Goal: Information Seeking & Learning: Learn about a topic

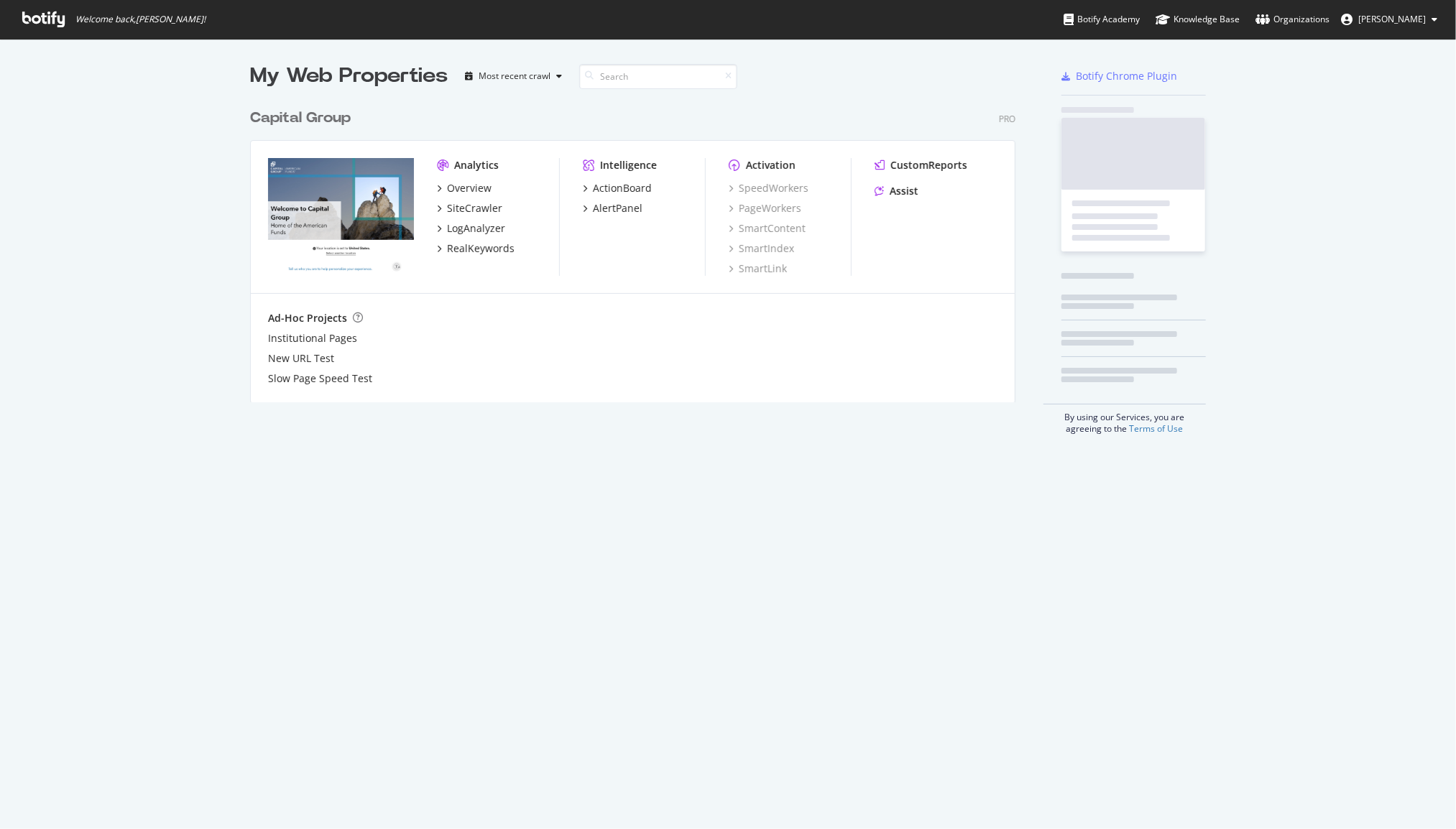
scroll to position [817, 1434]
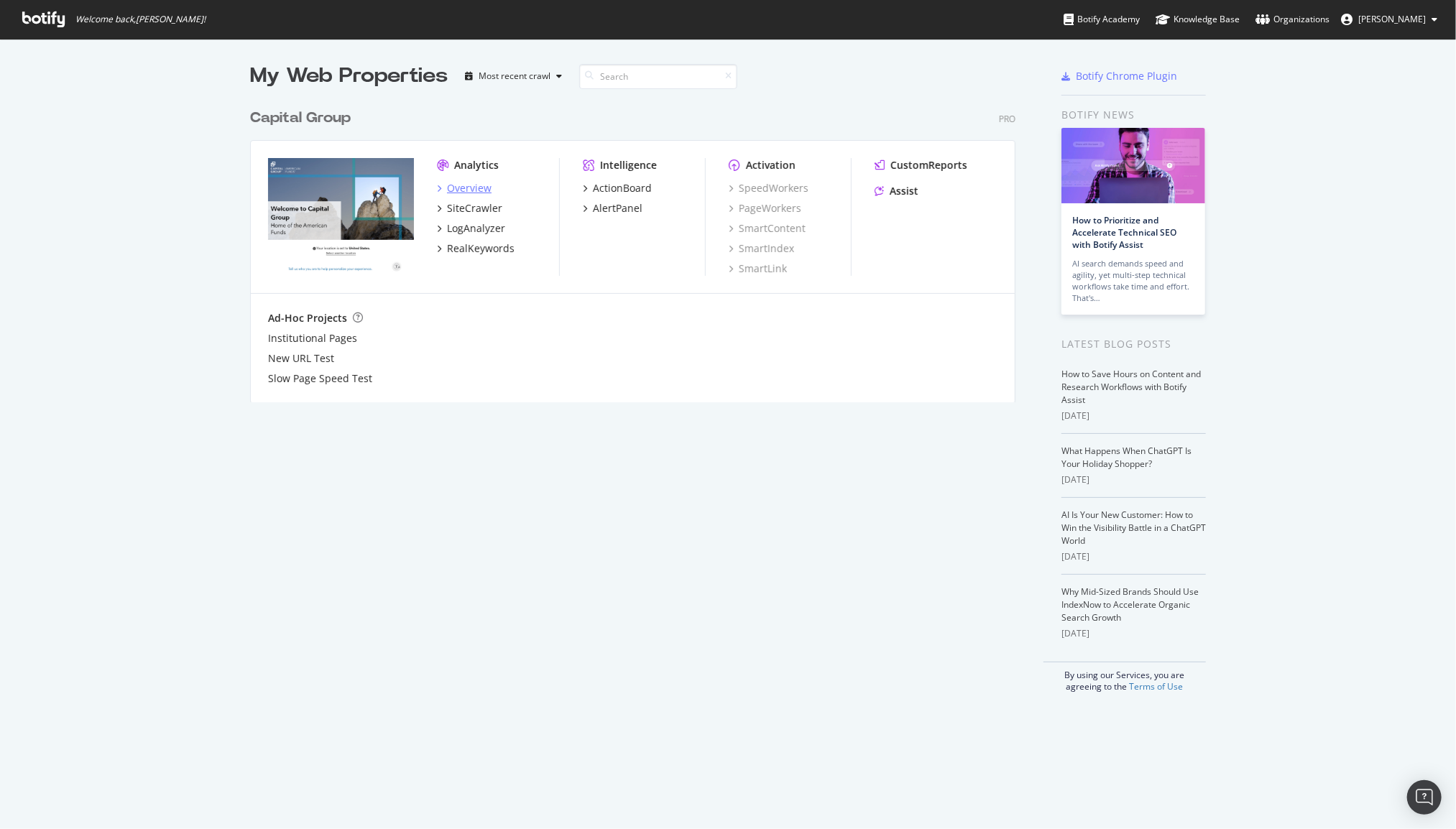
click at [450, 184] on div "Overview" at bounding box center [469, 188] width 44 height 14
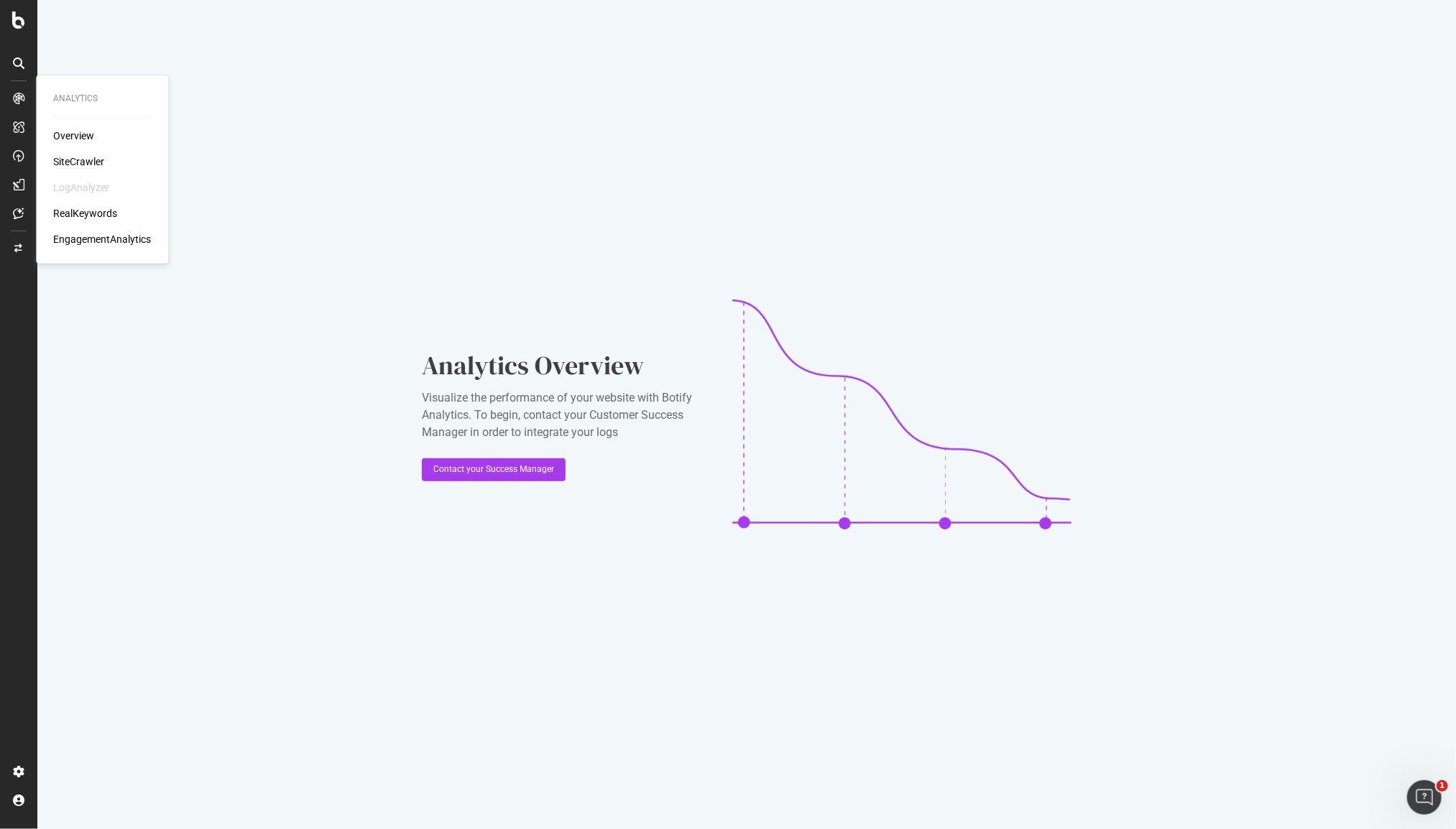
click at [74, 159] on div "SiteCrawler" at bounding box center [79, 161] width 51 height 14
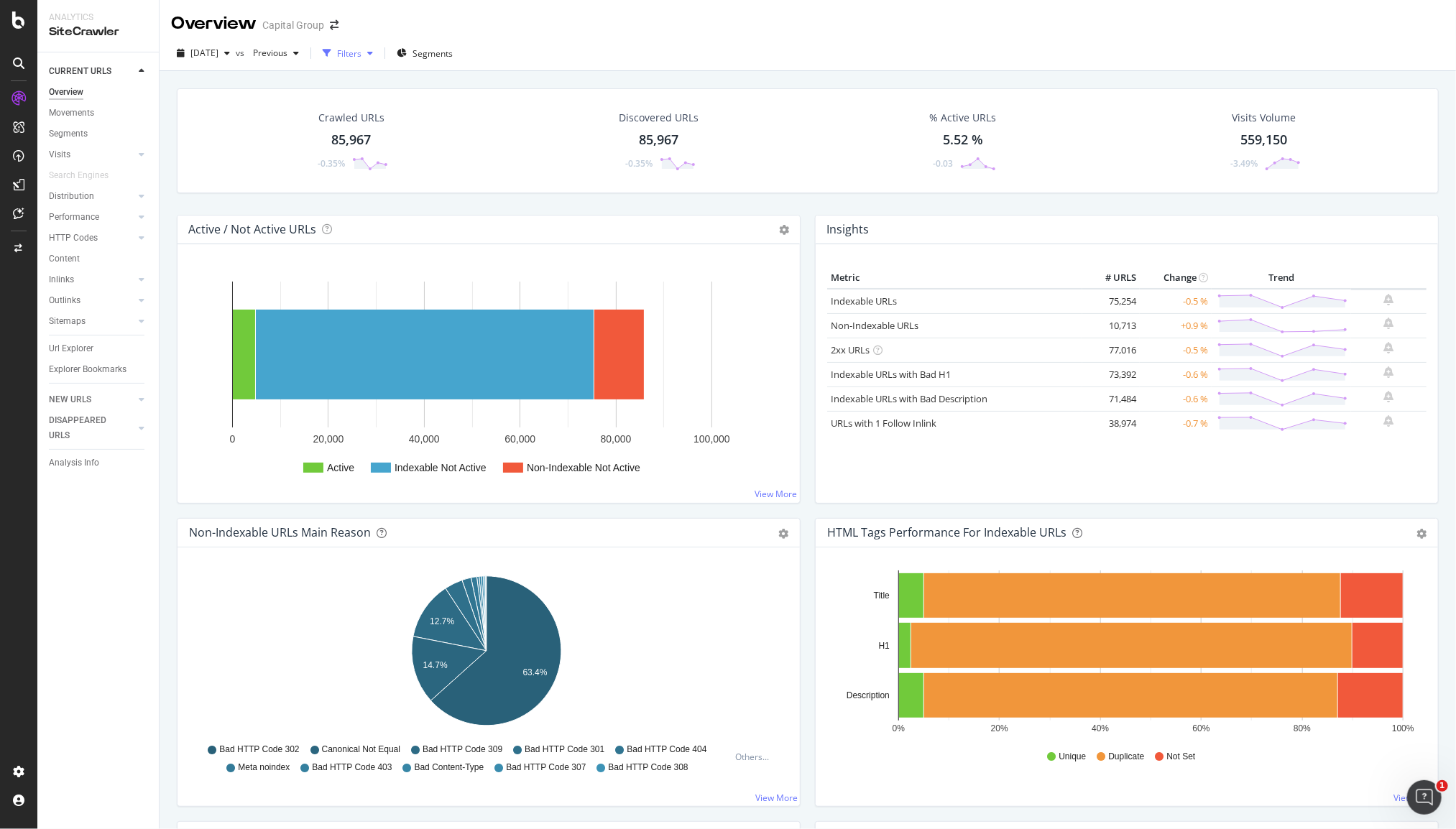
click at [378, 51] on div "button" at bounding box center [370, 53] width 17 height 9
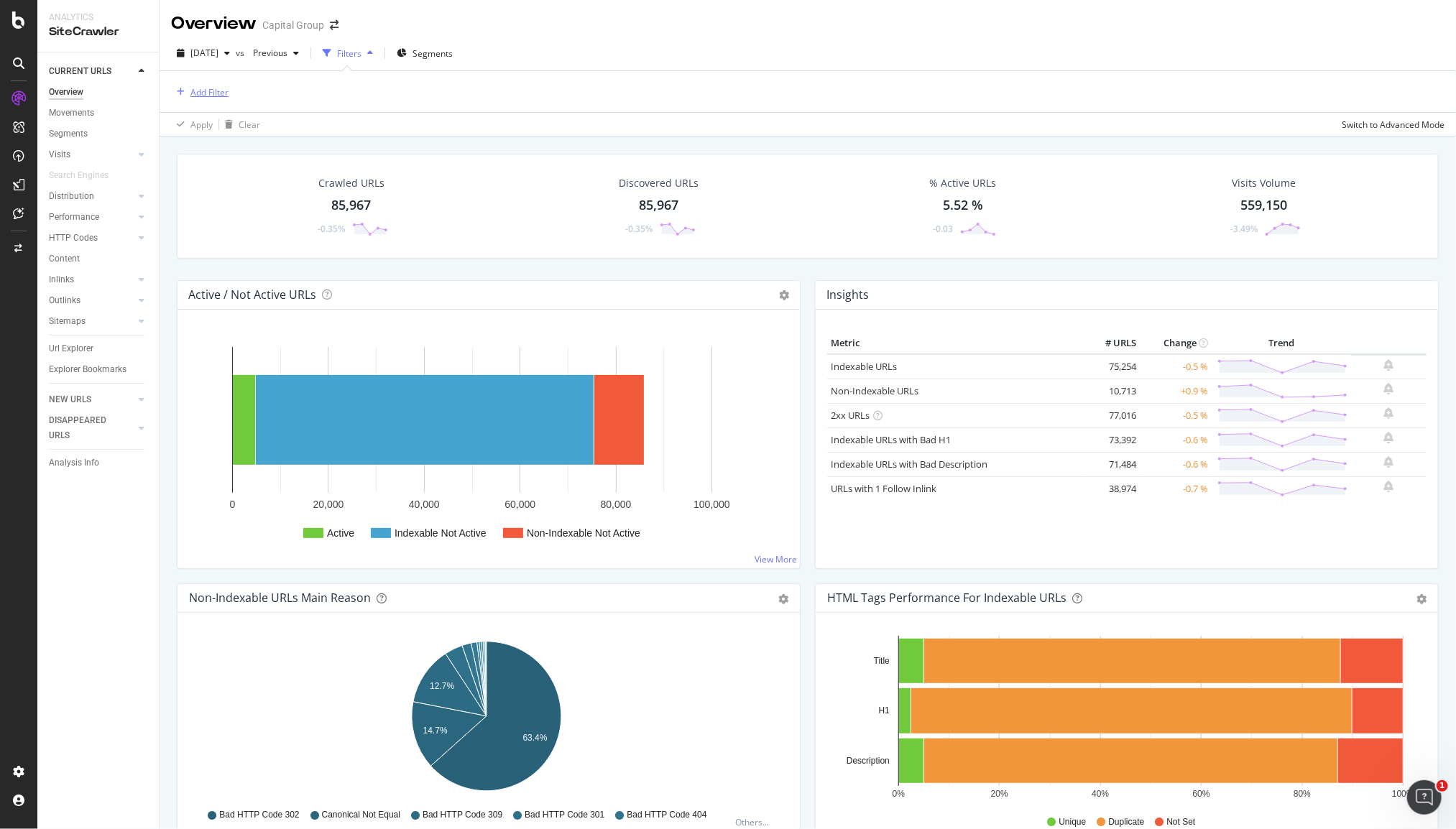
click at [205, 93] on div "Add Filter" at bounding box center [209, 92] width 38 height 12
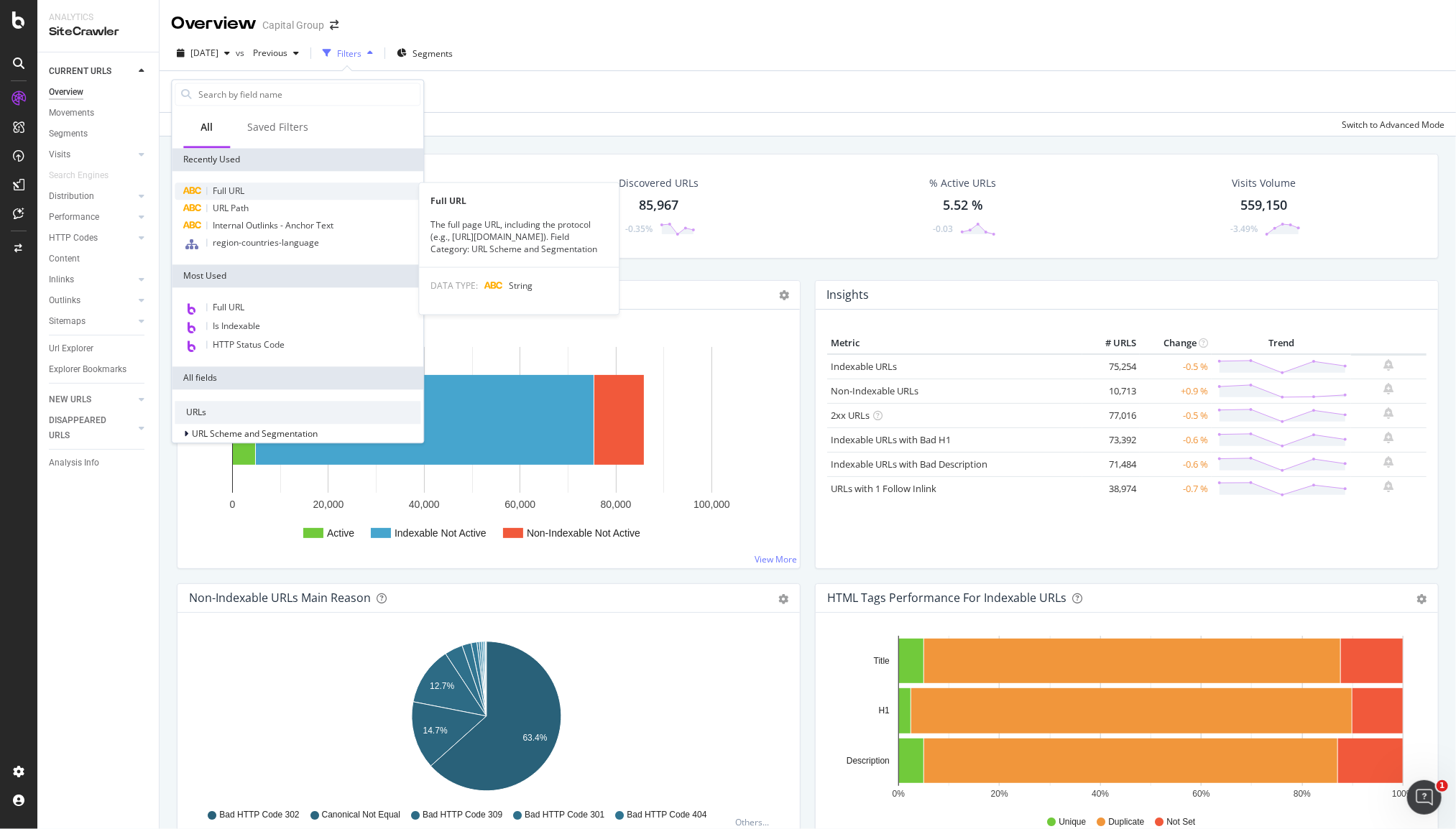
click at [222, 190] on span "Full URL" at bounding box center [229, 190] width 32 height 12
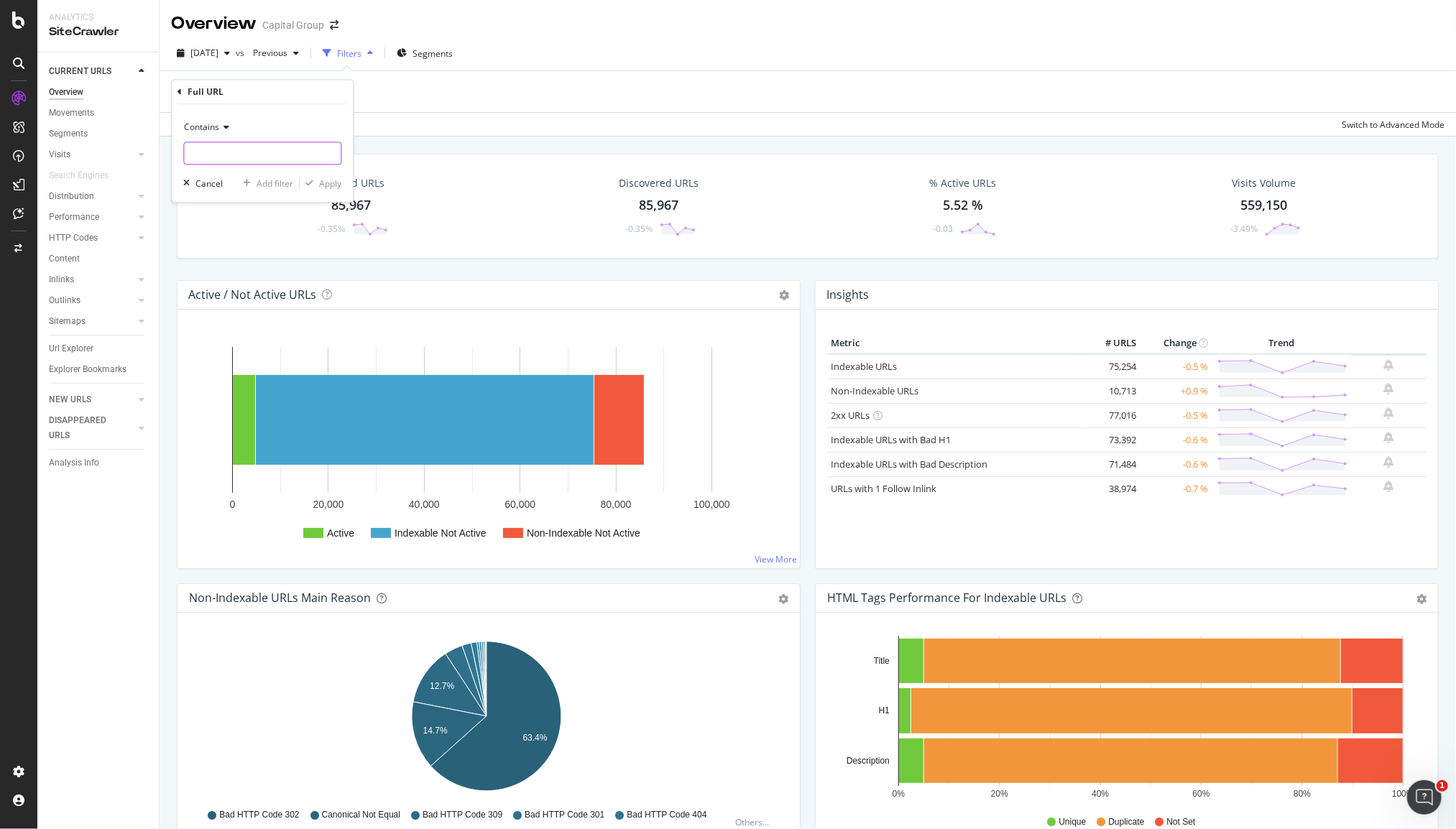
click at [230, 153] on input "text" at bounding box center [262, 154] width 157 height 23
paste input "https://www.capitalgroup.com/advisor/"
type input "https://www.capitalgroup.com/advisor/"
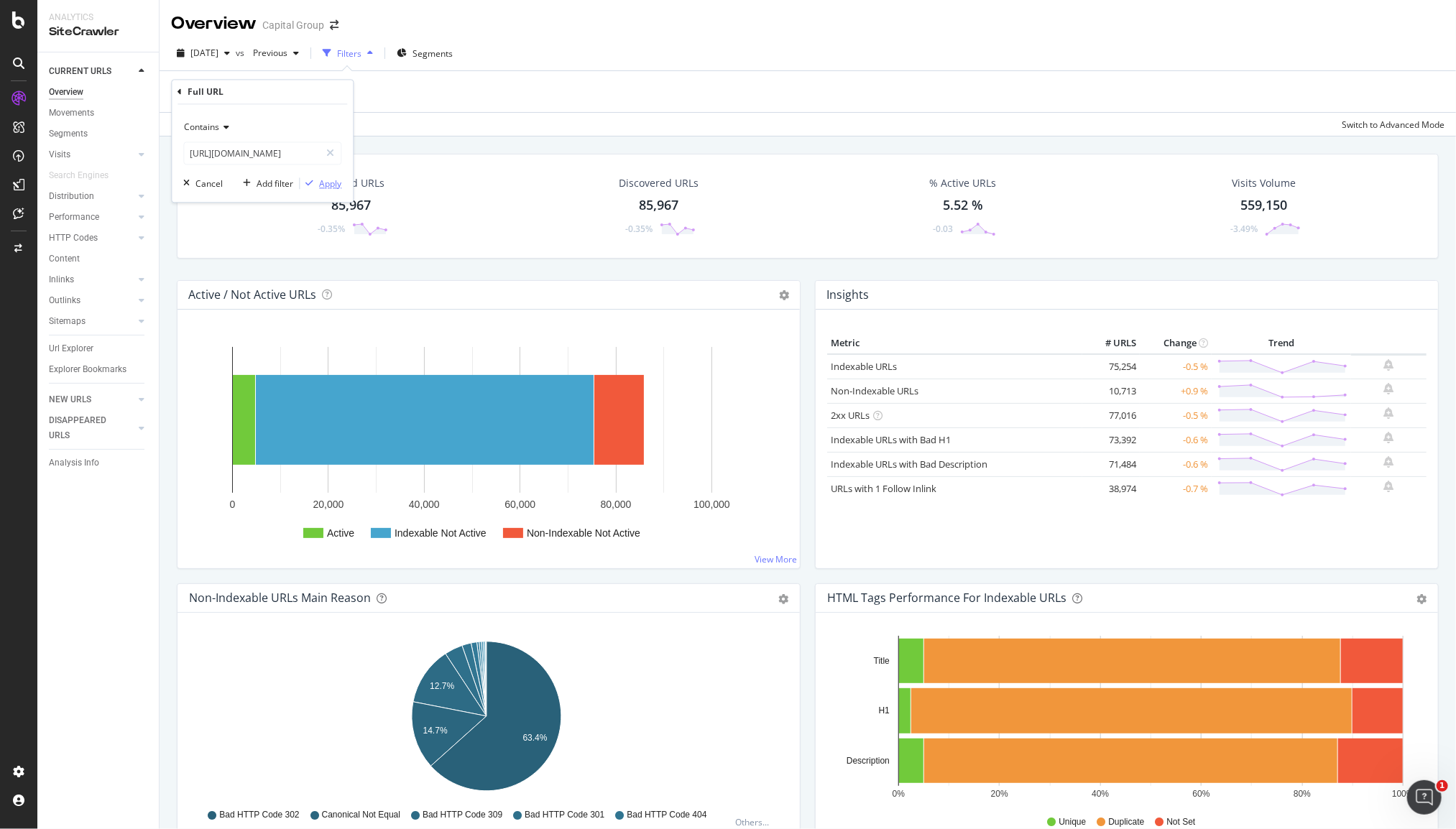
click at [328, 180] on div "Apply" at bounding box center [330, 183] width 22 height 12
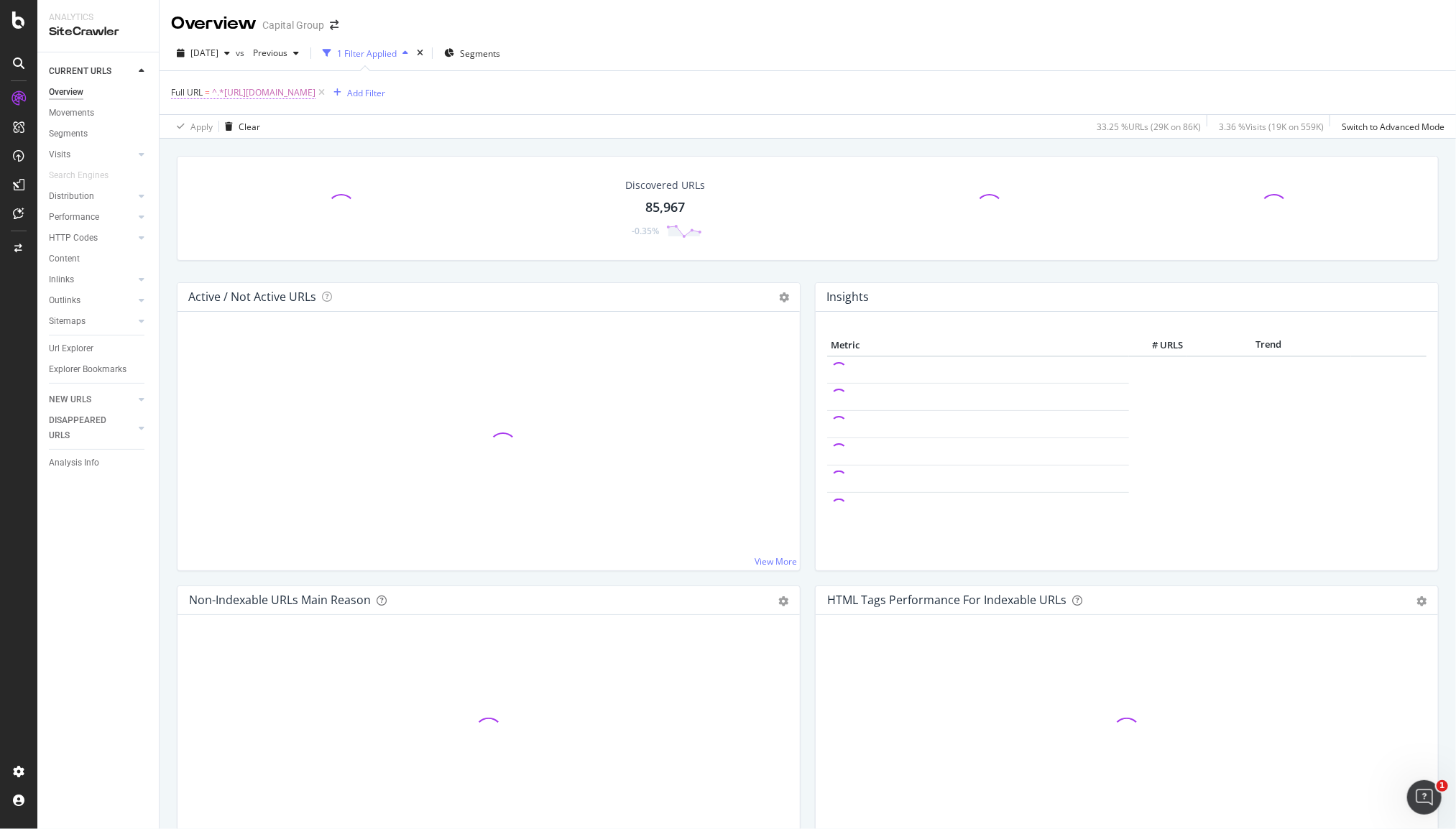
click at [269, 87] on span "^.*https://www.capitalgroup.com/advisor/.*$" at bounding box center [263, 92] width 104 height 20
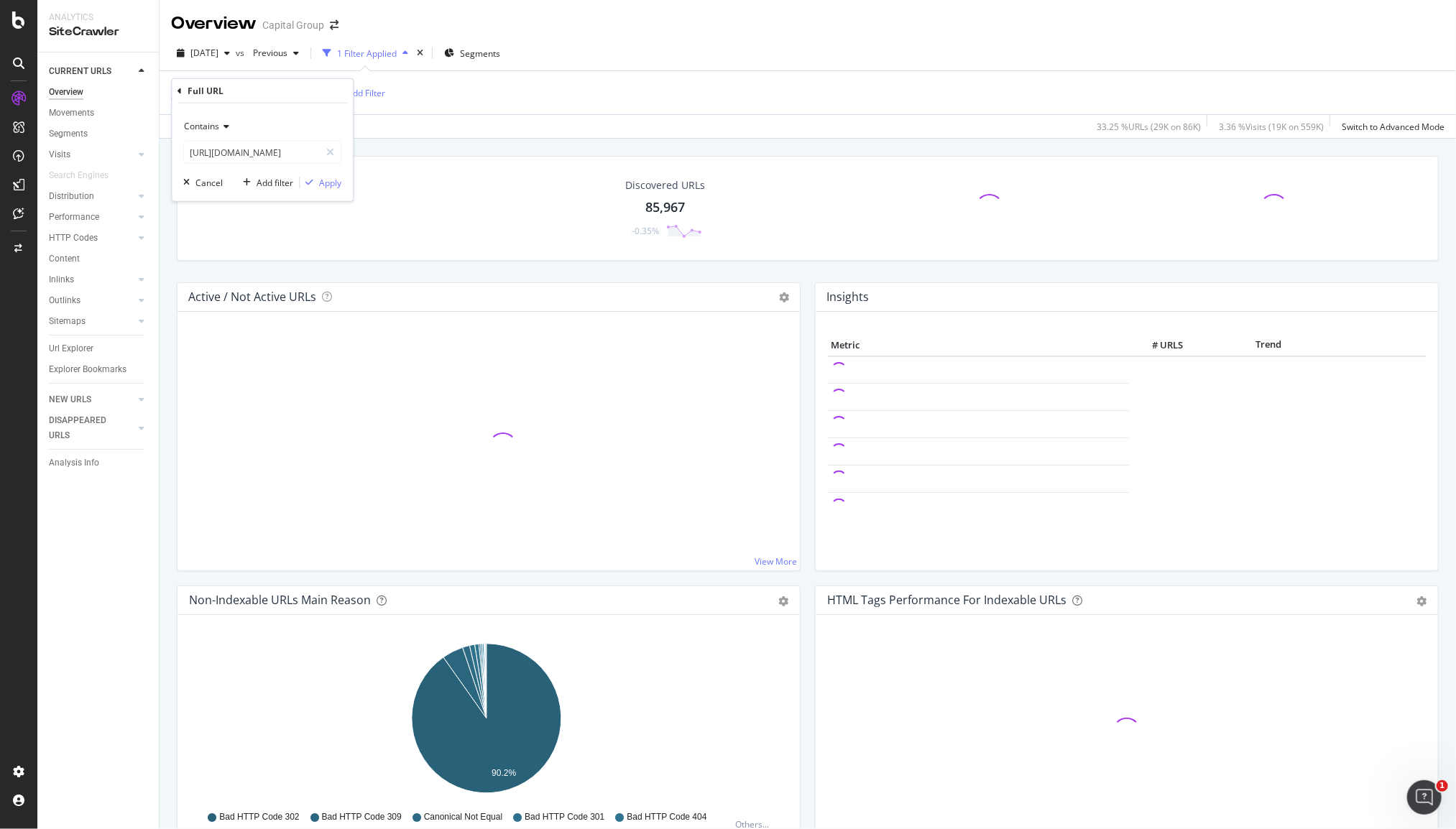
click at [223, 124] on icon at bounding box center [223, 127] width 10 height 9
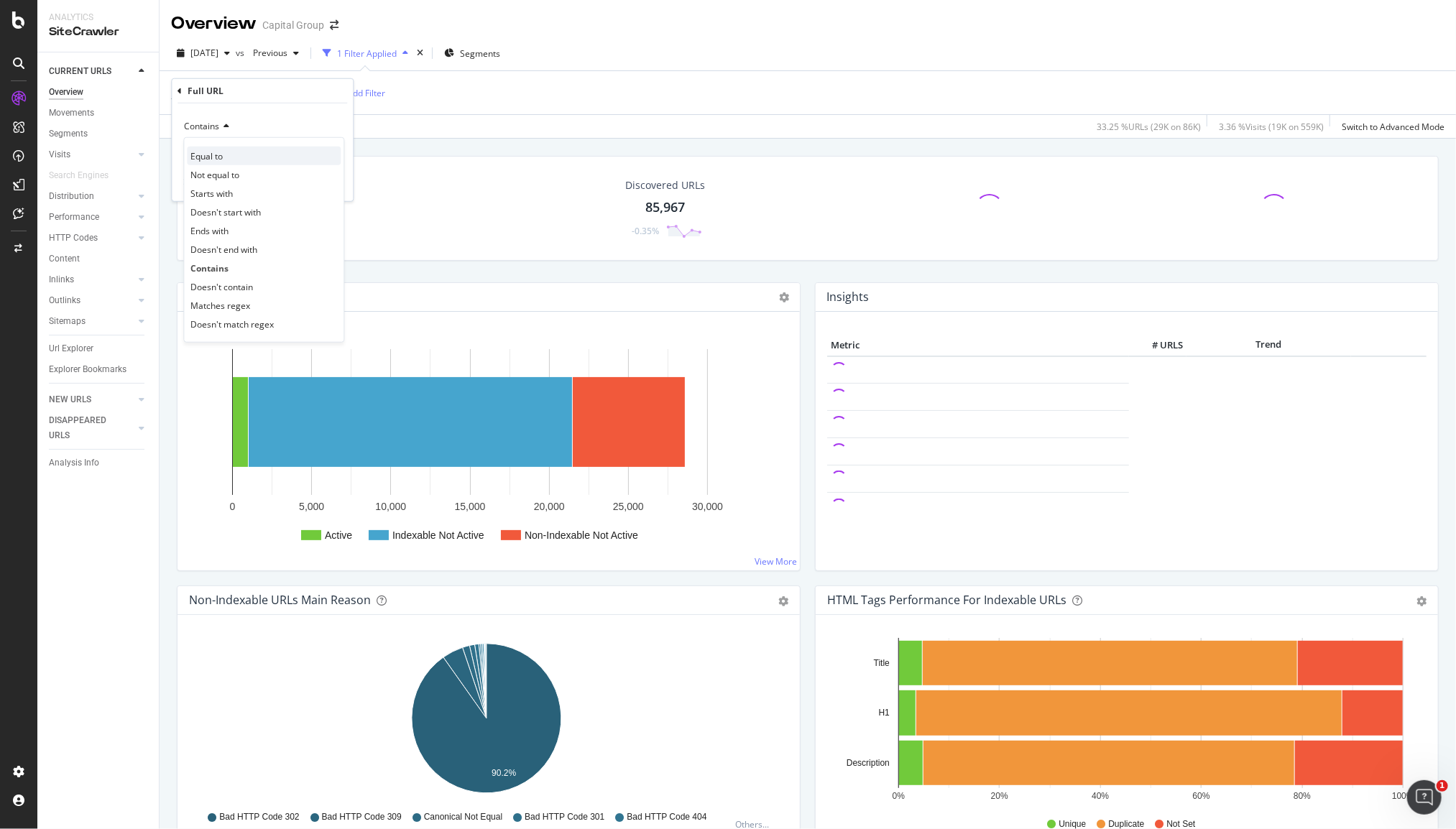
click at [214, 151] on span "Equal to" at bounding box center [206, 156] width 32 height 12
click at [302, 176] on div "Apply" at bounding box center [320, 182] width 42 height 13
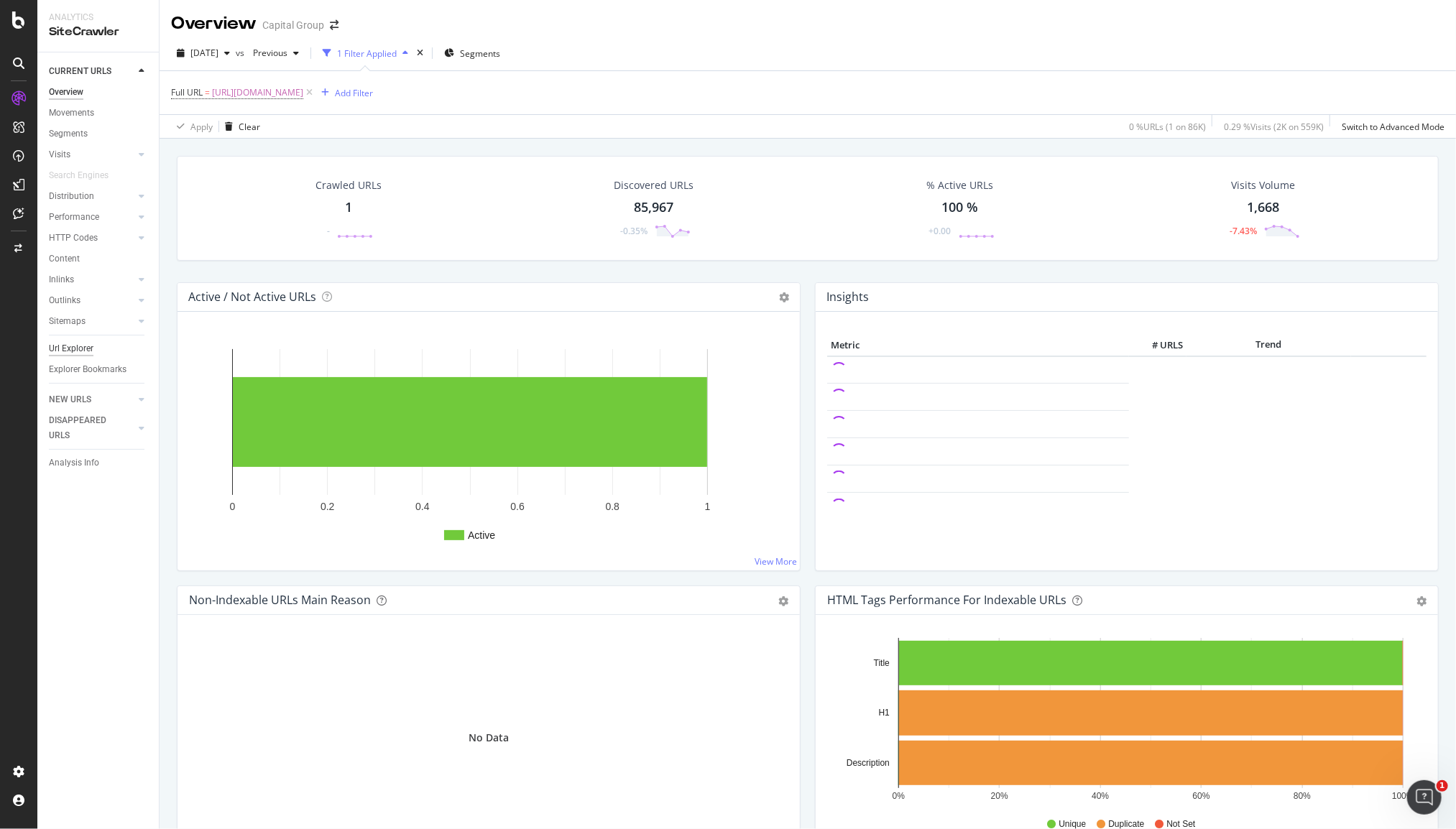
click at [73, 347] on div "Url Explorer" at bounding box center [71, 348] width 44 height 15
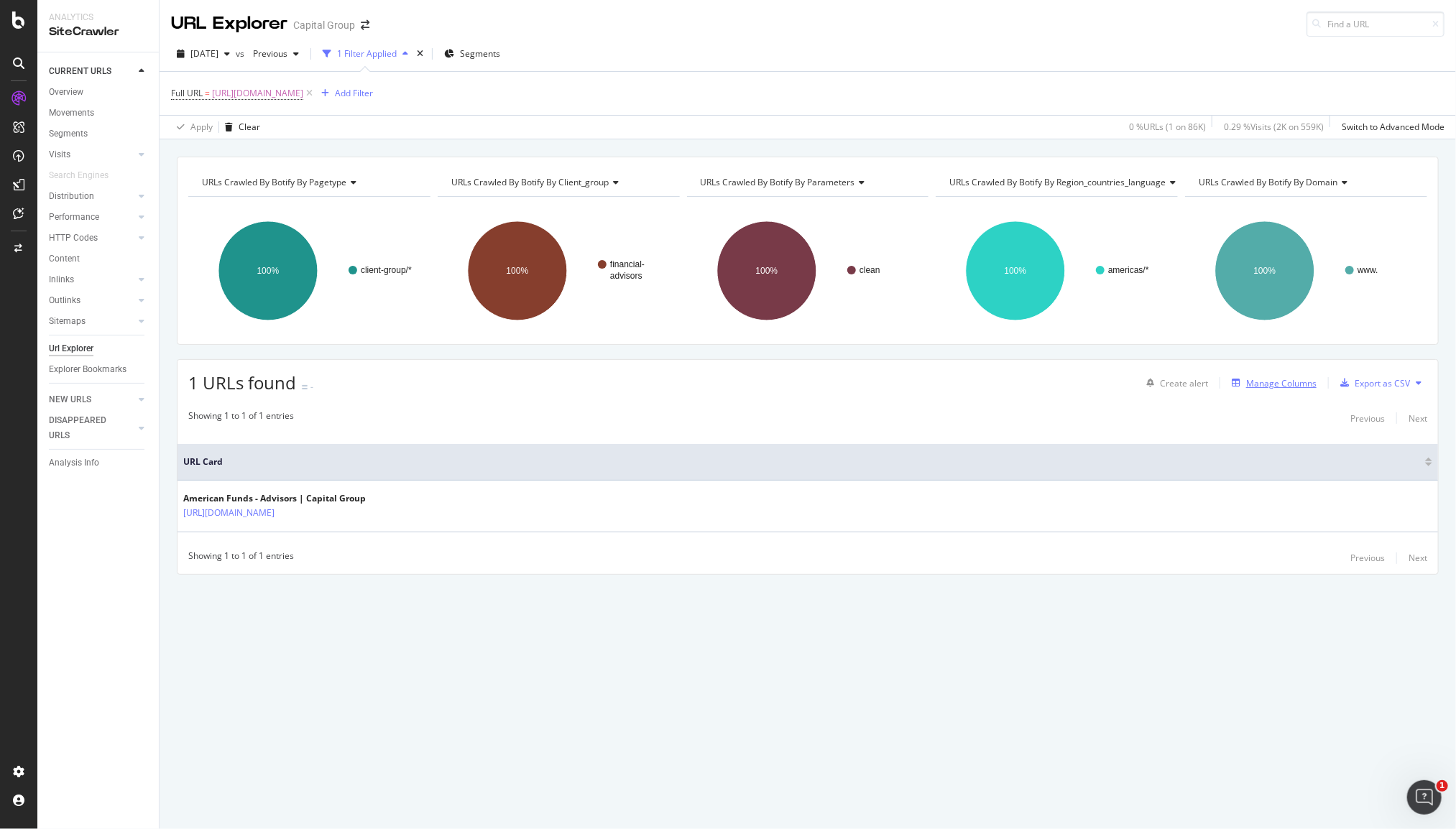
click at [1258, 384] on div "Manage Columns" at bounding box center [1281, 384] width 70 height 12
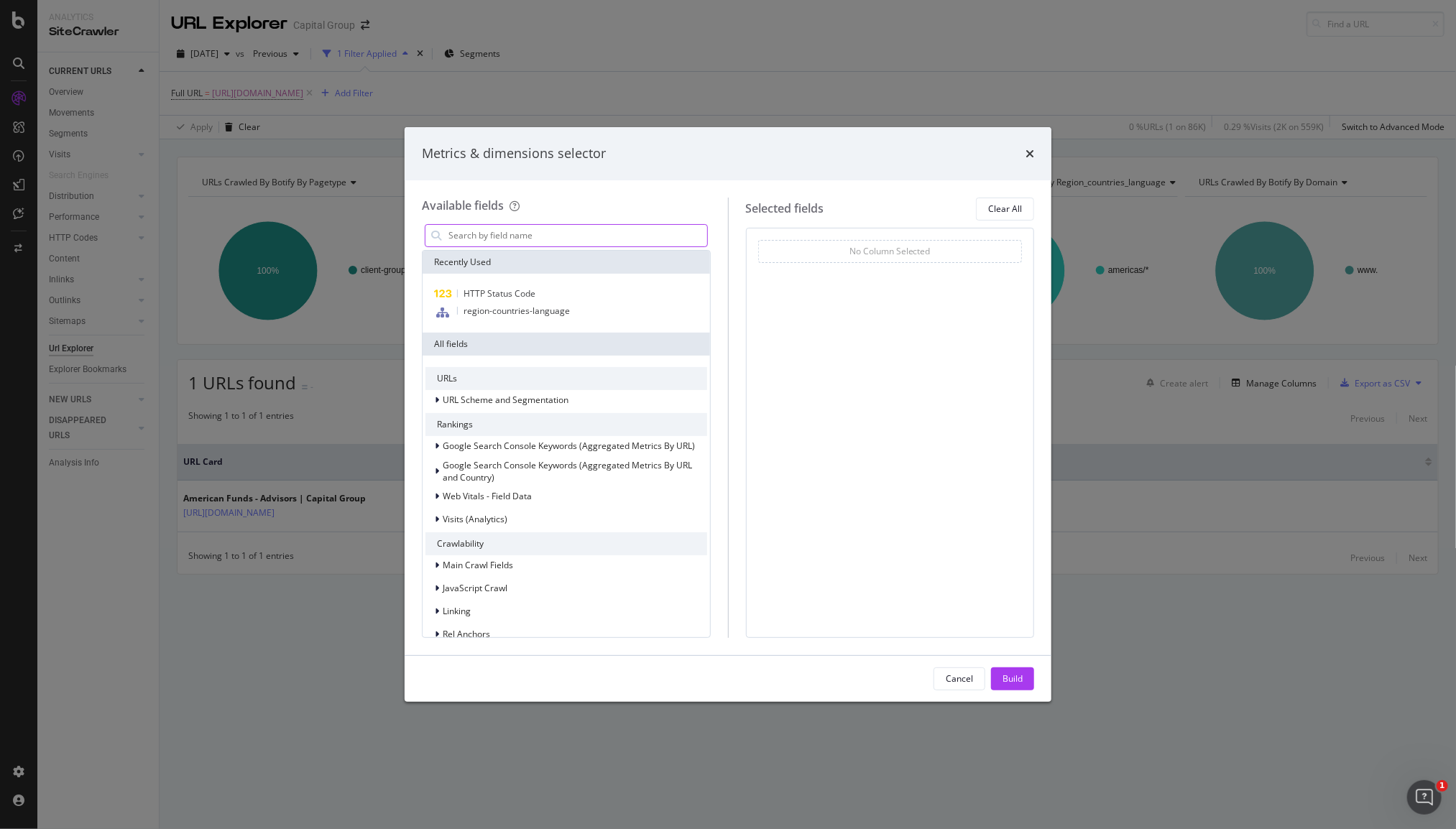
click at [478, 234] on input "modal" at bounding box center [576, 236] width 260 height 21
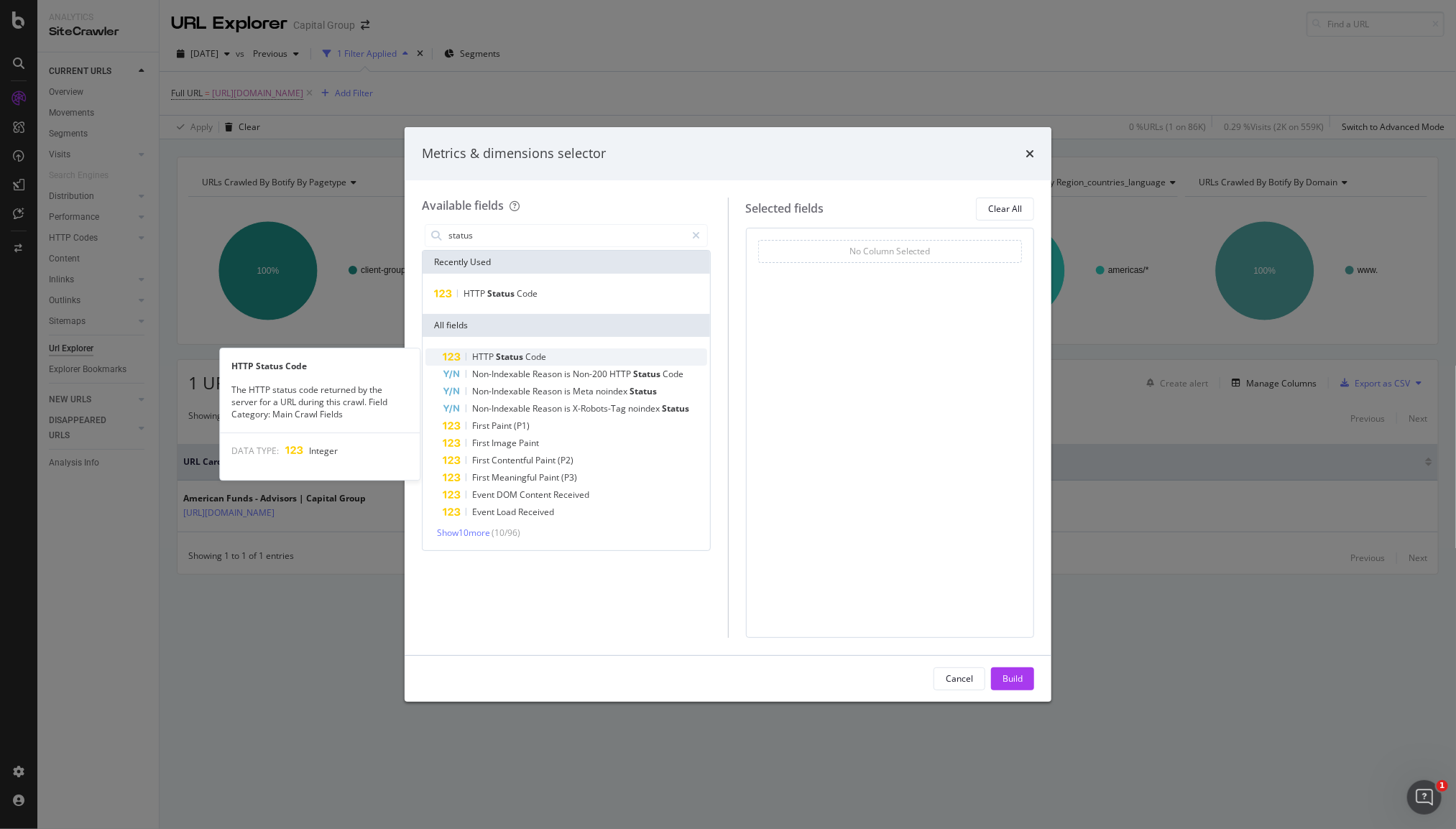
type input "status"
click at [538, 357] on span "Code" at bounding box center [536, 357] width 21 height 12
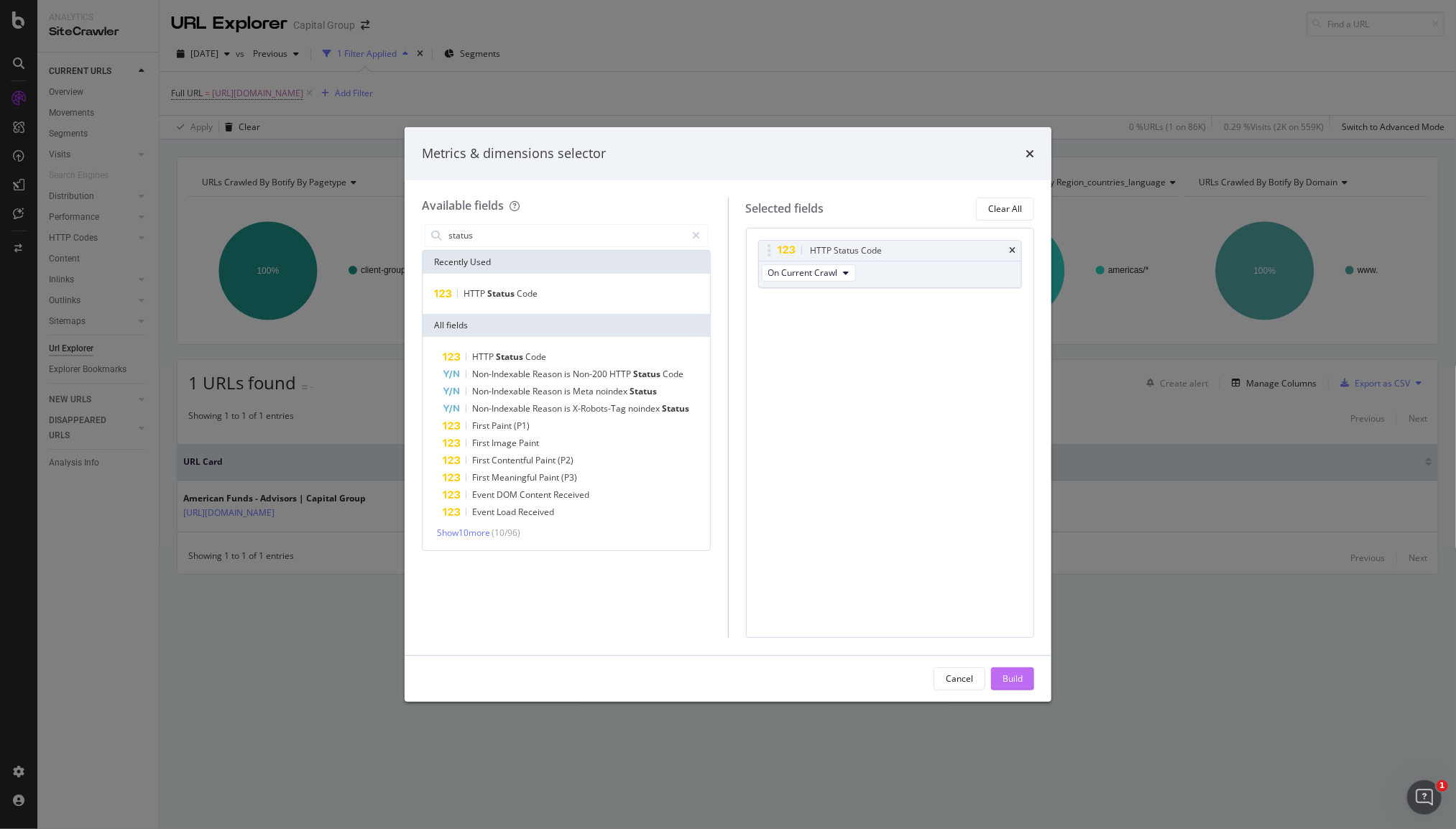
click at [1018, 687] on div "Build" at bounding box center [1012, 678] width 20 height 21
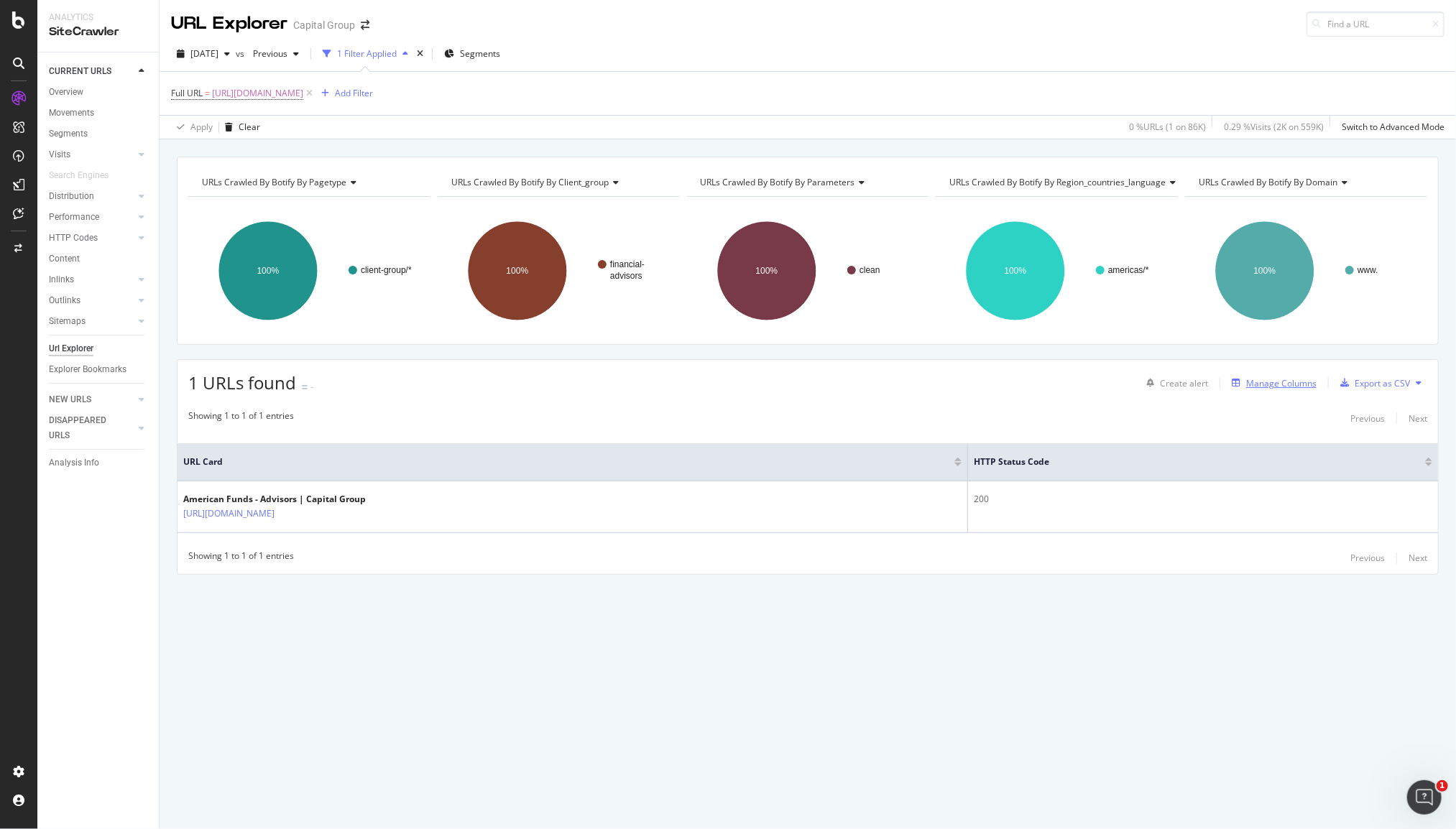
click at [1284, 380] on div "Manage Columns" at bounding box center [1281, 384] width 70 height 12
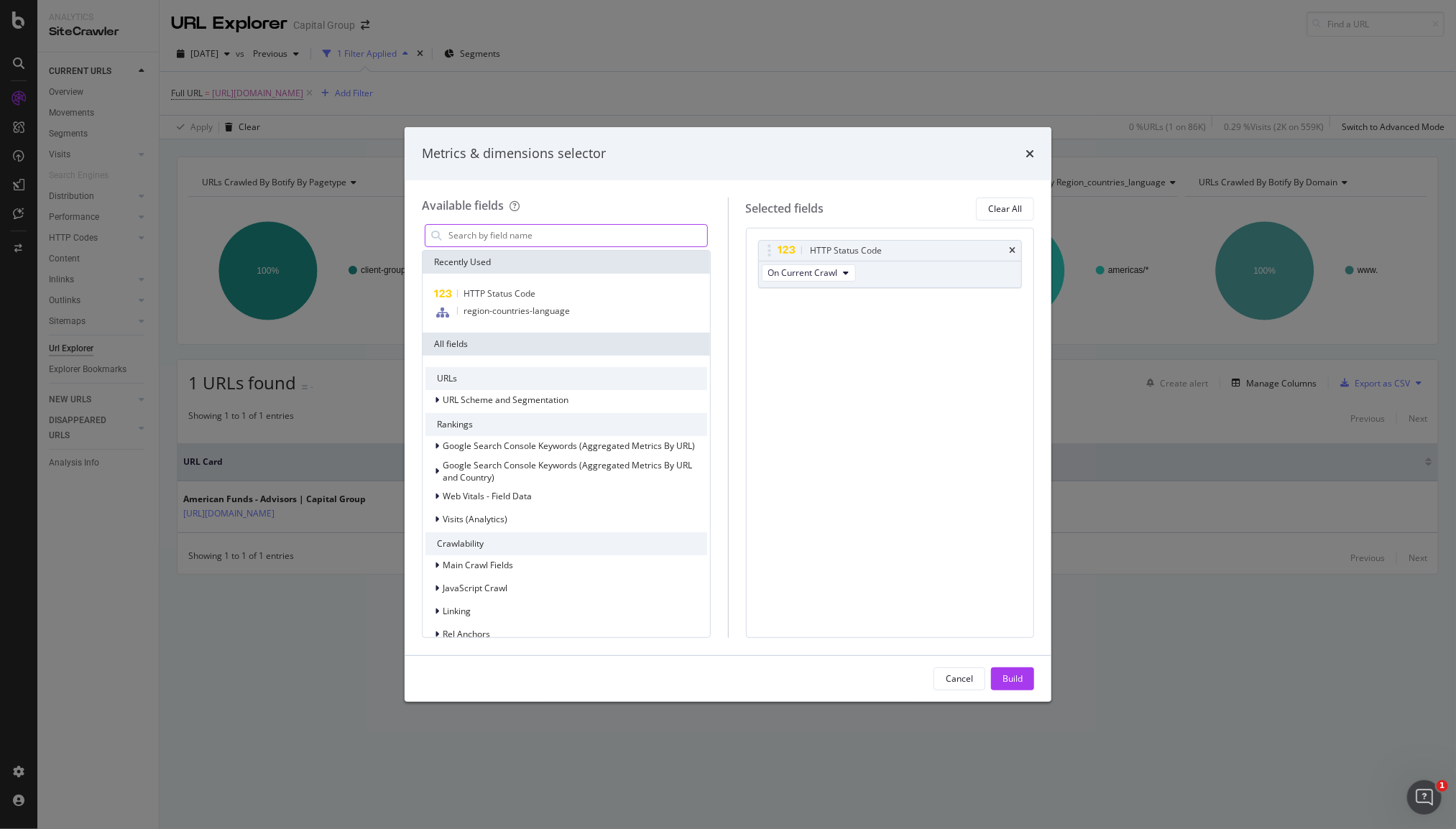
click at [480, 239] on input "modal" at bounding box center [576, 236] width 260 height 21
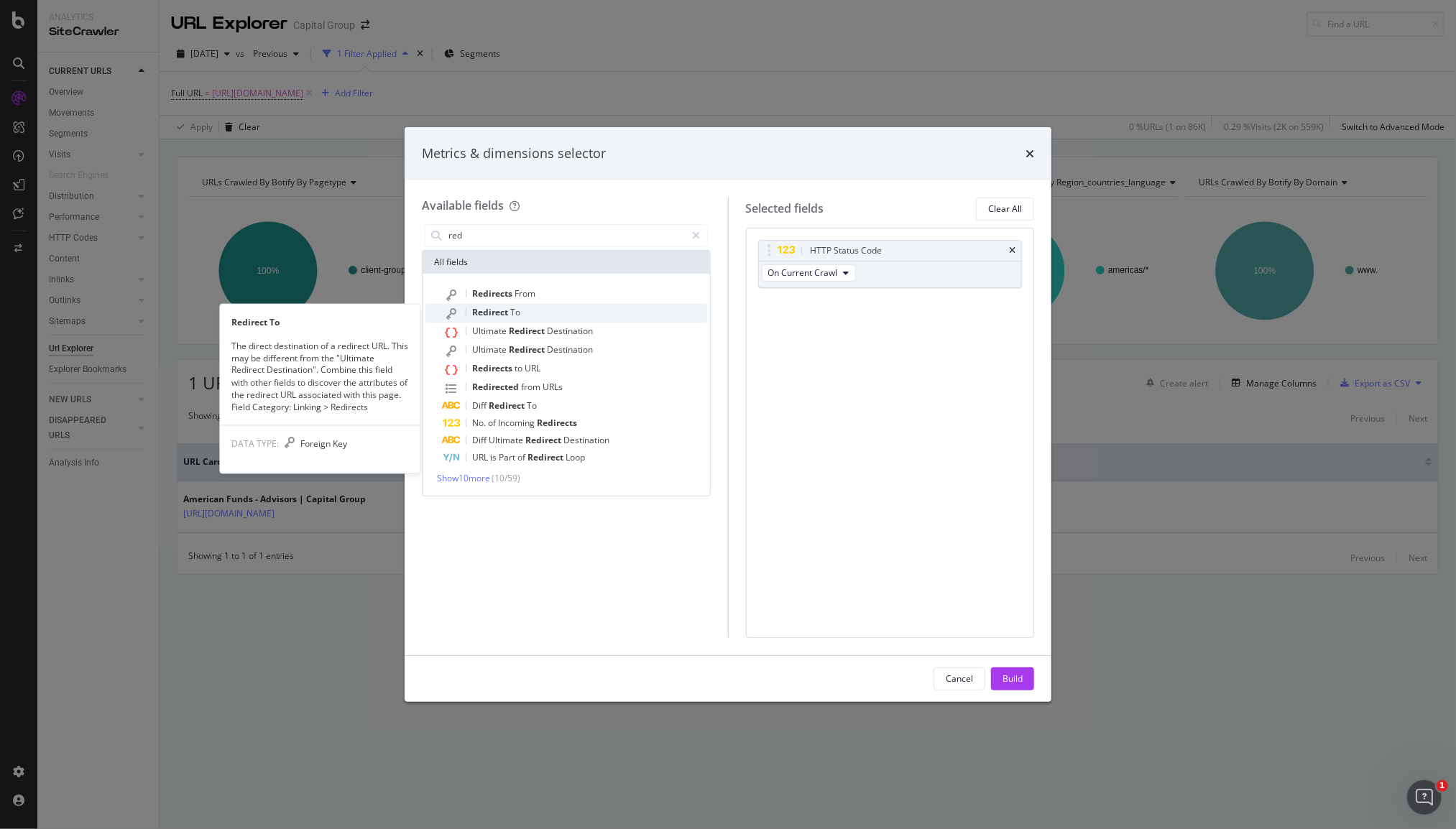
type input "red"
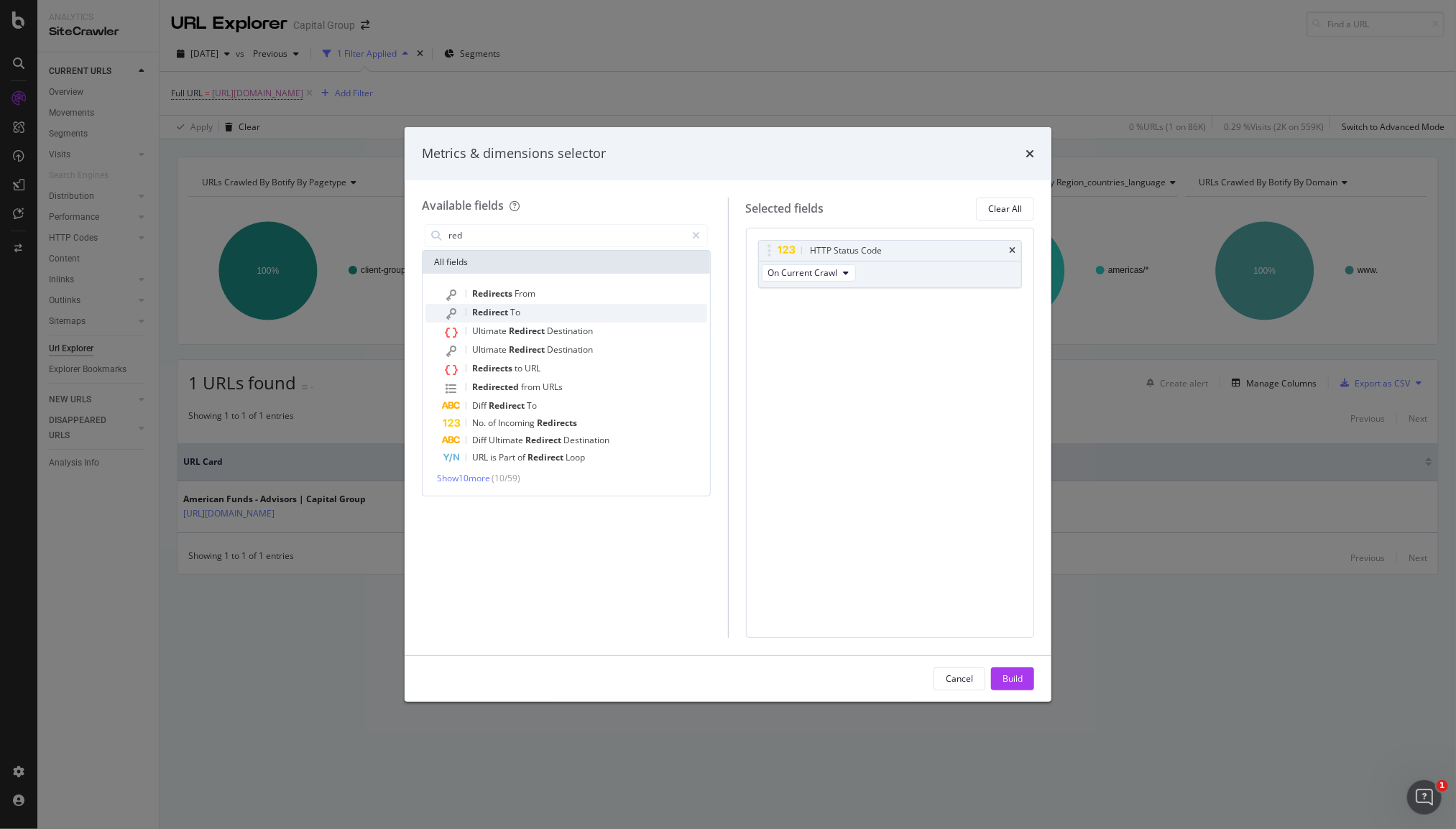
click at [492, 312] on span "Redirect" at bounding box center [491, 312] width 38 height 12
click at [502, 295] on span "Redirects" at bounding box center [494, 293] width 43 height 12
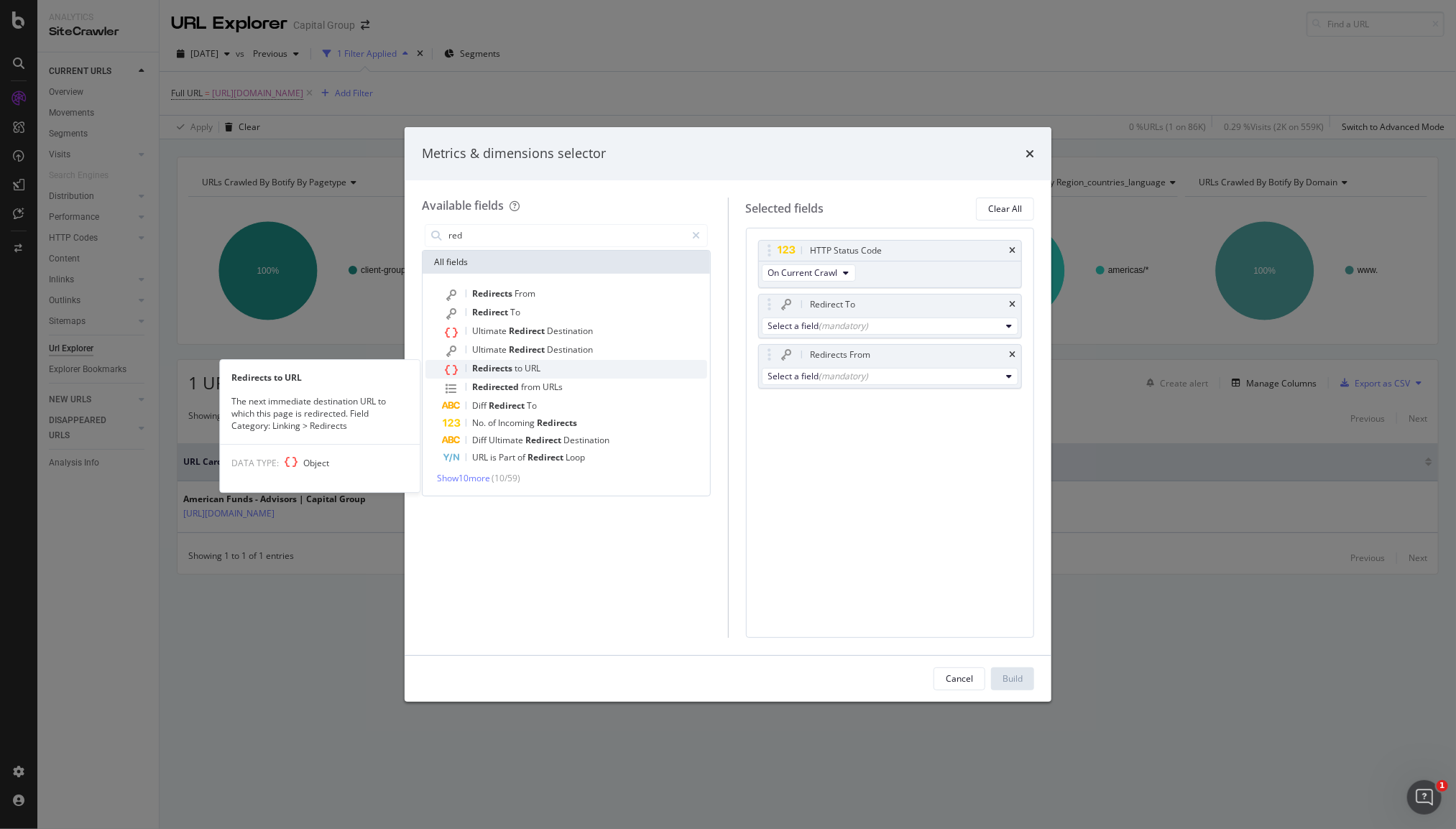
click at [564, 370] on div "Redirects to URL" at bounding box center [574, 368] width 264 height 19
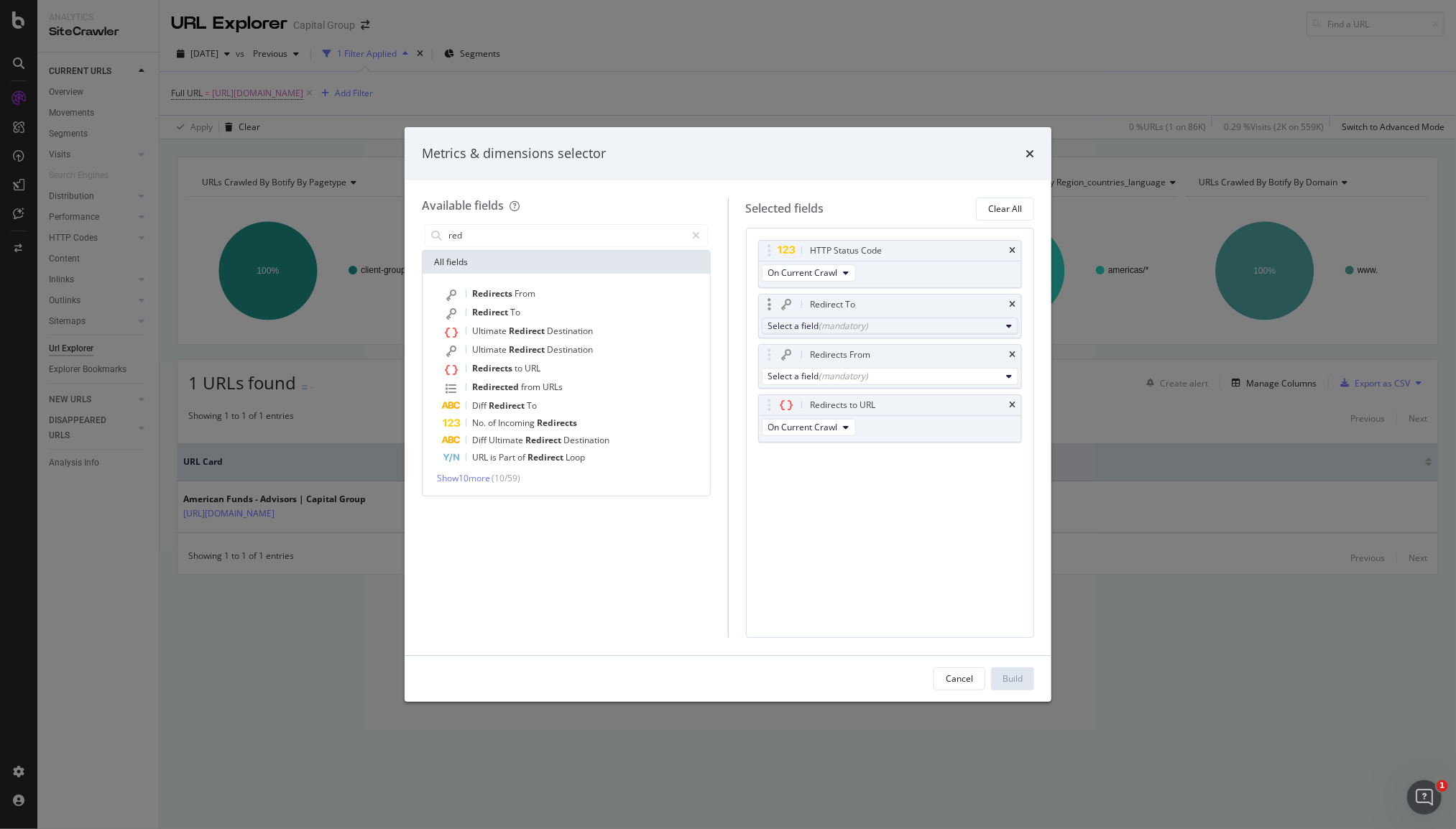
click at [858, 329] on div "(mandatory)" at bounding box center [844, 326] width 50 height 12
click at [1031, 154] on icon "times" at bounding box center [1030, 153] width 9 height 12
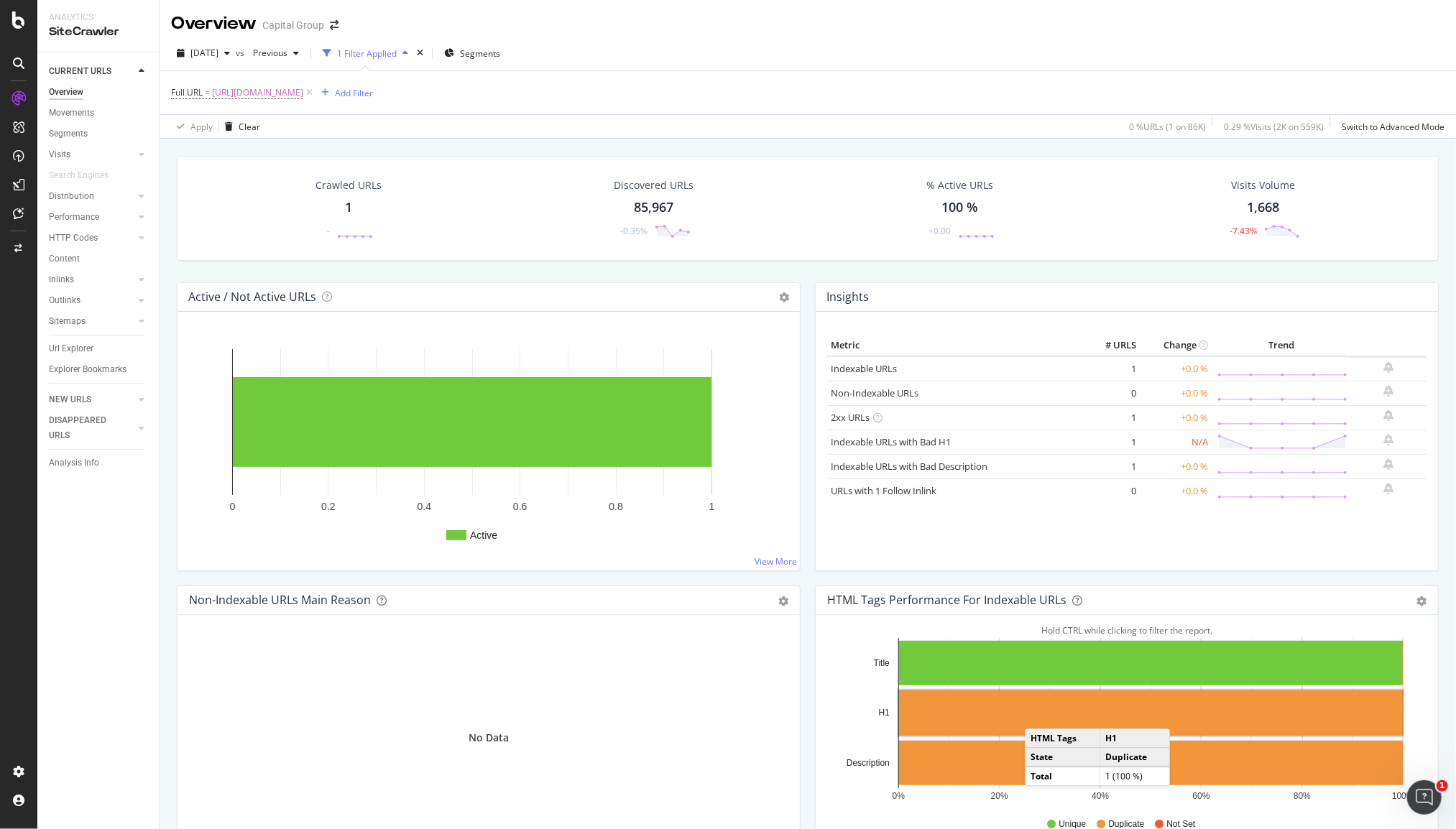
click at [1034, 713] on rect "A chart." at bounding box center [1150, 712] width 503 height 45
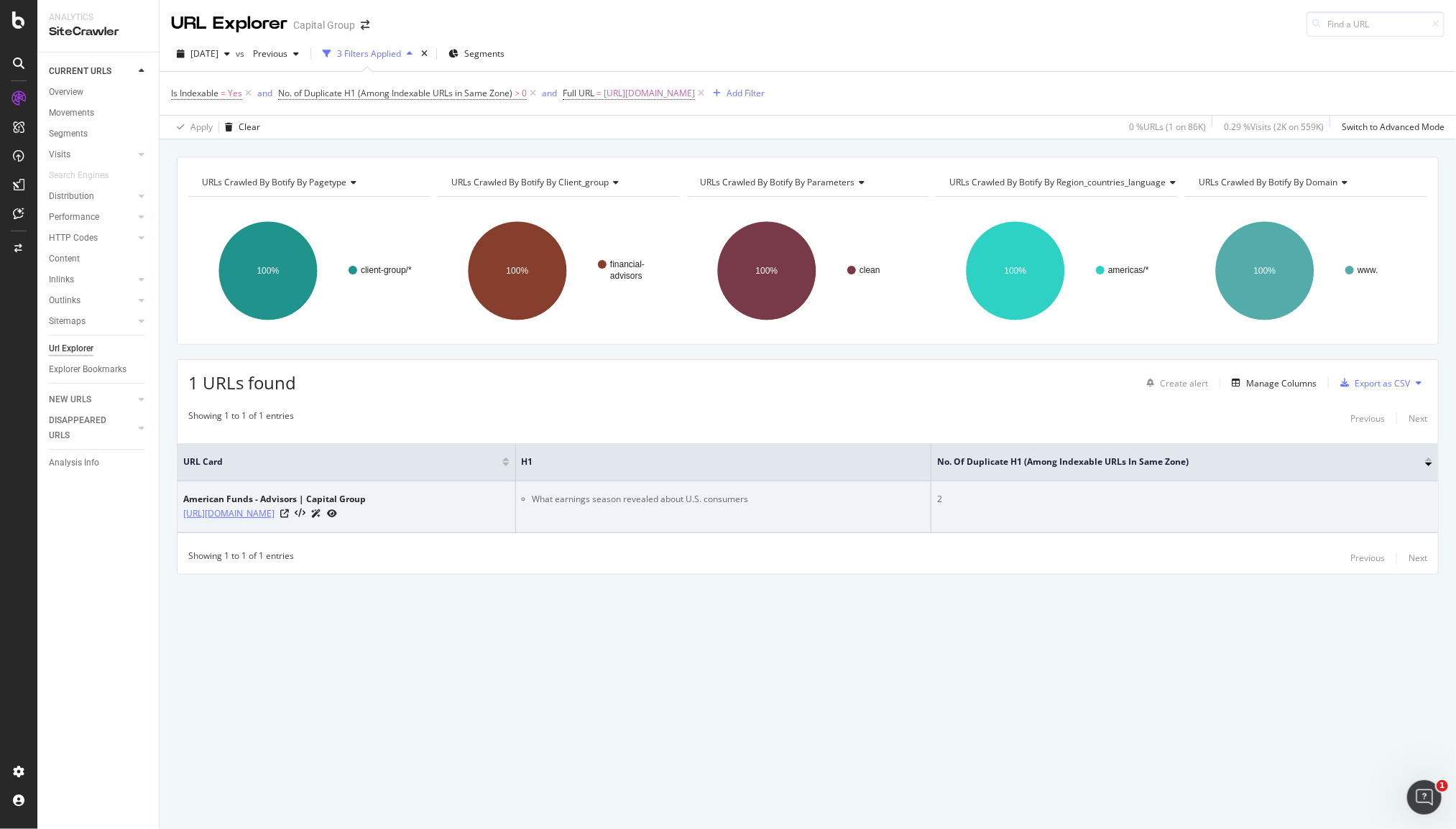
click at [275, 509] on link "https://www.capitalgroup.com/advisor/" at bounding box center [229, 514] width 91 height 14
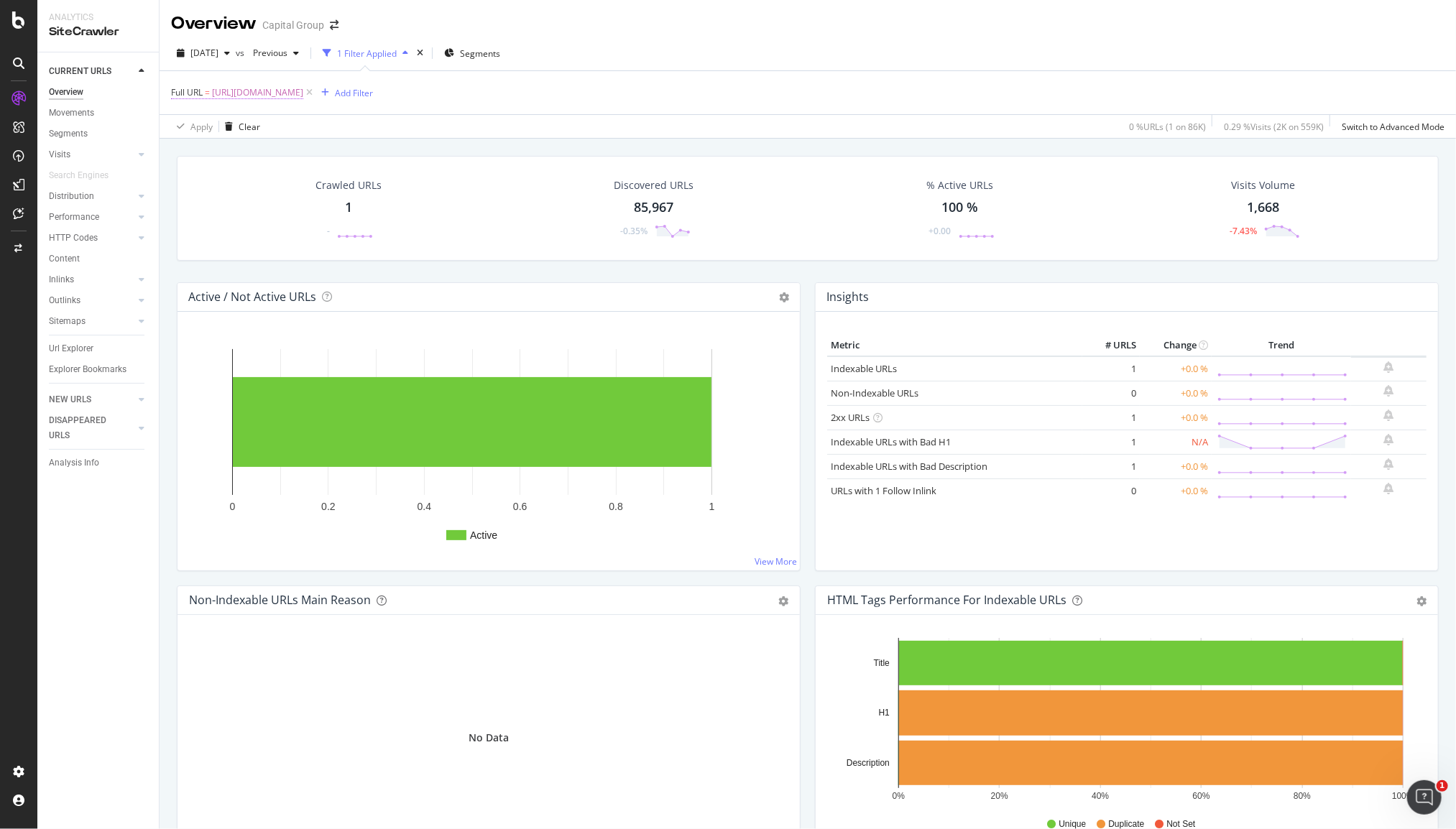
click at [303, 91] on span "https://www.capitalgroup.com/advisor/" at bounding box center [257, 92] width 91 height 20
click at [311, 152] on input "https://www.capitalgroup.com/advisor/" at bounding box center [252, 152] width 136 height 23
paste input "investments/equities.html"
type input "https://www.capitalgroup.com/advisor/investments/equities.html"
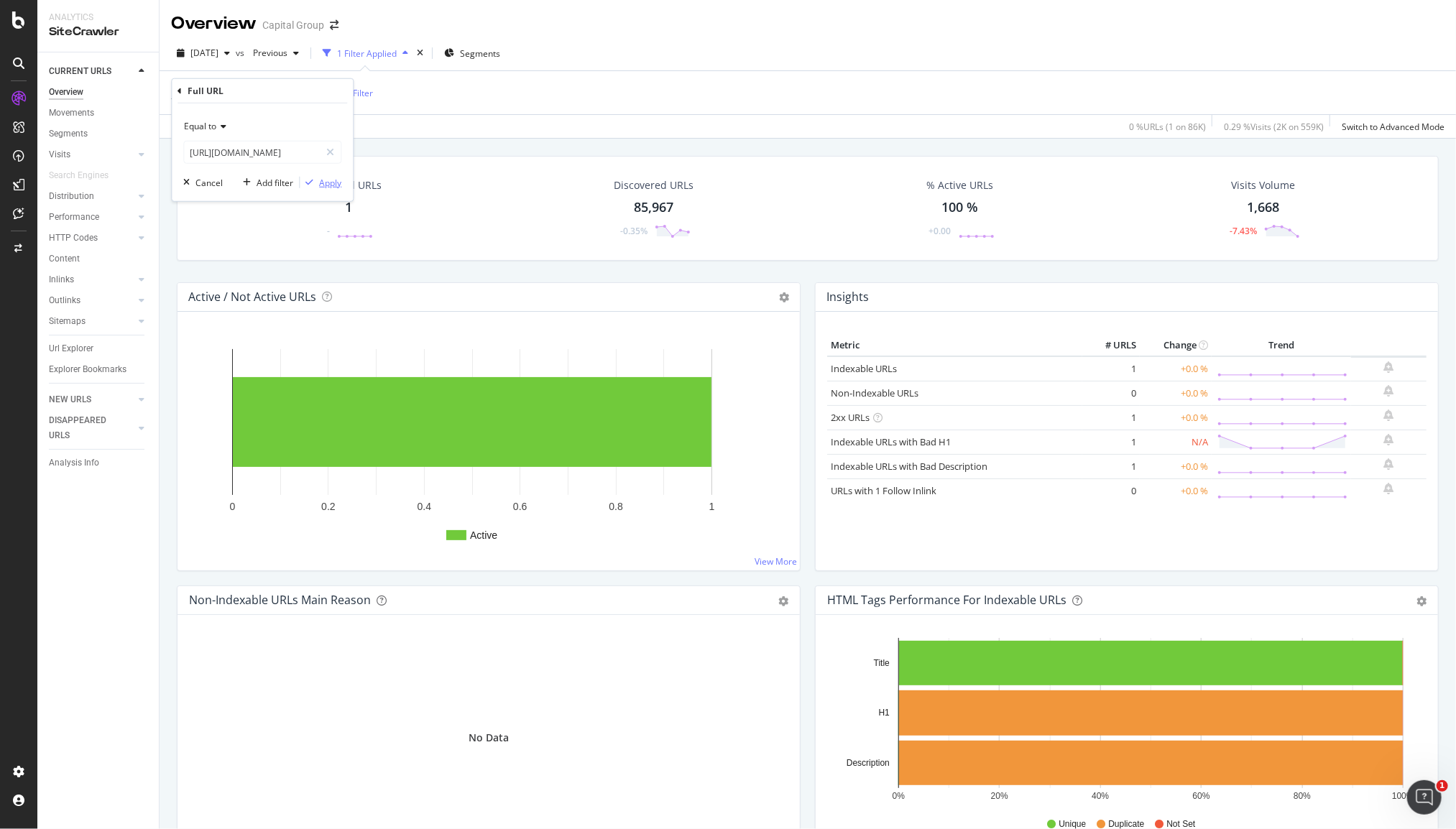
click at [332, 178] on div "Apply" at bounding box center [330, 182] width 22 height 12
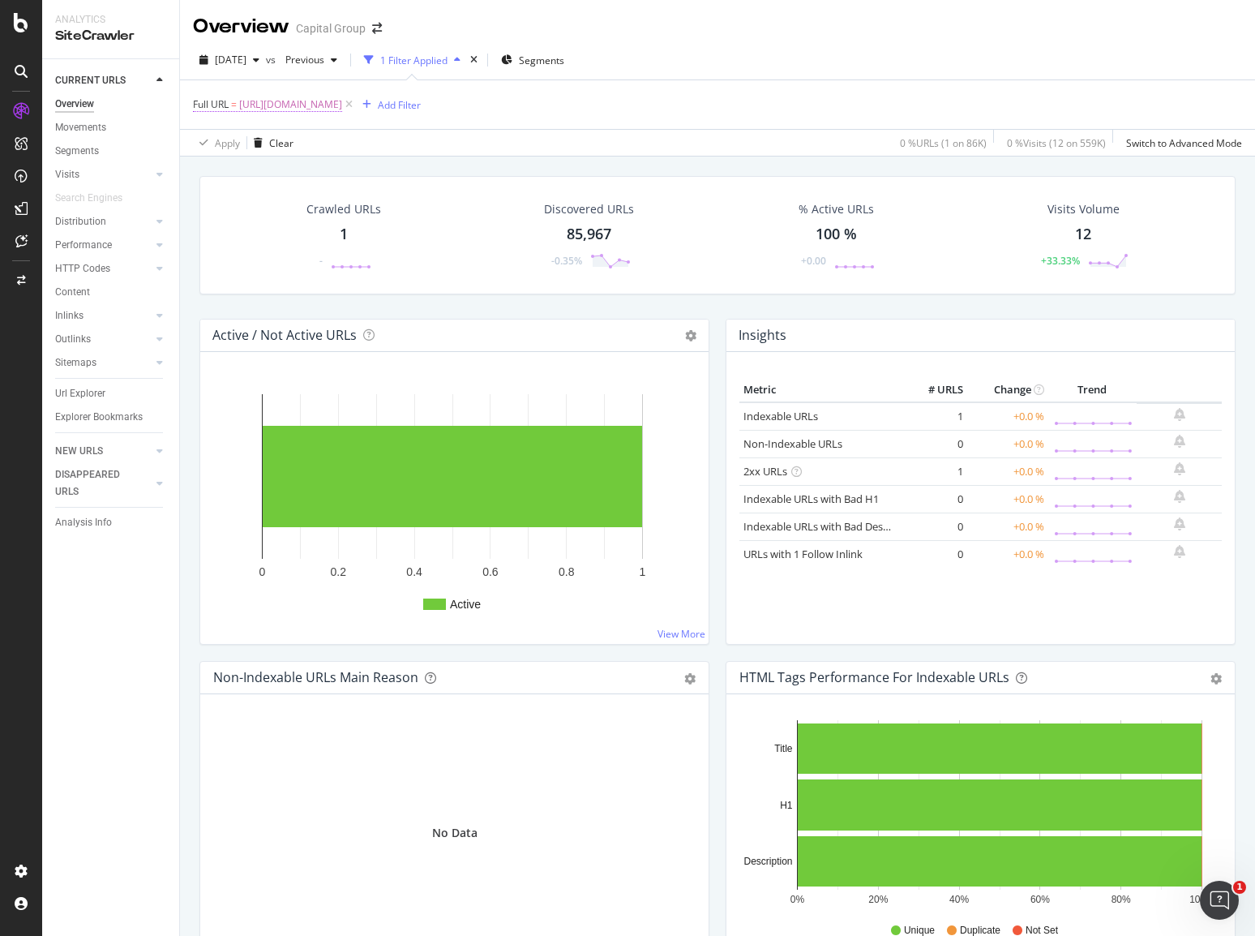
click at [342, 102] on span "https://www.capitalgroup.com/advisor/investments/equities.html" at bounding box center [290, 104] width 103 height 23
click at [296, 174] on input "https://www.capitalgroup.com/advisor/investments/equities.html" at bounding box center [284, 172] width 153 height 26
paste input "xchange-traded-fund"
type input "https://www.capitalgroup.com/advisor/investments/exchange-traded-funds.html"
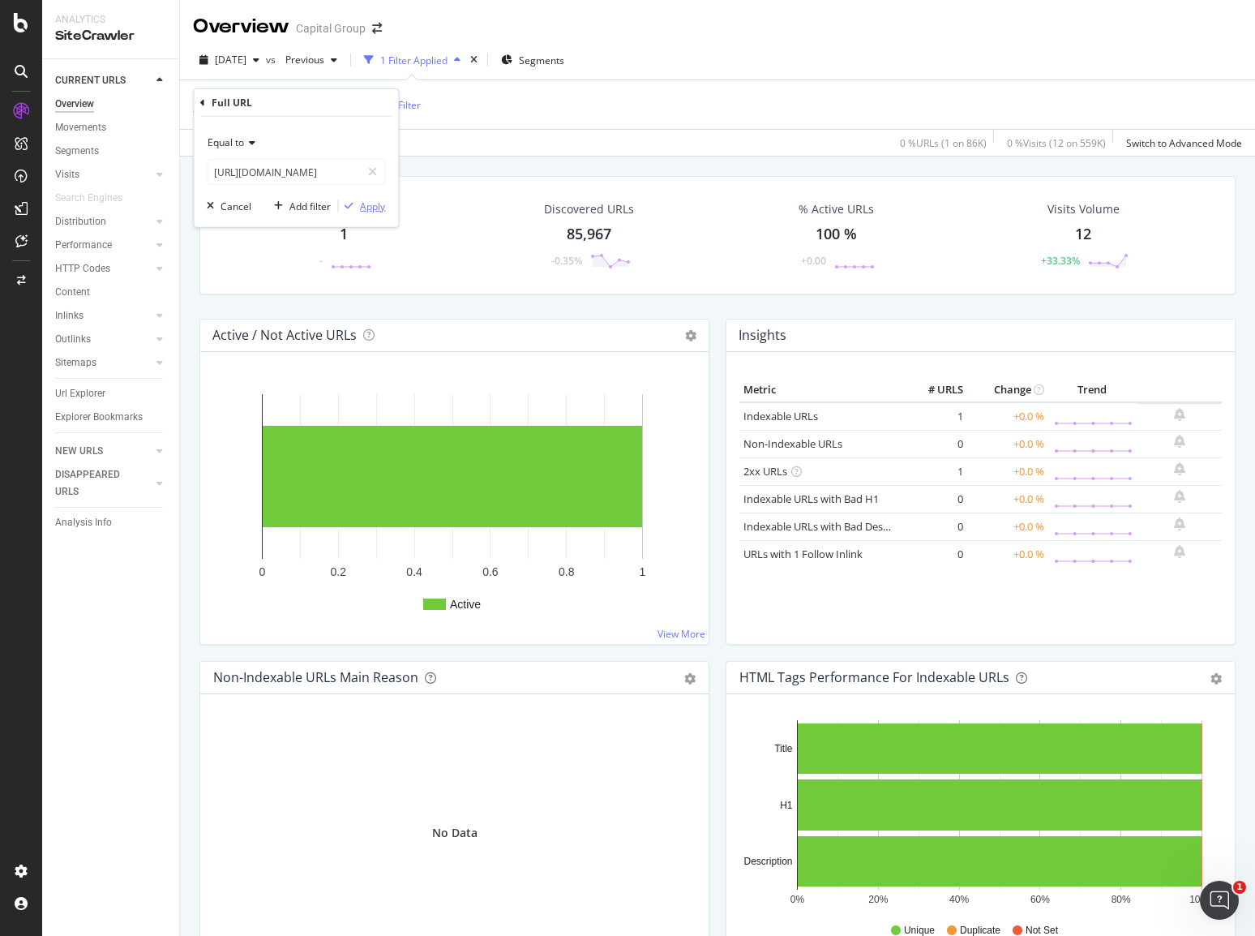
scroll to position [0, 0]
click at [377, 208] on div "Apply" at bounding box center [372, 206] width 25 height 14
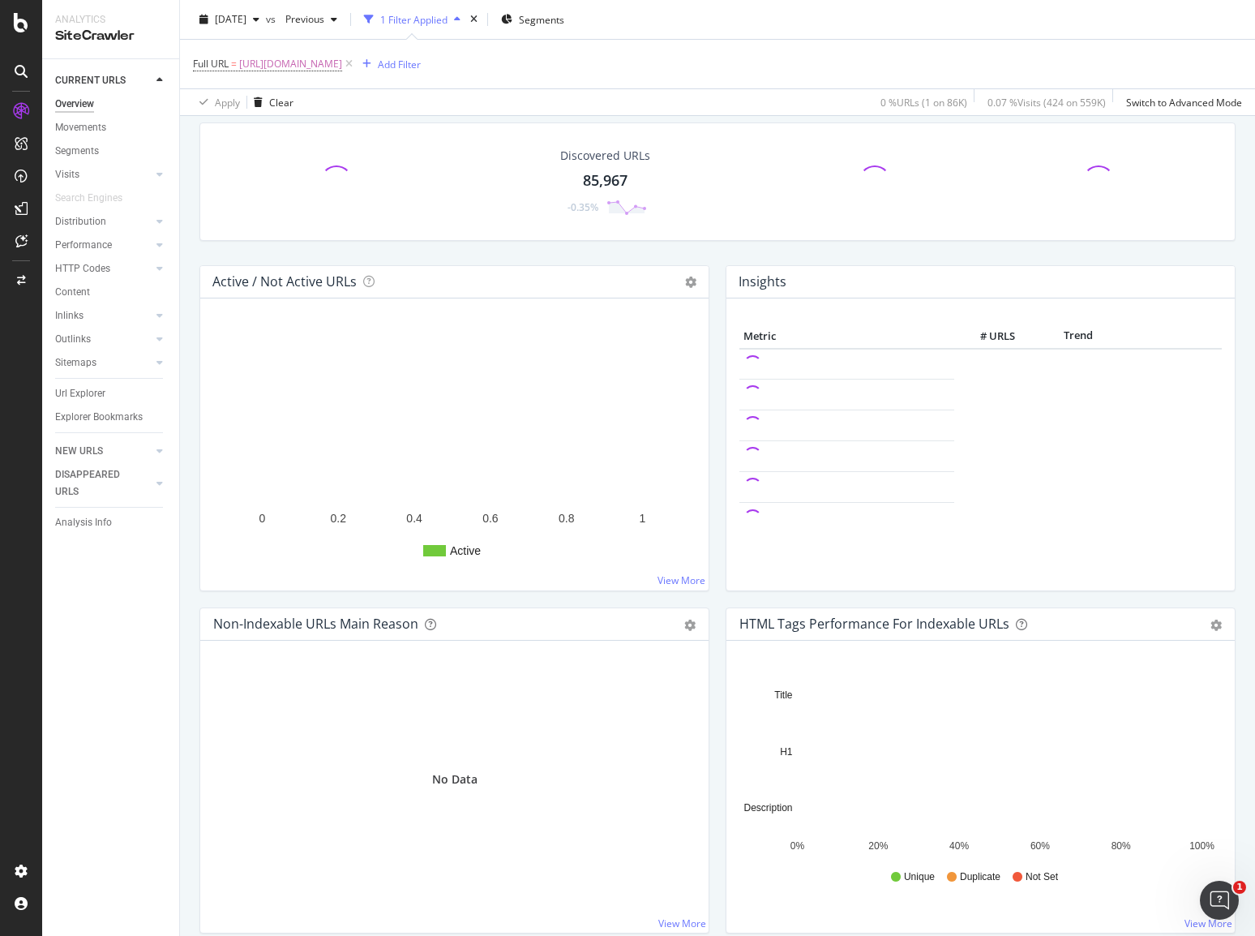
scroll to position [162, 0]
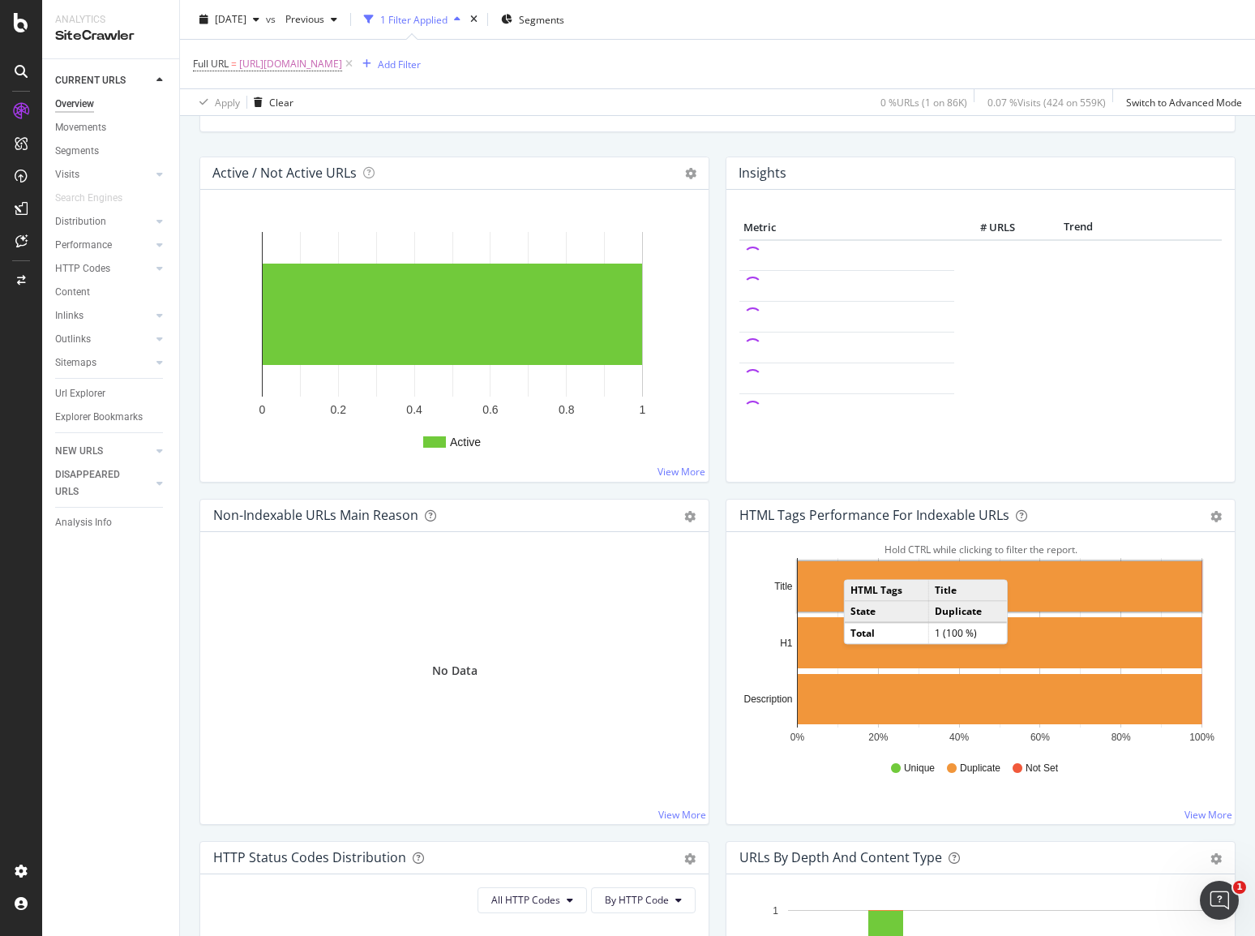
click at [844, 567] on rect "A chart." at bounding box center [1000, 586] width 404 height 50
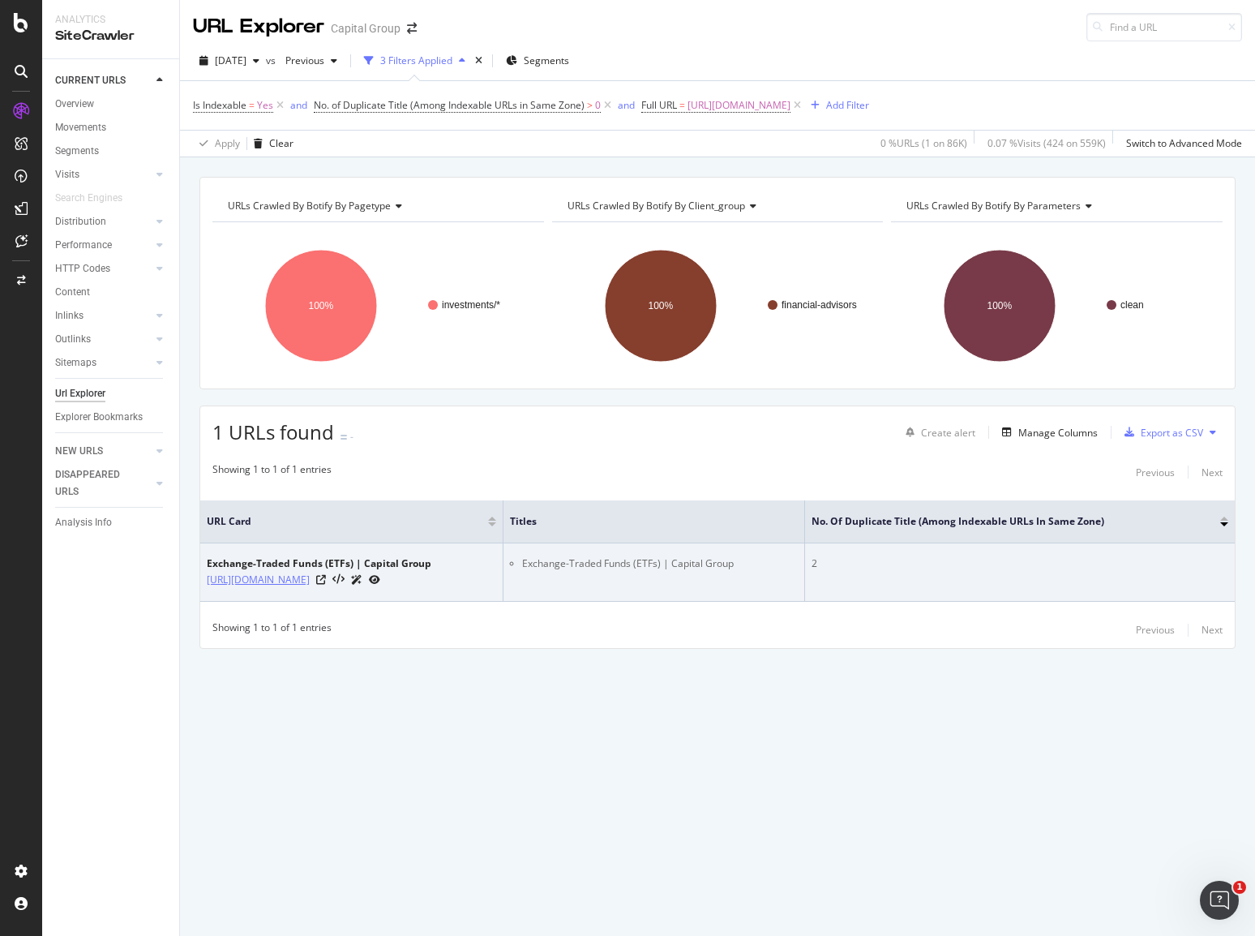
click at [310, 572] on link "https://www.capitalgroup.com/advisor/investments/exchange-traded-funds.html" at bounding box center [258, 580] width 103 height 16
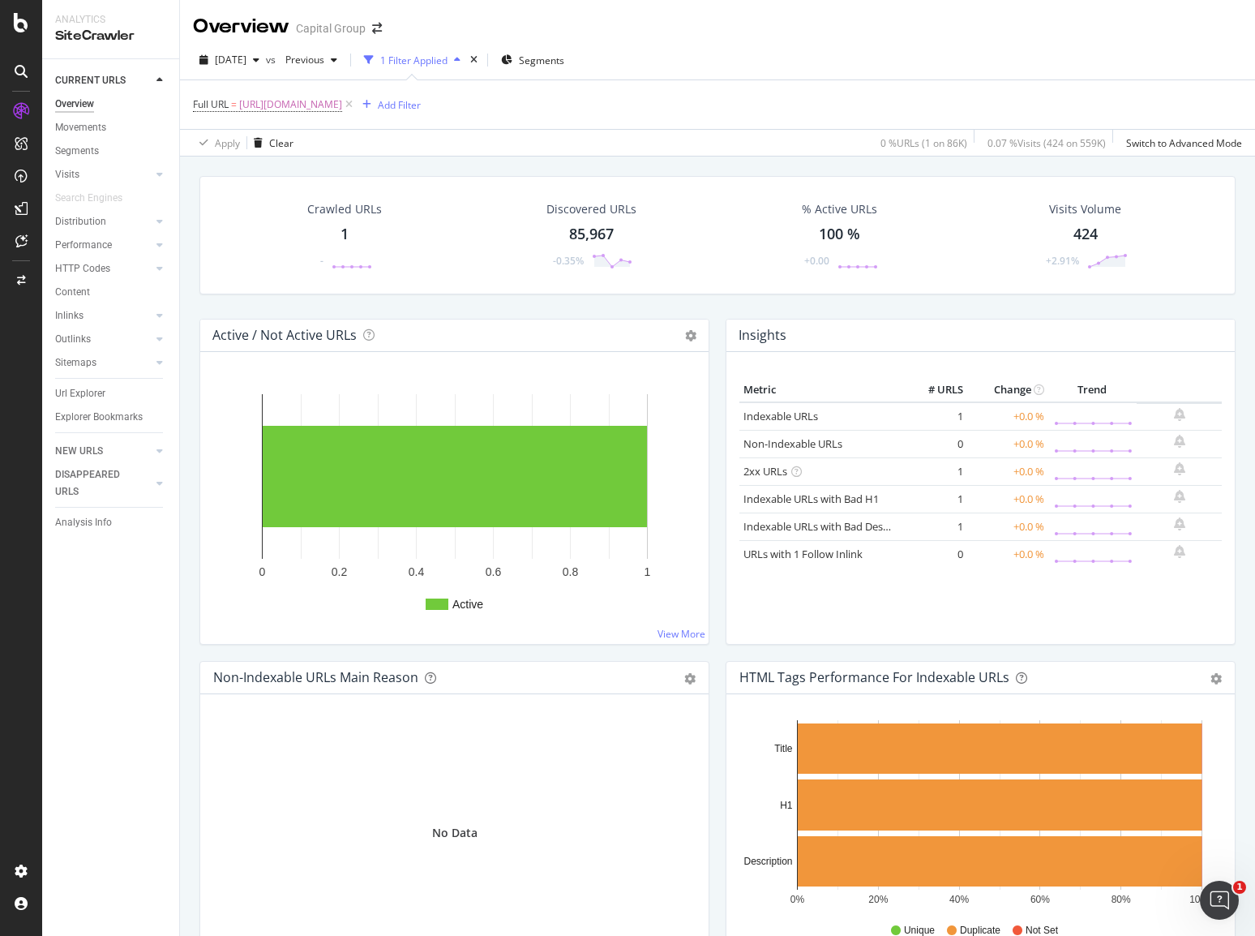
click at [336, 235] on div "Crawled URLs 1 -" at bounding box center [344, 235] width 107 height 84
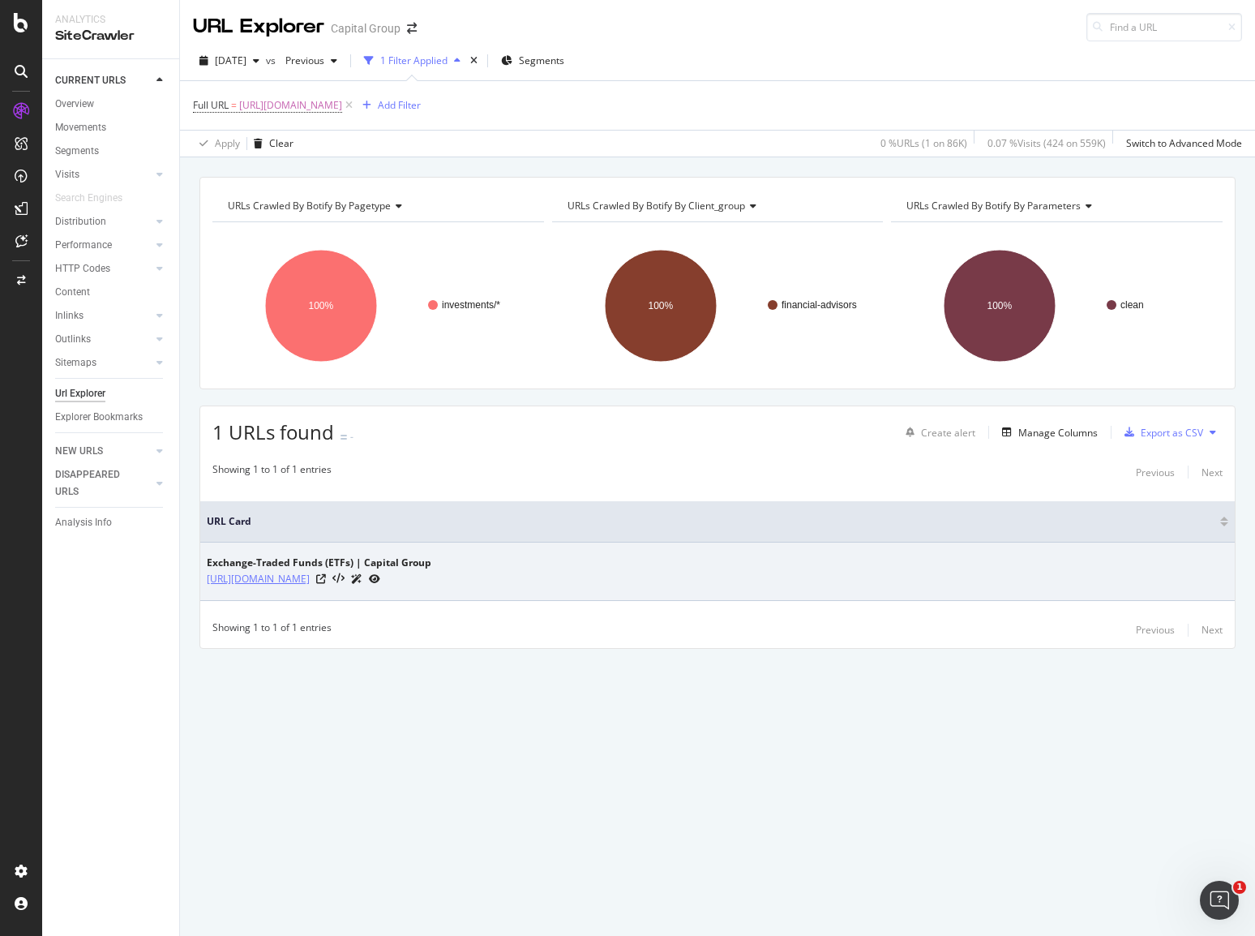
click at [310, 581] on link "https://www.capitalgroup.com/advisor/investments/exchange-traded-funds.html" at bounding box center [258, 579] width 103 height 16
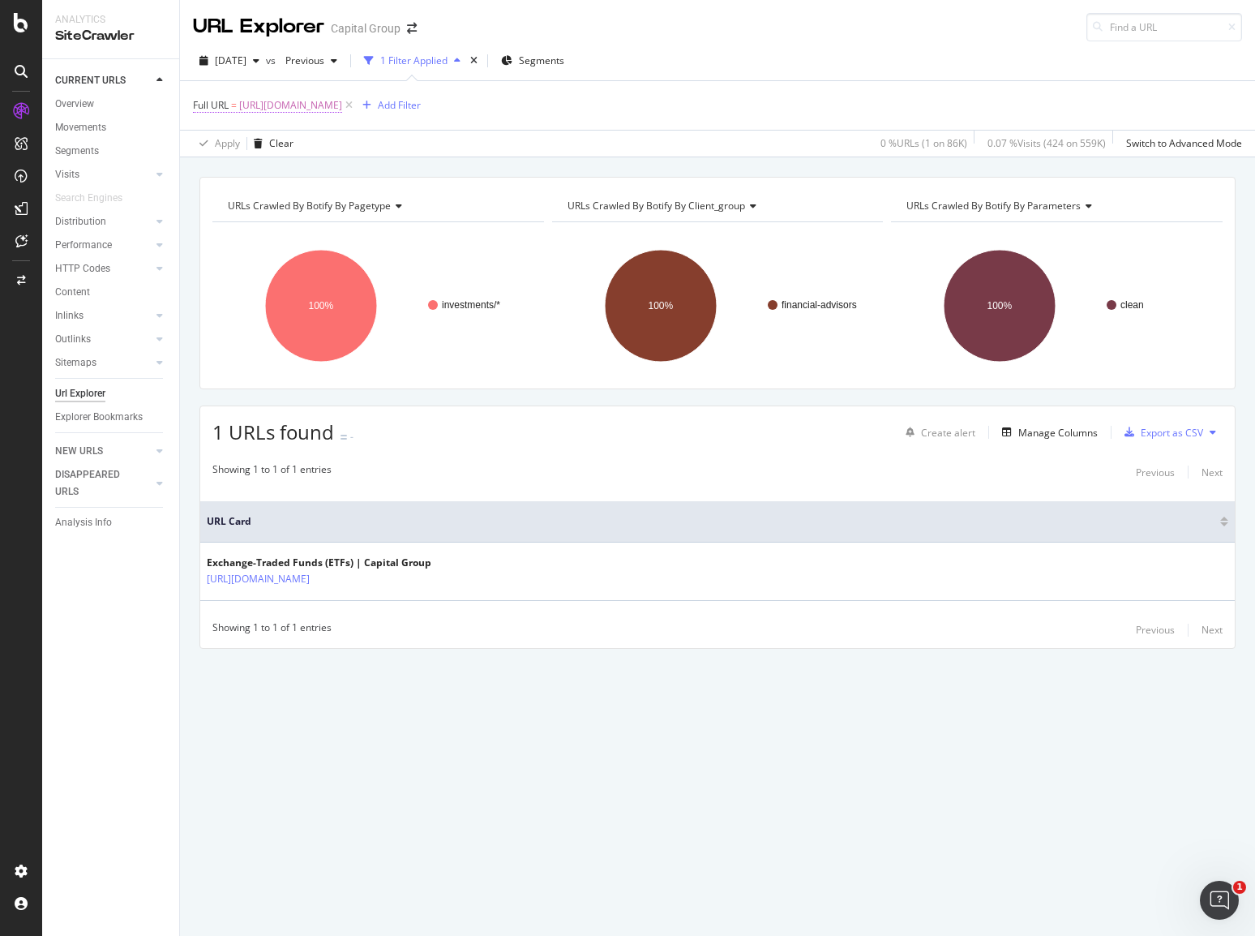
click at [342, 108] on span "https://www.capitalgroup.com/advisor/investments/exchange-traded-funds.html" at bounding box center [290, 105] width 103 height 23
click at [296, 178] on input "https://www.capitalgroup.com/advisor/investments/exchange-traded-funds.html" at bounding box center [284, 172] width 153 height 26
paste input "ca/en/"
type input "https://www.capitalgroup.com/advisor/ca/en/investments/exchange-traded-funds.ht…"
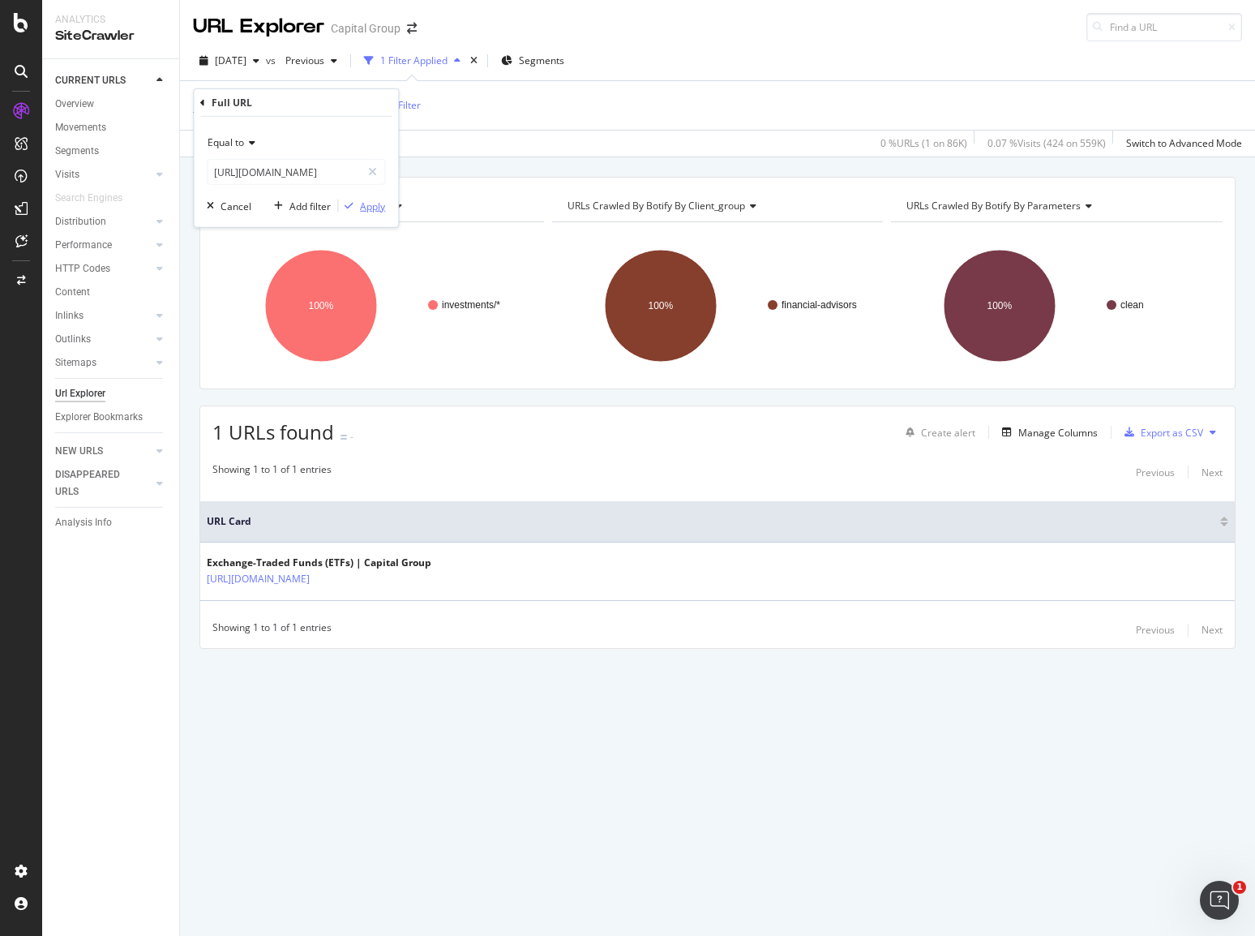
click at [373, 210] on div "Apply" at bounding box center [372, 206] width 25 height 14
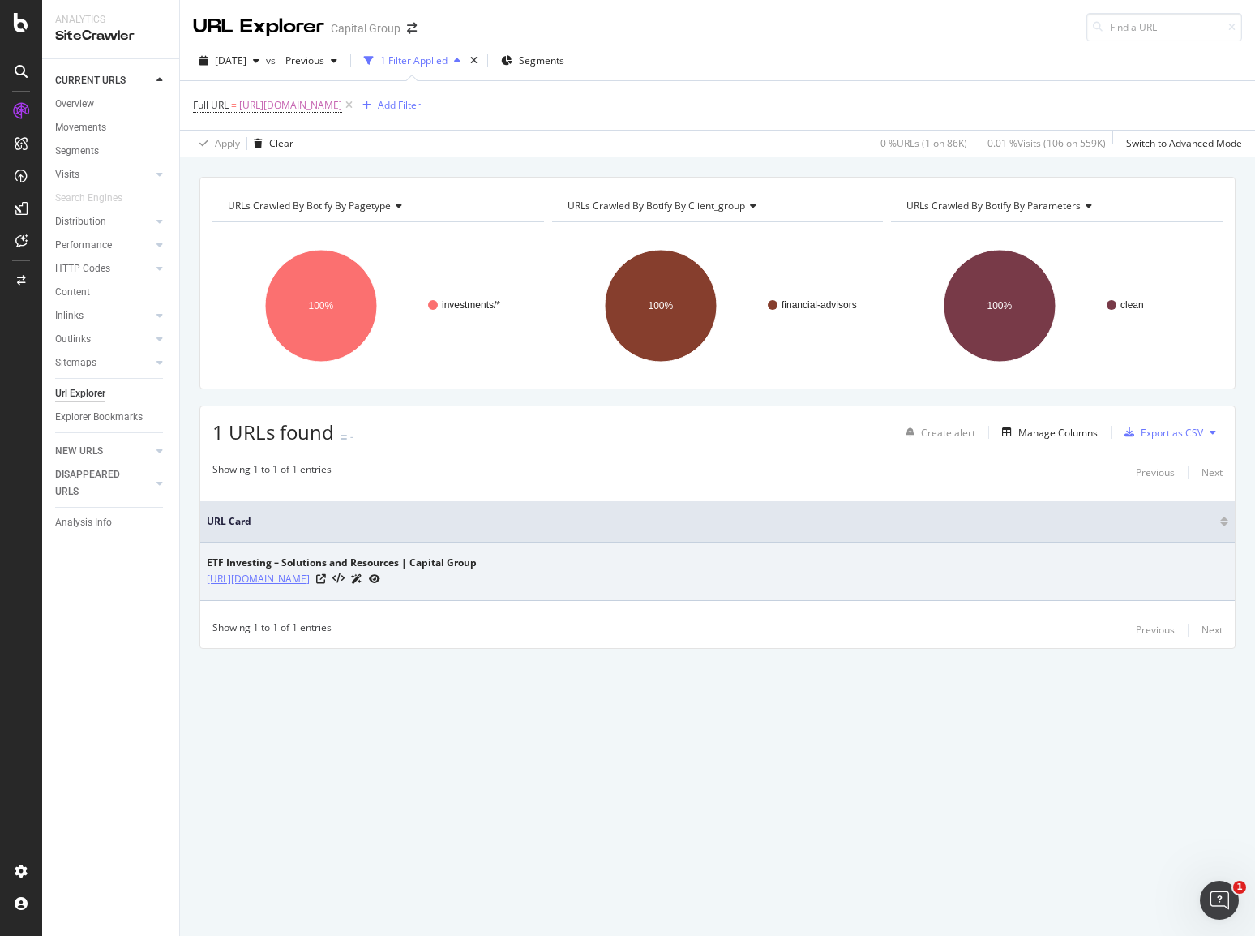
click at [310, 580] on link "https://www.capitalgroup.com/advisor/ca/en/investments/exchange-traded-funds.ht…" at bounding box center [258, 579] width 103 height 16
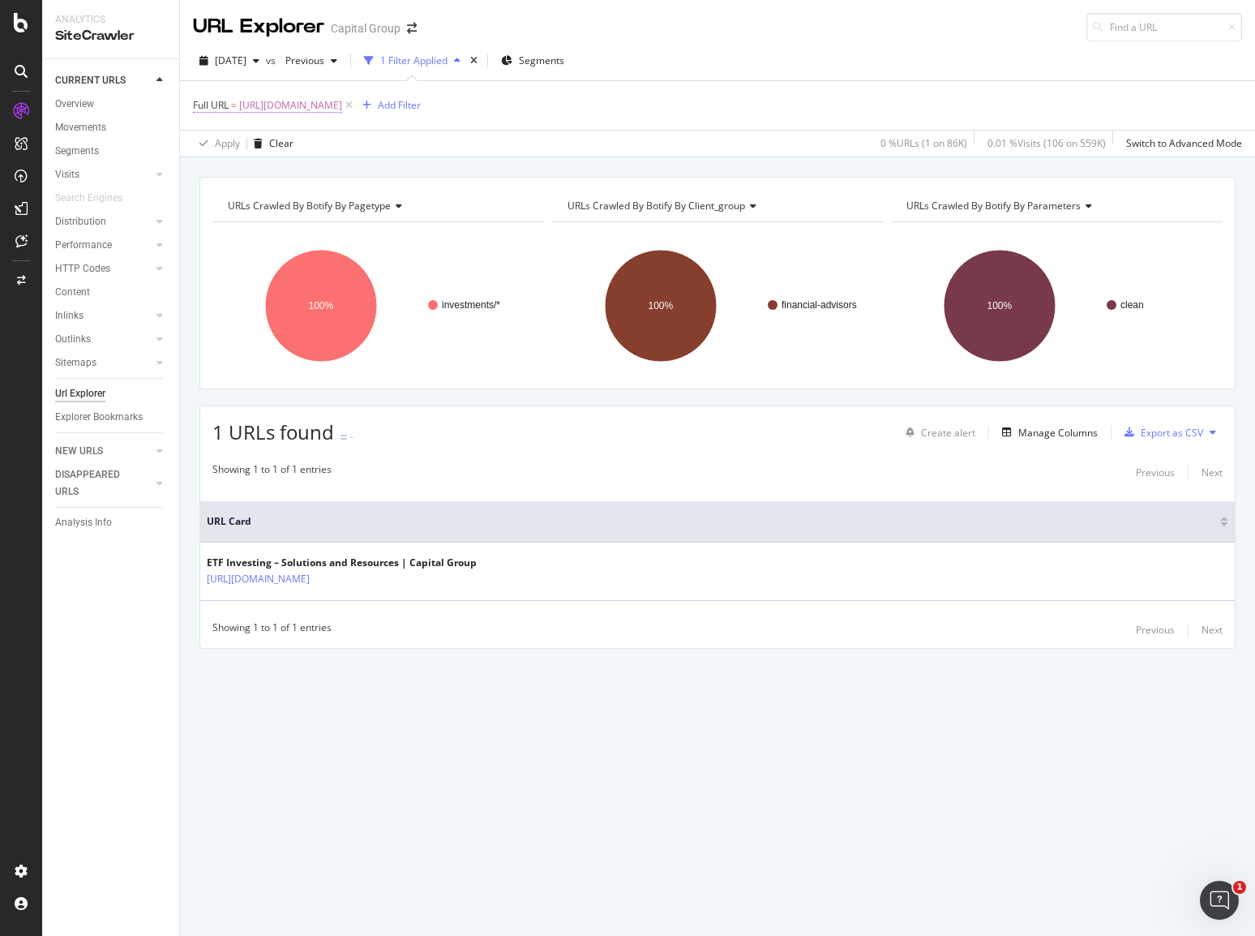
click at [342, 108] on span "https://www.capitalgroup.com/advisor/ca/en/investments/exchange-traded-funds.ht…" at bounding box center [290, 105] width 103 height 23
click at [300, 178] on input "https://www.capitalgroup.com/advisor/ca/en/investments/exchange-traded-funds.ht…" at bounding box center [284, 172] width 153 height 26
paste input "investments/separately-managed-account"
type input "https://www.capitalgroup.com/advisor/investments/separately-managed-accounts.ht…"
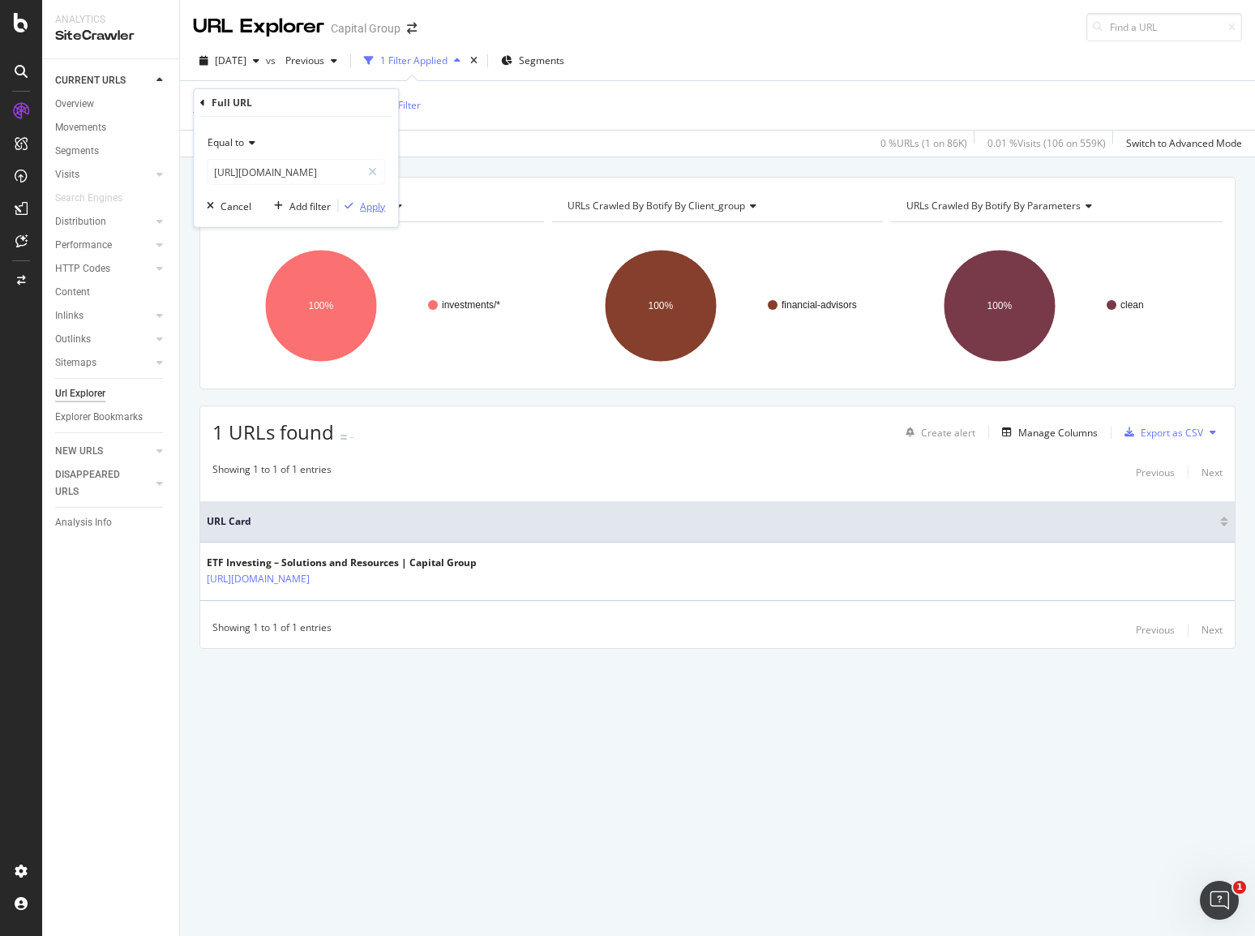
scroll to position [0, 0]
click at [366, 205] on div "Apply" at bounding box center [372, 206] width 25 height 14
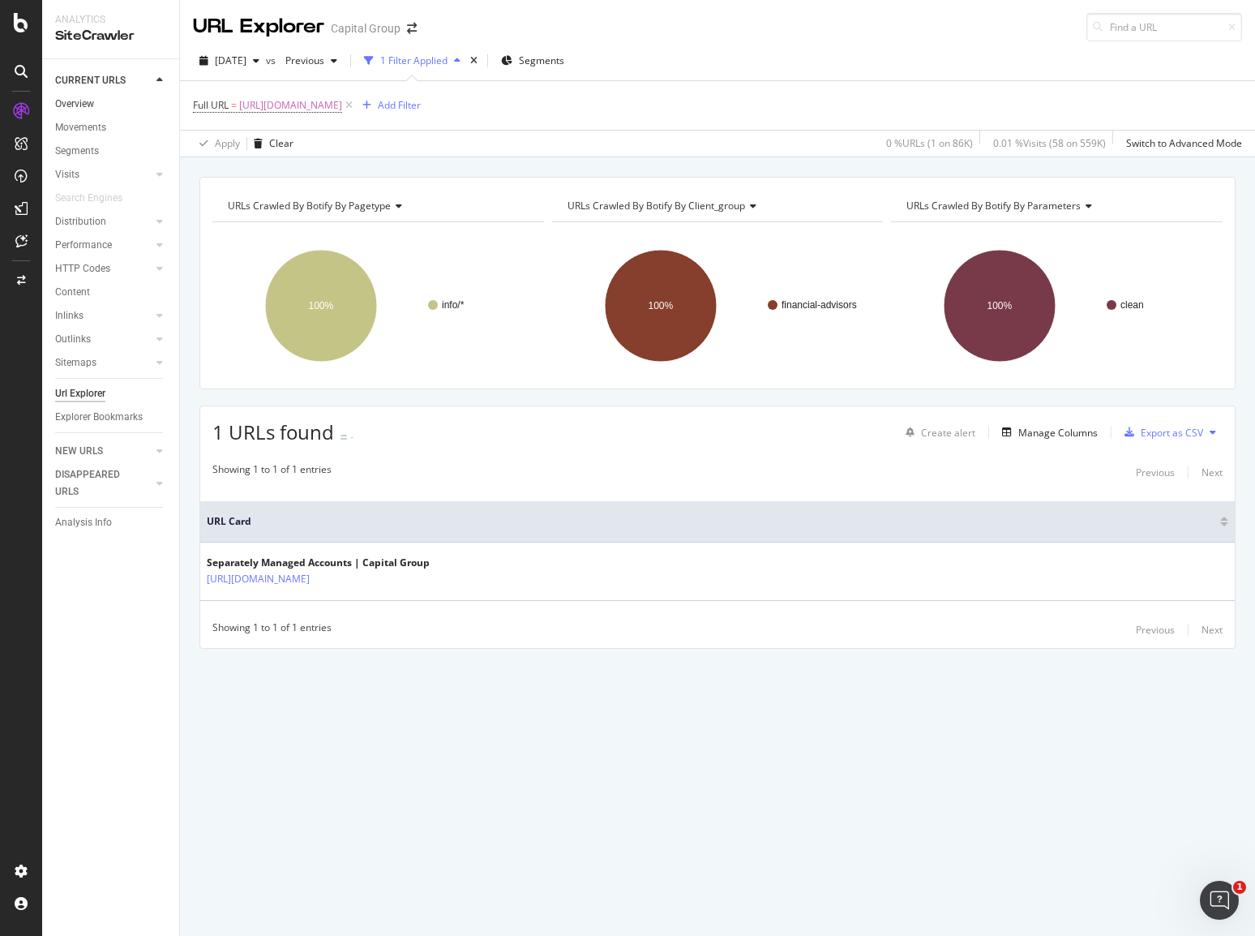
click at [110, 109] on link "Overview" at bounding box center [111, 104] width 113 height 17
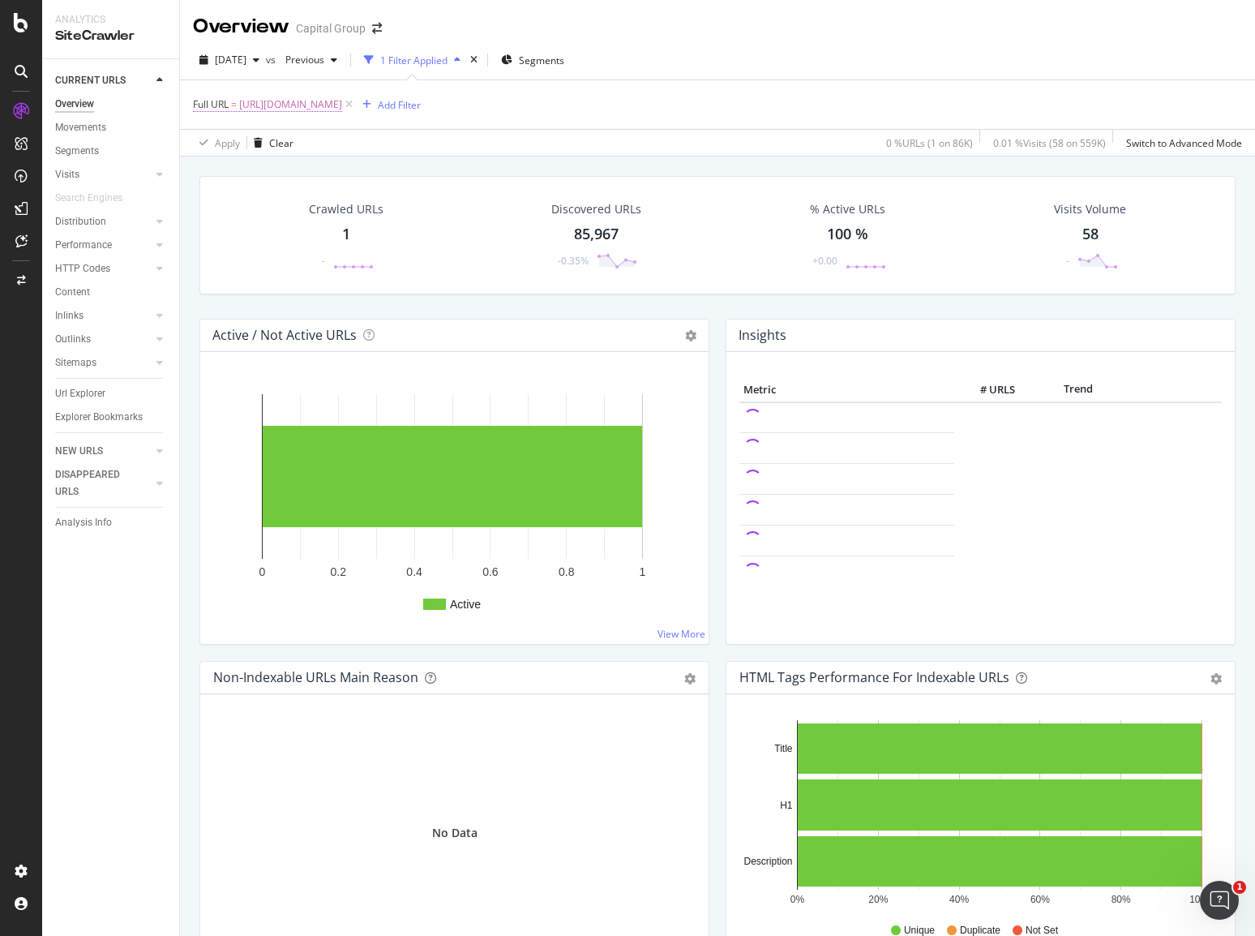
click at [342, 105] on span "https://www.capitalgroup.com/advisor/investments/separately-managed-accounts.ht…" at bounding box center [290, 104] width 103 height 23
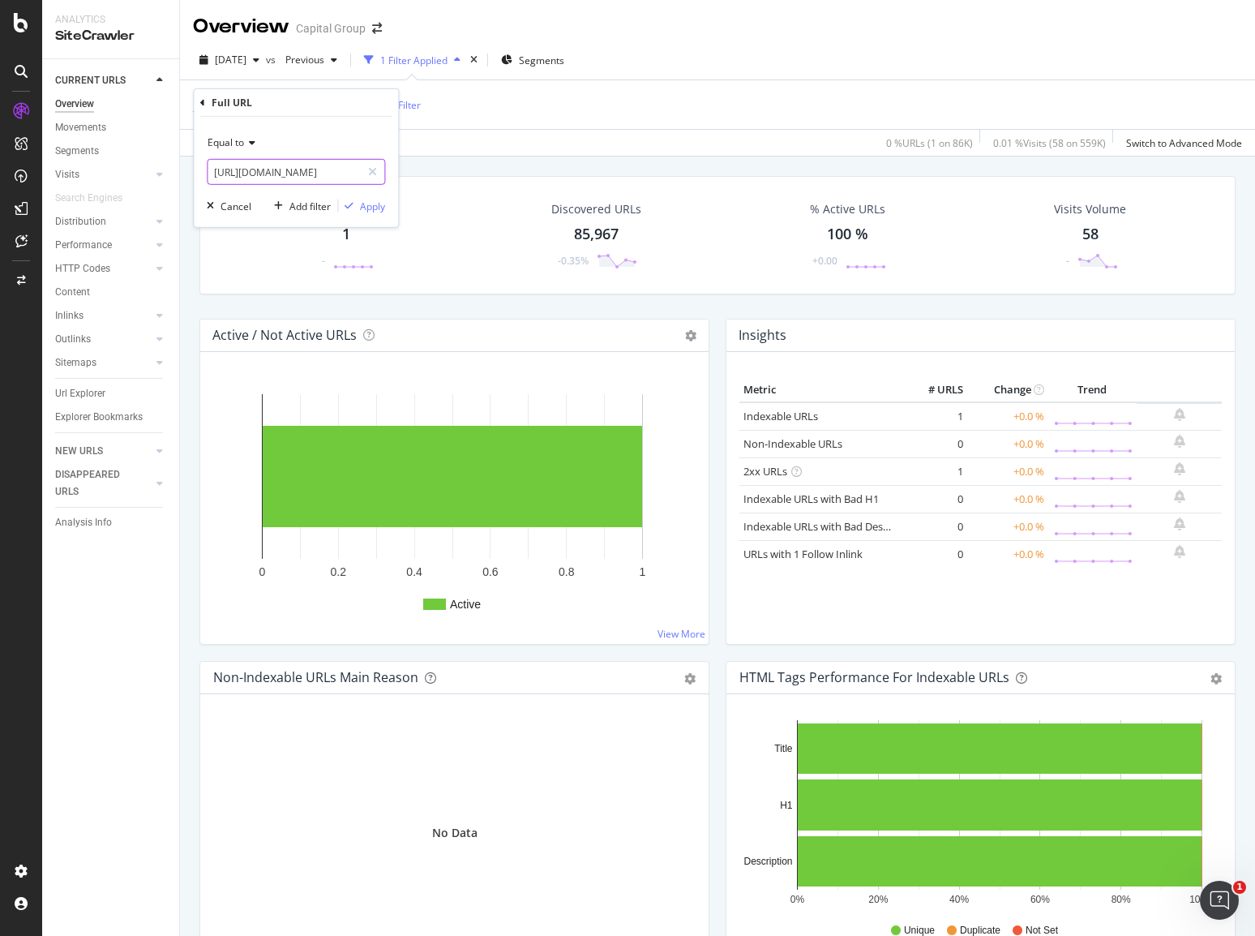
click at [304, 173] on input "https://www.capitalgroup.com/advisor/investments/separately-managed-accounts.ht…" at bounding box center [284, 172] width 153 height 26
paste input "public-private-plu"
type input "https://www.capitalgroup.com/advisor/investments/public-private-plus.html"
click at [363, 202] on div "Apply" at bounding box center [372, 206] width 25 height 14
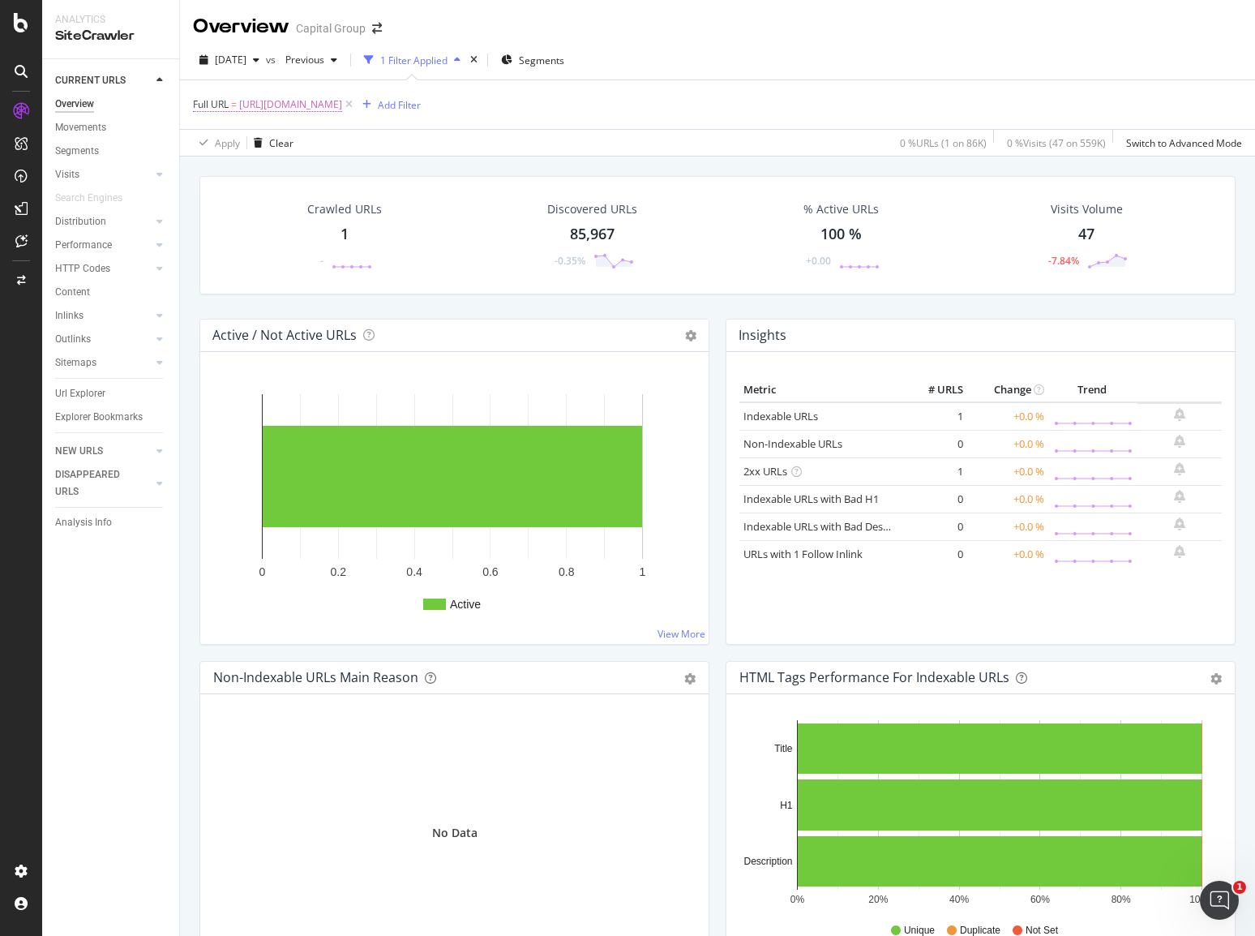
click at [342, 110] on span "https://www.capitalgroup.com/advisor/investments/public-private-plus.html" at bounding box center [290, 104] width 103 height 23
click at [323, 161] on input "https://www.capitalgroup.com/advisor/investments/public-private-plus.html" at bounding box center [284, 172] width 153 height 26
paste input "ortfolio-construction"
type input "https://www.capitalgroup.com/advisor/investments/portfolio-construction.html"
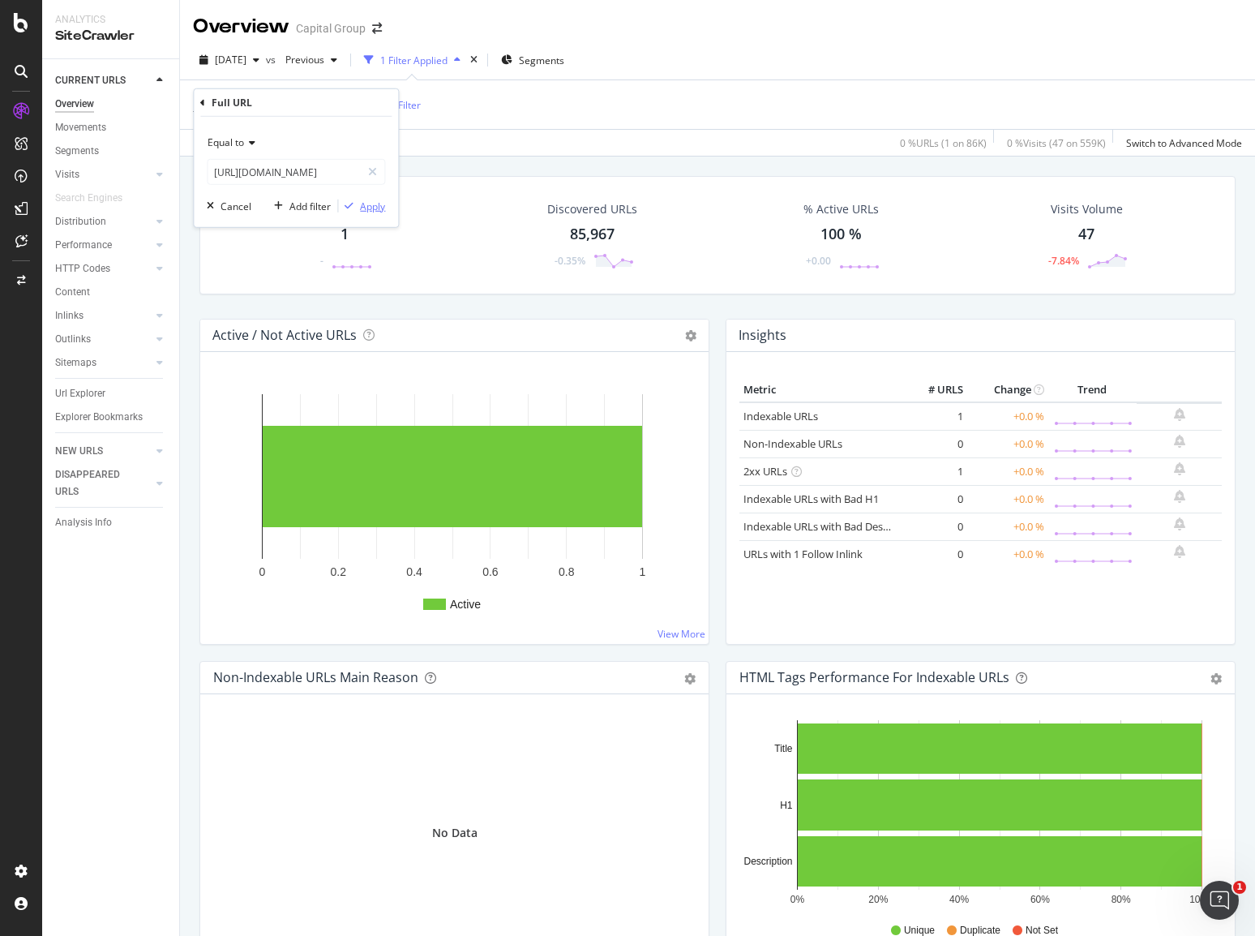
scroll to position [0, 0]
click at [377, 199] on div "Apply" at bounding box center [372, 206] width 25 height 14
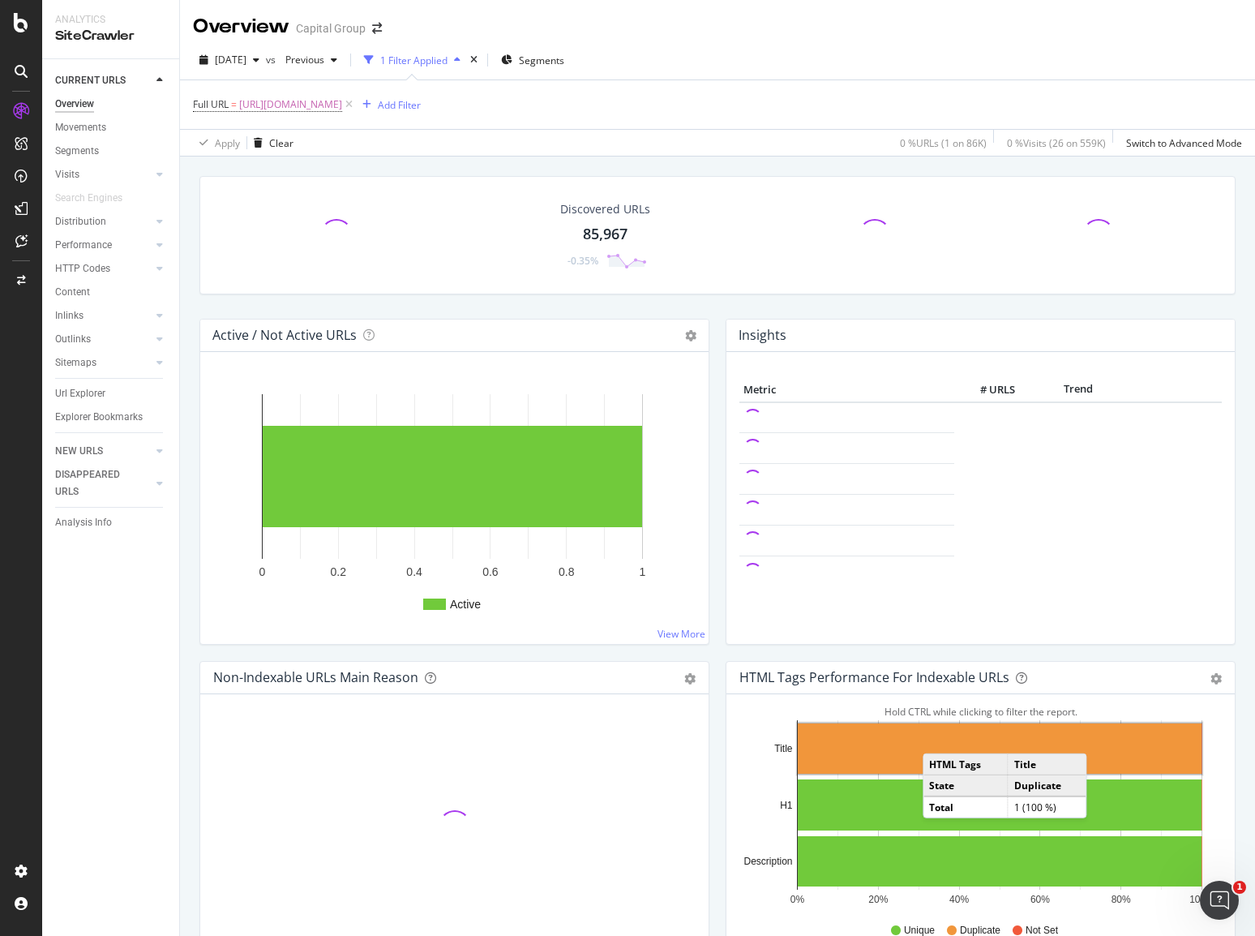
click at [933, 735] on rect "A chart." at bounding box center [1000, 748] width 404 height 50
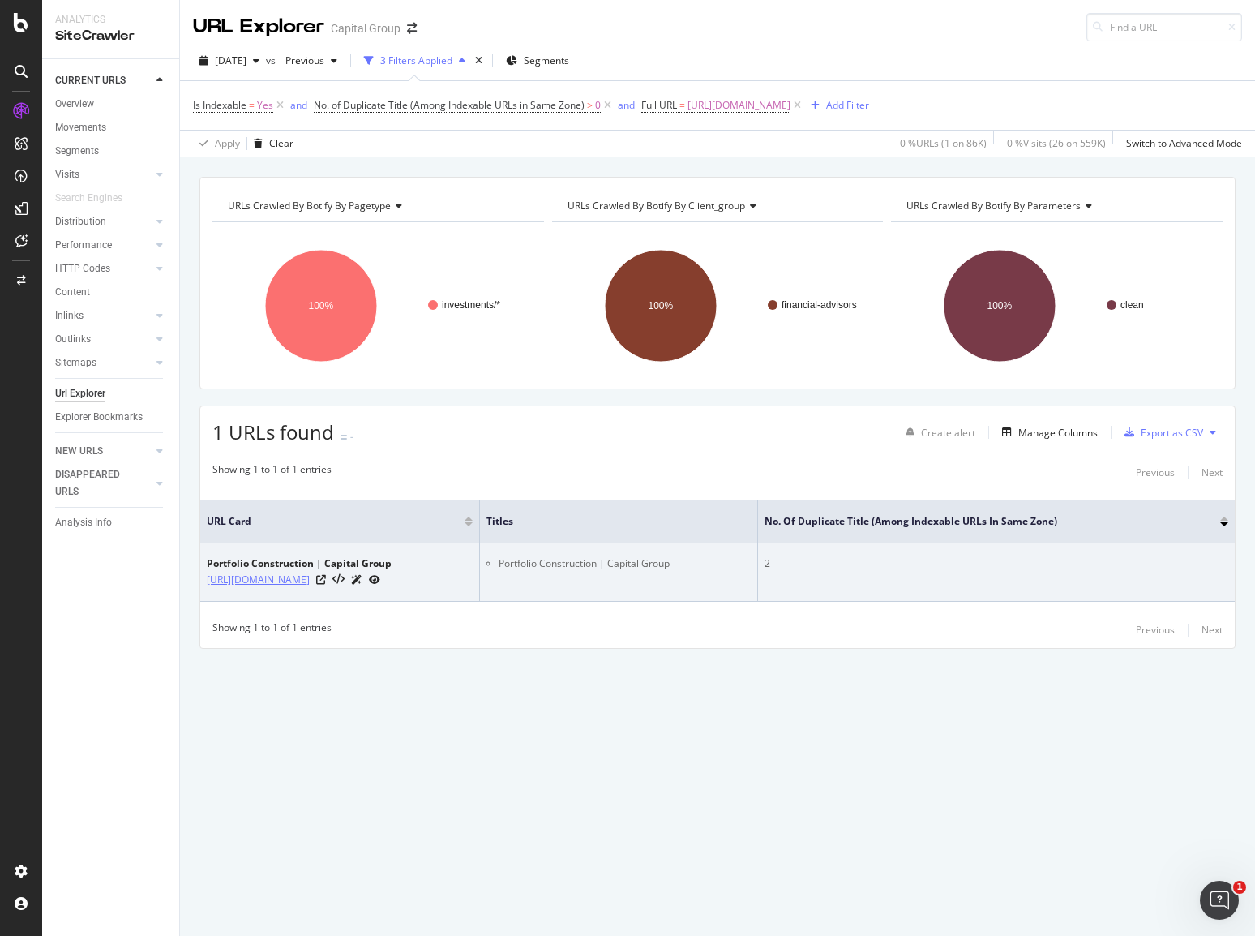
click at [310, 573] on link "https://www.capitalgroup.com/advisor/investments/portfolio-construction.html" at bounding box center [258, 580] width 103 height 16
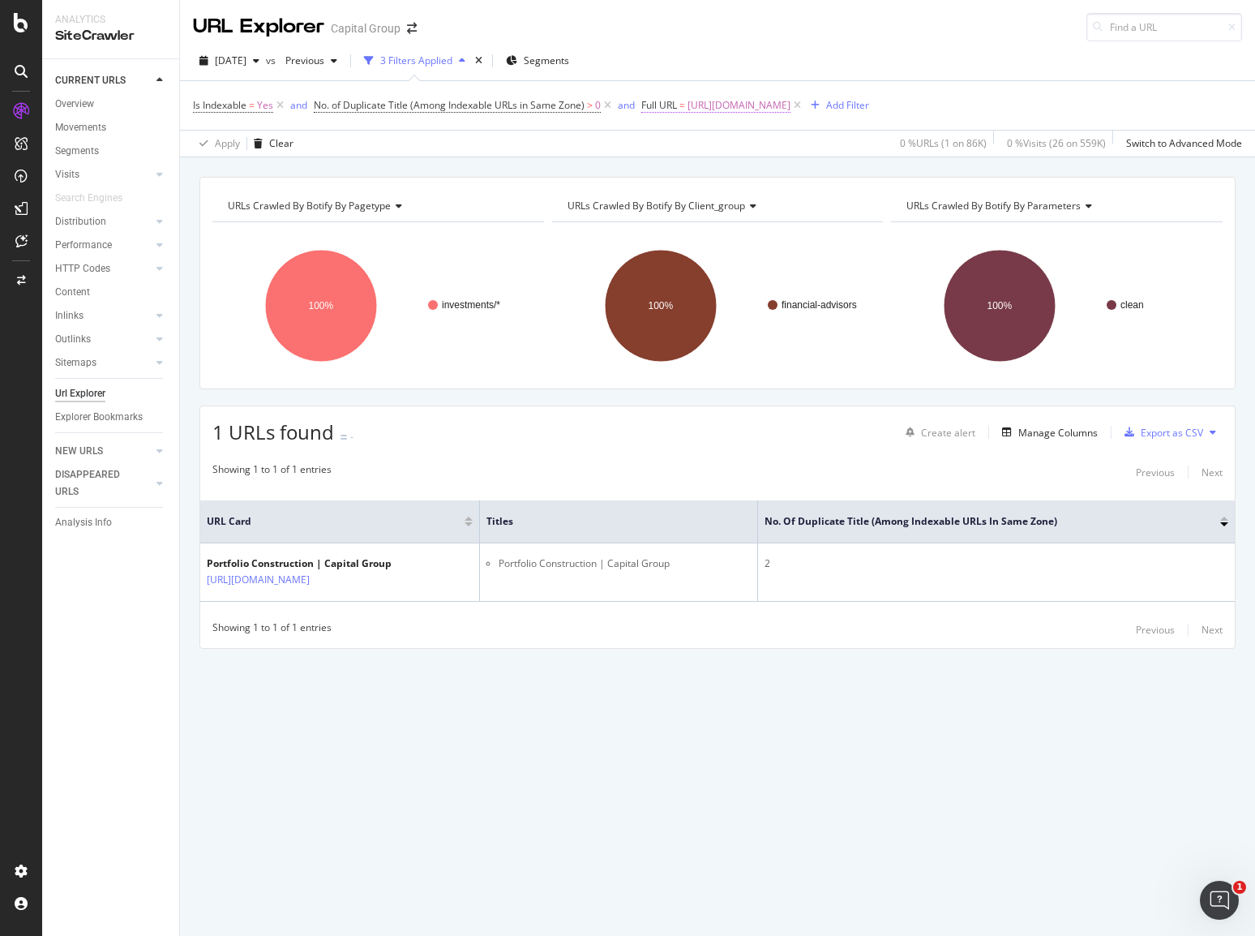
click at [751, 105] on span "https://www.capitalgroup.com/advisor/investments/portfolio-construction.html" at bounding box center [738, 105] width 103 height 23
click at [739, 163] on input "https://www.capitalgroup.com/advisor/investments/portfolio-construction.html" at bounding box center [733, 172] width 153 height 26
paste input "institutional/investments/esg"
type input "https://www.capitalgroup.com/institutional/investments/esg.html"
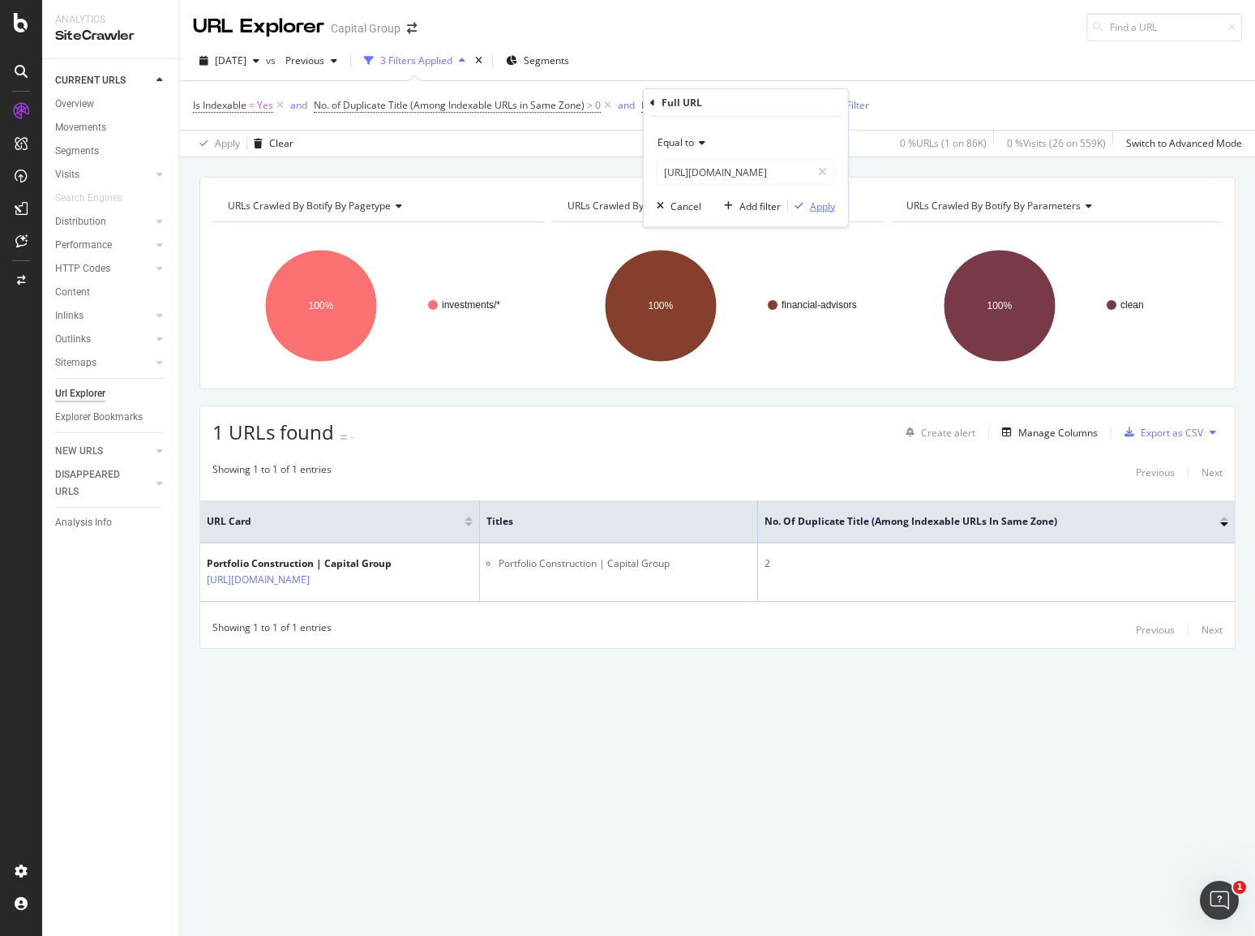
scroll to position [0, 0]
click at [824, 199] on div "Apply" at bounding box center [822, 206] width 25 height 14
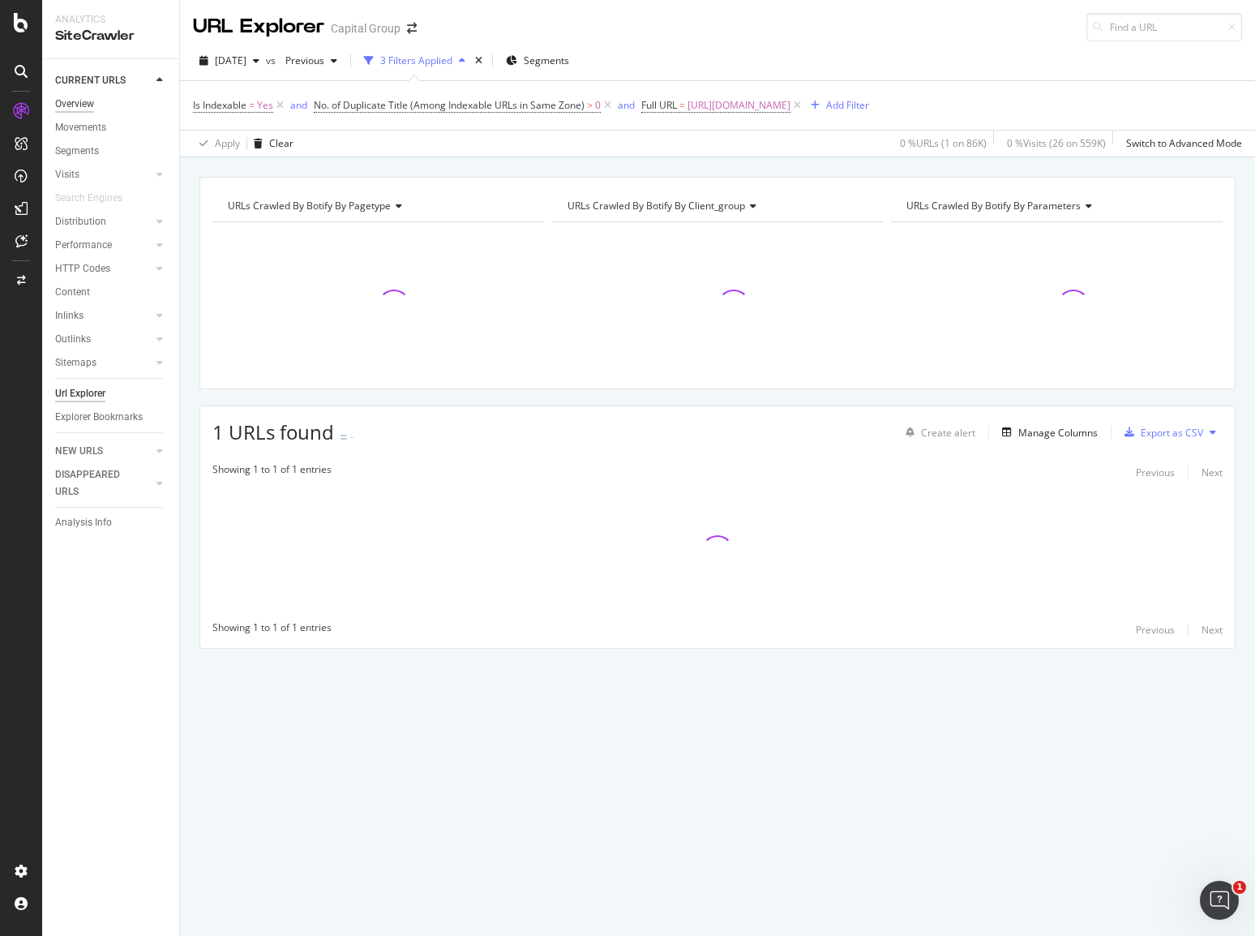
click at [75, 103] on div "Overview" at bounding box center [74, 104] width 39 height 17
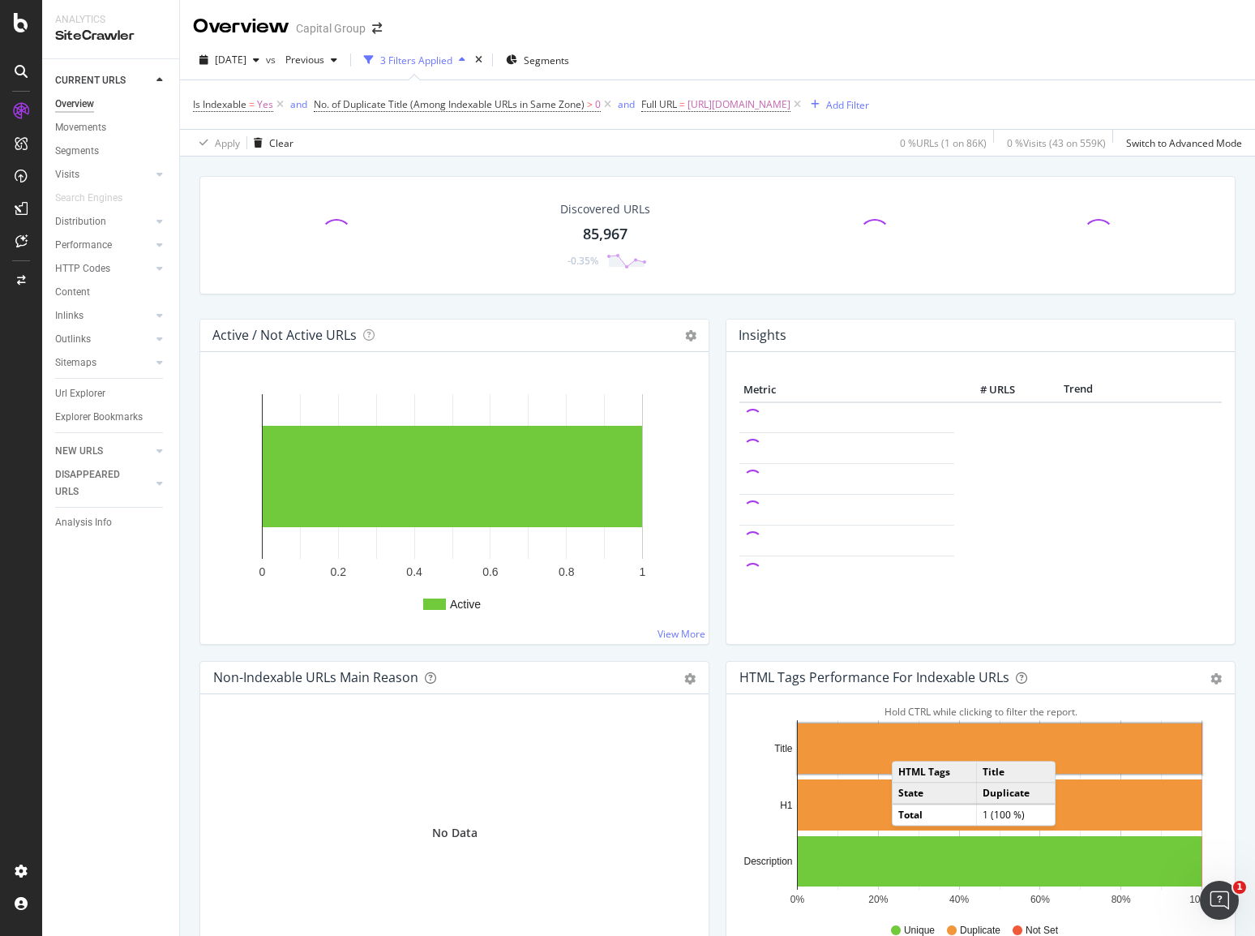
click at [902, 743] on rect "A chart." at bounding box center [1000, 748] width 404 height 50
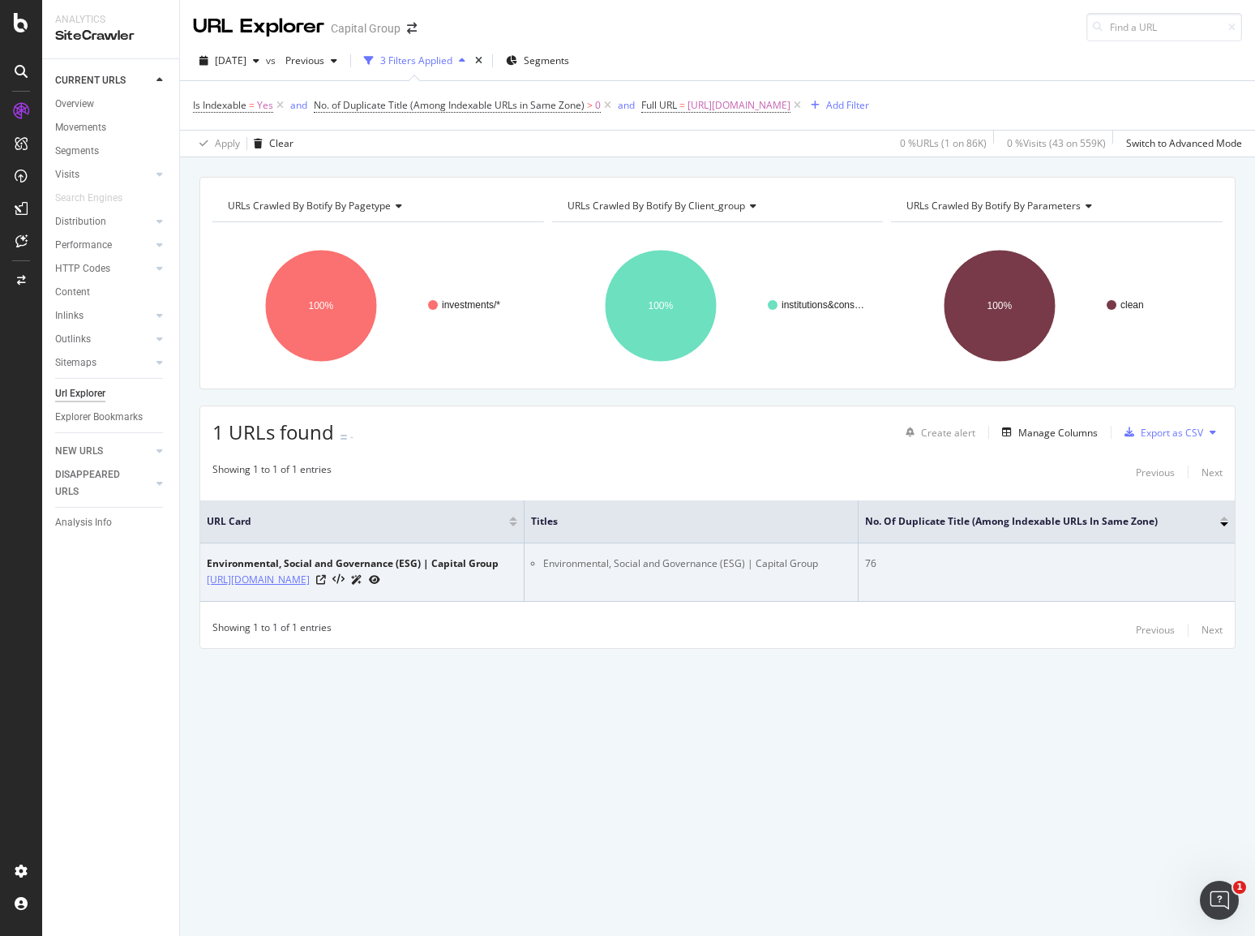
click at [310, 572] on link "https://www.capitalgroup.com/institutional/investments/esg.html" at bounding box center [258, 580] width 103 height 16
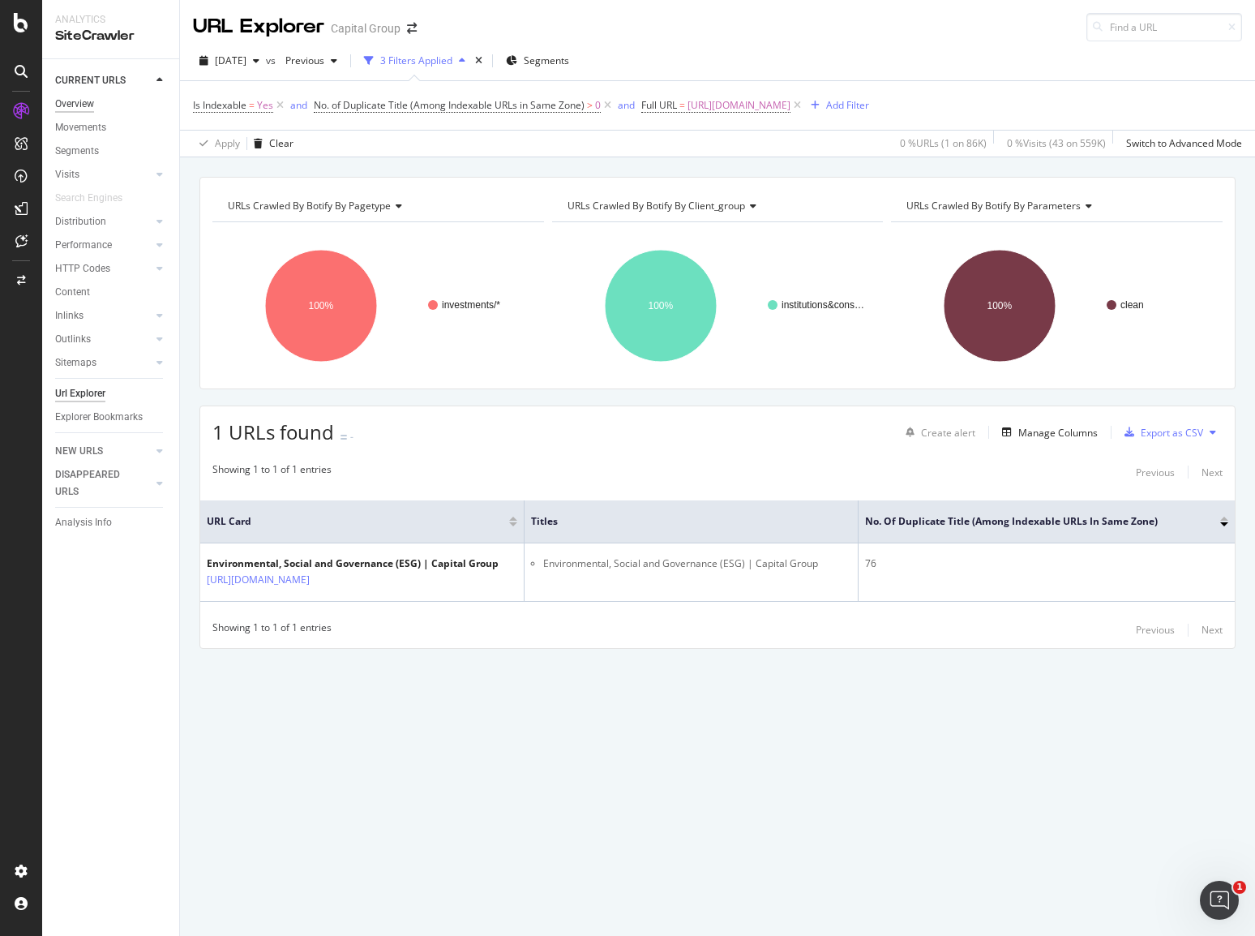
click at [80, 100] on div "Overview" at bounding box center [74, 104] width 39 height 17
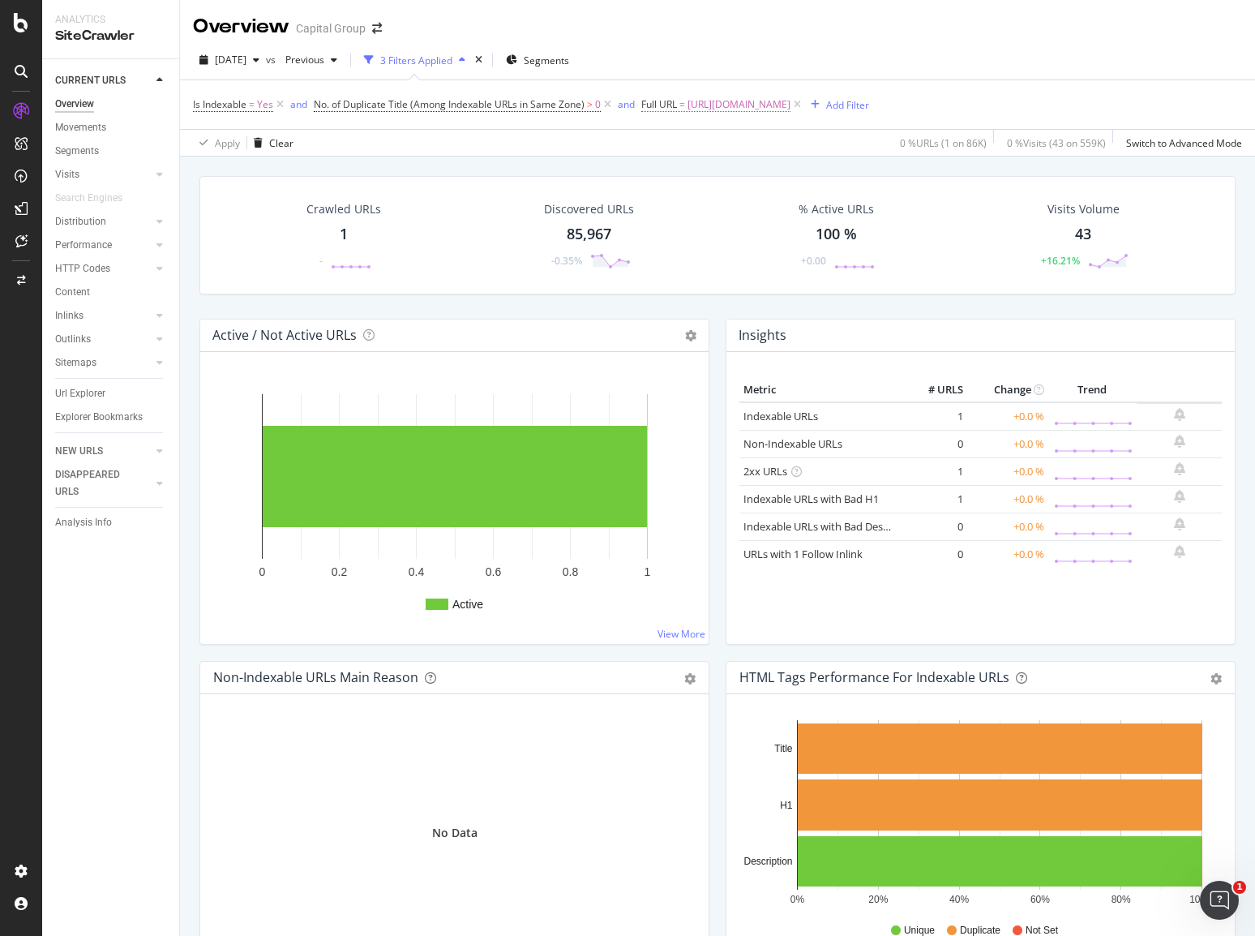
click at [790, 109] on span "https://www.capitalgroup.com/institutional/investments/esg.html" at bounding box center [738, 104] width 103 height 23
click at [724, 165] on input "https://www.capitalgroup.com/institutional/investments/esg.html" at bounding box center [733, 172] width 153 height 26
paste input "advisor/ca/en/investments/mutual-funds"
type input "[URL][DOMAIN_NAME]"
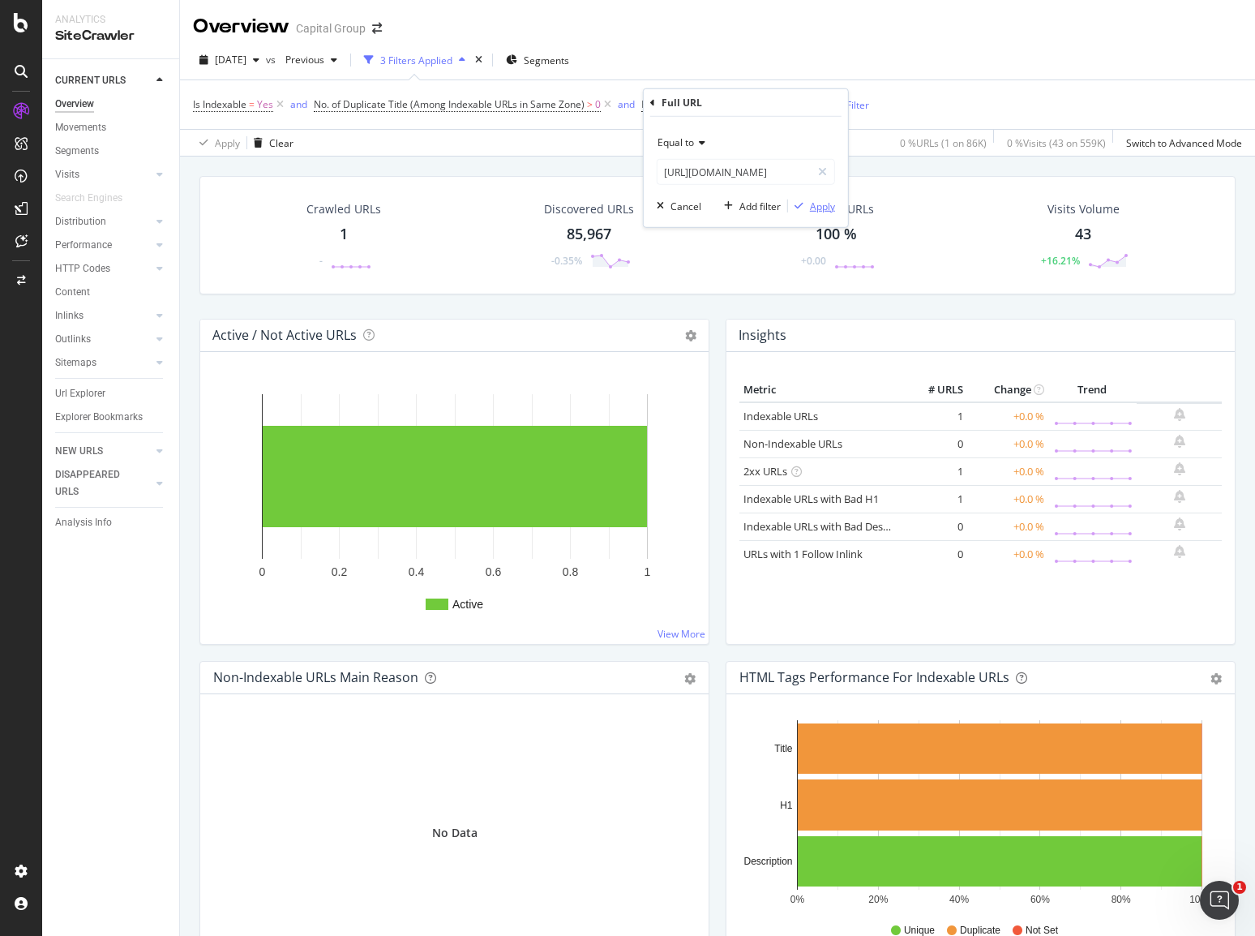
click at [817, 207] on div "Apply" at bounding box center [822, 206] width 25 height 14
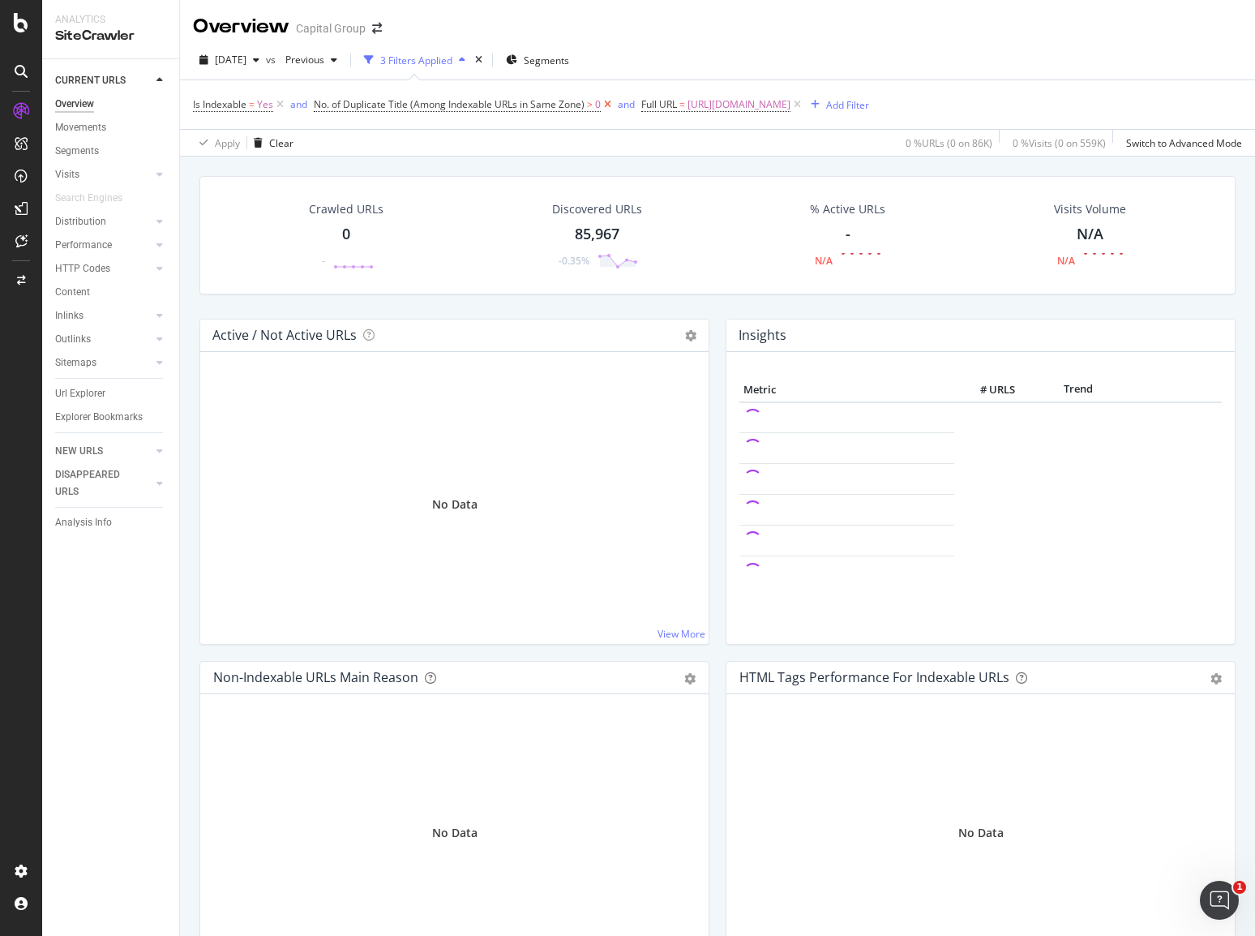
click at [608, 101] on icon at bounding box center [608, 104] width 14 height 16
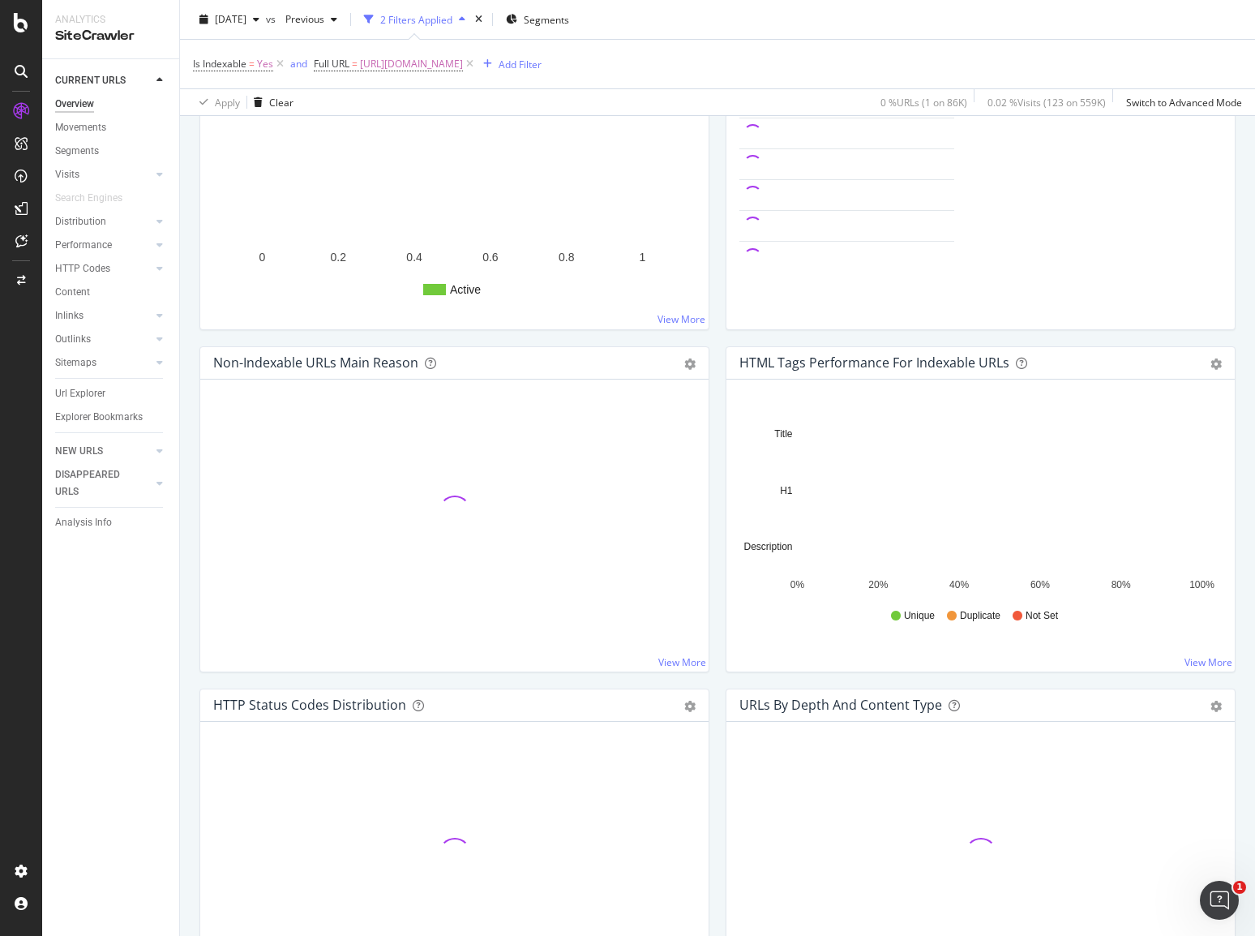
scroll to position [324, 0]
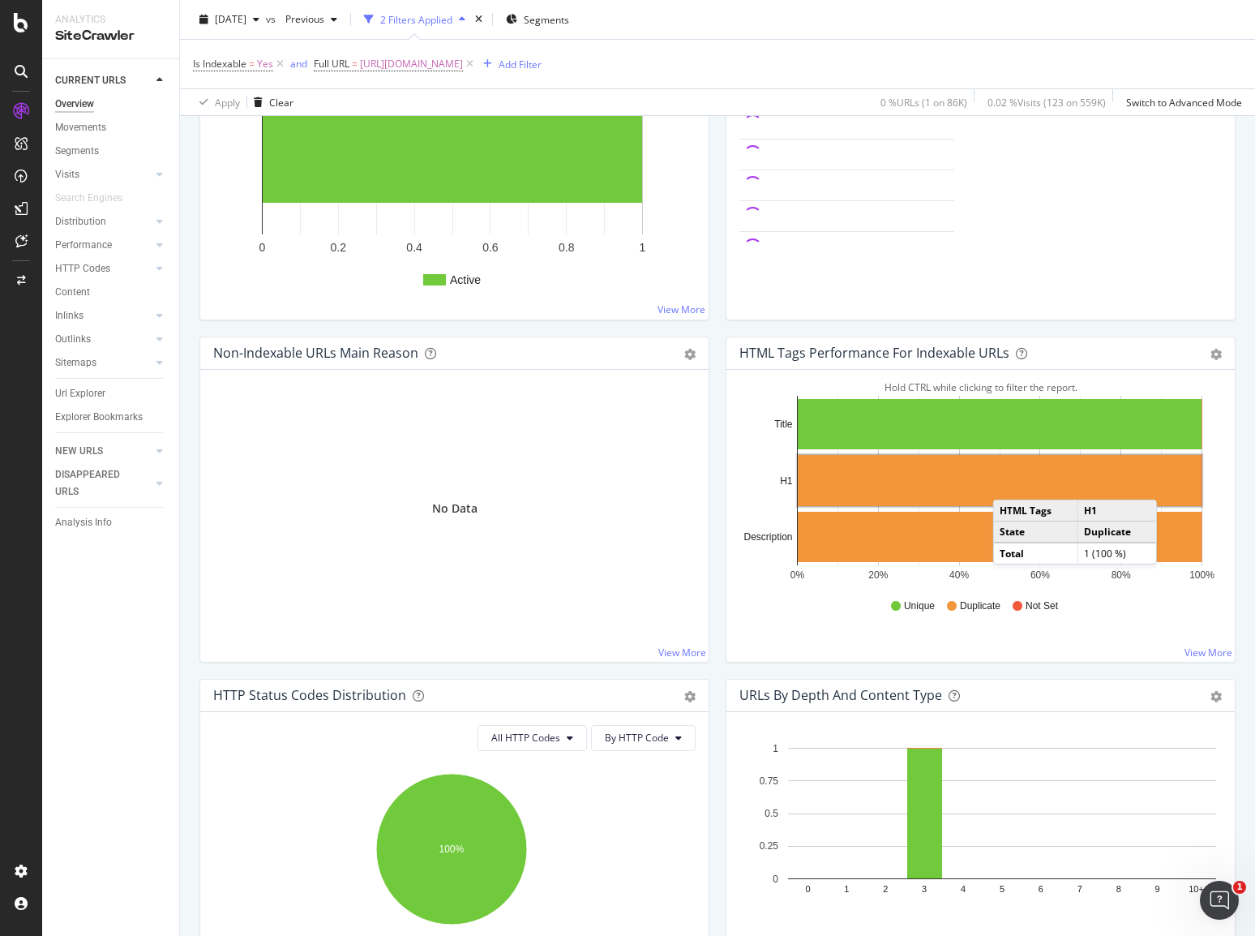
click at [1003, 482] on rect "A chart." at bounding box center [1000, 480] width 404 height 51
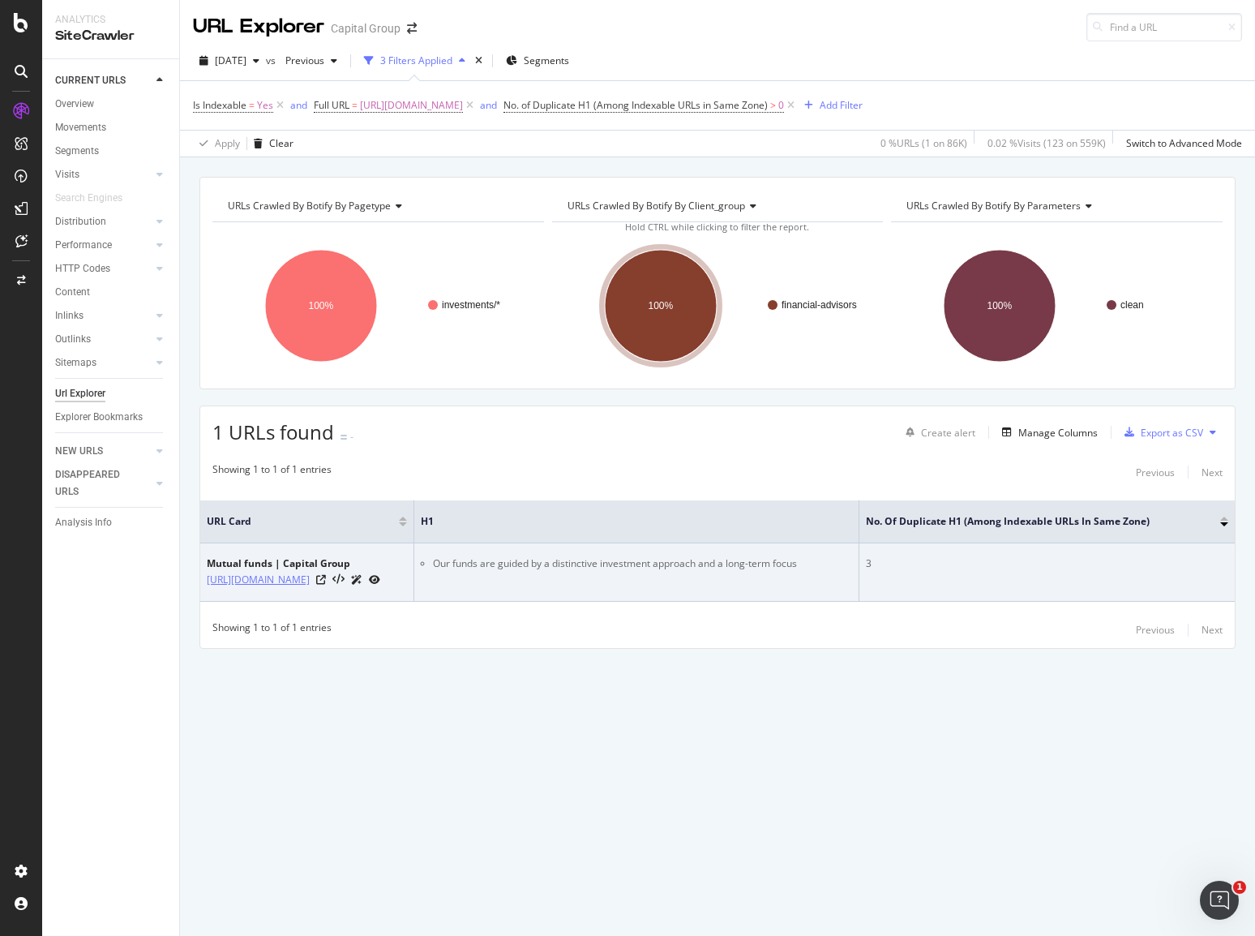
click at [310, 572] on link "[URL][DOMAIN_NAME]" at bounding box center [258, 580] width 103 height 16
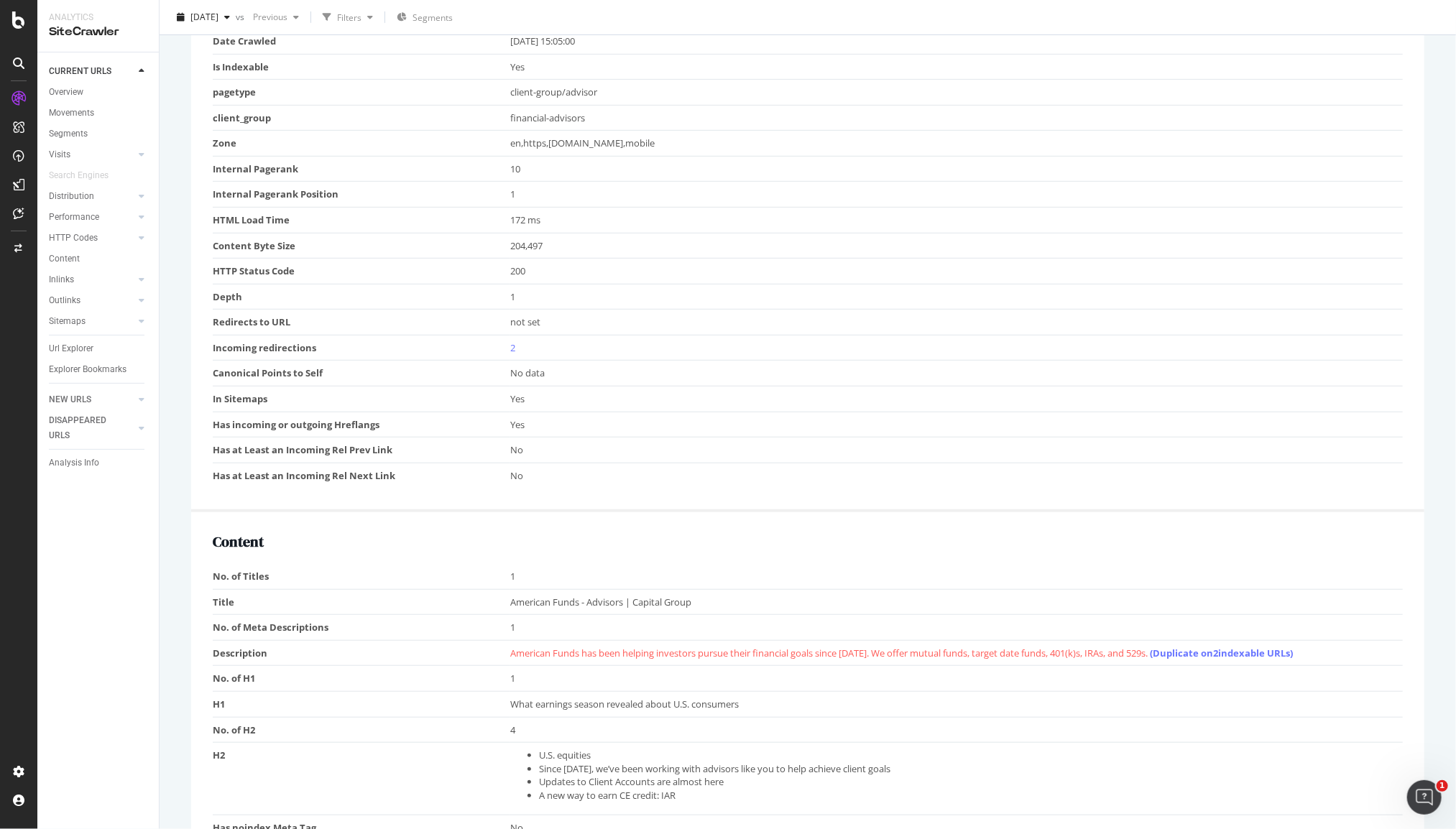
scroll to position [264, 0]
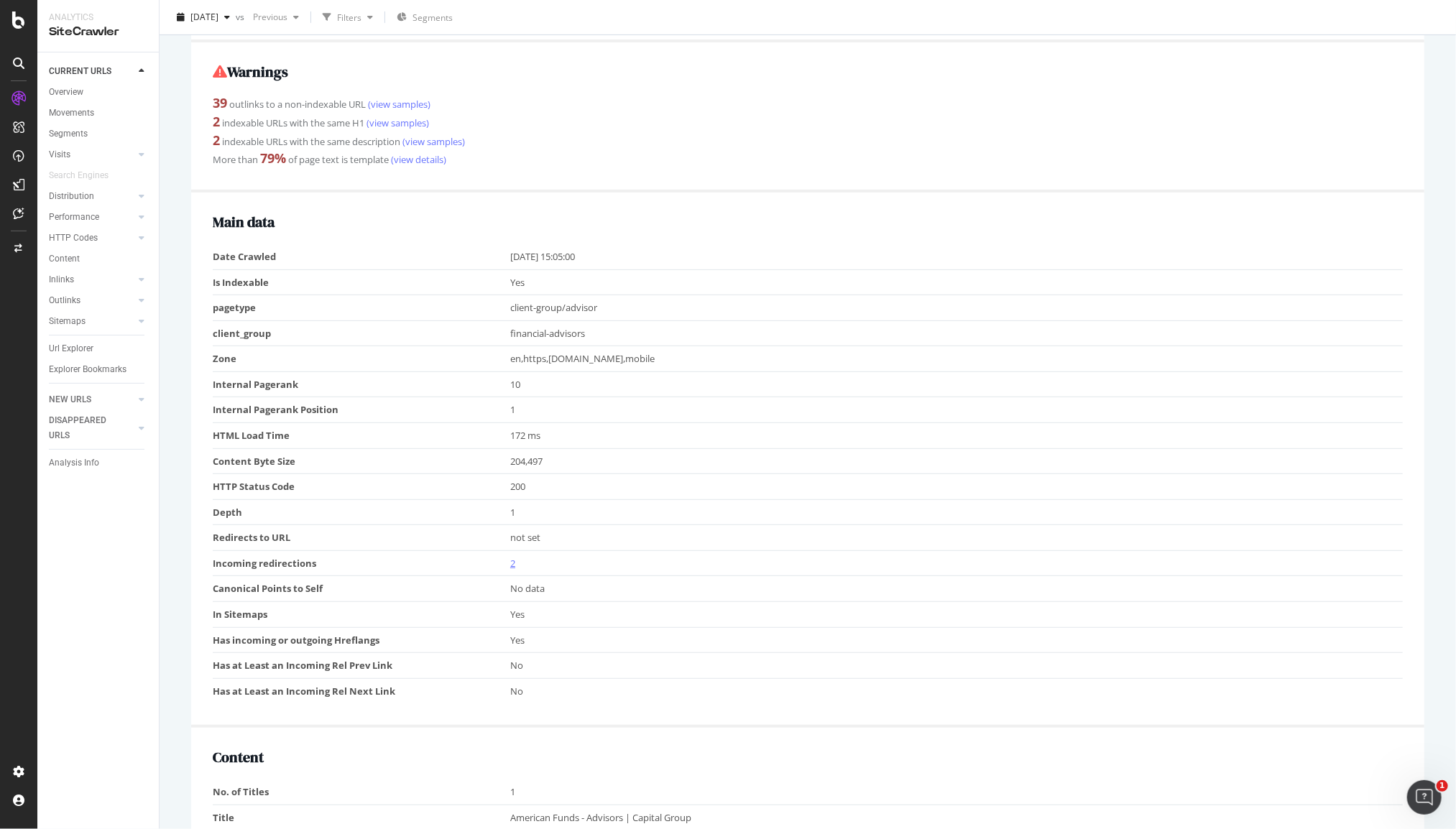
click at [510, 561] on link "2" at bounding box center [513, 562] width 5 height 13
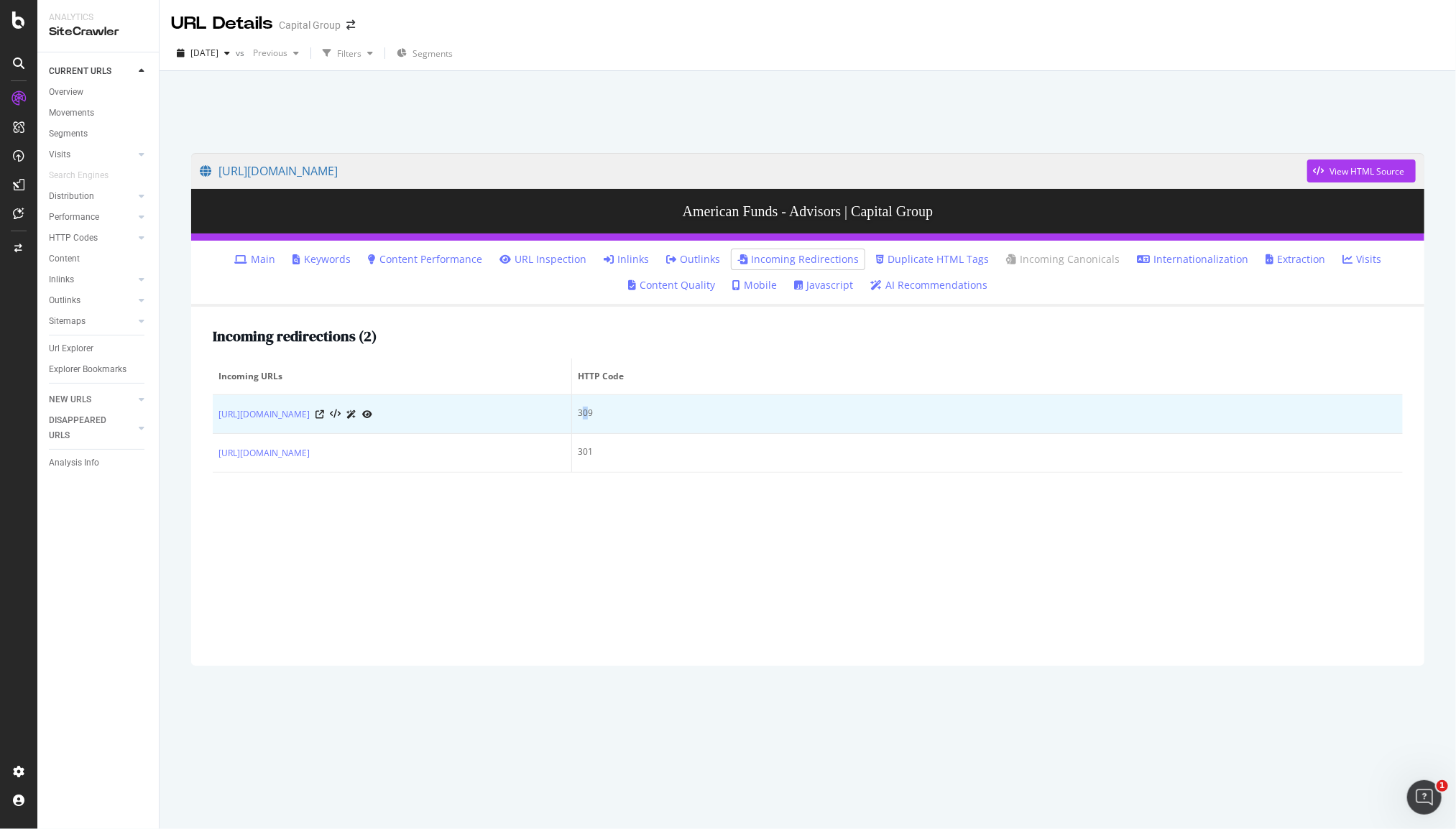
click at [588, 414] on td "309" at bounding box center [986, 414] width 830 height 39
drag, startPoint x: 605, startPoint y: 414, endPoint x: 575, endPoint y: 411, distance: 30.1
click at [575, 411] on td "309" at bounding box center [986, 414] width 830 height 39
copy td "309"
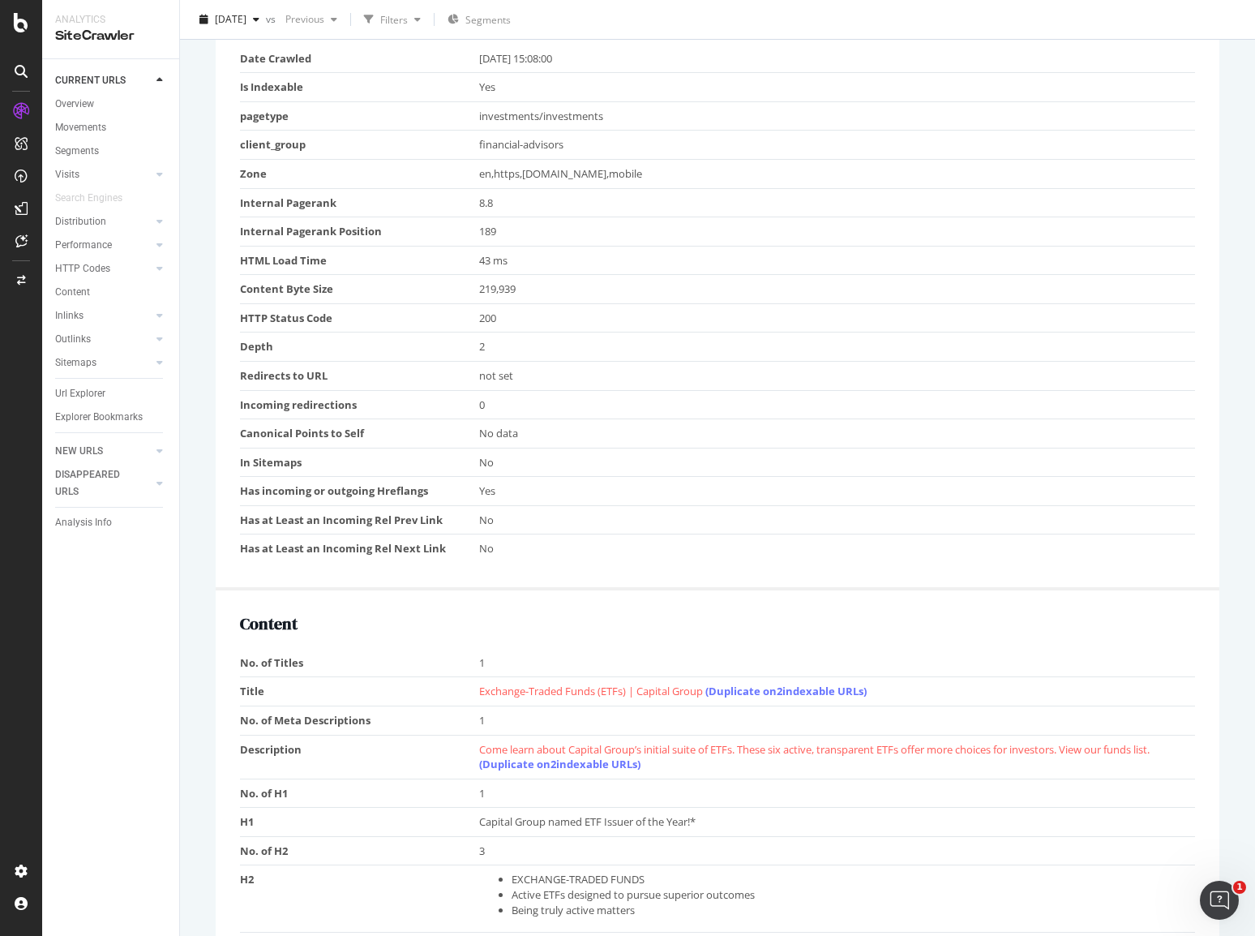
scroll to position [730, 0]
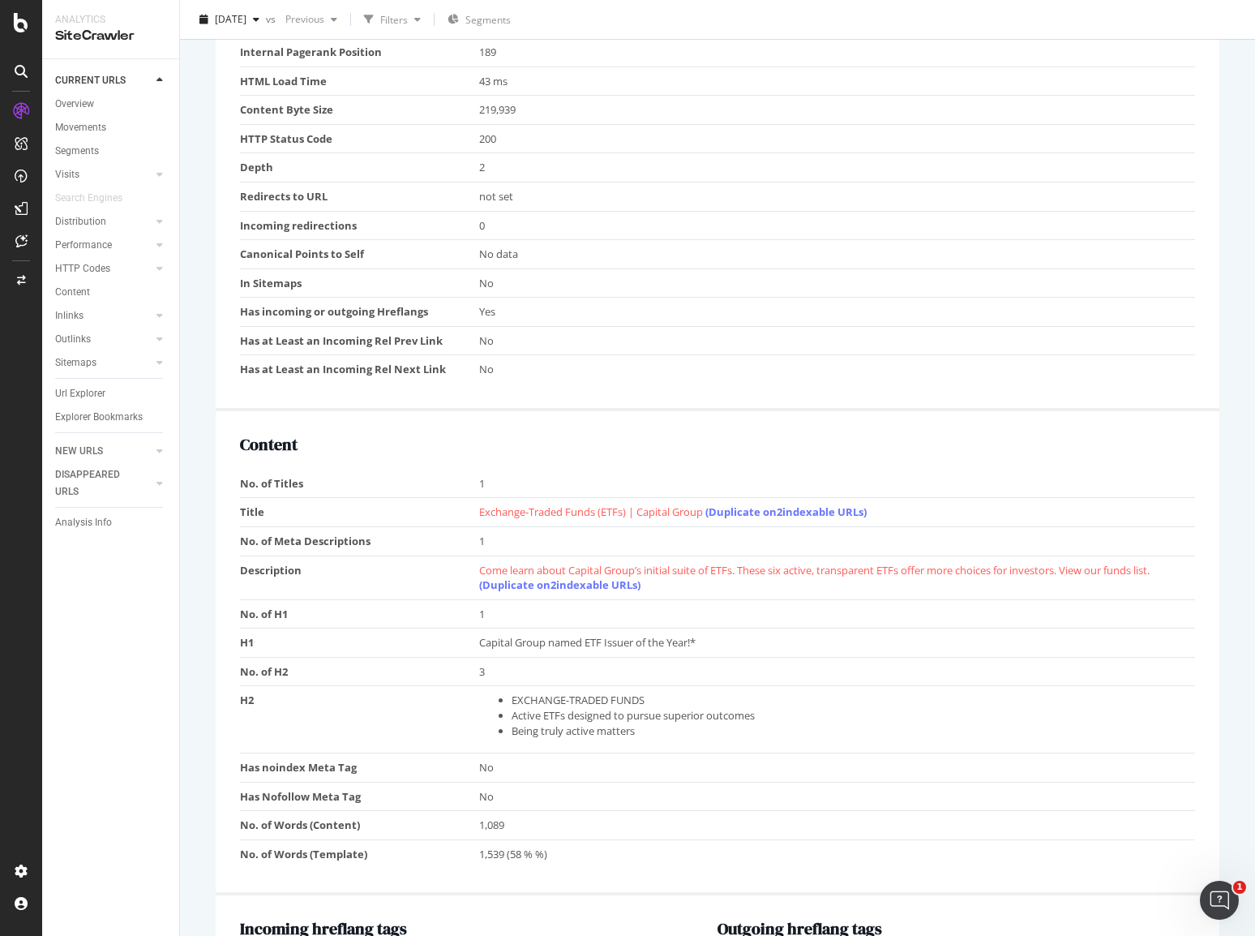
drag, startPoint x: 765, startPoint y: 507, endPoint x: 756, endPoint y: 516, distance: 13.8
click at [756, 516] on td "Exchange-Traded Funds (ETFs) | Capital Group (Duplicate on 2 indexable URLs)" at bounding box center [837, 512] width 717 height 29
click at [753, 506] on link "(Duplicate on 2 indexable URLs)" at bounding box center [785, 511] width 161 height 15
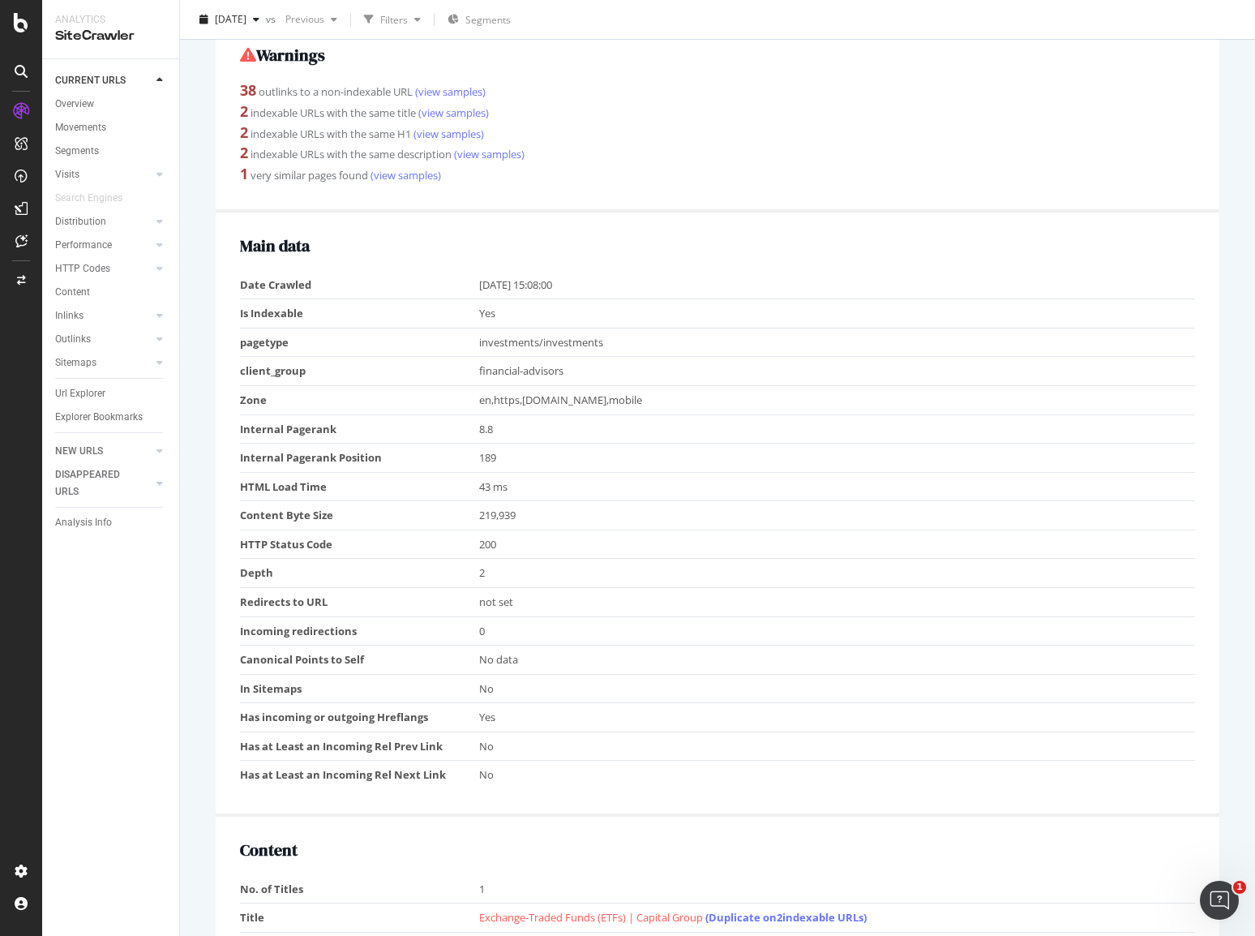
scroll to position [568, 0]
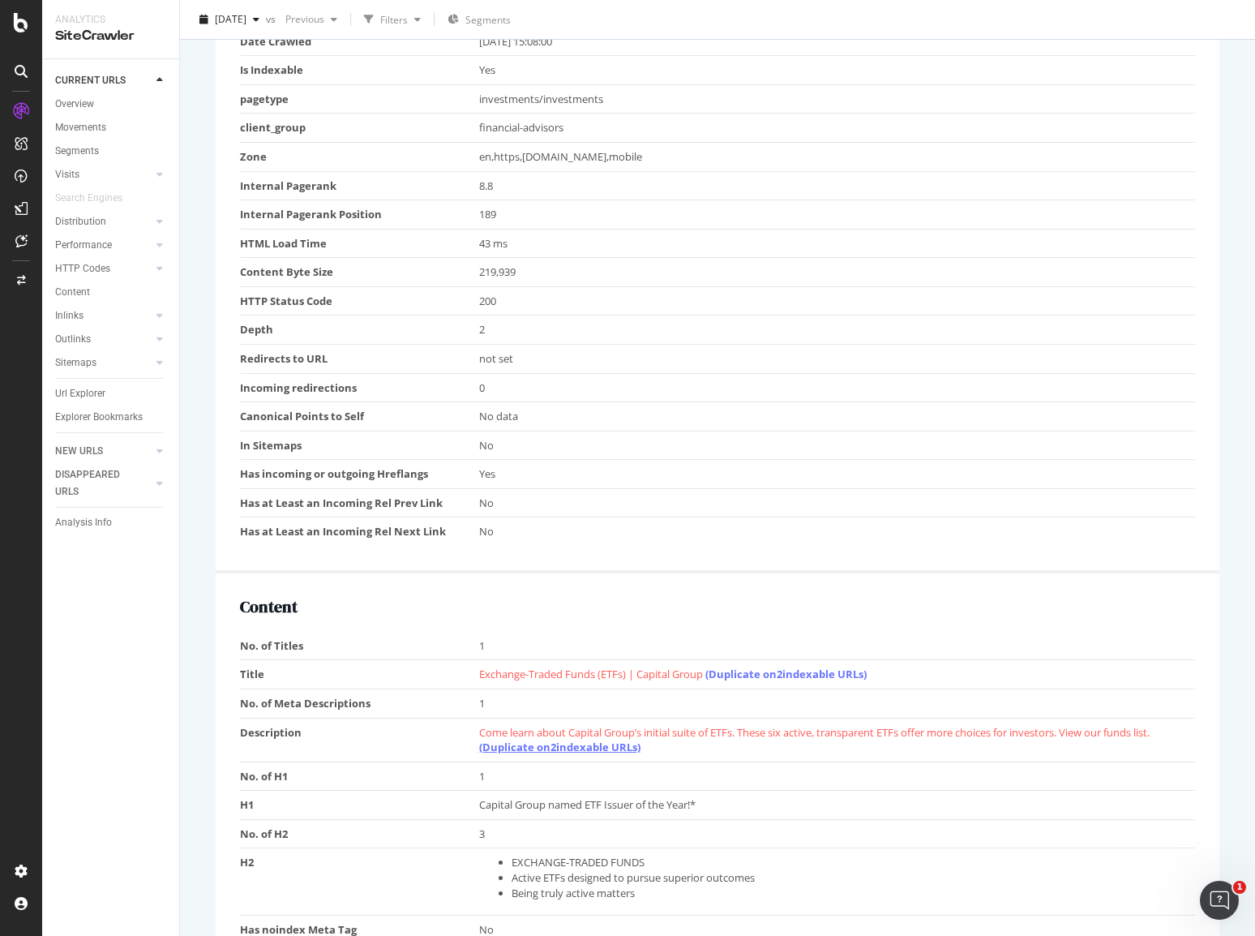
click at [566, 744] on link "(Duplicate on 2 indexable URLs)" at bounding box center [559, 746] width 161 height 15
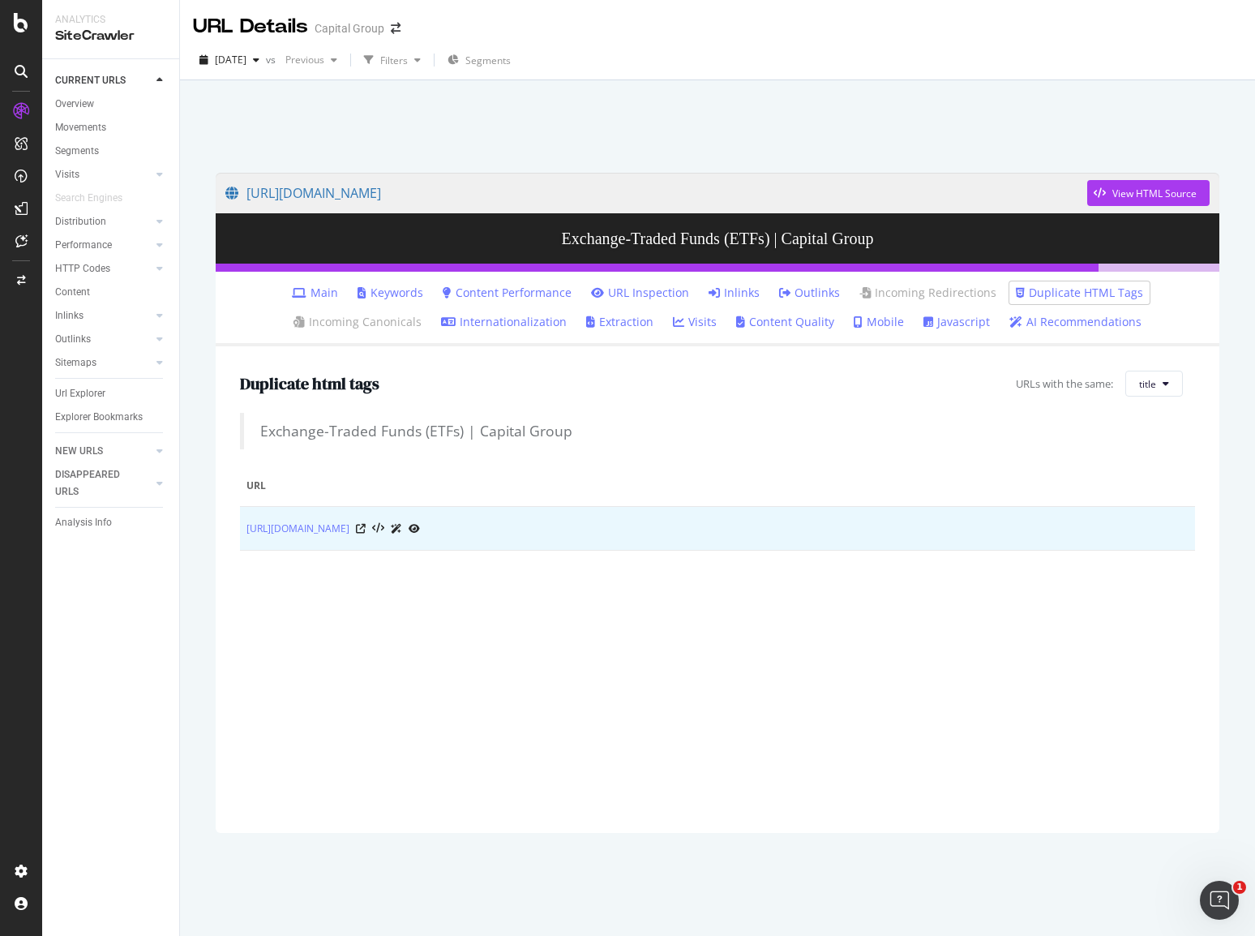
drag, startPoint x: 244, startPoint y: 513, endPoint x: 752, endPoint y: 563, distance: 510.7
click at [752, 550] on td "https://www.capitalgroup.com/advisor/investments/exchange-traded-funds.html?cid…" at bounding box center [717, 529] width 955 height 44
copy link "https://www.capitalgroup.com/advisor/investments/exchange-traded-funds.html?cid…"
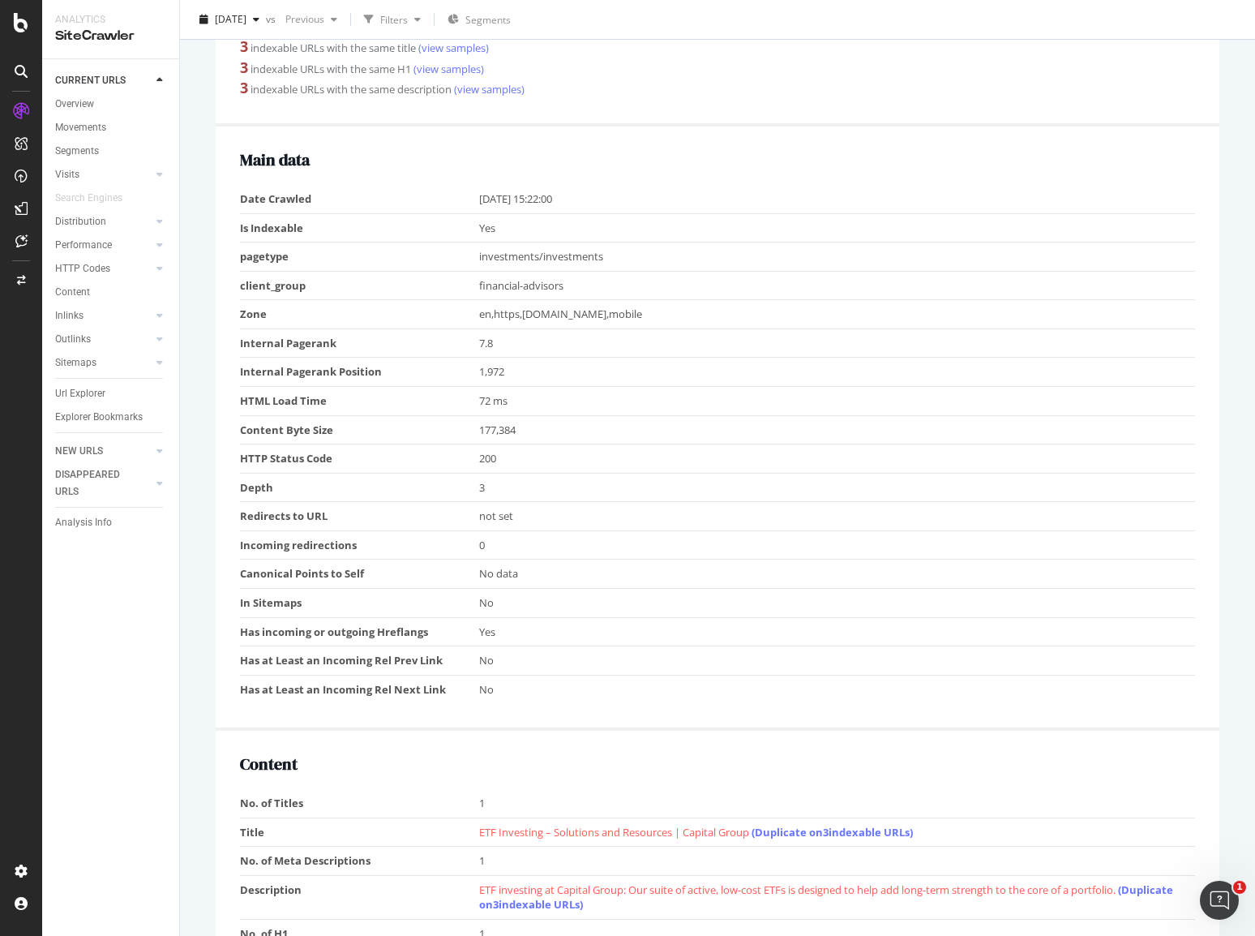
scroll to position [649, 0]
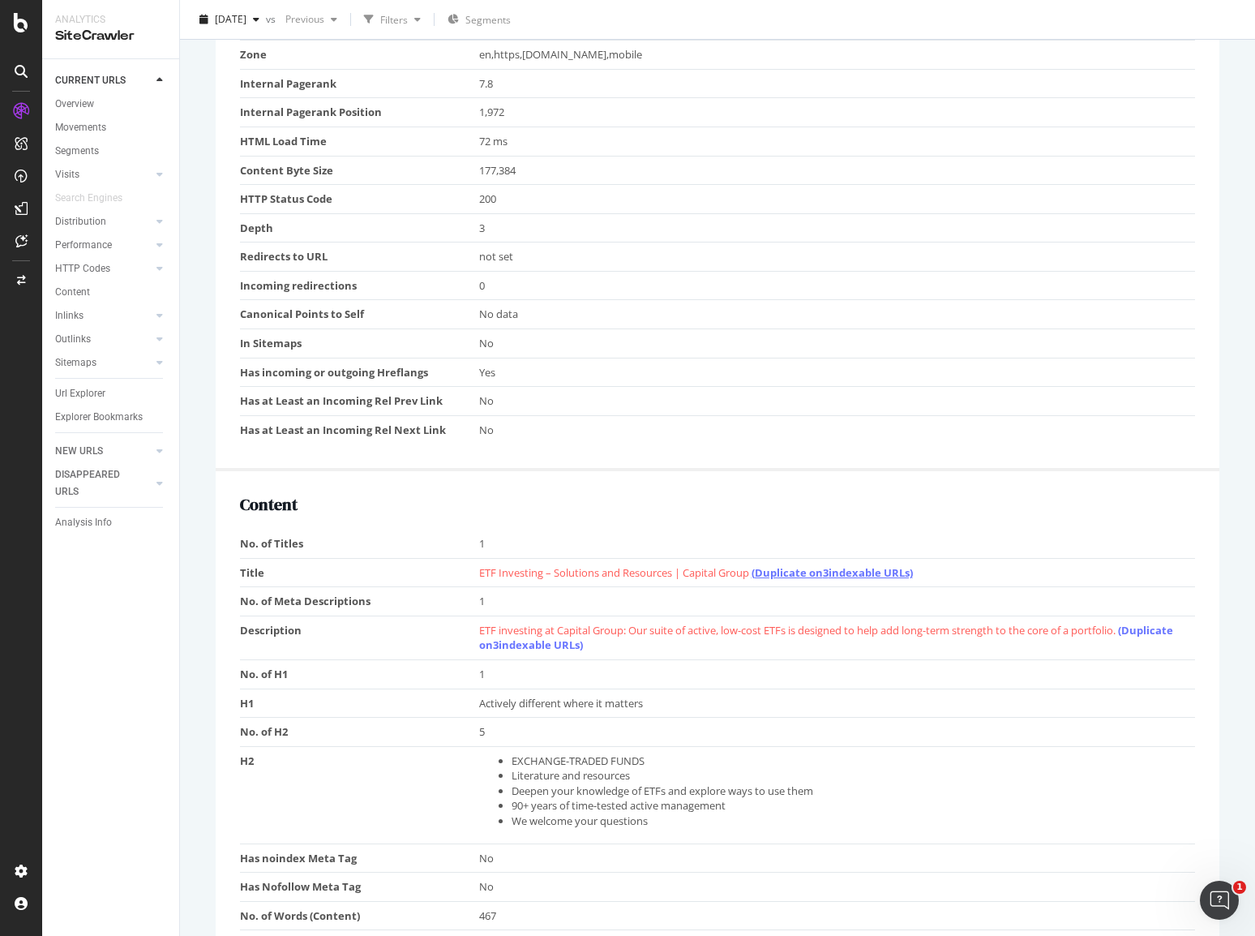
click at [829, 570] on link "(Duplicate on 3 indexable URLs)" at bounding box center [832, 572] width 161 height 15
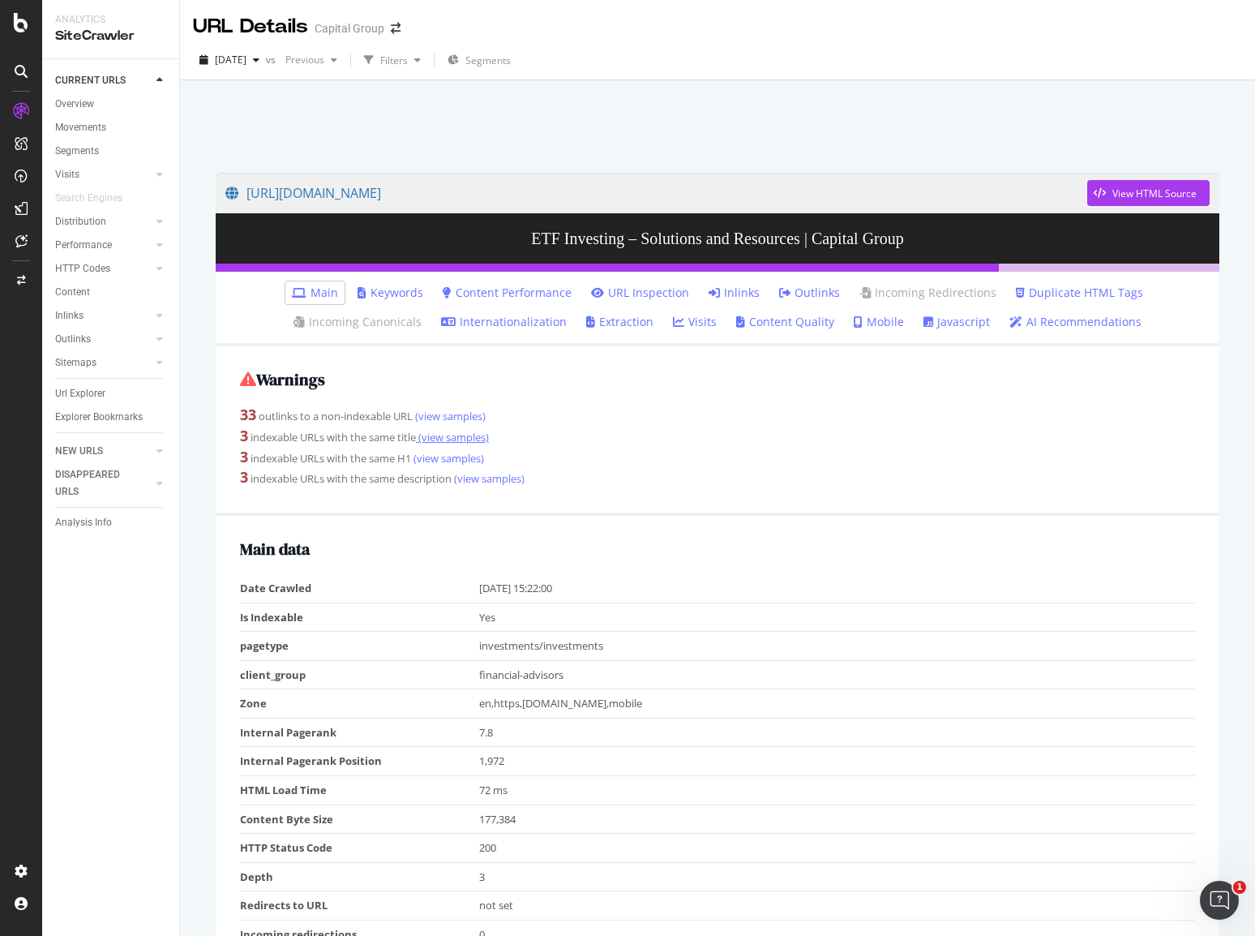
click at [458, 433] on link "(view samples)" at bounding box center [452, 437] width 73 height 15
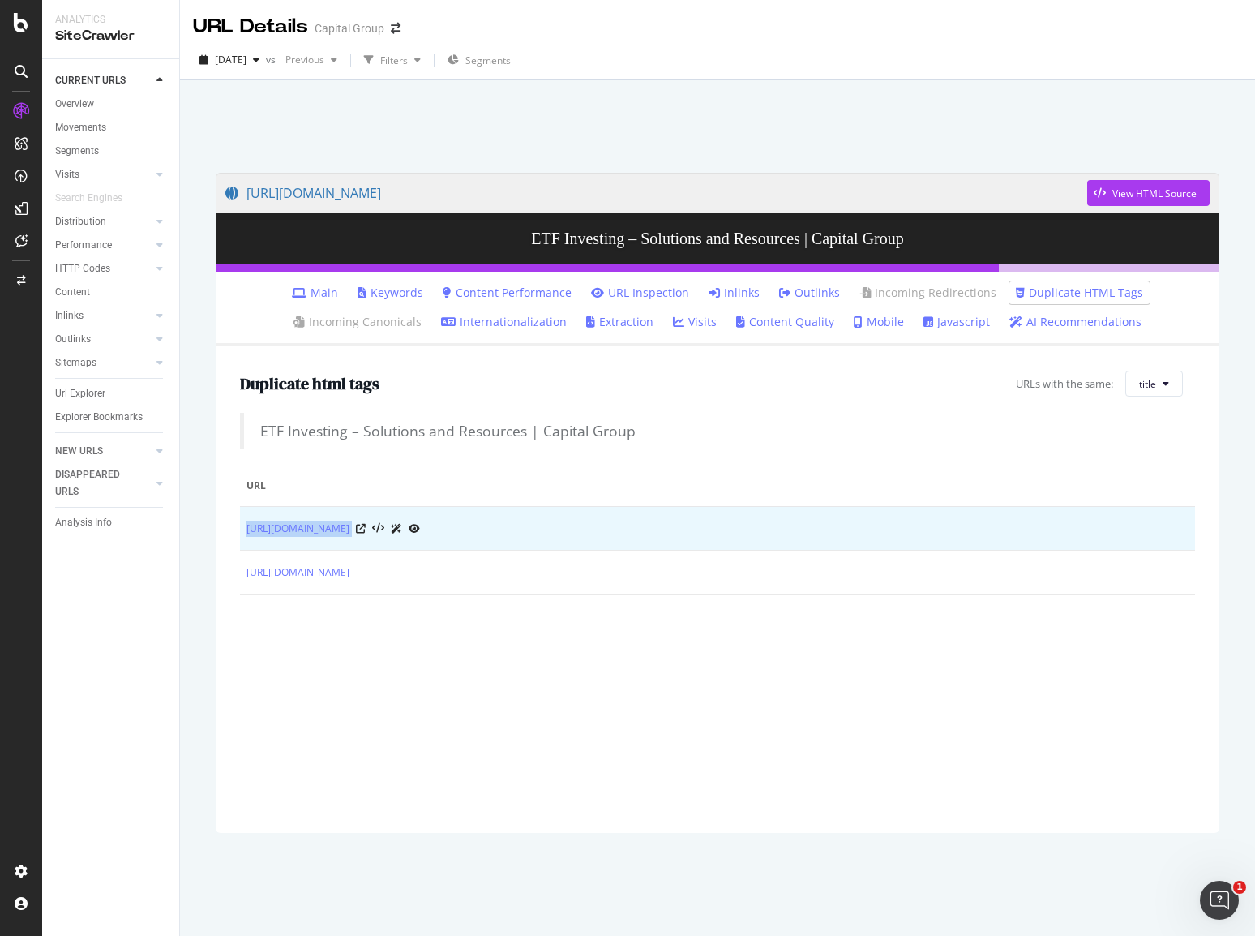
drag, startPoint x: 246, startPoint y: 521, endPoint x: 667, endPoint y: 533, distance: 421.7
click at [667, 533] on td "https://www.capitalgroup.com/individual/ca/en/investments/exchange-traded-funds…" at bounding box center [717, 529] width 955 height 44
copy tbody "https://www.capitalgroup.com/individual/ca/en/investments/exchange-traded-funds…"
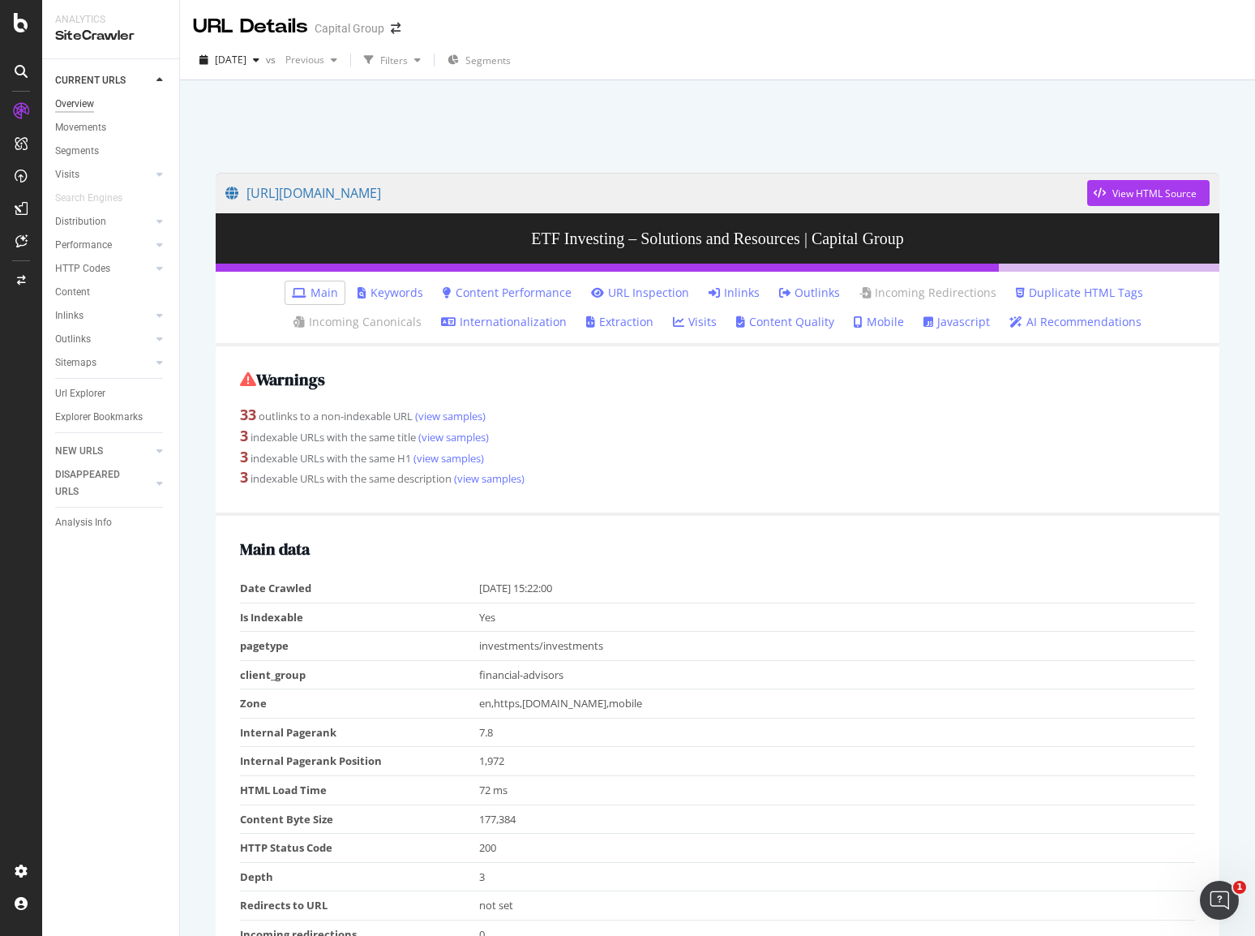
click at [84, 99] on div "Overview" at bounding box center [74, 104] width 39 height 17
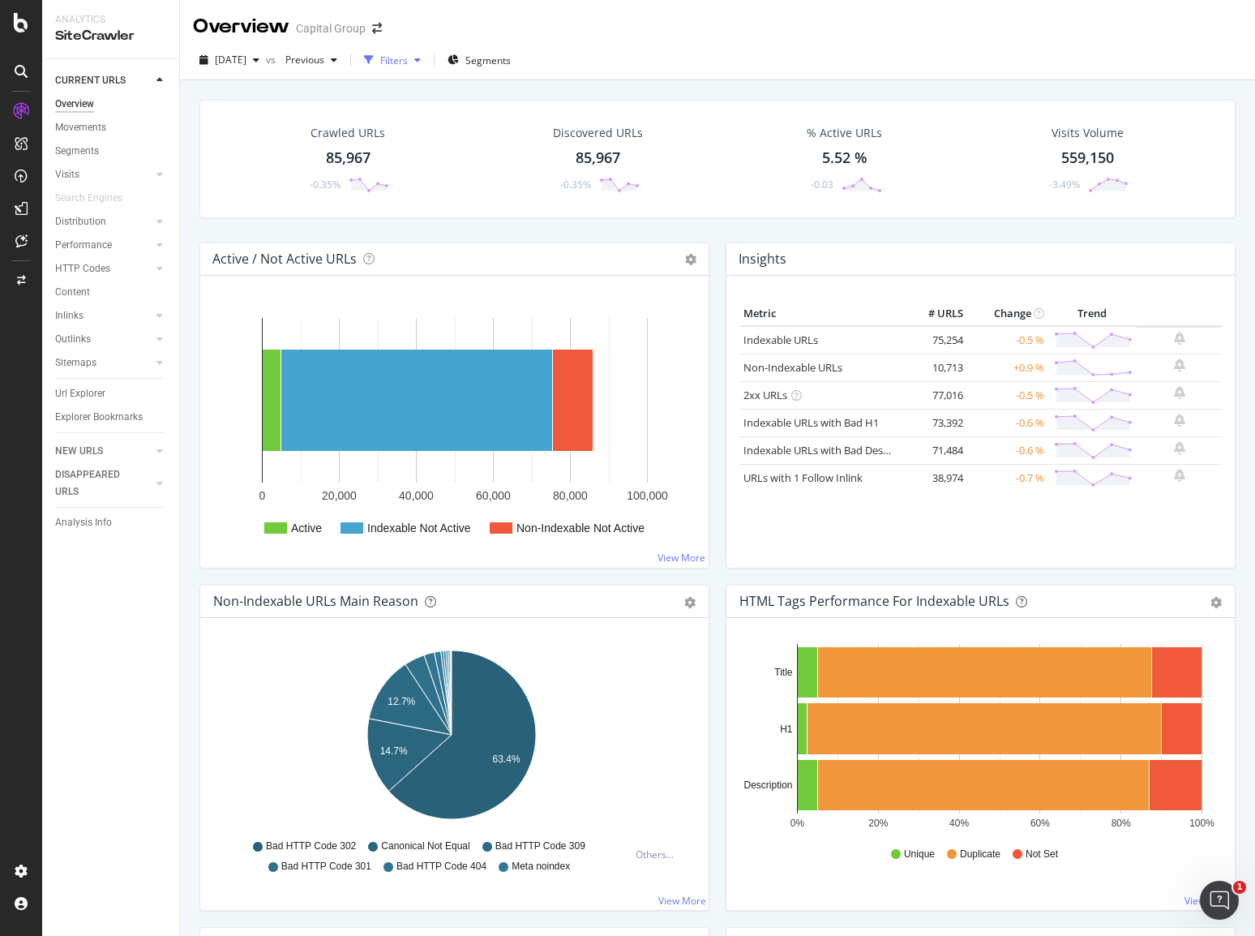
click at [408, 61] on div "Filters" at bounding box center [394, 61] width 28 height 14
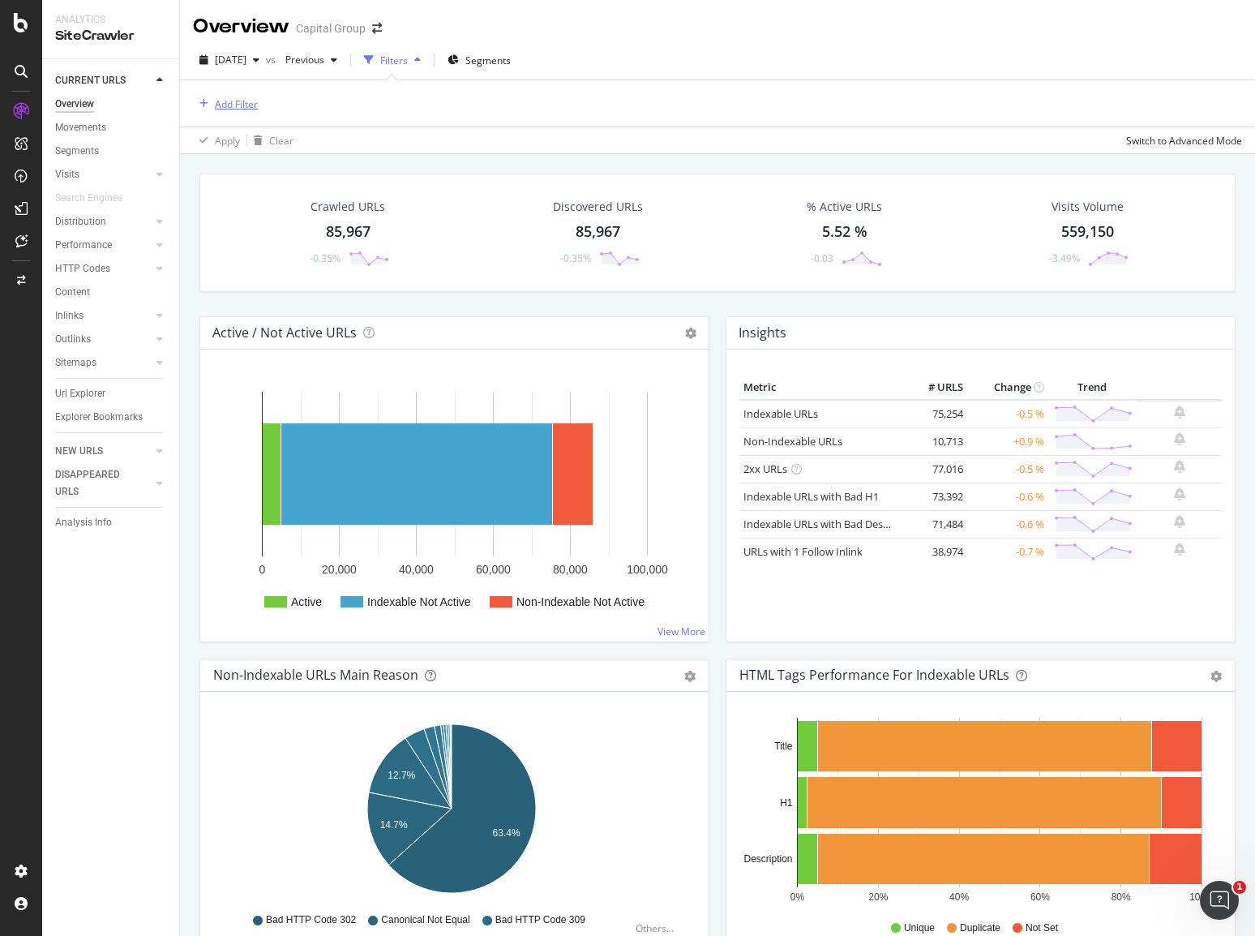
click at [220, 105] on div "Add Filter" at bounding box center [236, 104] width 43 height 14
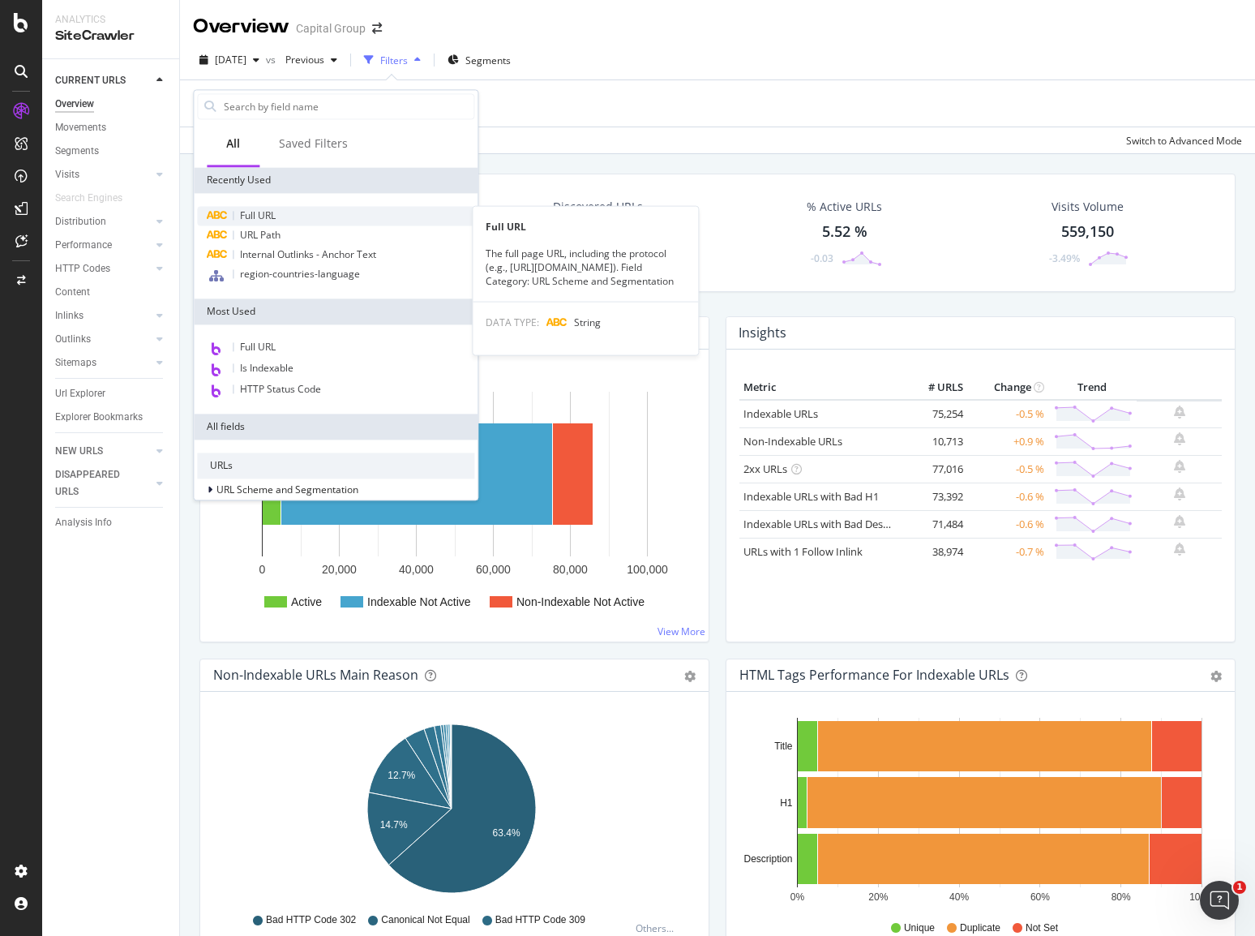
click at [267, 212] on span "Full URL" at bounding box center [258, 215] width 36 height 14
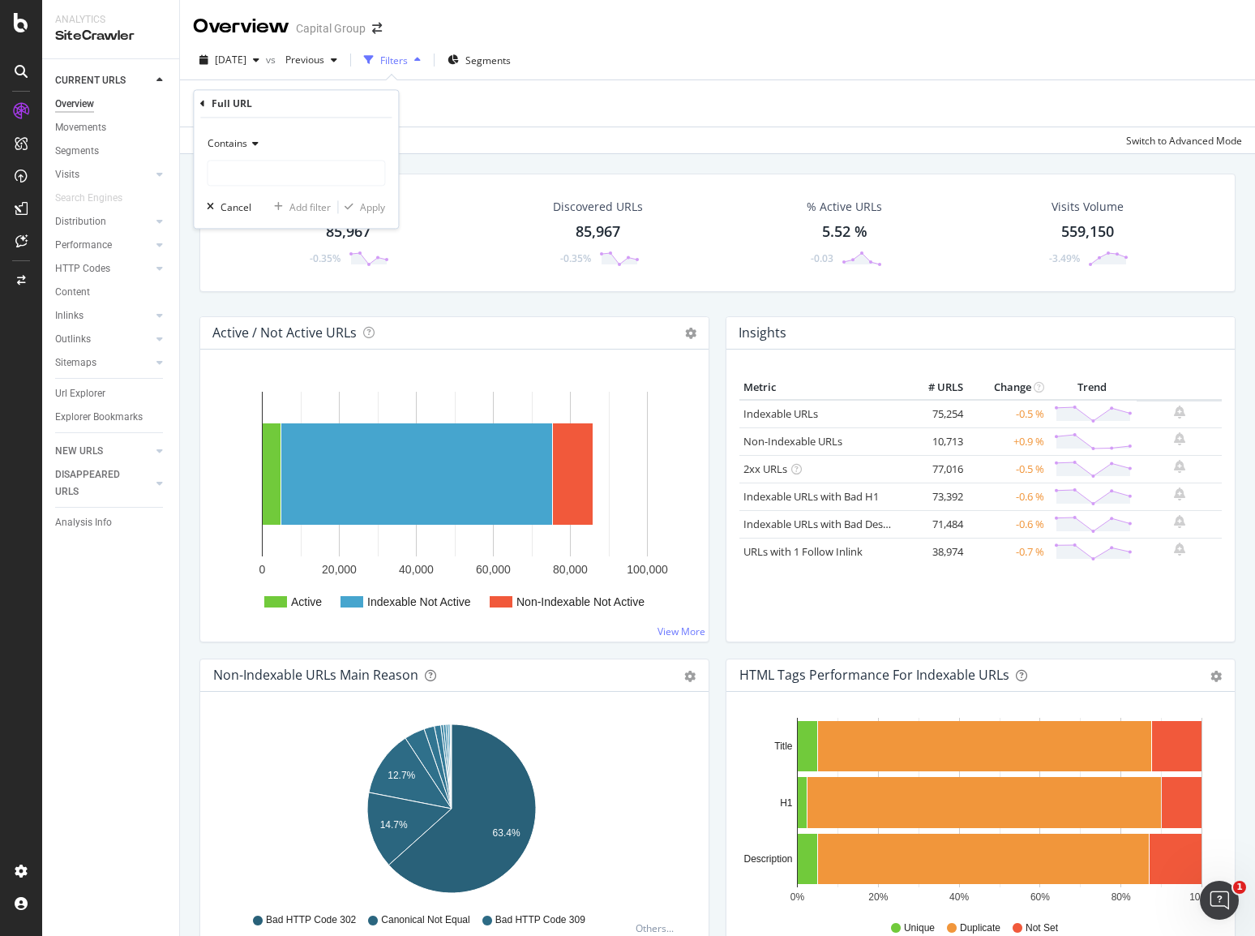
click at [253, 153] on div "Contains" at bounding box center [296, 144] width 178 height 26
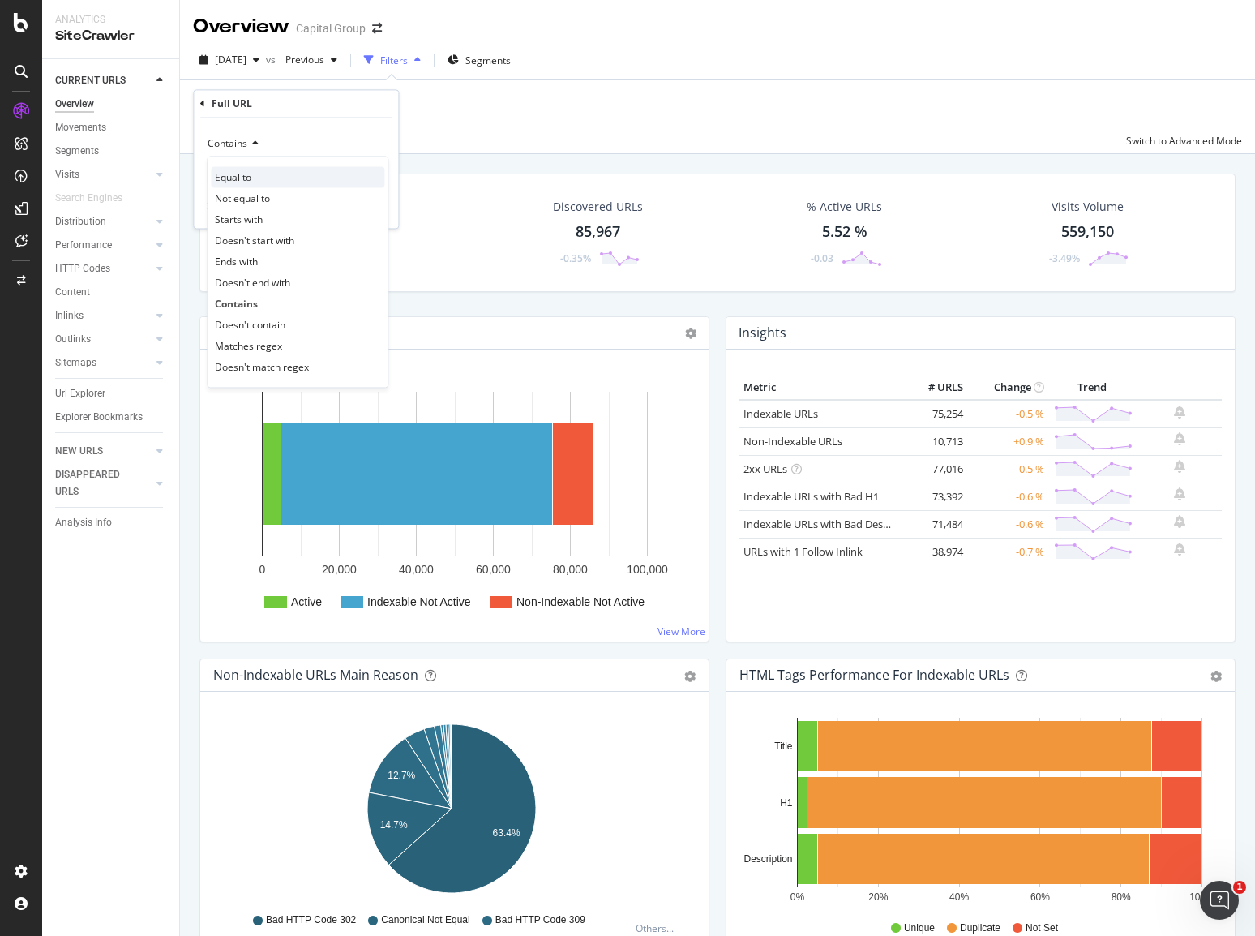
click at [238, 174] on span "Equal to" at bounding box center [233, 177] width 36 height 14
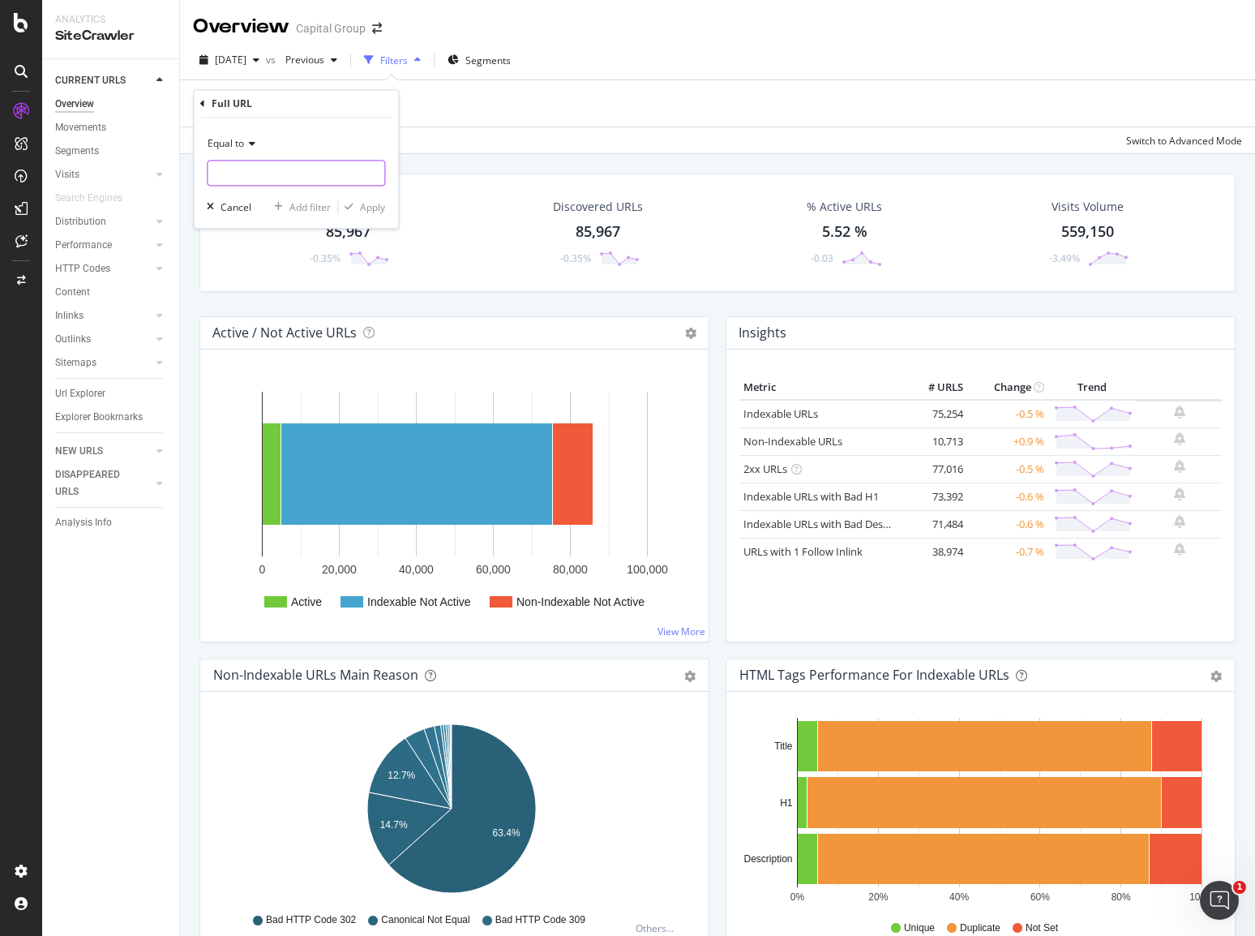
click at [254, 179] on input "text" at bounding box center [296, 174] width 177 height 26
paste input "https://www.capitalgroup.com/individual/ca/en/investments/exchange-traded-funds…"
type input "https://www.capitalgroup.com/individual/ca/en/investments/exchange-traded-funds…"
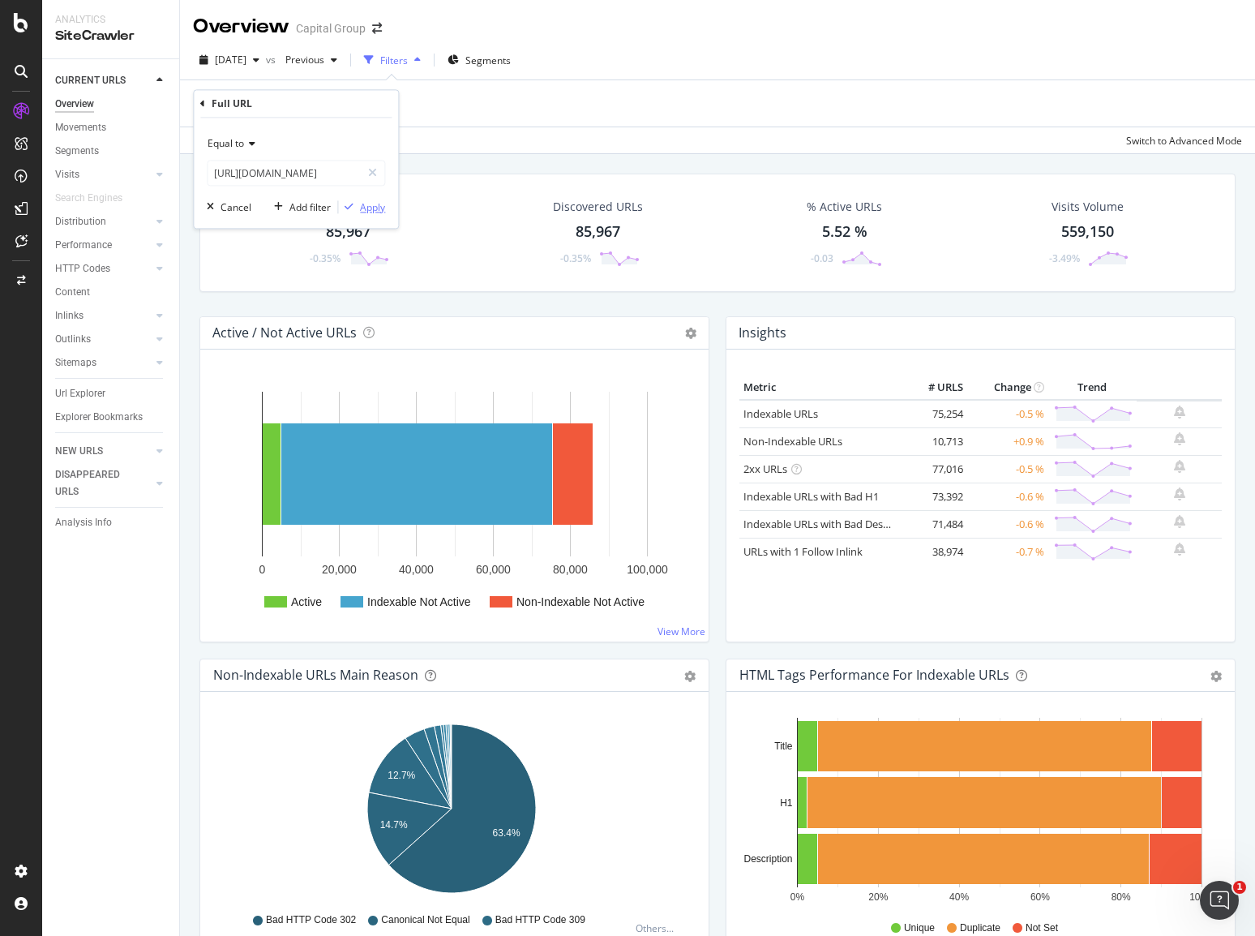
click at [359, 205] on div "button" at bounding box center [349, 208] width 22 height 10
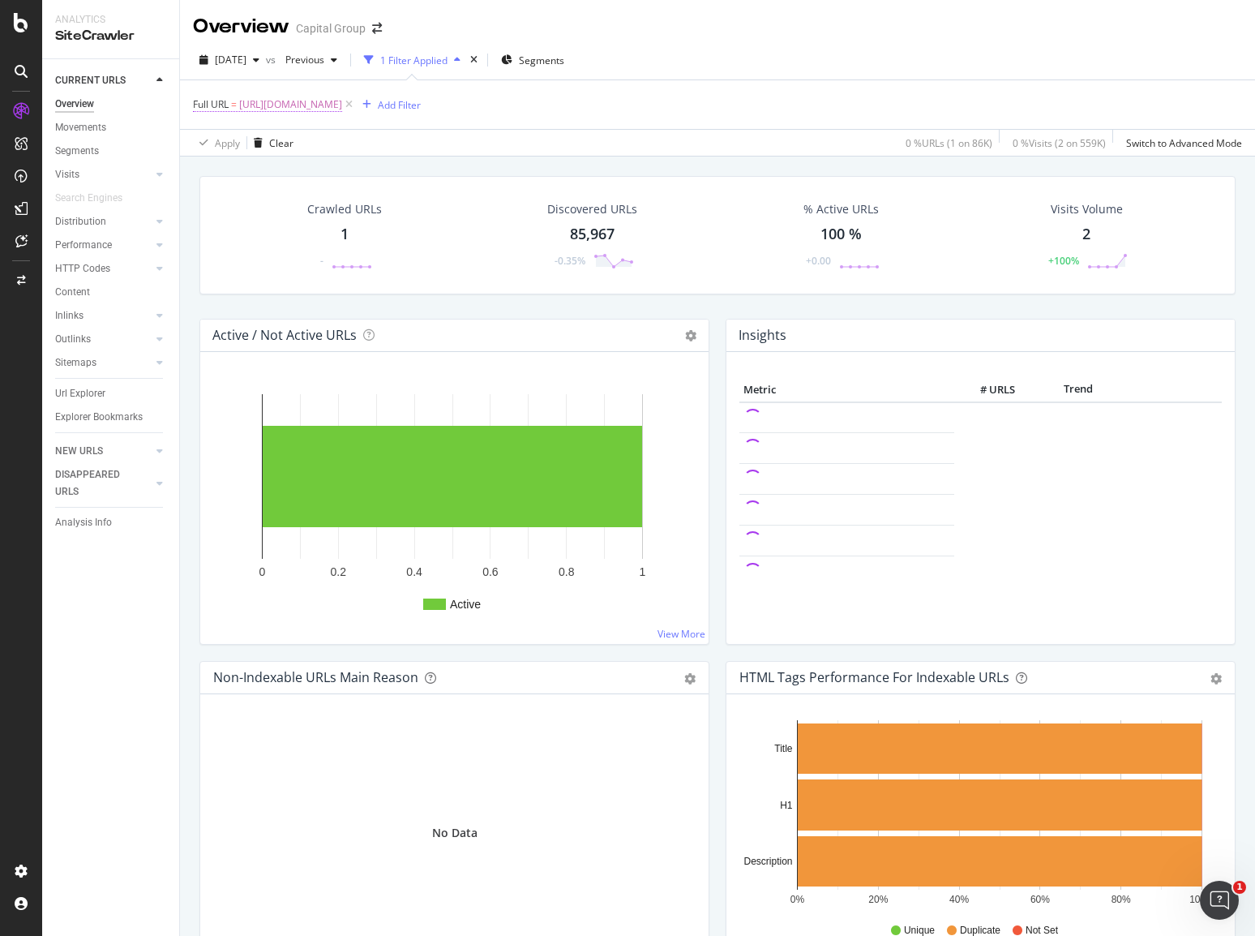
click at [342, 105] on span "https://www.capitalgroup.com/individual/ca/en/investments/exchange-traded-funds…" at bounding box center [290, 104] width 103 height 23
click at [280, 171] on input "https://www.capitalgroup.com/individual/ca/en/investments/exchange-traded-funds…" at bounding box center [284, 172] width 153 height 26
paste input "advisor"
type input "https://www.capitalgroup.com/advisor/investments/exchange-traded-funds.html"
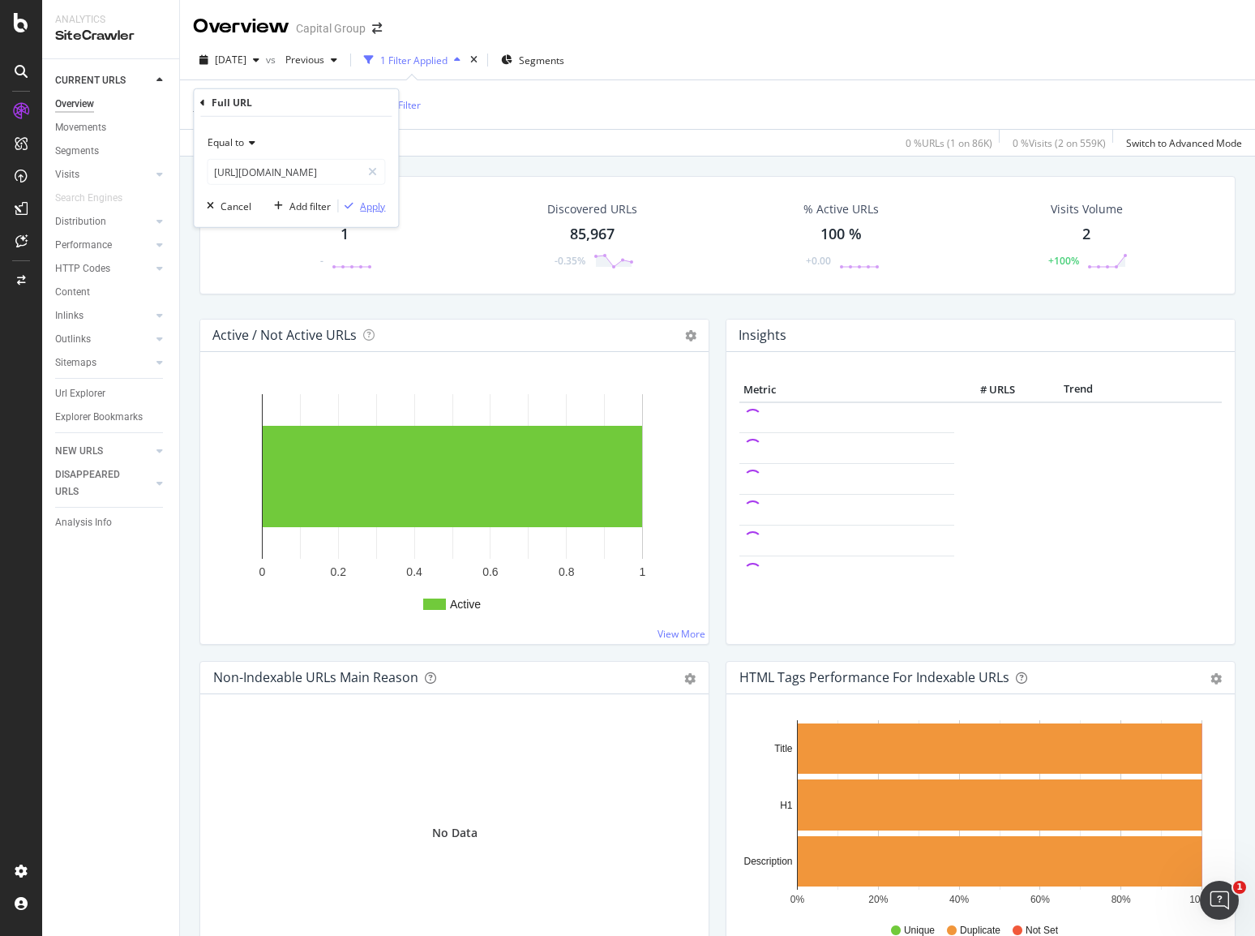
click at [362, 206] on div "Apply" at bounding box center [372, 206] width 25 height 14
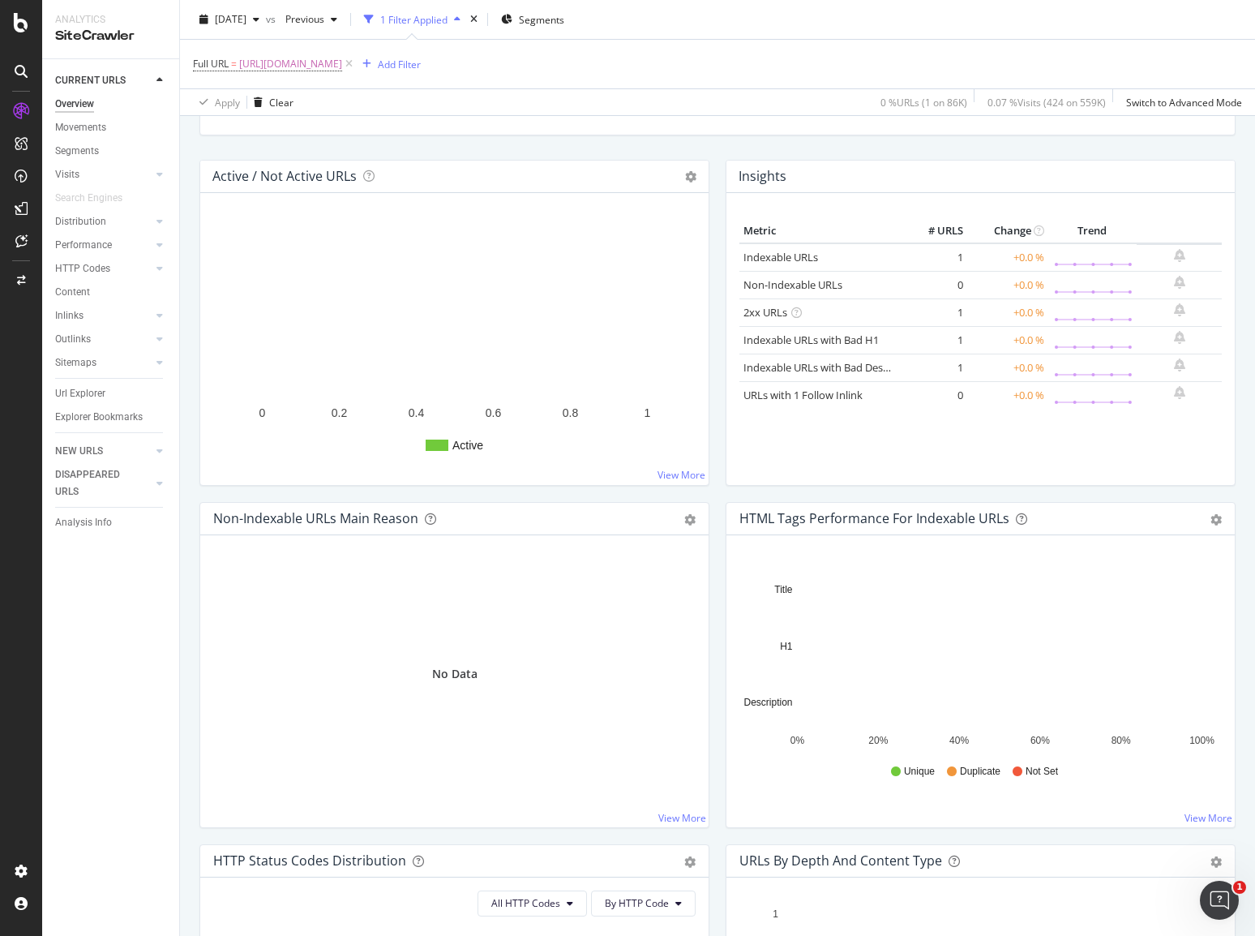
scroll to position [405, 0]
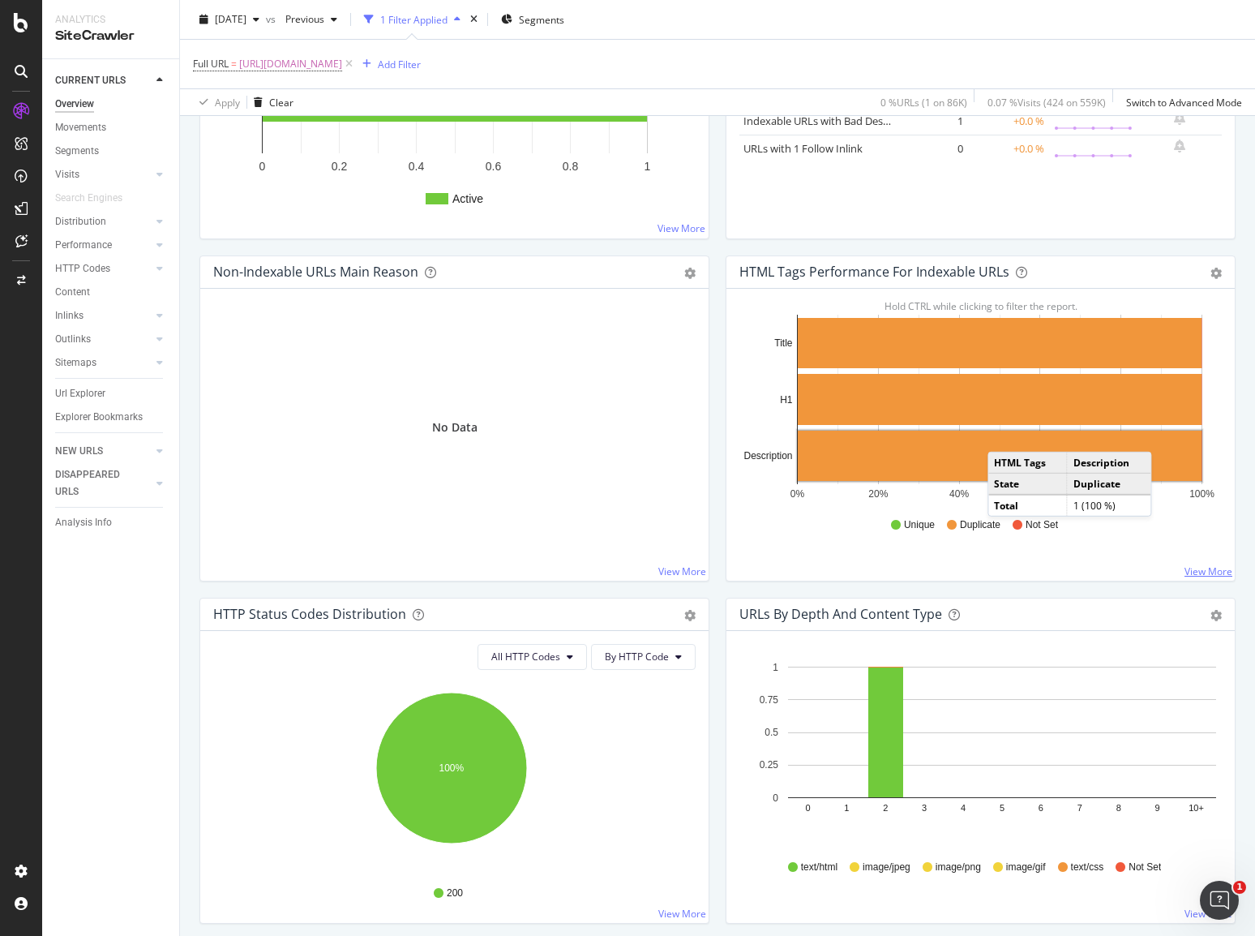
click at [1200, 567] on link "View More" at bounding box center [1208, 571] width 48 height 14
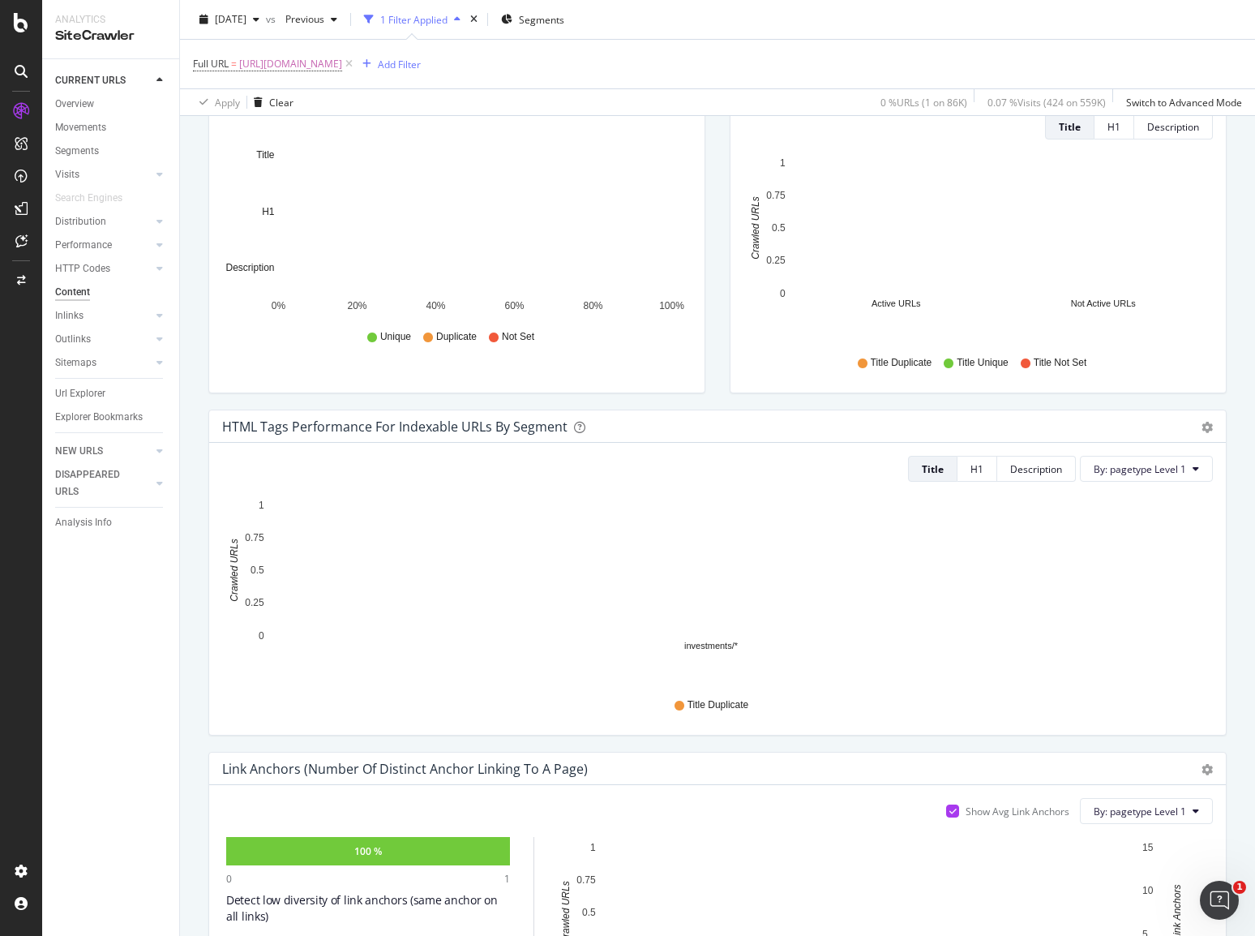
scroll to position [36, 0]
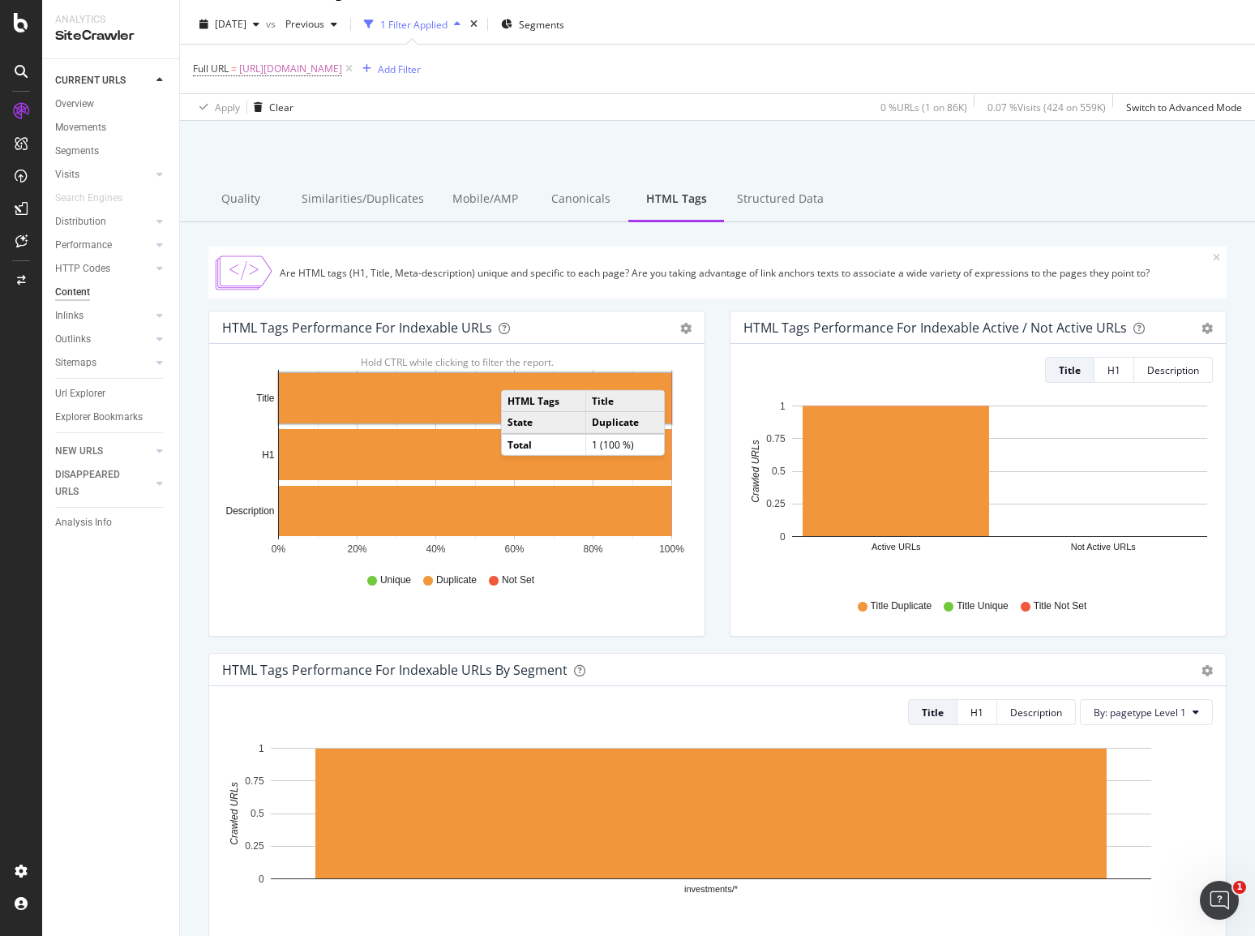
click at [517, 373] on rect "A chart." at bounding box center [475, 398] width 392 height 50
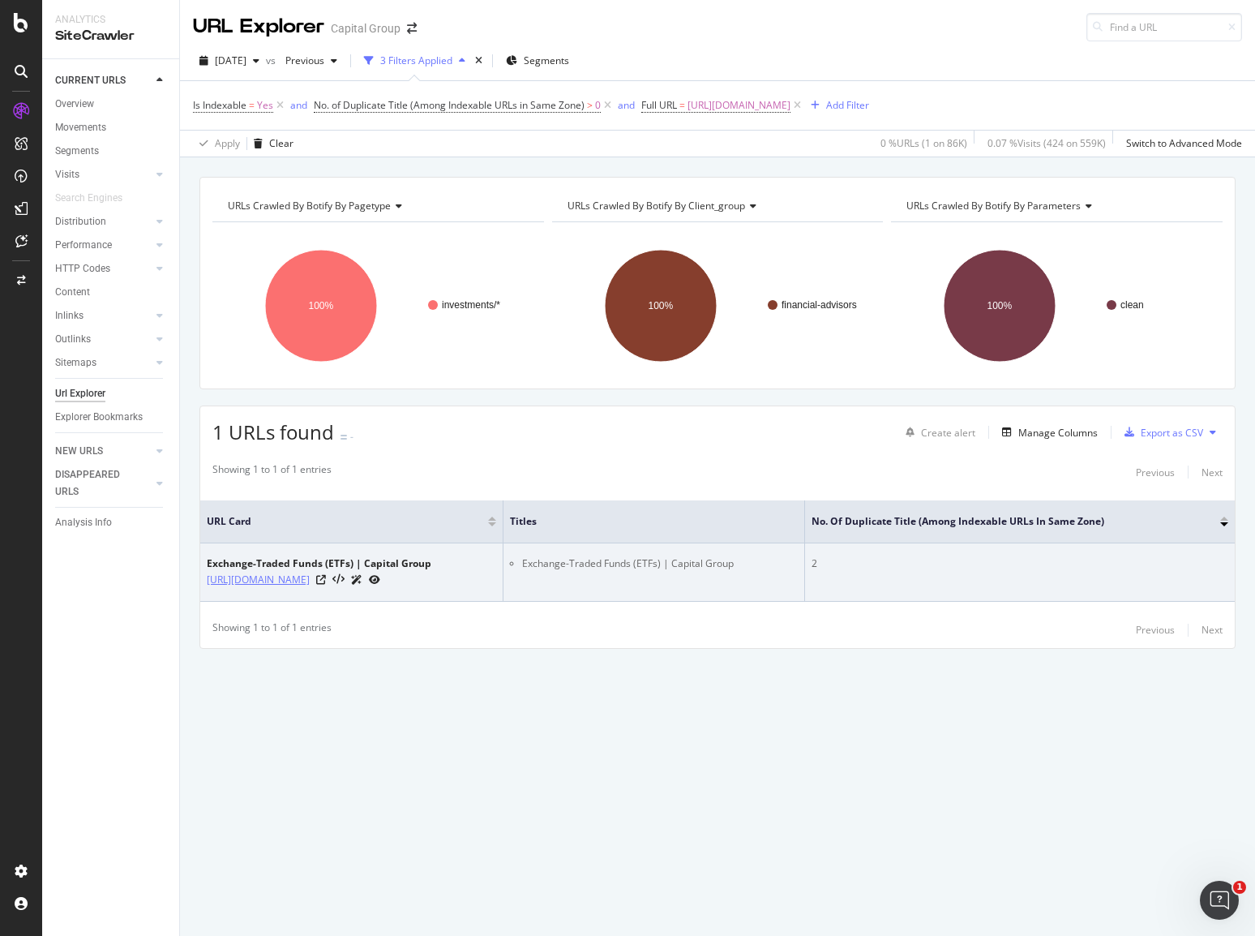
click at [310, 573] on link "https://www.capitalgroup.com/advisor/investments/exchange-traded-funds.html" at bounding box center [258, 580] width 103 height 16
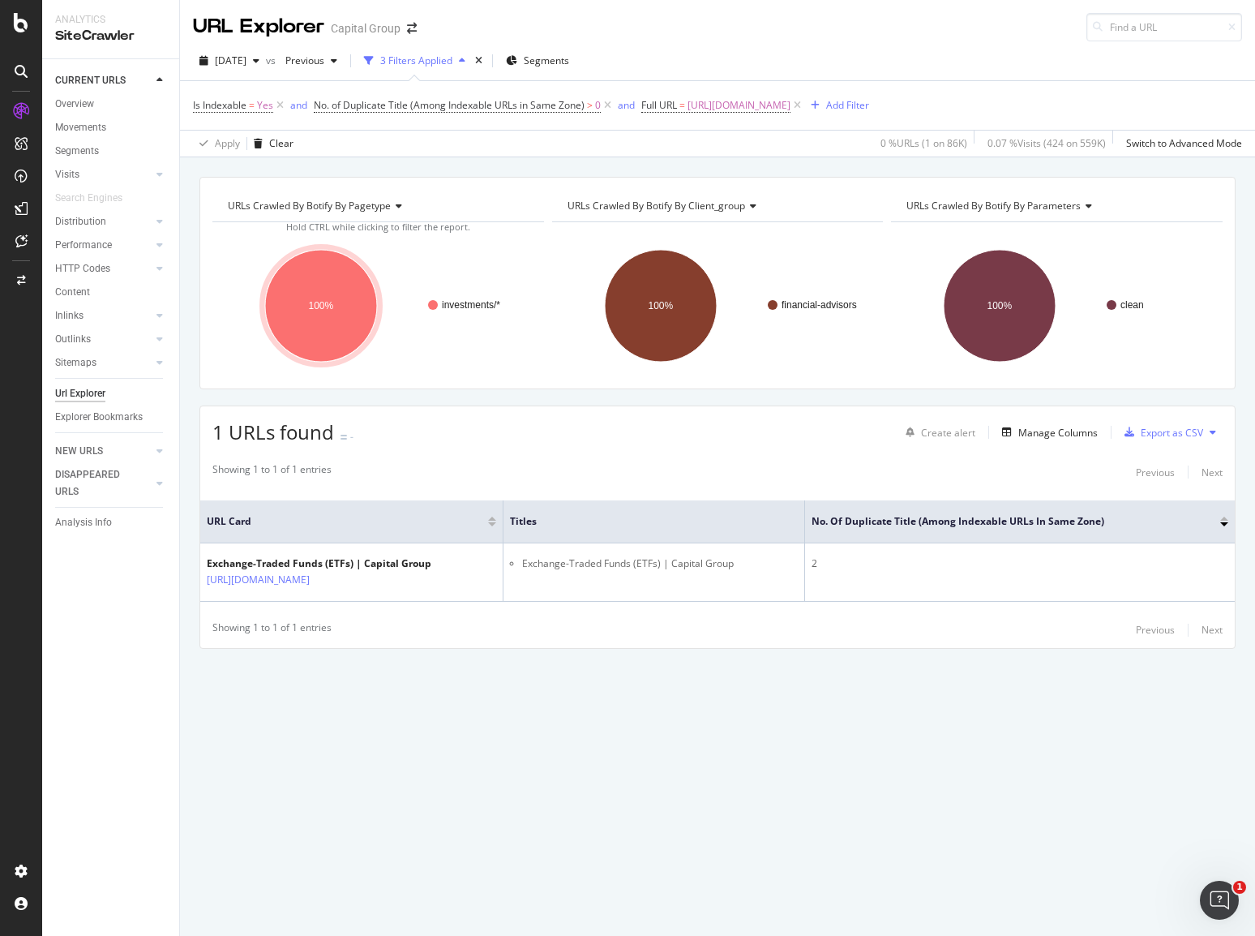
drag, startPoint x: 84, startPoint y: 101, endPoint x: 298, endPoint y: 83, distance: 214.8
click at [84, 101] on div "Overview" at bounding box center [74, 104] width 39 height 17
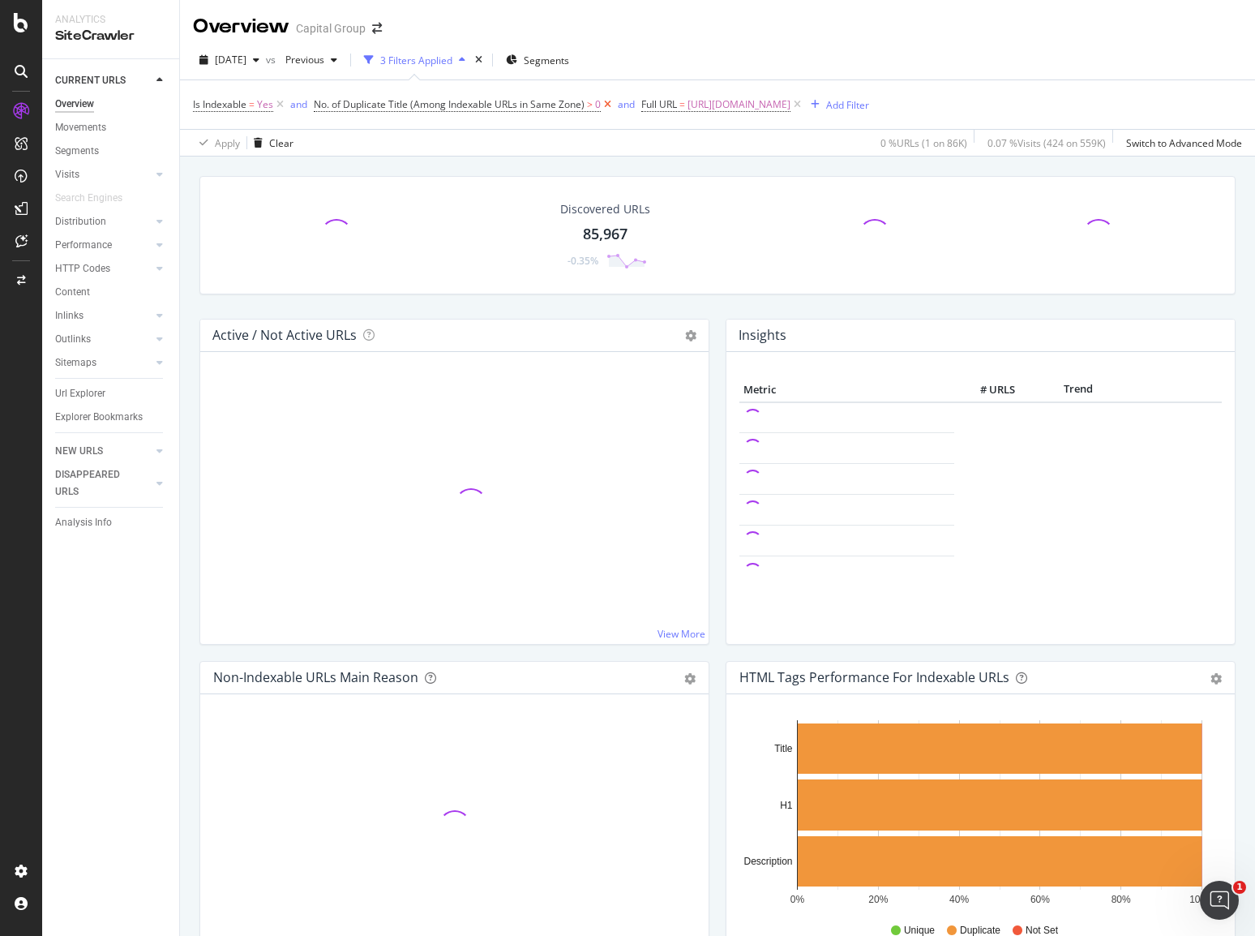
click at [607, 104] on icon at bounding box center [608, 104] width 14 height 16
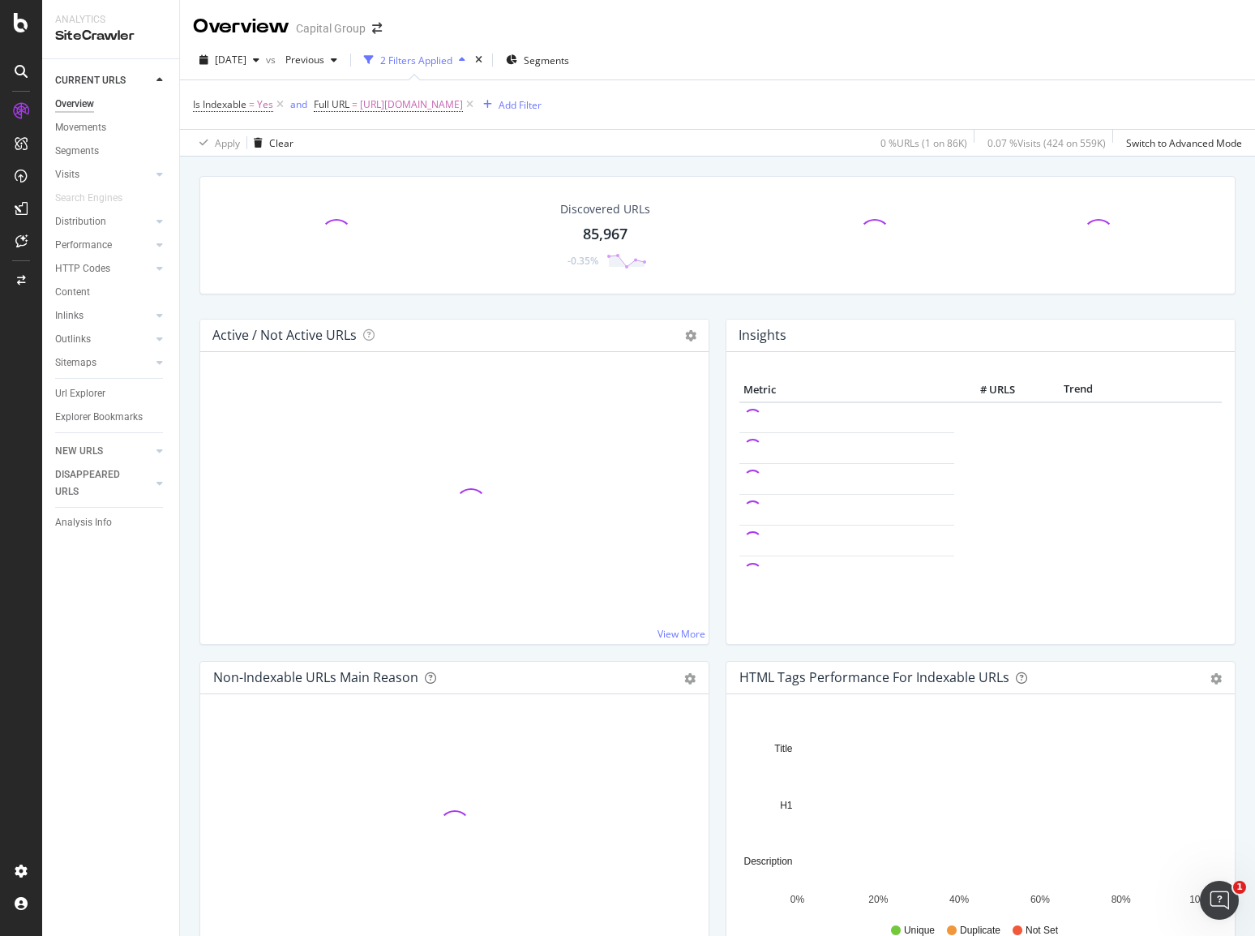
scroll to position [162, 0]
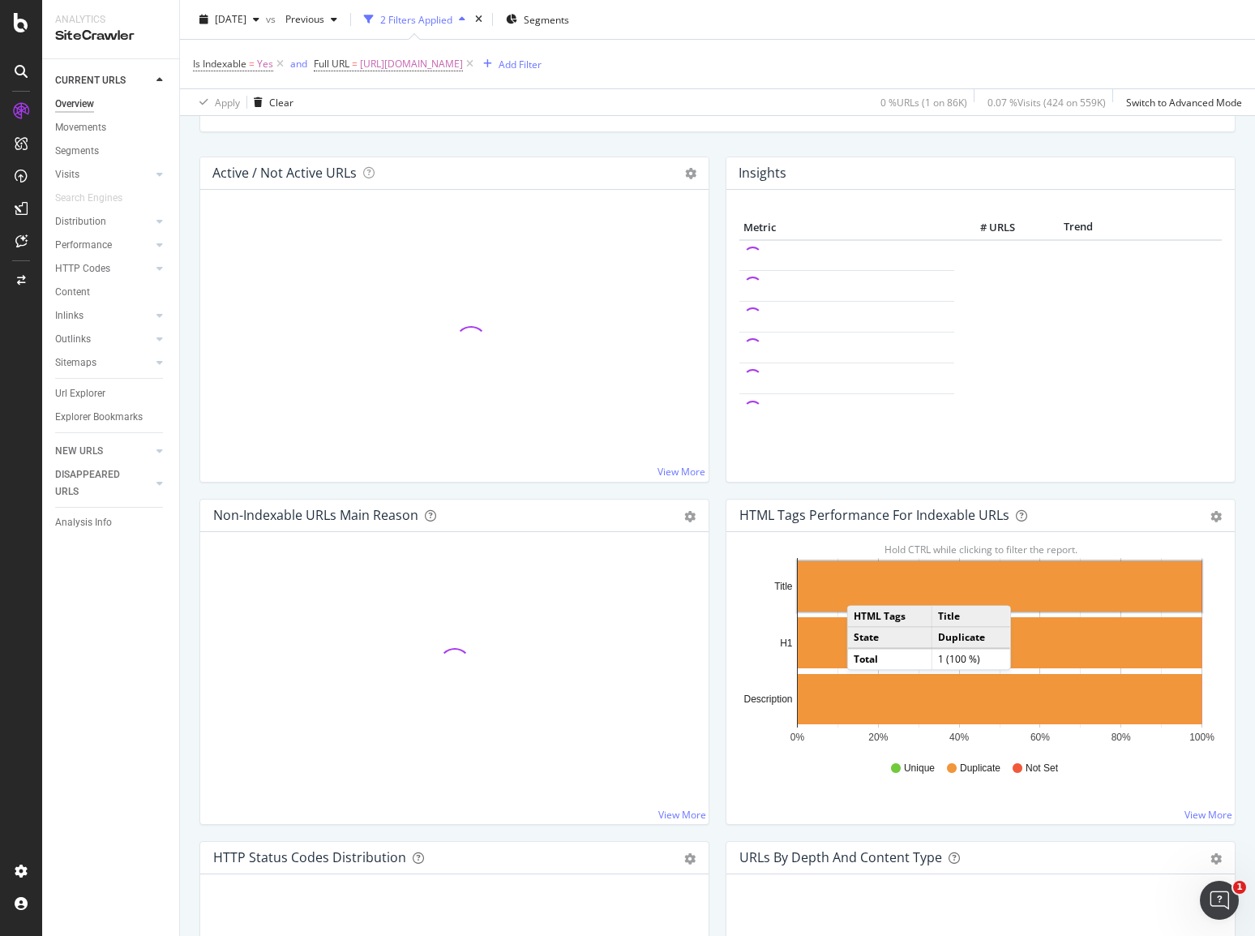
click at [857, 588] on rect "A chart." at bounding box center [1000, 586] width 404 height 50
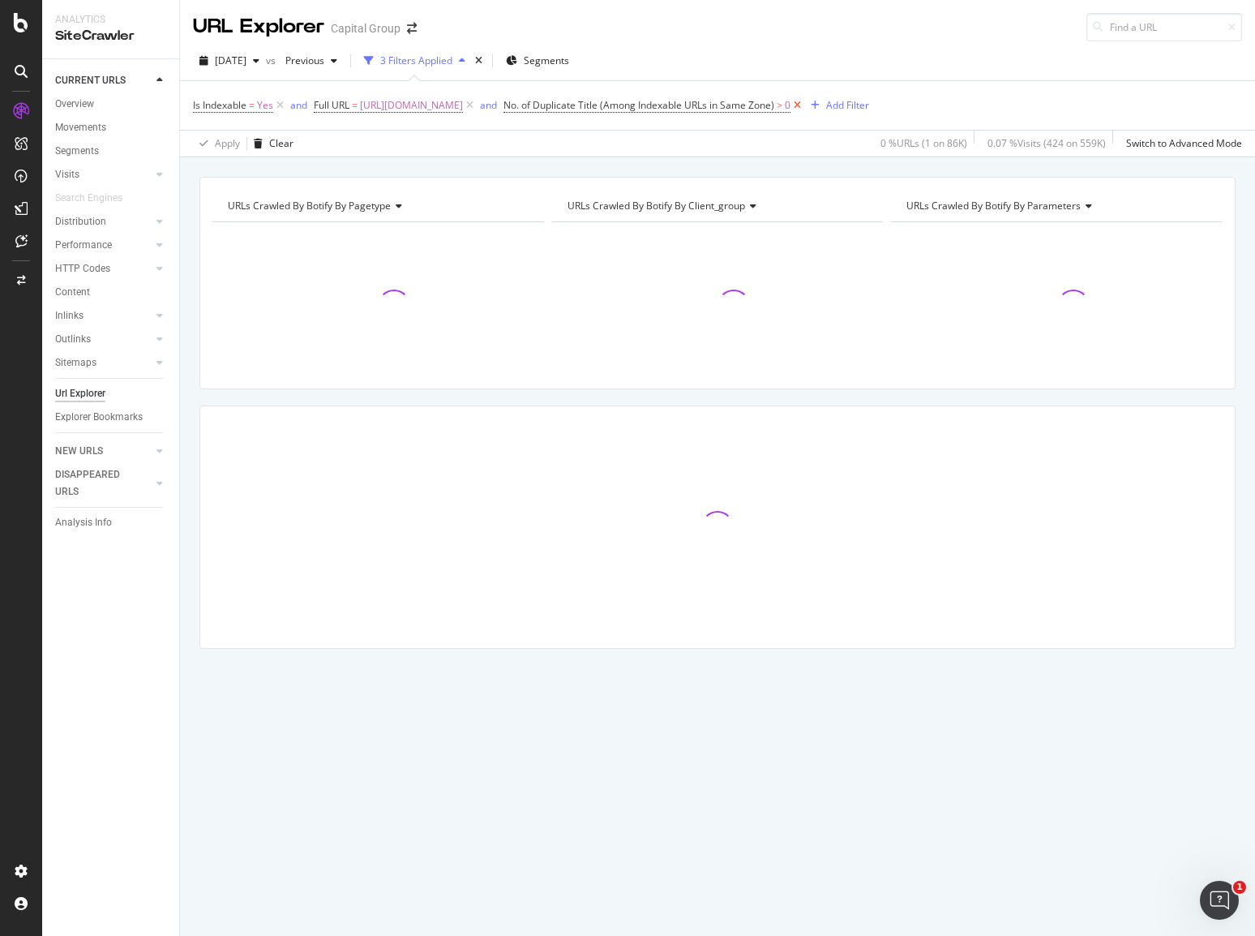
click at [804, 104] on icon at bounding box center [797, 105] width 14 height 16
click at [409, 101] on span "https://www.capitalgroup.com/advisor/investments/exchange-traded-funds.html" at bounding box center [411, 105] width 103 height 23
click at [385, 166] on input "https://www.capitalgroup.com/advisor/investments/exchange-traded-funds.html" at bounding box center [405, 172] width 153 height 26
paste input "fixed-income"
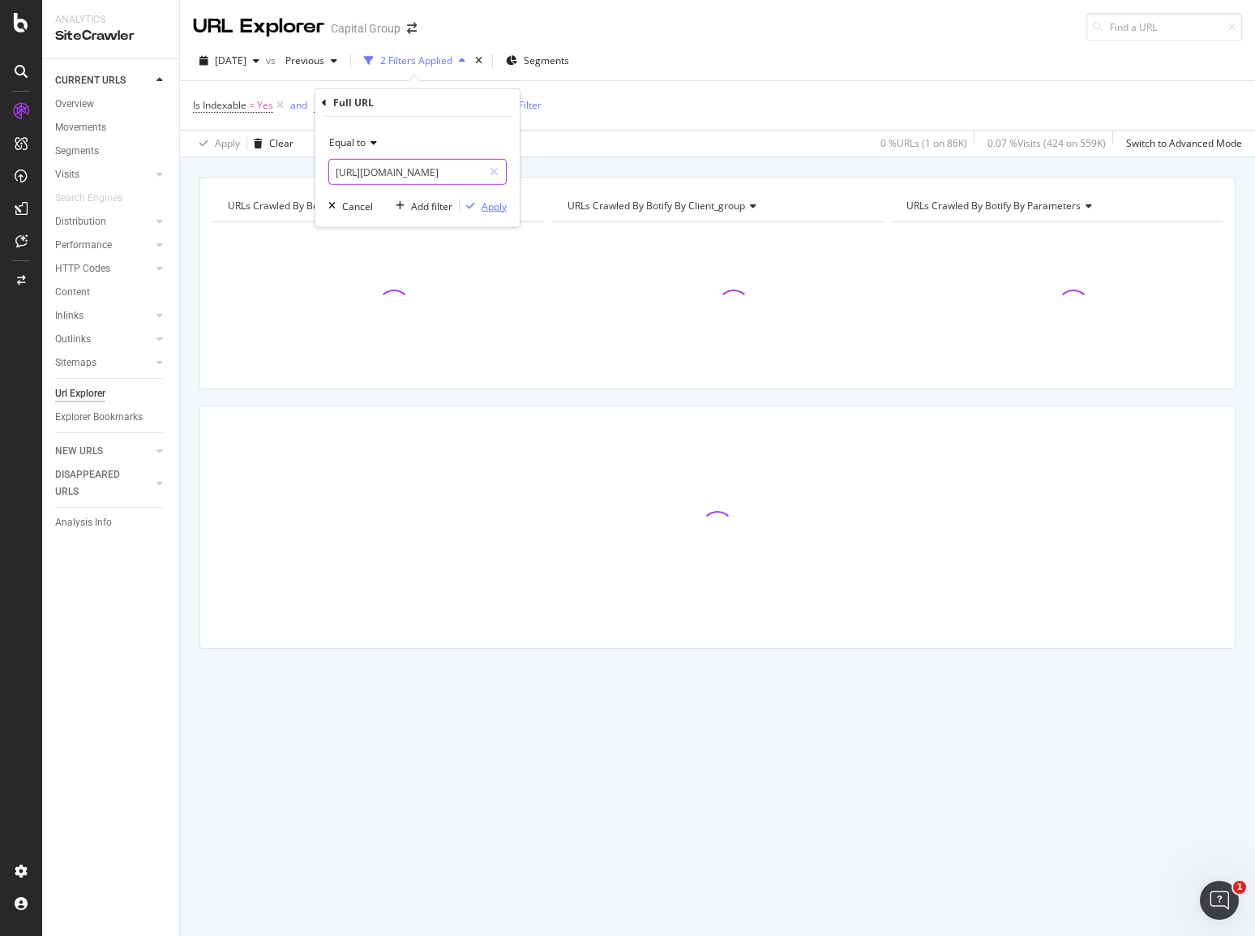
type input "https://www.capitalgroup.com/advisor/investments/fixed-income.html"
click at [486, 200] on div "Apply" at bounding box center [494, 206] width 25 height 14
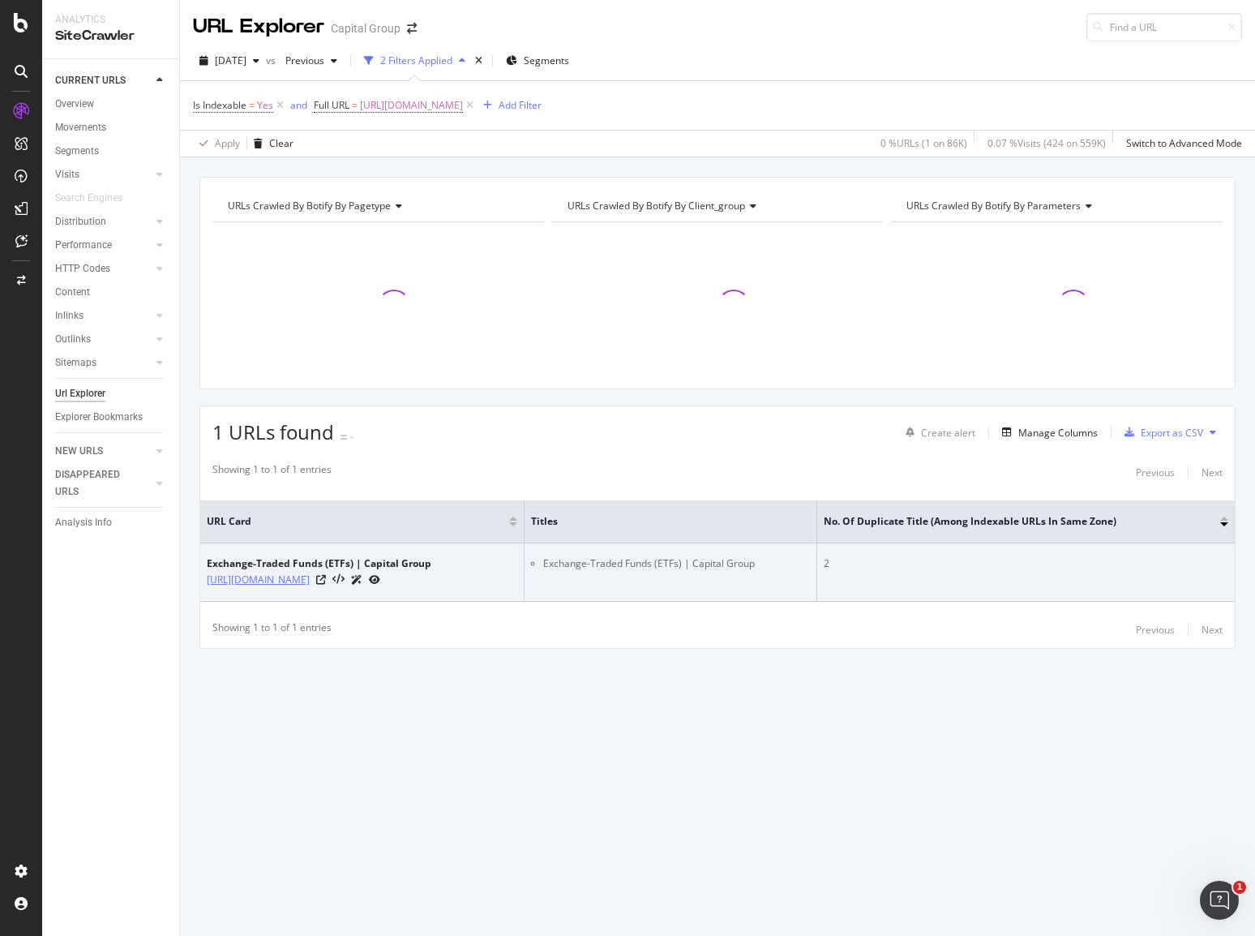
click at [302, 577] on link "https://www.capitalgroup.com/advisor/investments/exchange-traded-funds.html" at bounding box center [258, 580] width 103 height 16
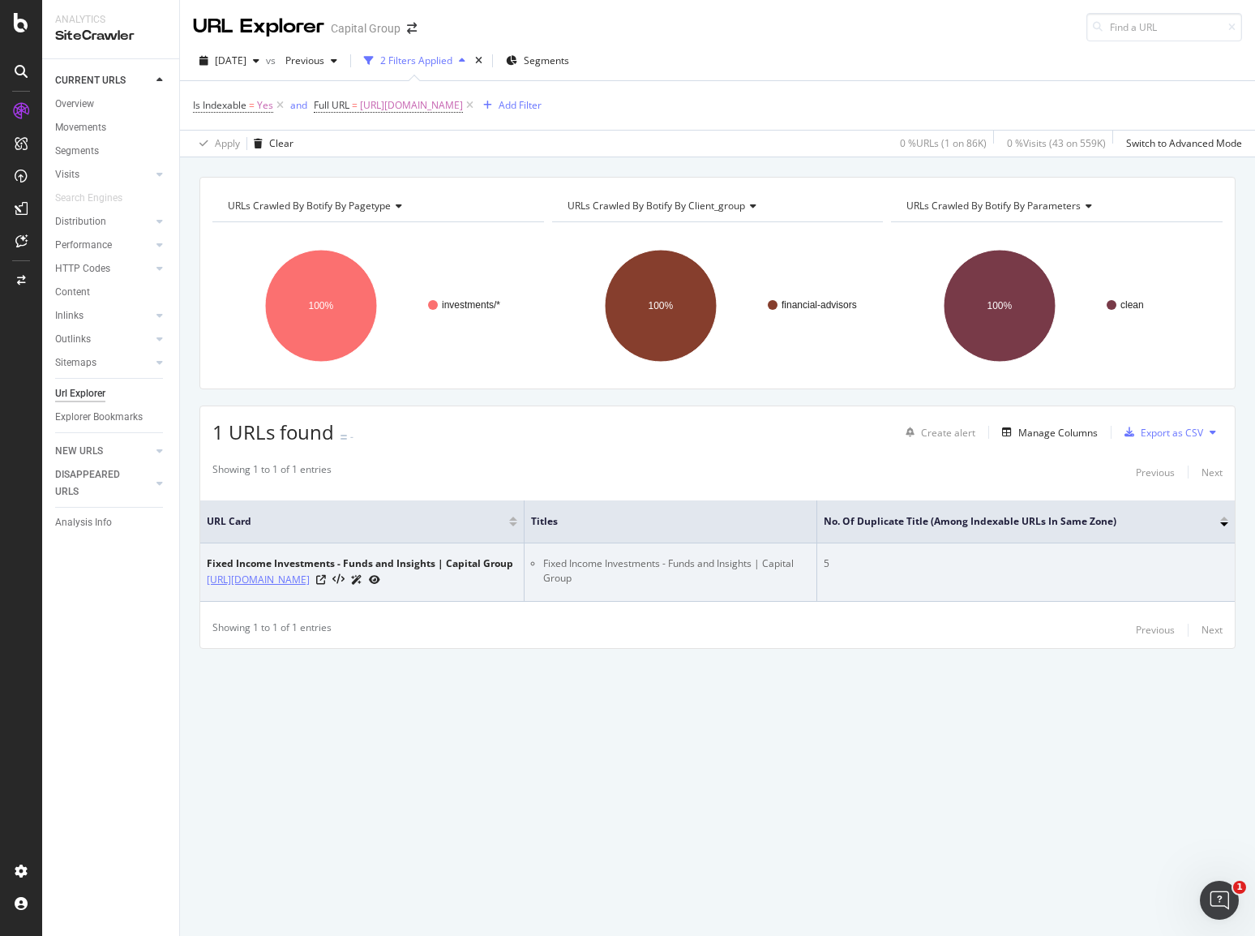
click at [310, 572] on link "https://www.capitalgroup.com/advisor/investments/fixed-income.html" at bounding box center [258, 580] width 103 height 16
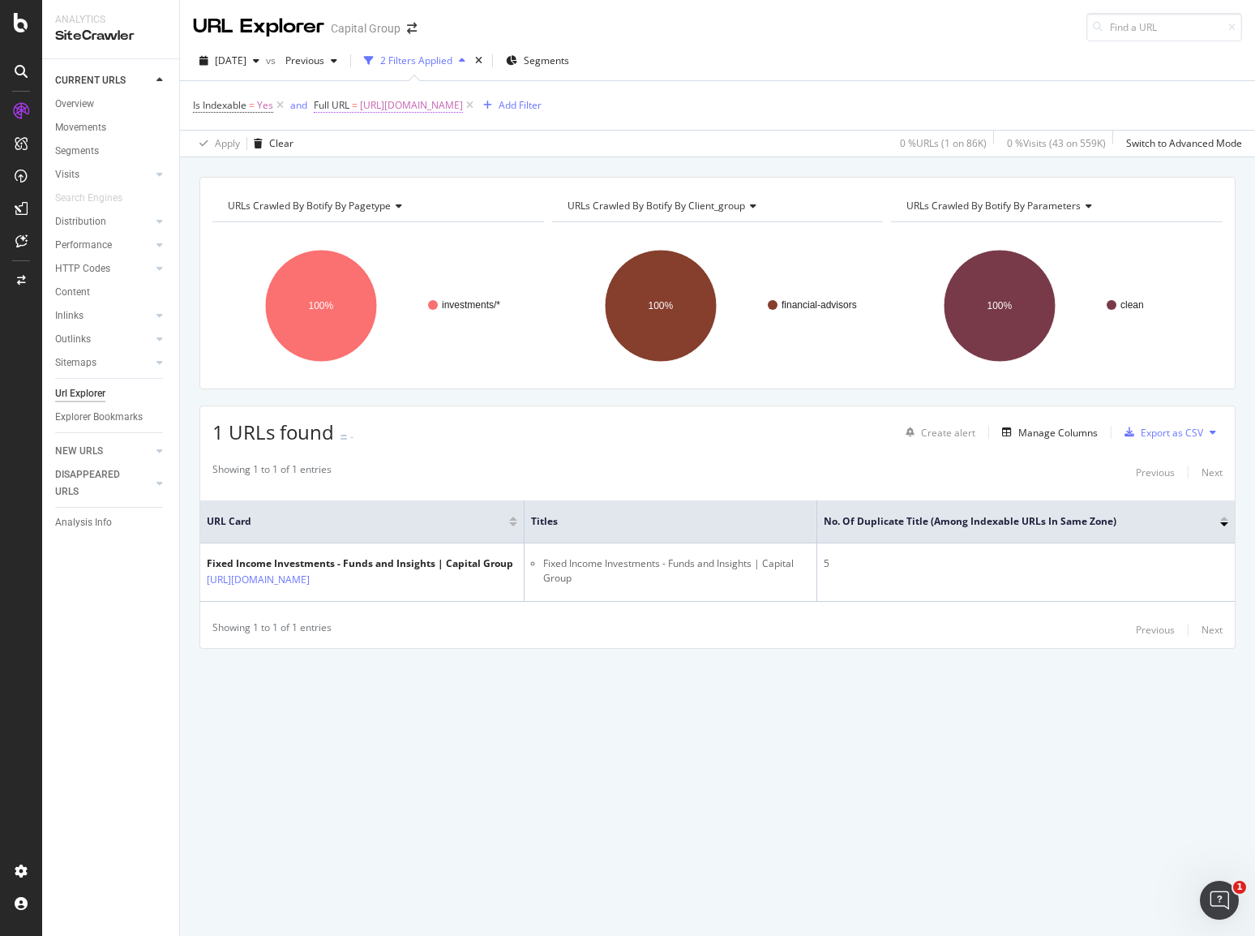
click at [463, 105] on span "https://www.capitalgroup.com/advisor/investments/fixed-income.html" at bounding box center [411, 105] width 103 height 23
click at [436, 173] on input "https://www.capitalgroup.com/advisor/investments/fixed-income.html" at bounding box center [405, 172] width 153 height 26
paste input "modelportfolios"
type input "https://www.capitalgroup.com/advisor/investments/modelportfolios.html"
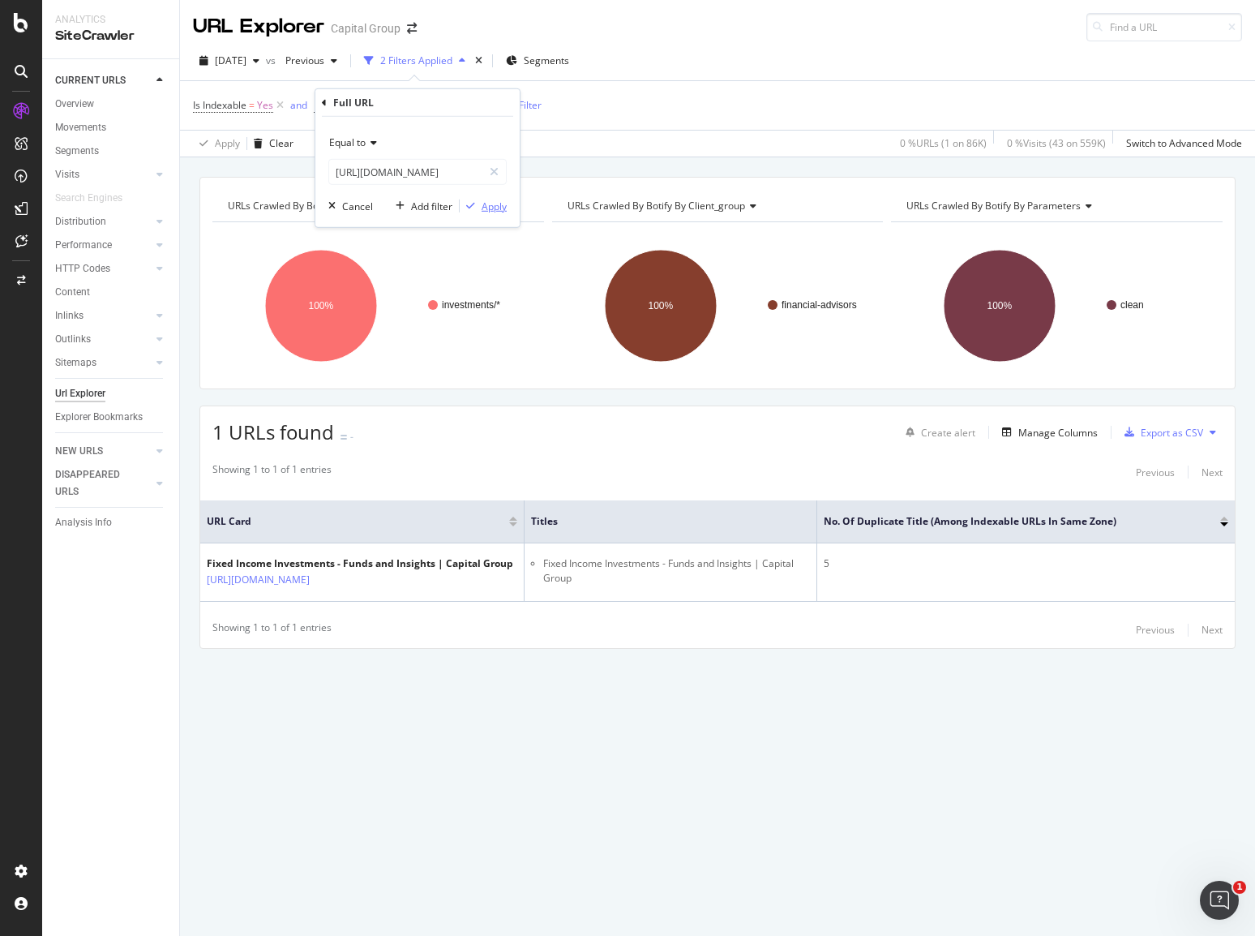
scroll to position [0, 0]
click at [495, 205] on div "Apply" at bounding box center [494, 206] width 25 height 14
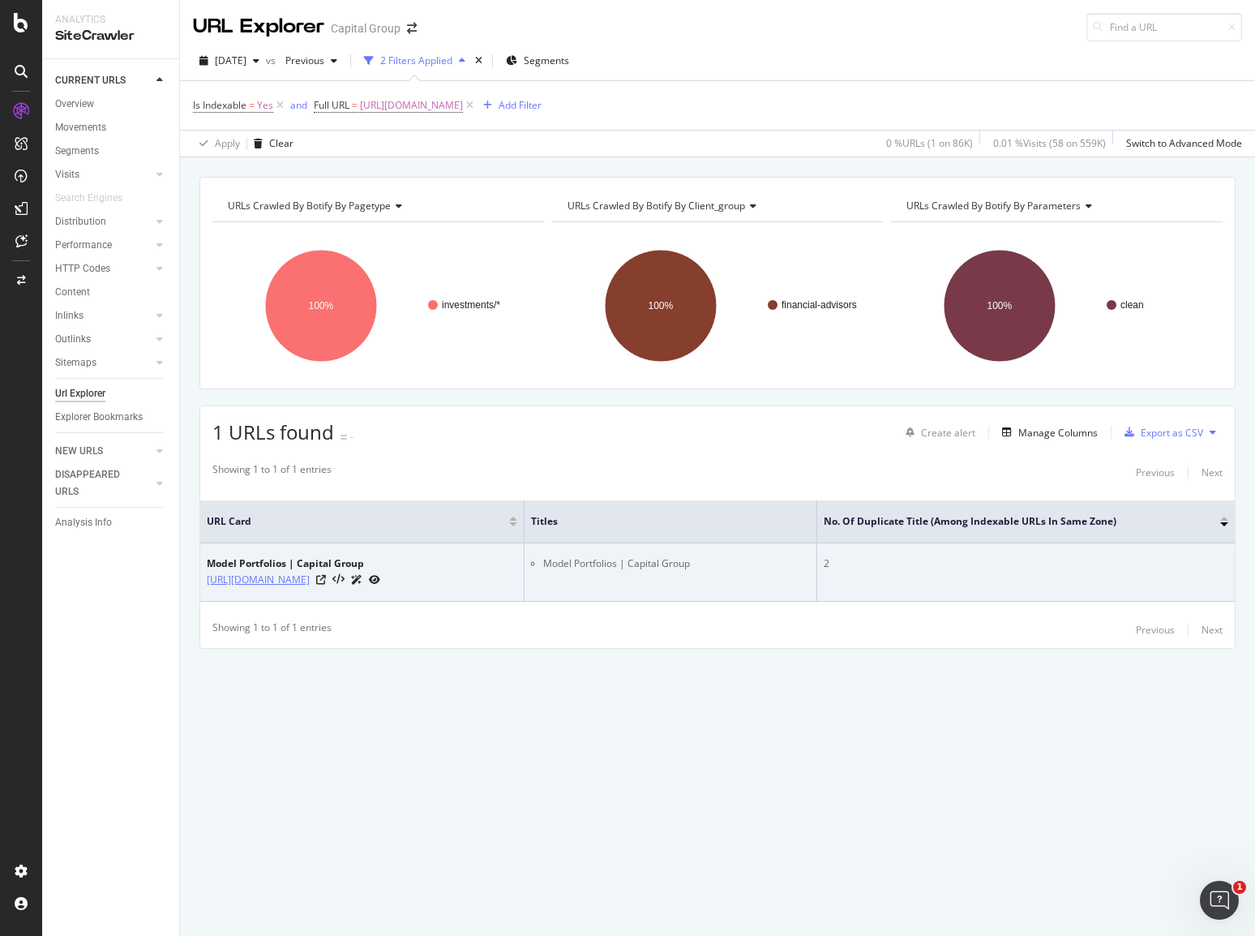
click at [310, 574] on link "https://www.capitalgroup.com/advisor/investments/modelportfolios.html" at bounding box center [258, 580] width 103 height 16
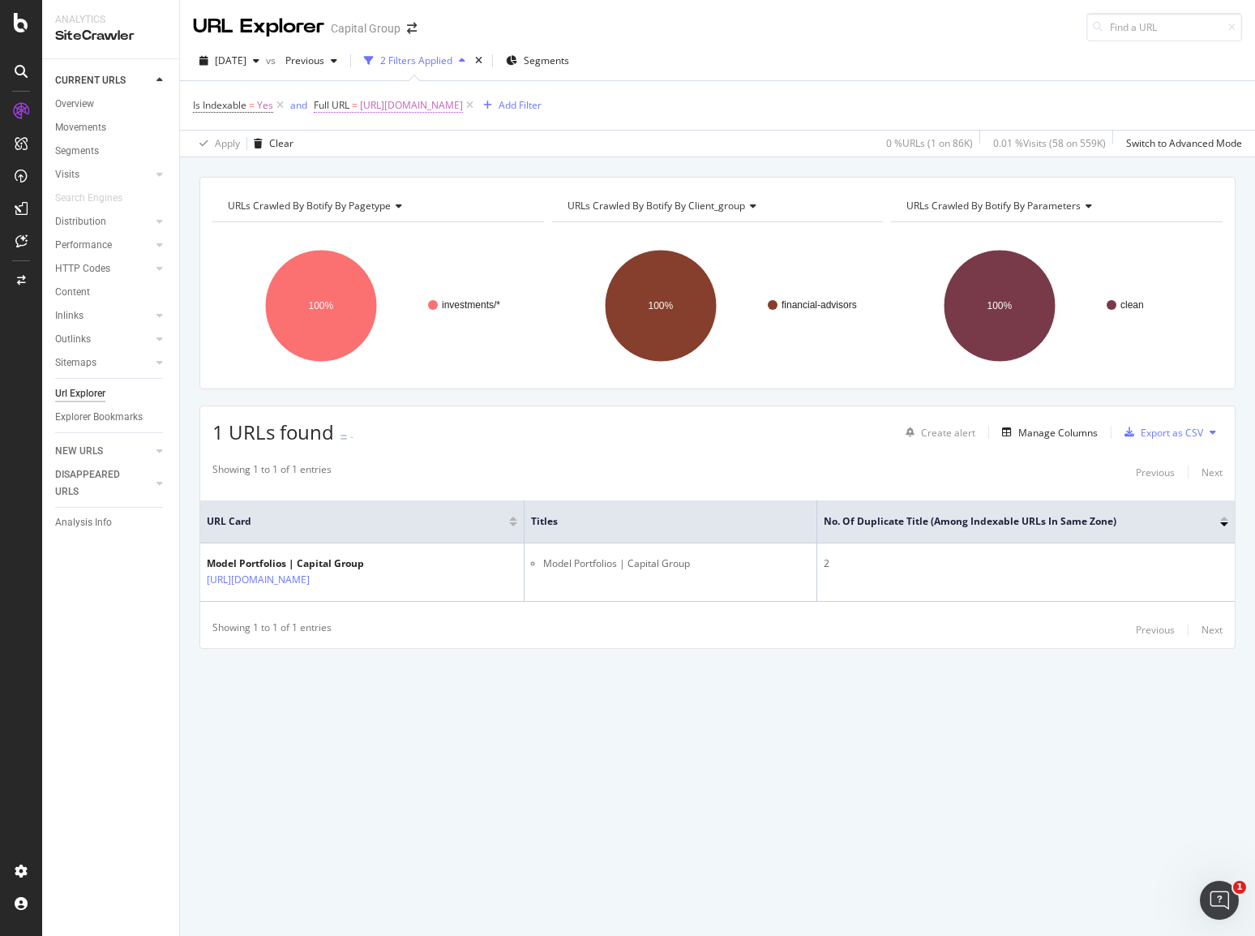
click at [463, 101] on span "https://www.capitalgroup.com/advisor/investments/modelportfolios.html" at bounding box center [411, 105] width 103 height 23
click at [414, 166] on input "https://www.capitalgroup.com/advisor/investments/modelportfolios.html" at bounding box center [405, 172] width 153 height 26
paste input "utual-fund"
type input "https://www.capitalgroup.com/advisor/investments/mutual-funds.html"
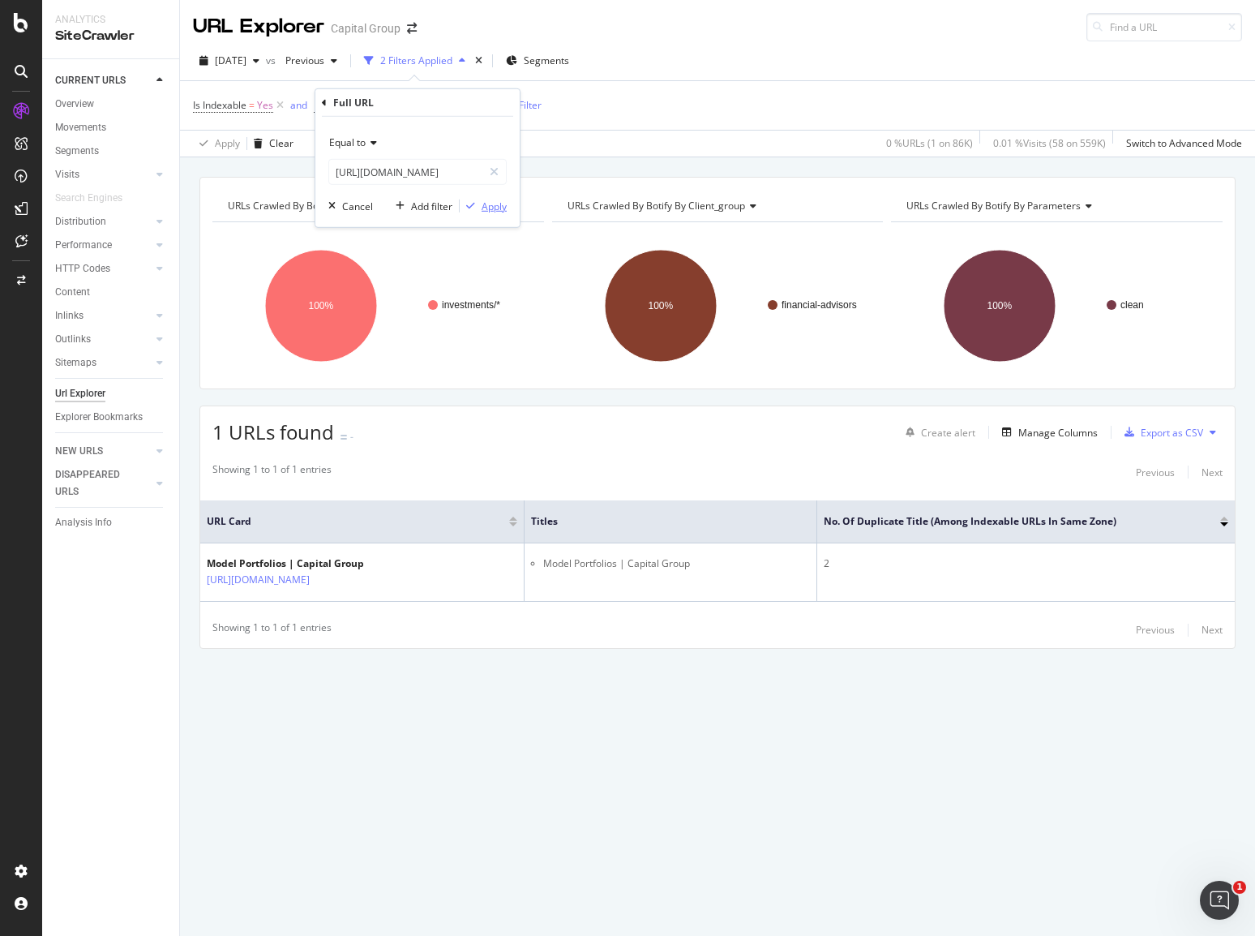
click at [490, 202] on div "Apply" at bounding box center [494, 206] width 25 height 14
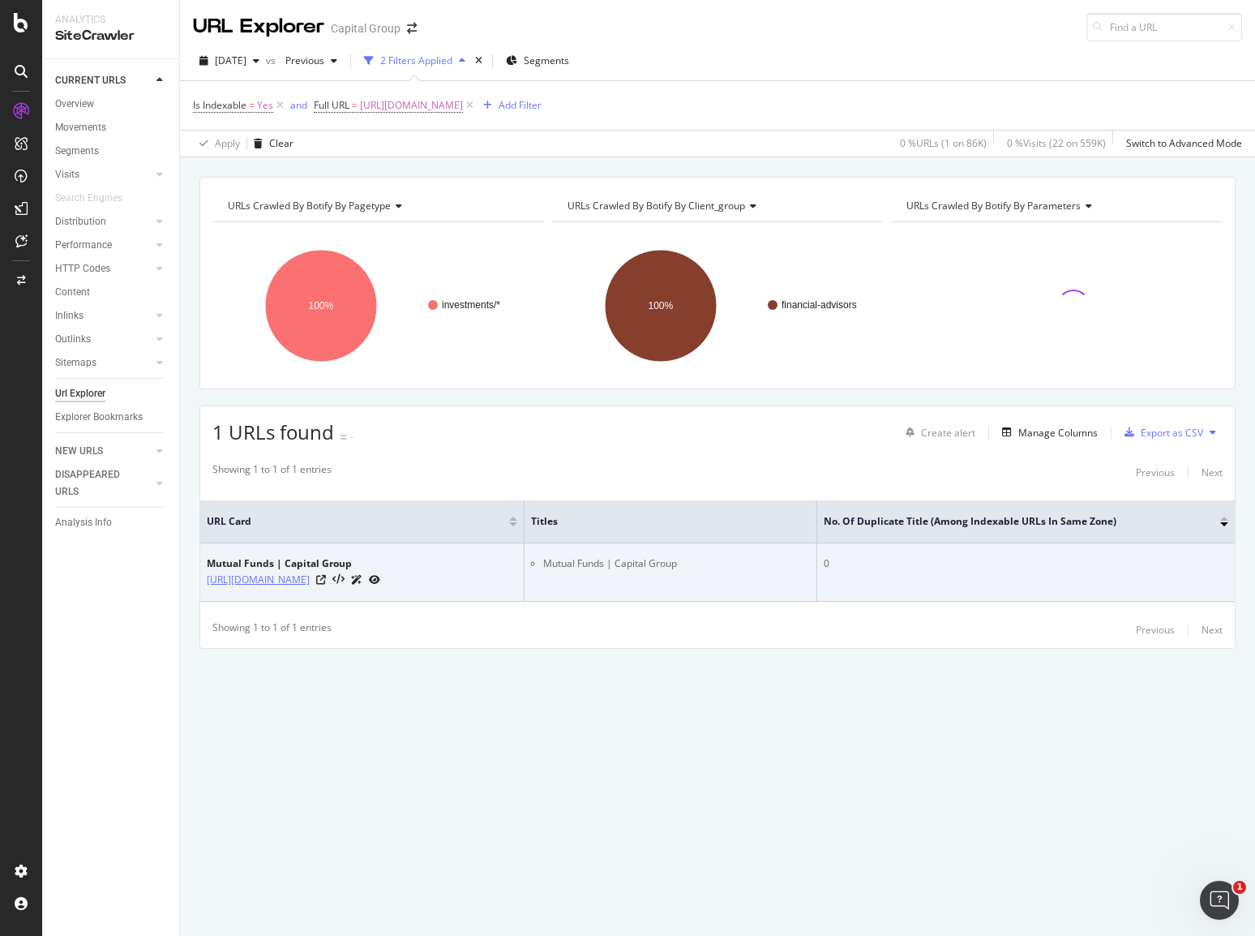
click at [310, 572] on link "https://www.capitalgroup.com/advisor/investments/mutual-funds.html" at bounding box center [258, 580] width 103 height 16
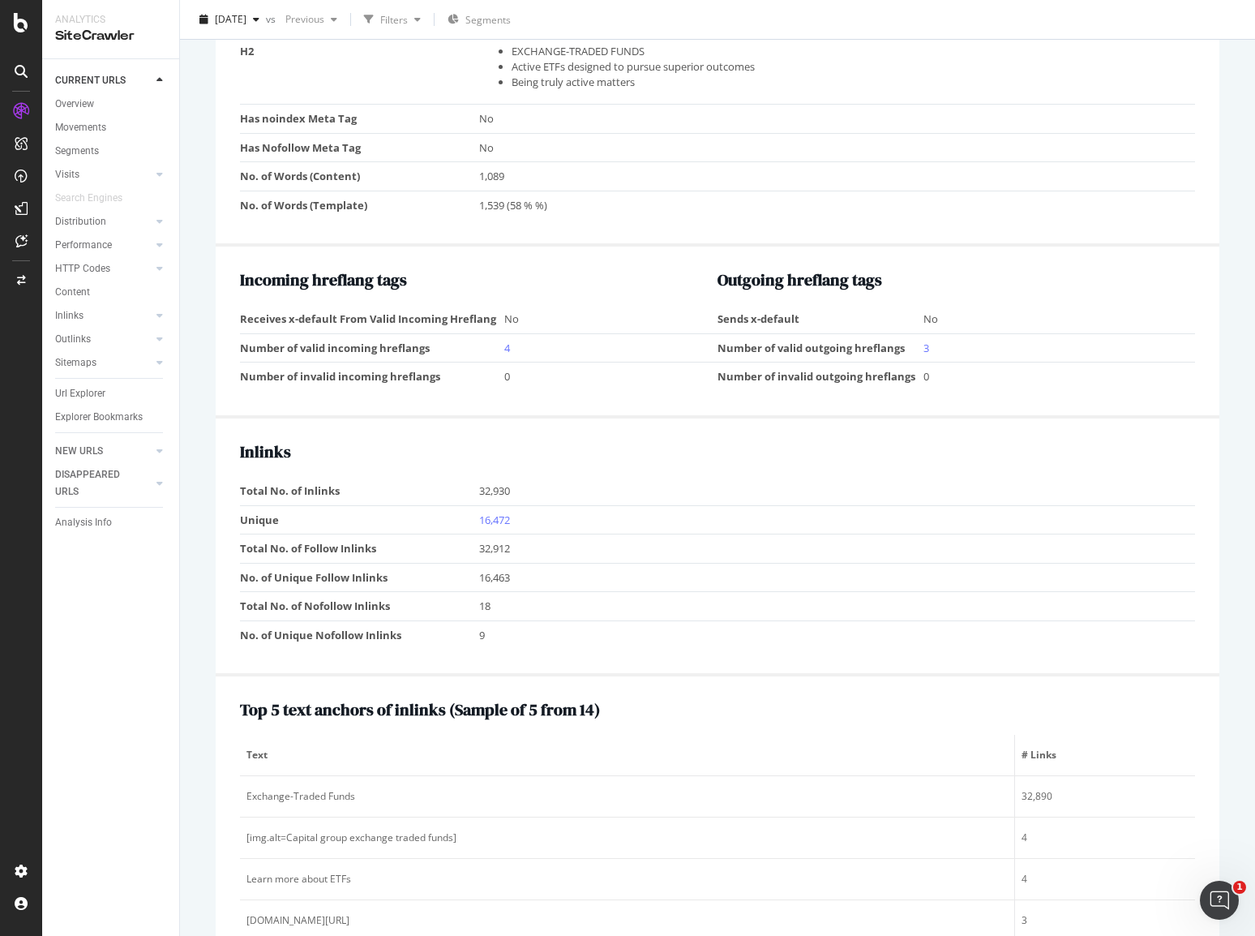
scroll to position [1860, 0]
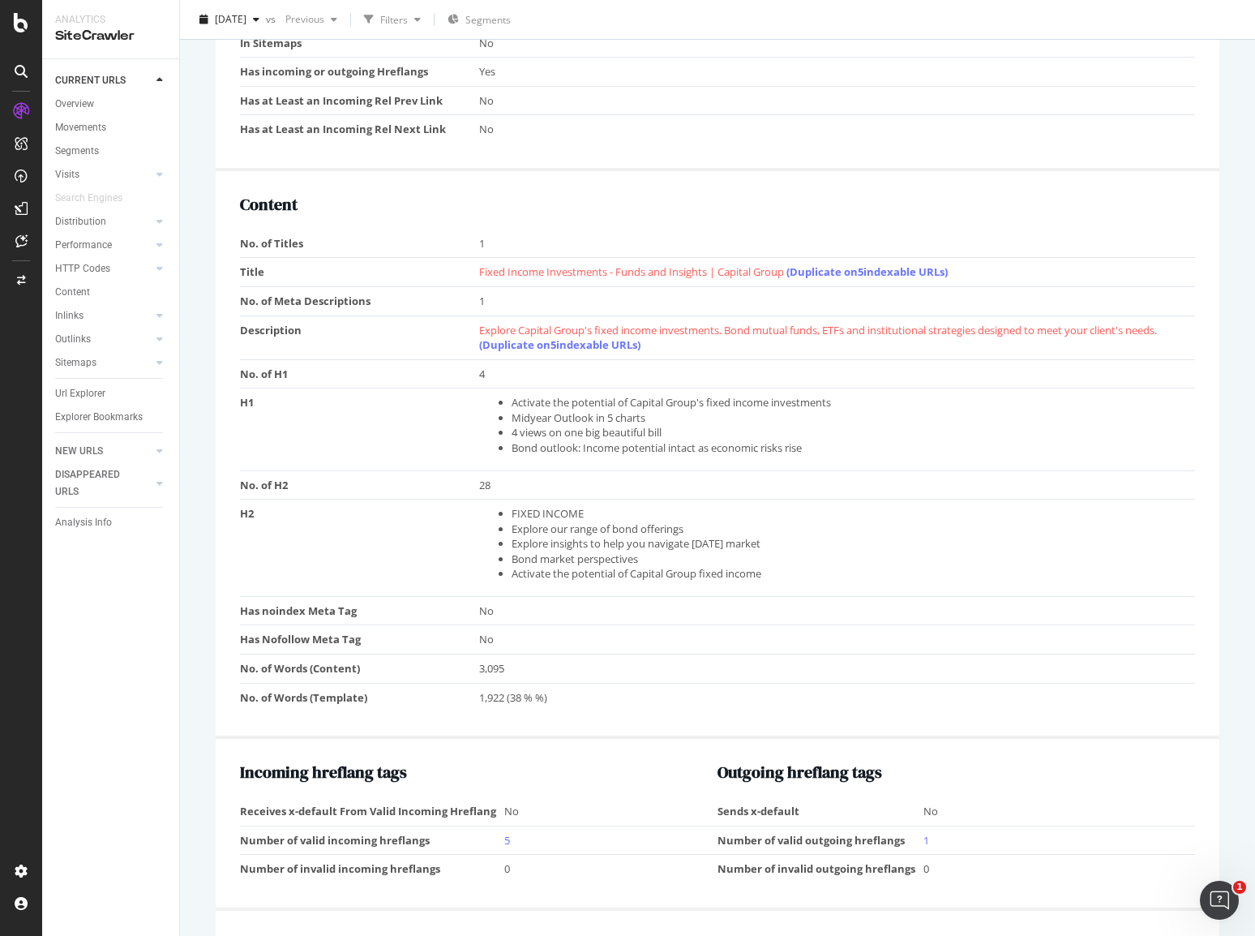
scroll to position [645, 0]
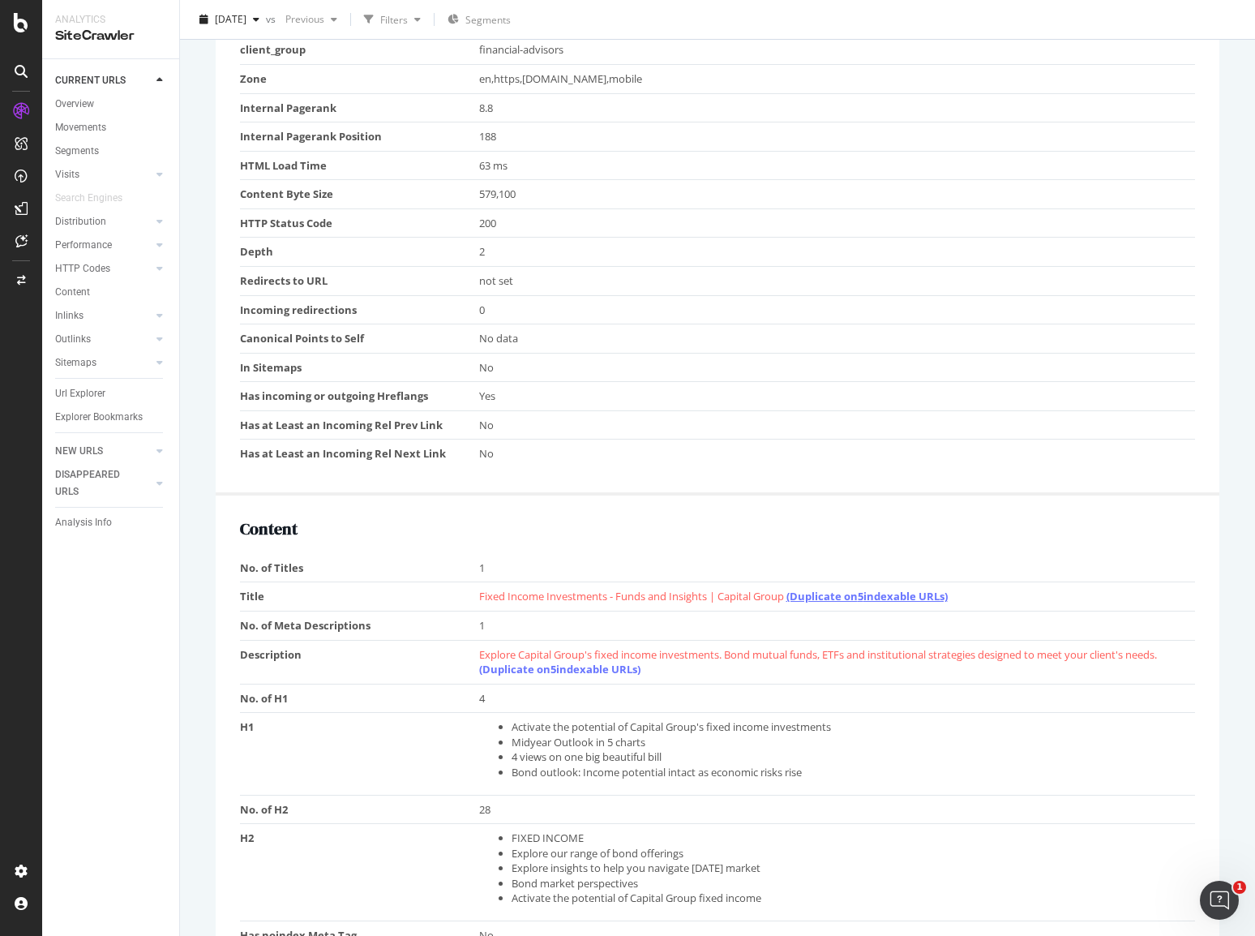
click at [885, 597] on link "(Duplicate on 5 indexable URLs)" at bounding box center [866, 596] width 161 height 15
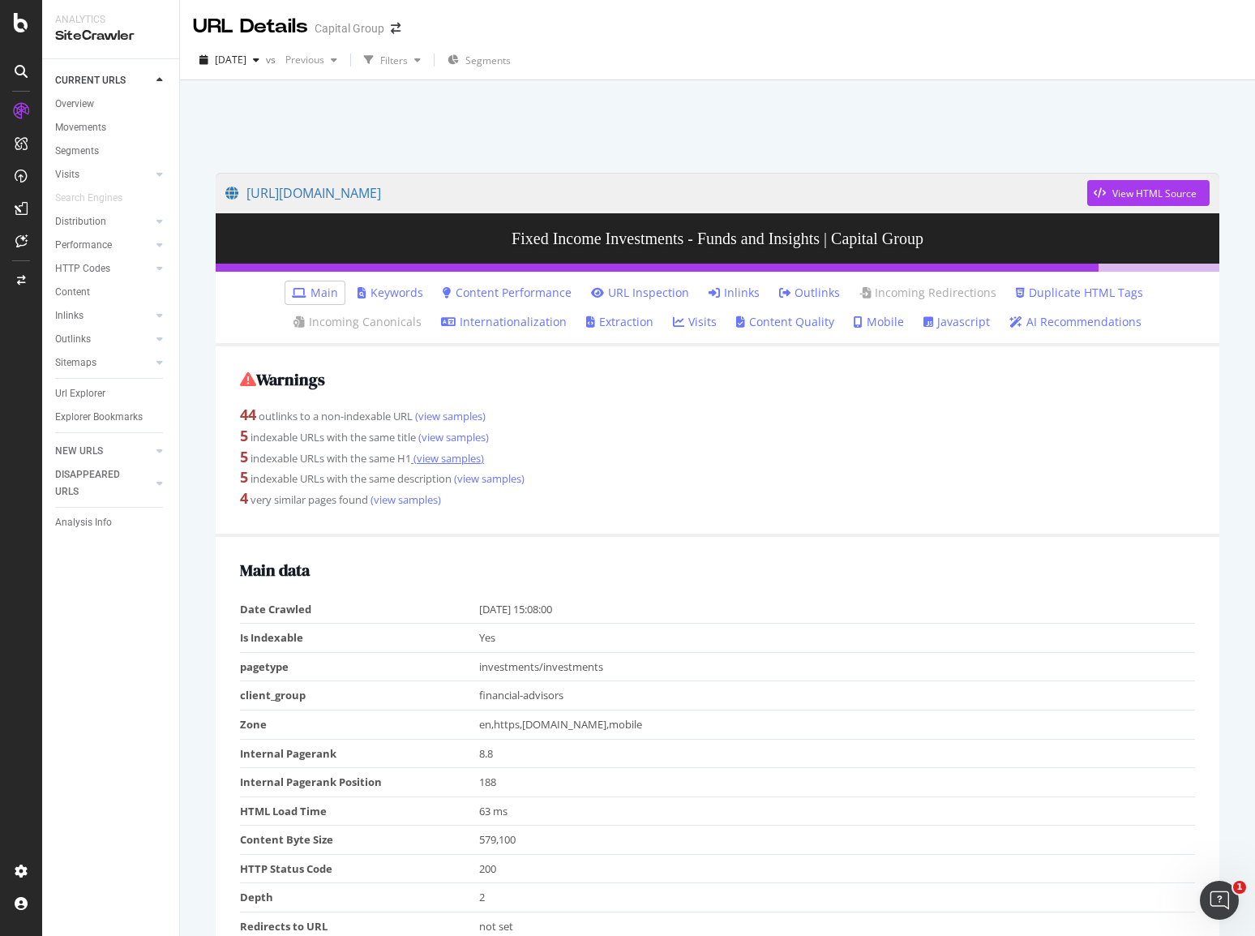
click at [455, 452] on link "(view samples)" at bounding box center [447, 458] width 73 height 15
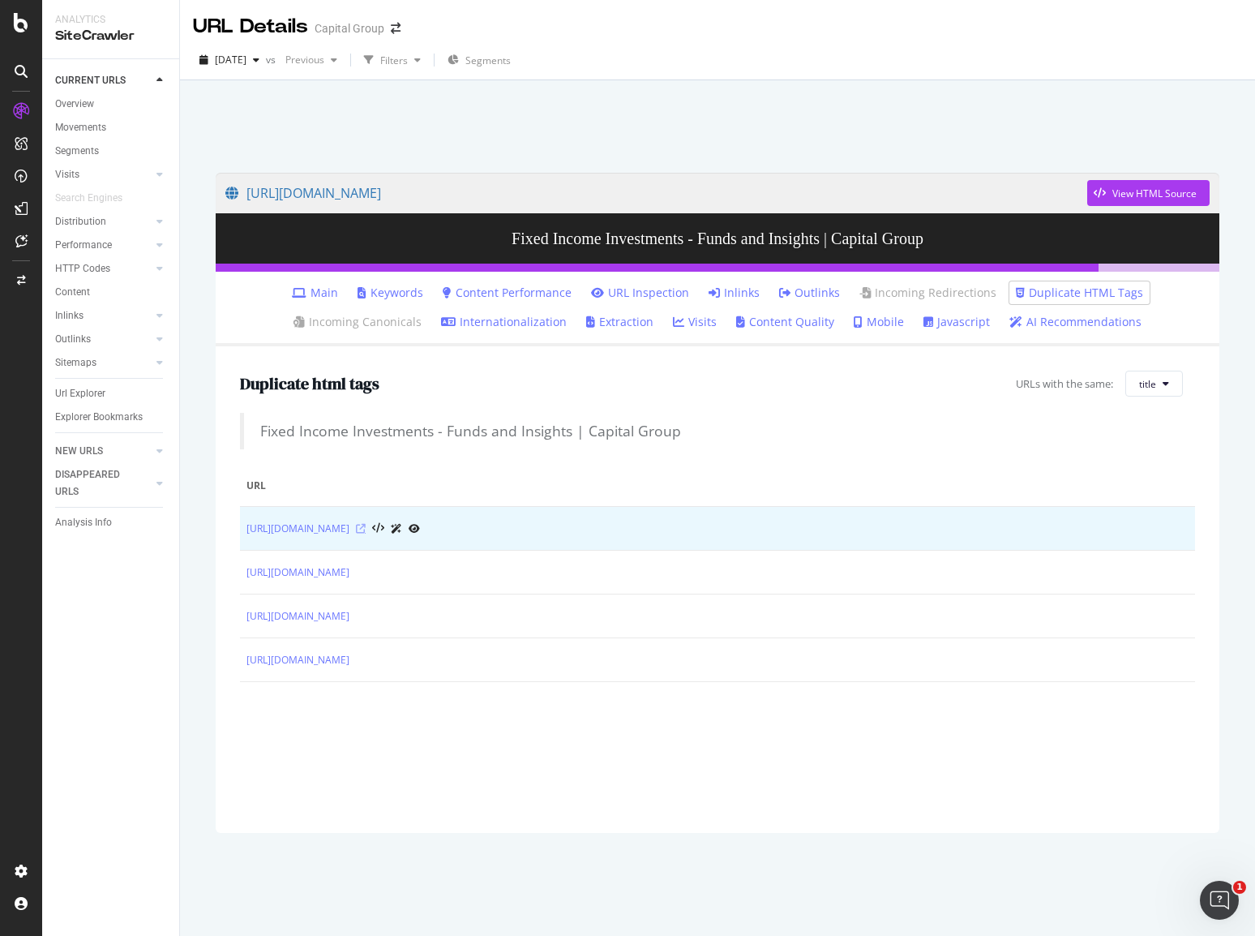
click at [366, 525] on icon at bounding box center [361, 529] width 10 height 10
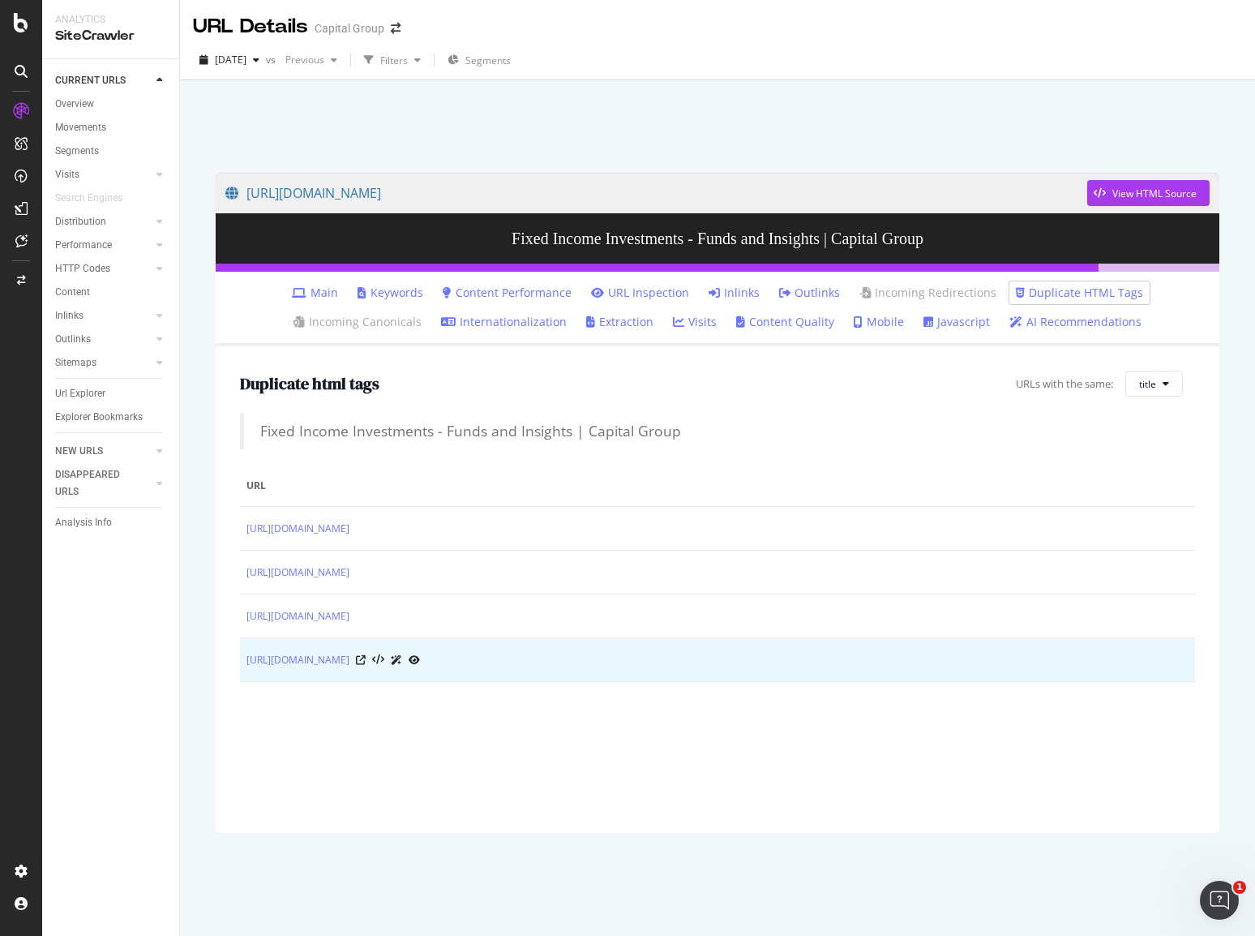
drag, startPoint x: 235, startPoint y: 519, endPoint x: 656, endPoint y: 669, distance: 446.7
click at [656, 669] on div "Duplicate html tags URLs with the same: title Fixed Income Investments - Funds …" at bounding box center [718, 589] width 1004 height 486
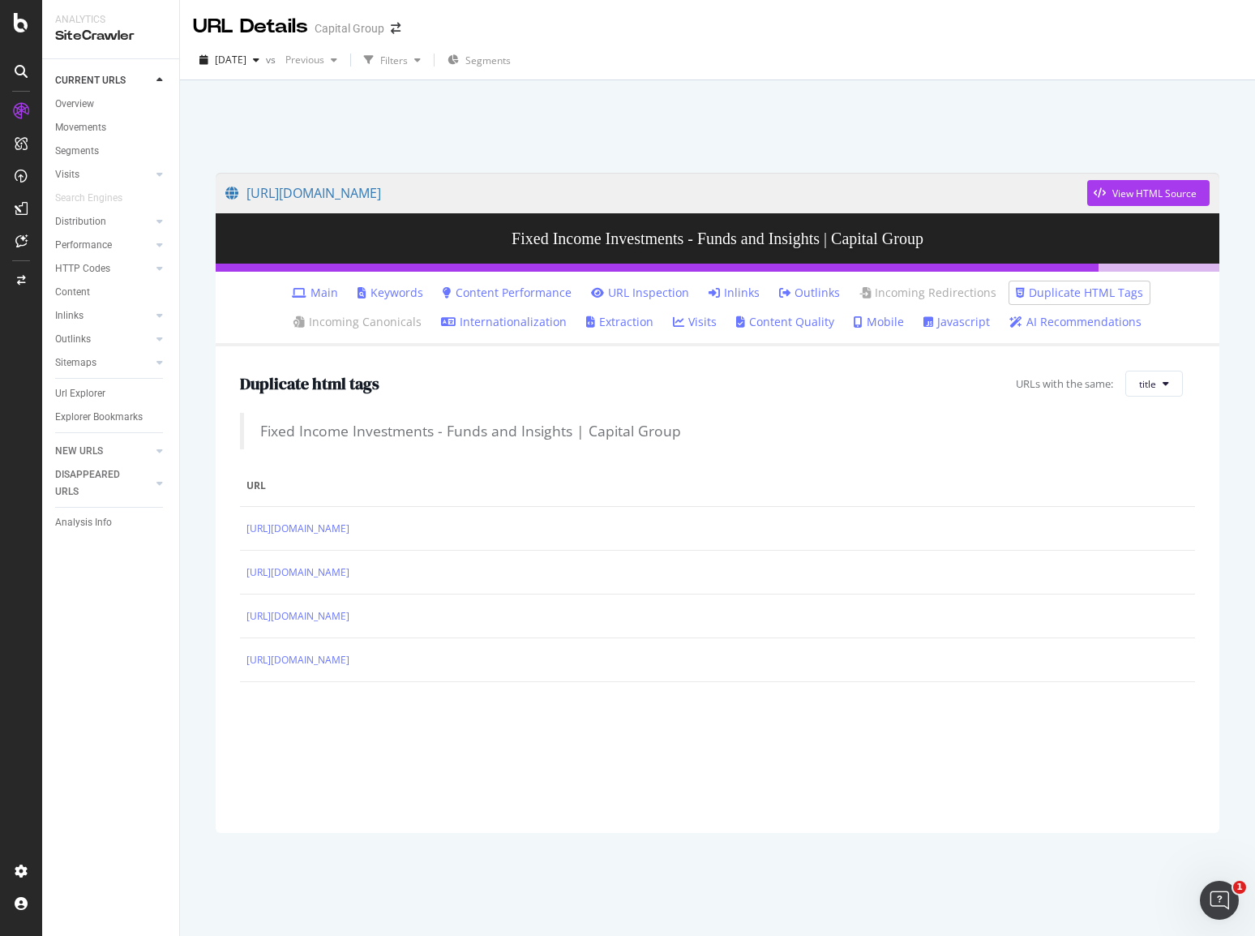
click at [366, 735] on div "Duplicate html tags URLs with the same: title Fixed Income Investments - Funds …" at bounding box center [718, 589] width 1004 height 486
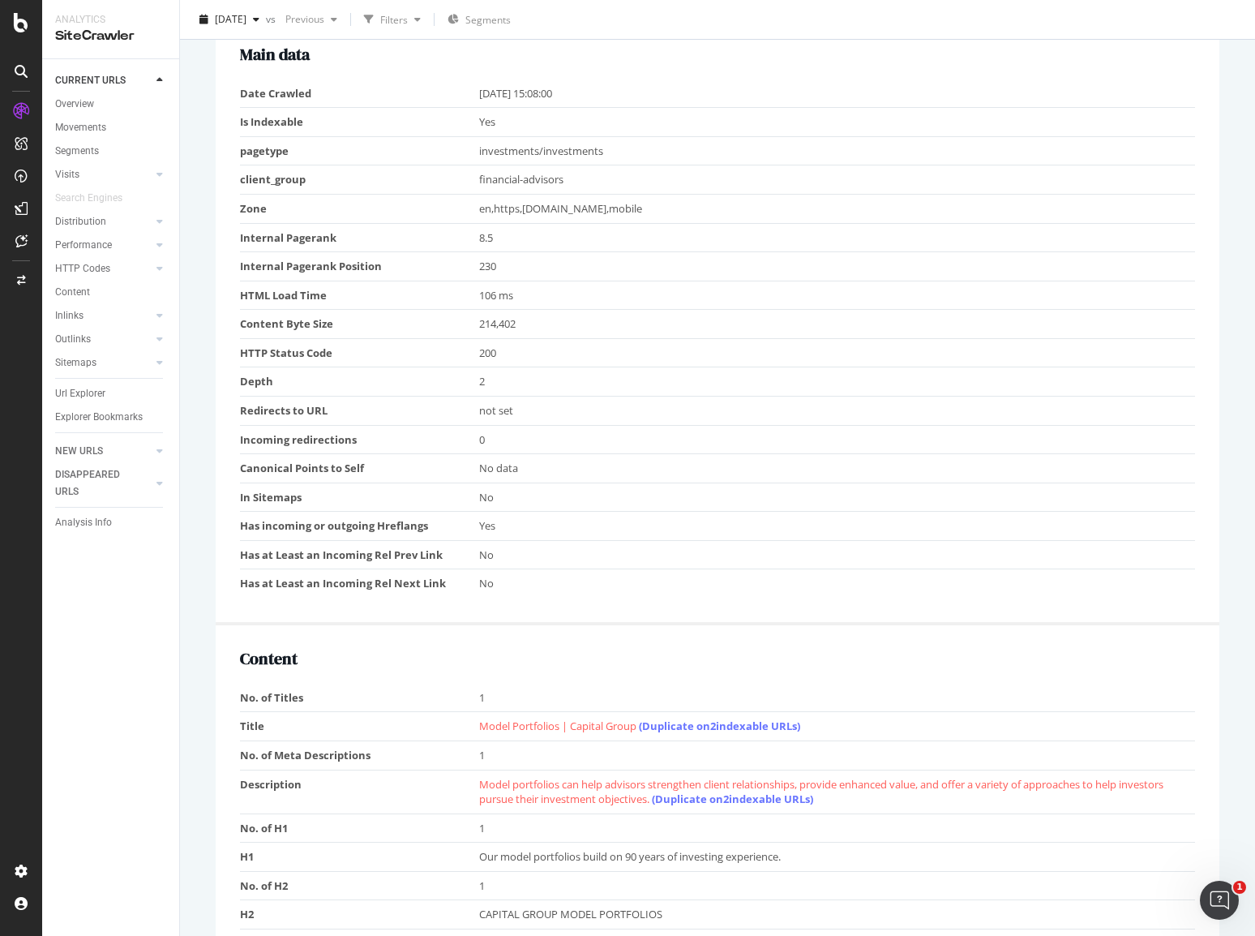
scroll to position [730, 0]
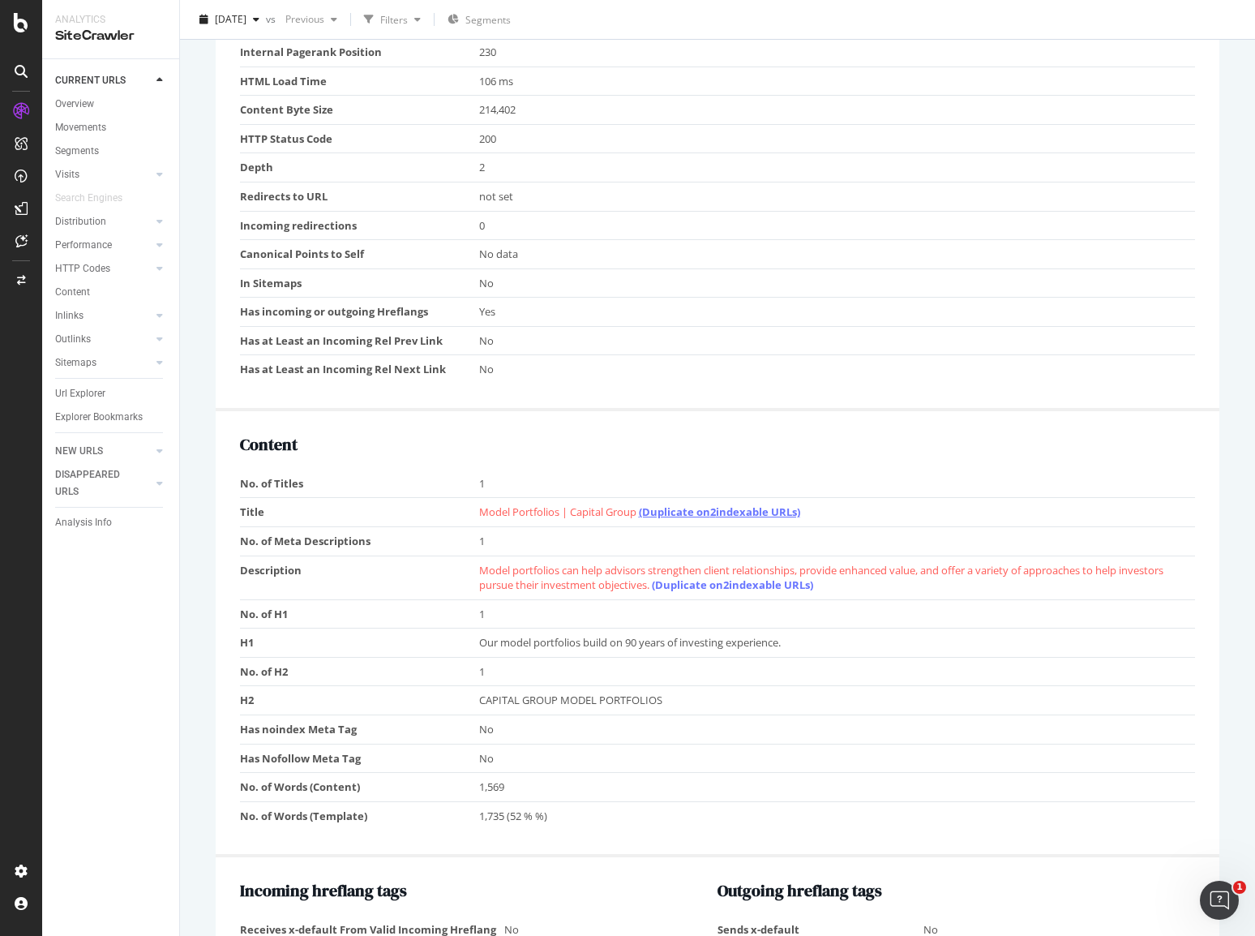
click at [778, 510] on link "(Duplicate on 2 indexable URLs)" at bounding box center [719, 511] width 161 height 15
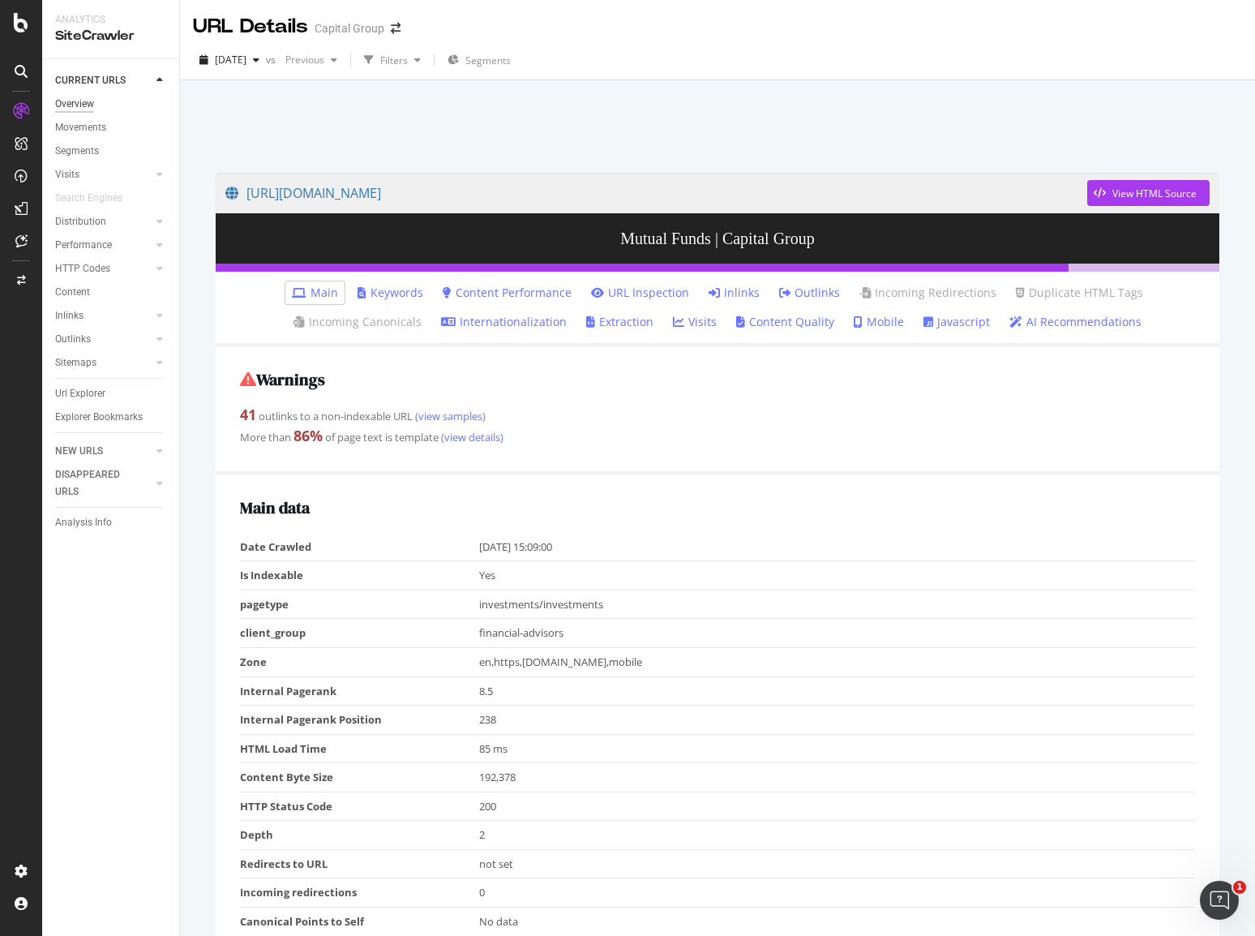
click at [79, 99] on div "Overview" at bounding box center [74, 104] width 39 height 17
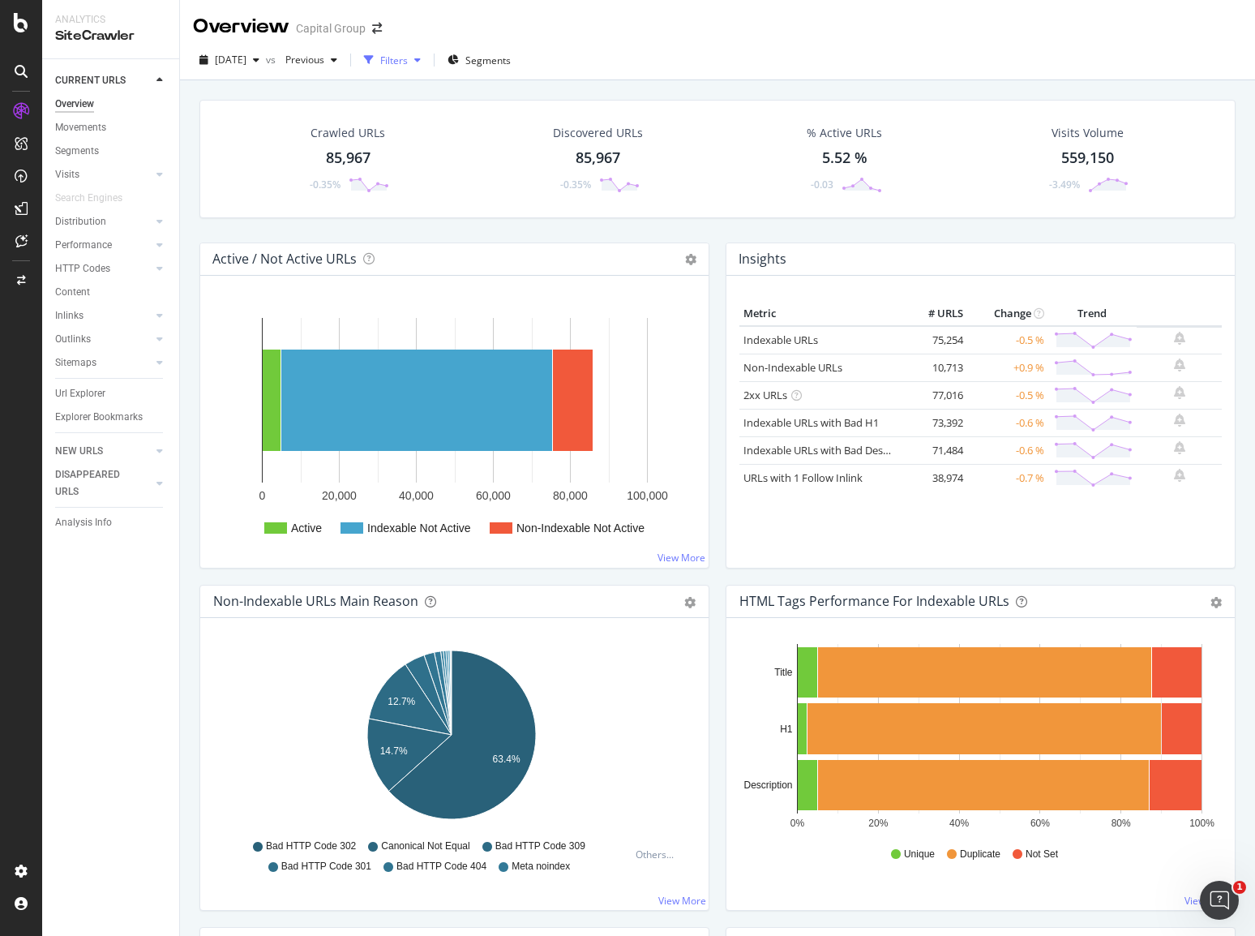
click at [408, 66] on div "Filters" at bounding box center [394, 61] width 28 height 14
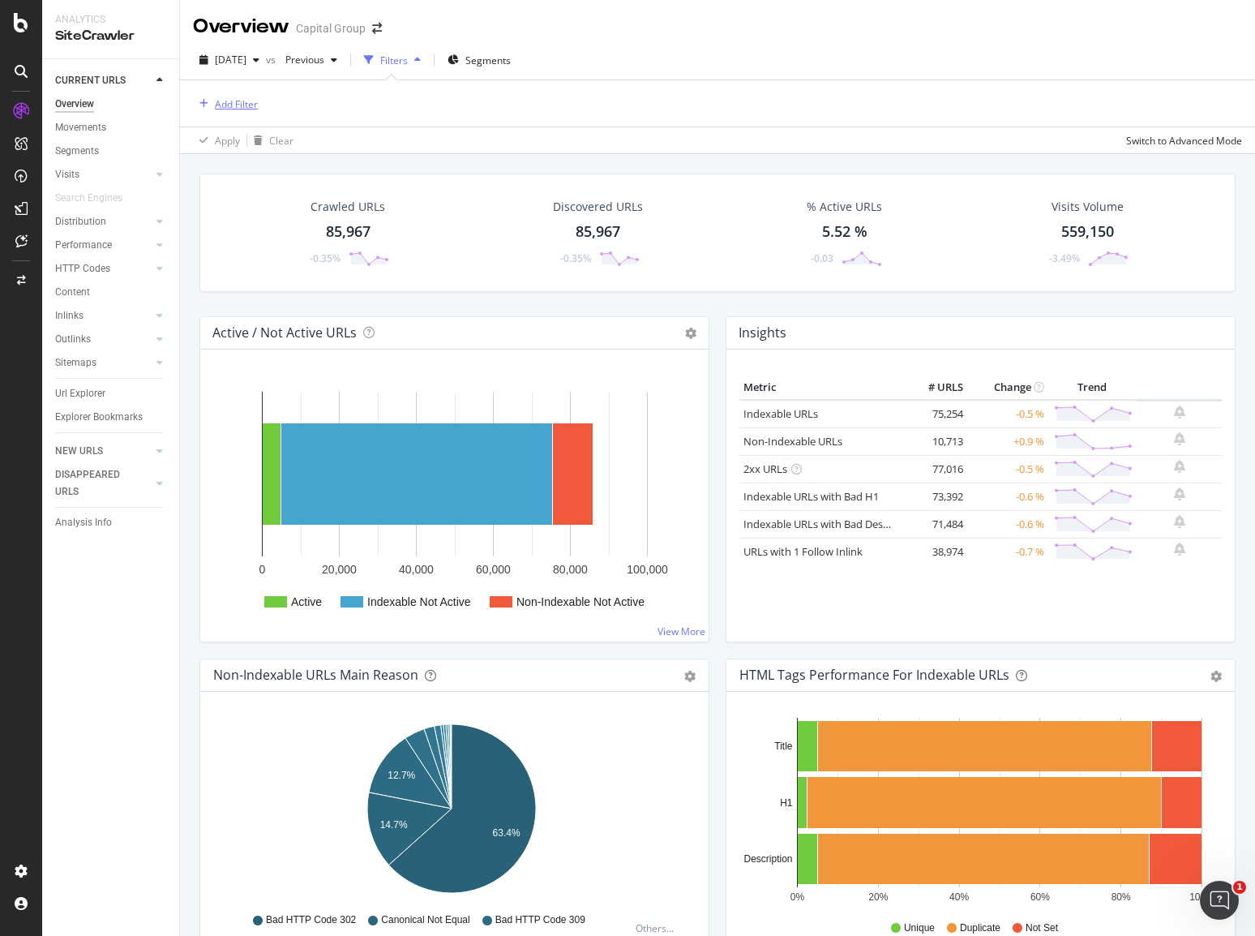
click at [237, 97] on div "Add Filter" at bounding box center [236, 104] width 43 height 14
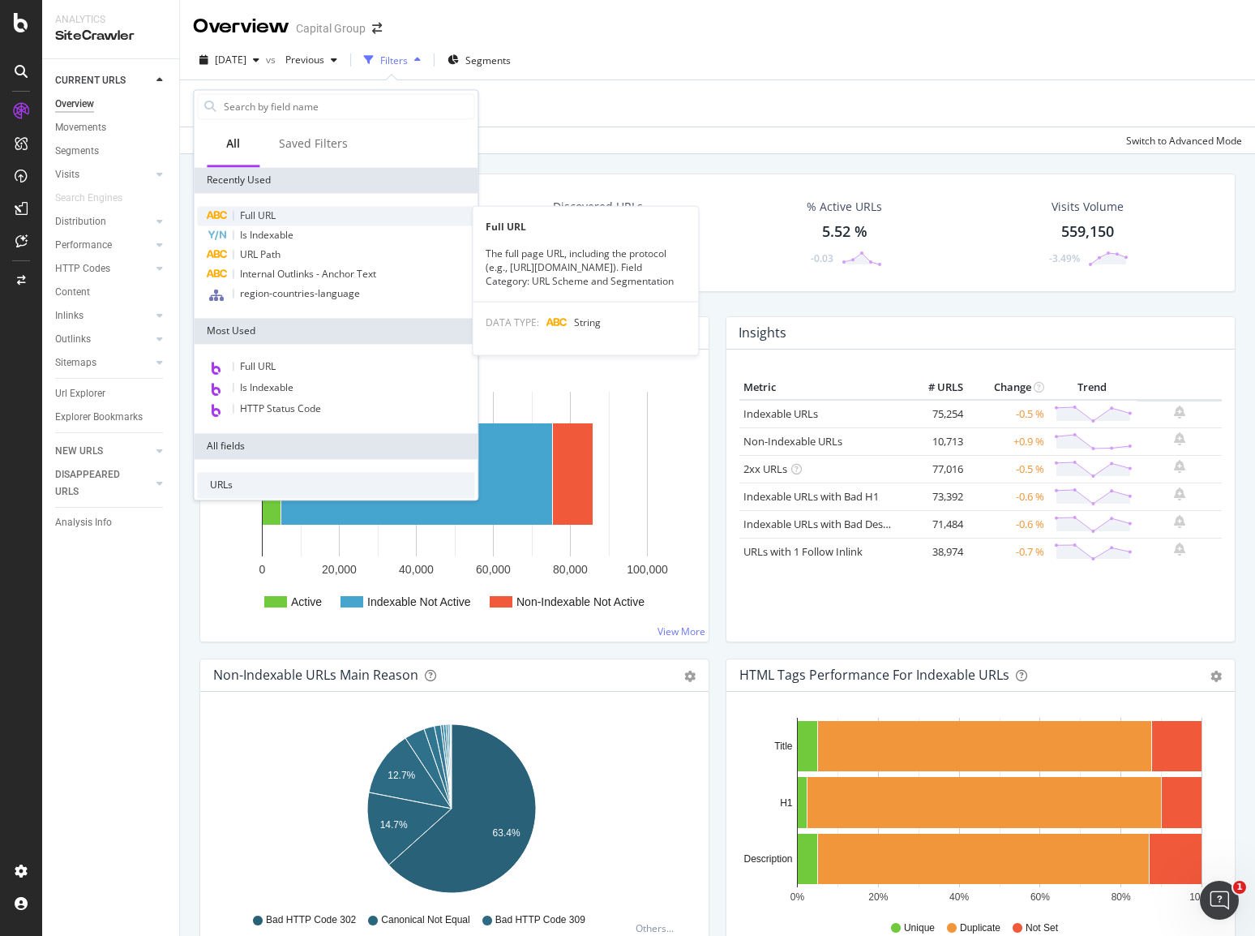
click at [276, 212] on span "Full URL" at bounding box center [258, 215] width 36 height 14
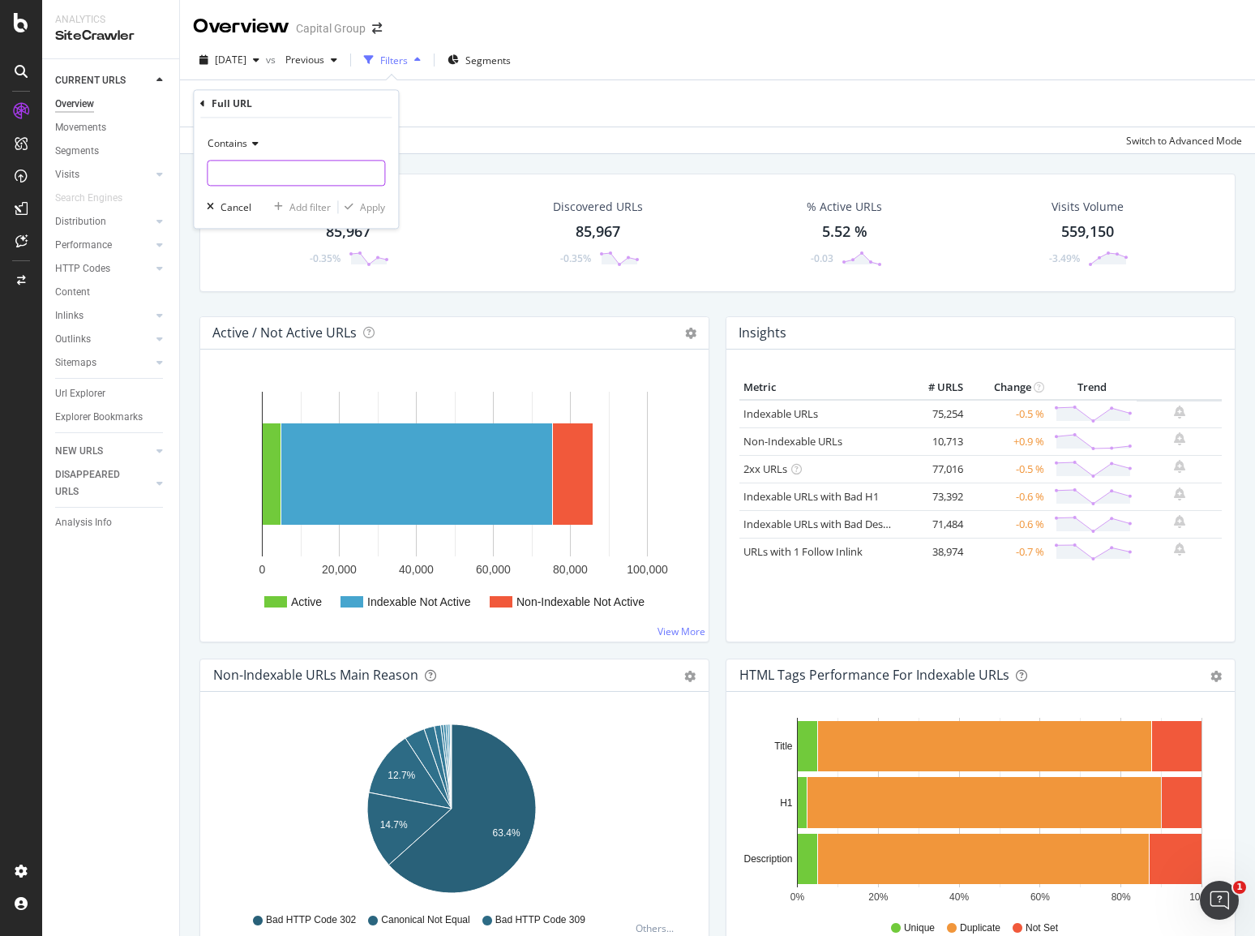
click at [289, 179] on input "text" at bounding box center [296, 174] width 177 height 26
paste input "https://www.capitalgroup.com/advisor/investments/mutual-funds.html"
type input "https://www.capitalgroup.com/advisor/investments/mutual-funds.html"
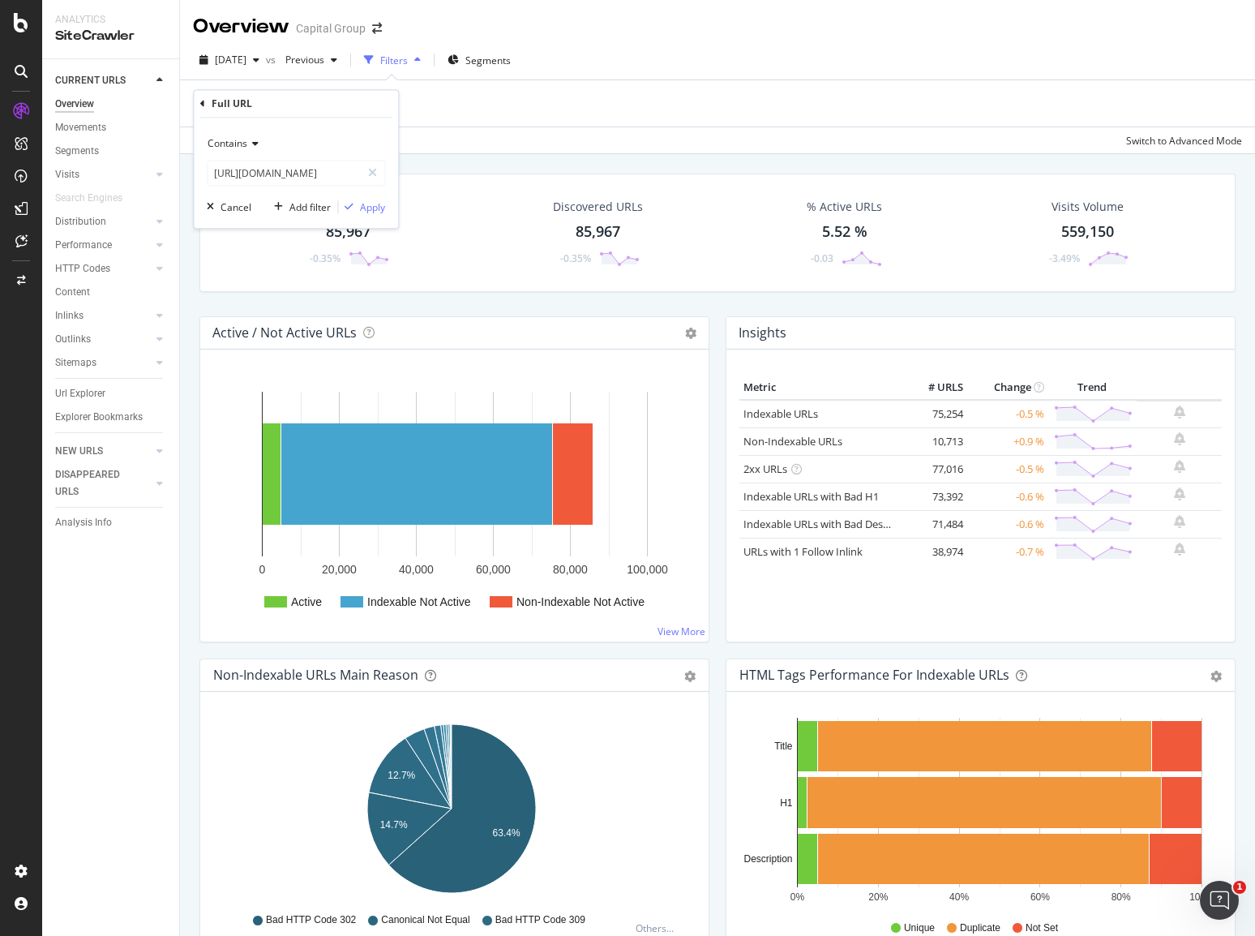
click at [234, 140] on span "Contains" at bounding box center [228, 144] width 40 height 14
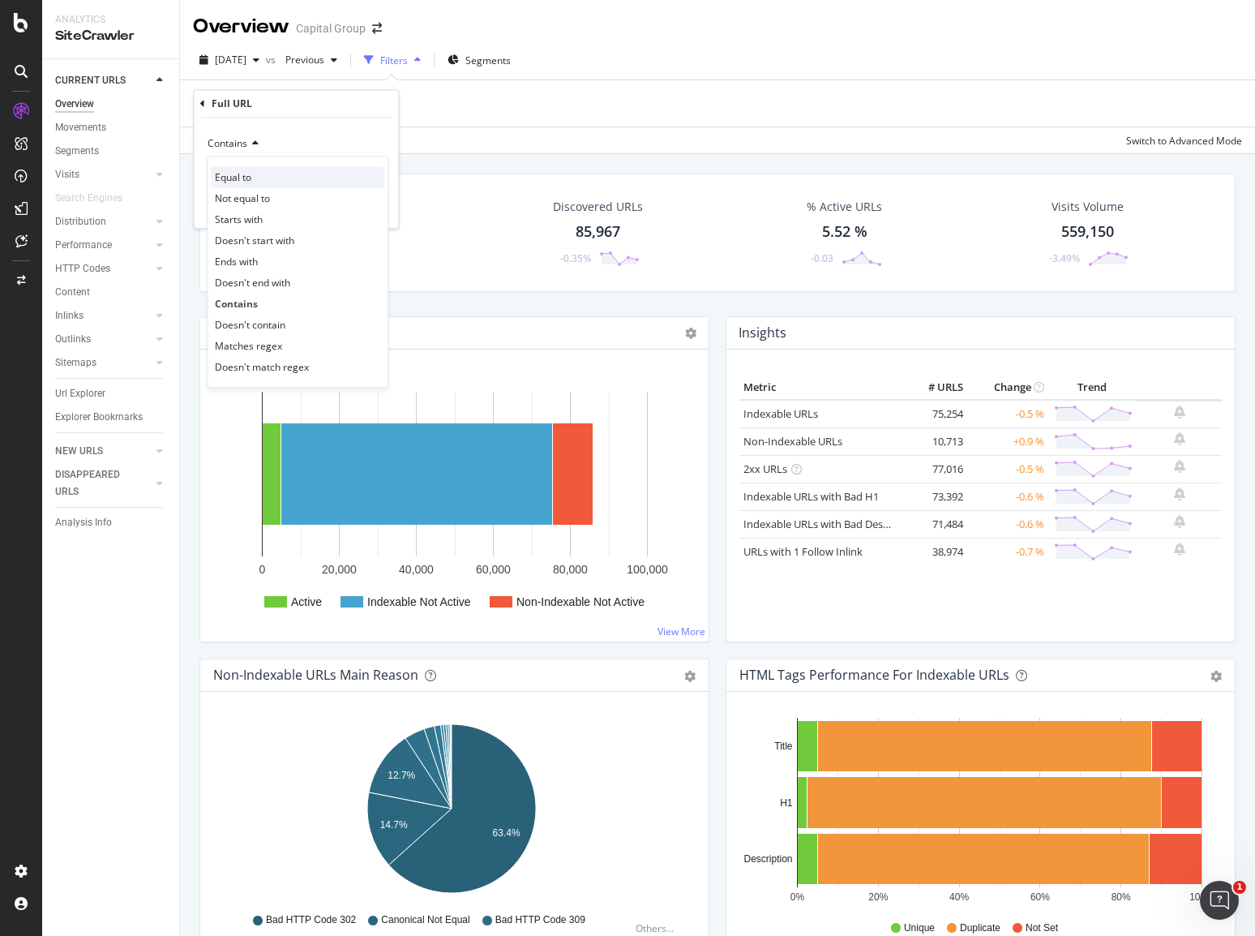
click at [227, 170] on span "Equal to" at bounding box center [233, 177] width 36 height 14
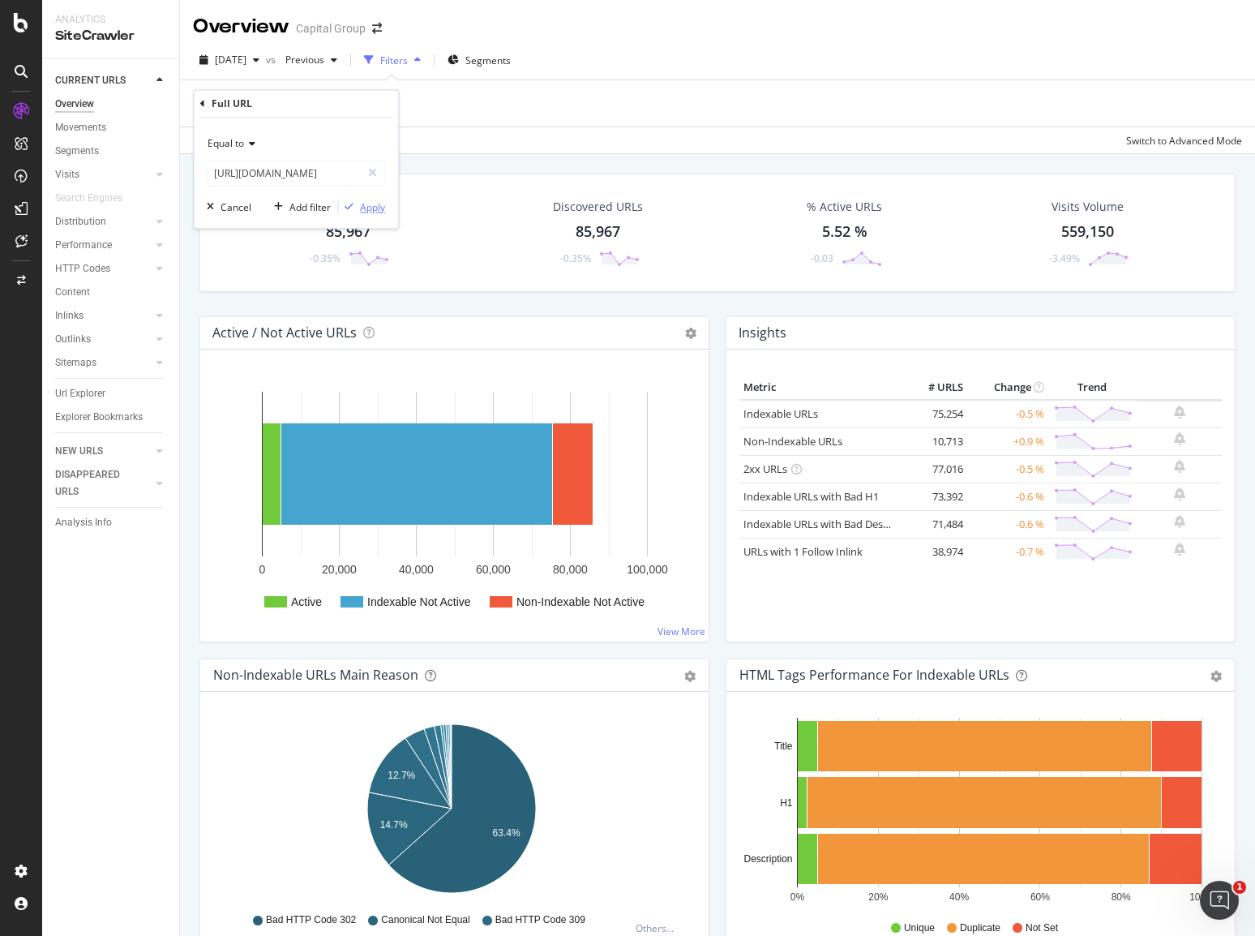
click at [357, 203] on div "button" at bounding box center [349, 208] width 22 height 10
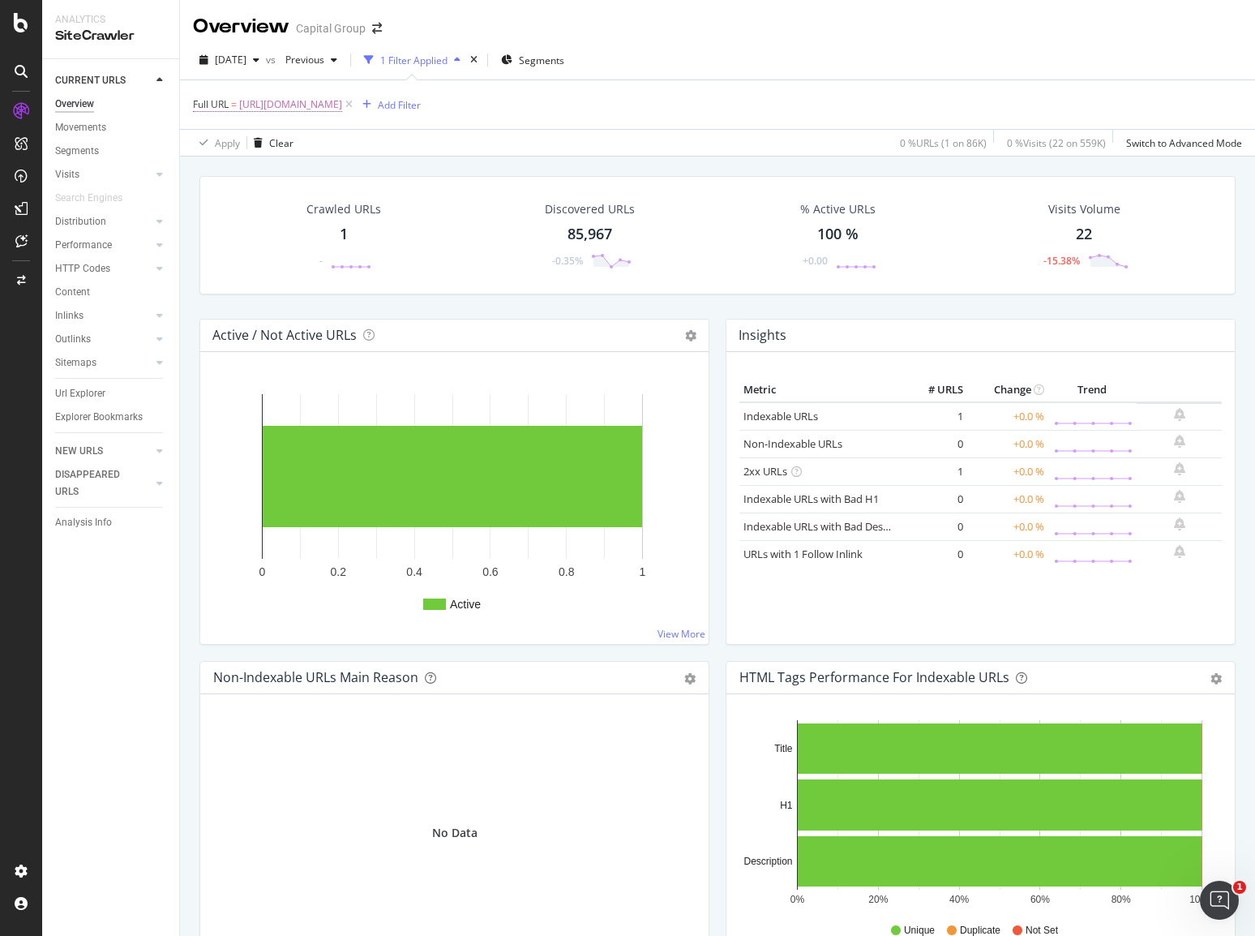
click at [342, 114] on span "https://www.capitalgroup.com/advisor/investments/mutual-funds.html" at bounding box center [290, 104] width 103 height 23
click at [296, 173] on input "https://www.capitalgroup.com/advisor/investments/mutual-funds.html" at bounding box center [284, 172] width 153 height 26
paste input "ca/en/"
type input "[URL][DOMAIN_NAME]"
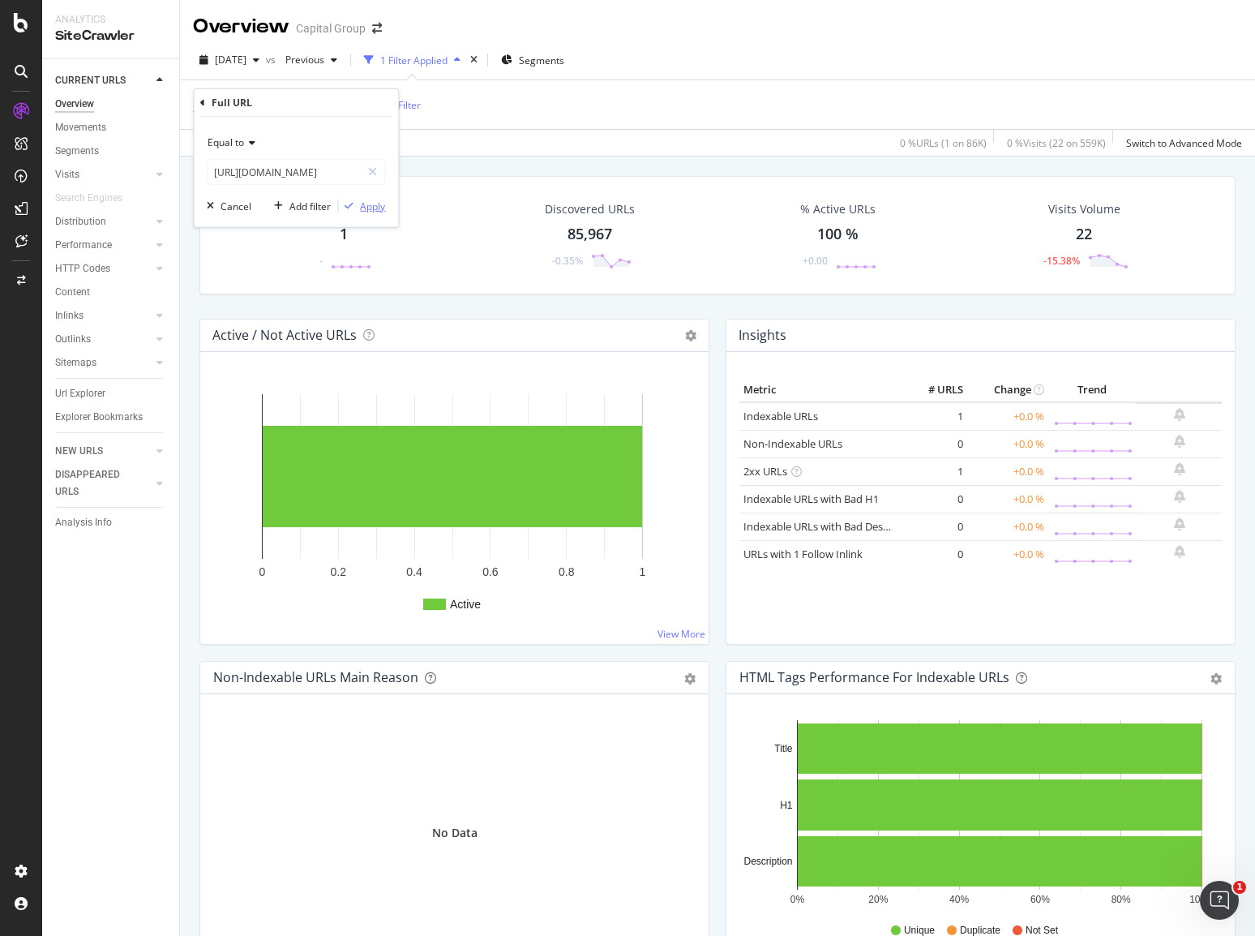
scroll to position [0, 0]
click at [366, 204] on div "Apply" at bounding box center [372, 206] width 25 height 14
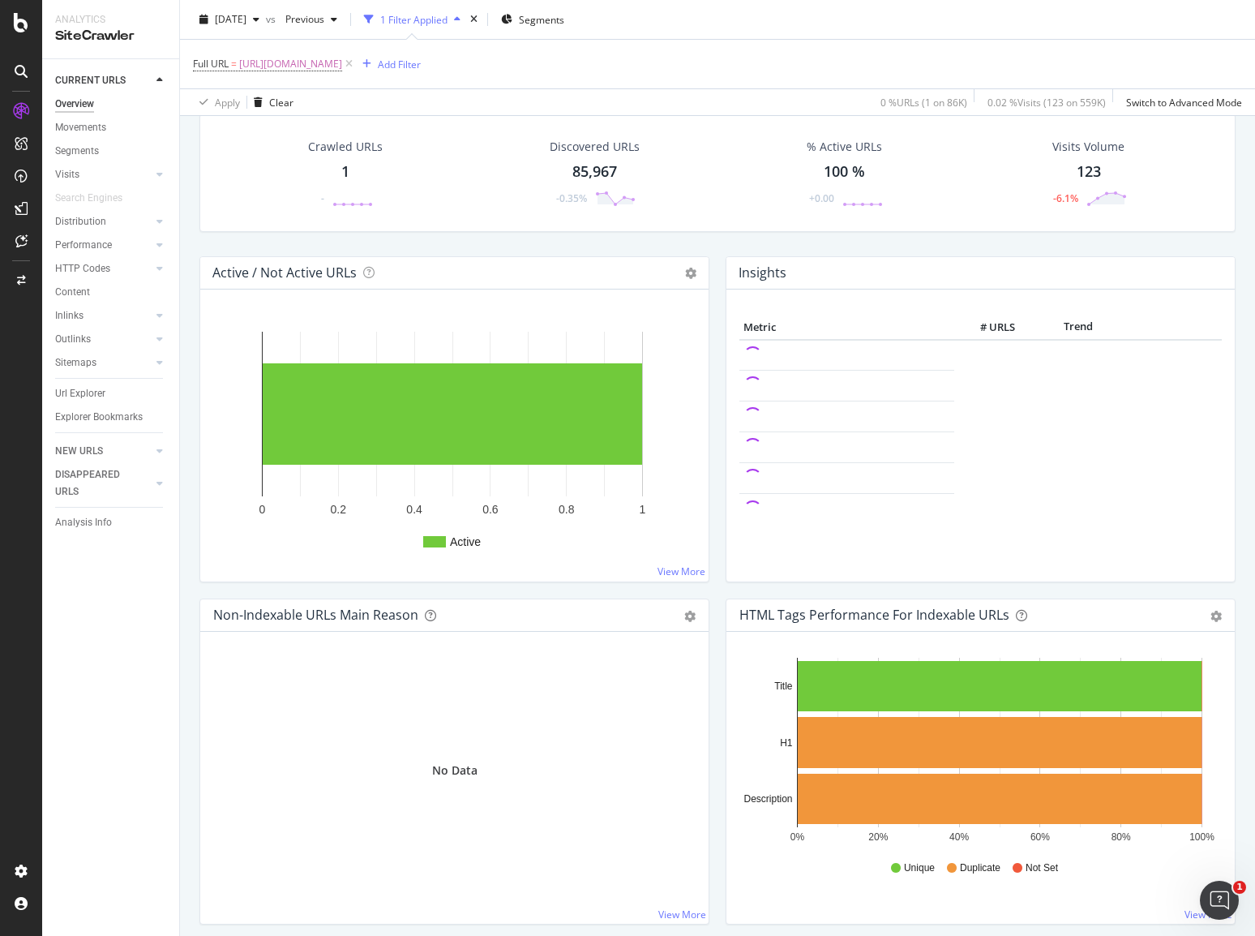
scroll to position [162, 0]
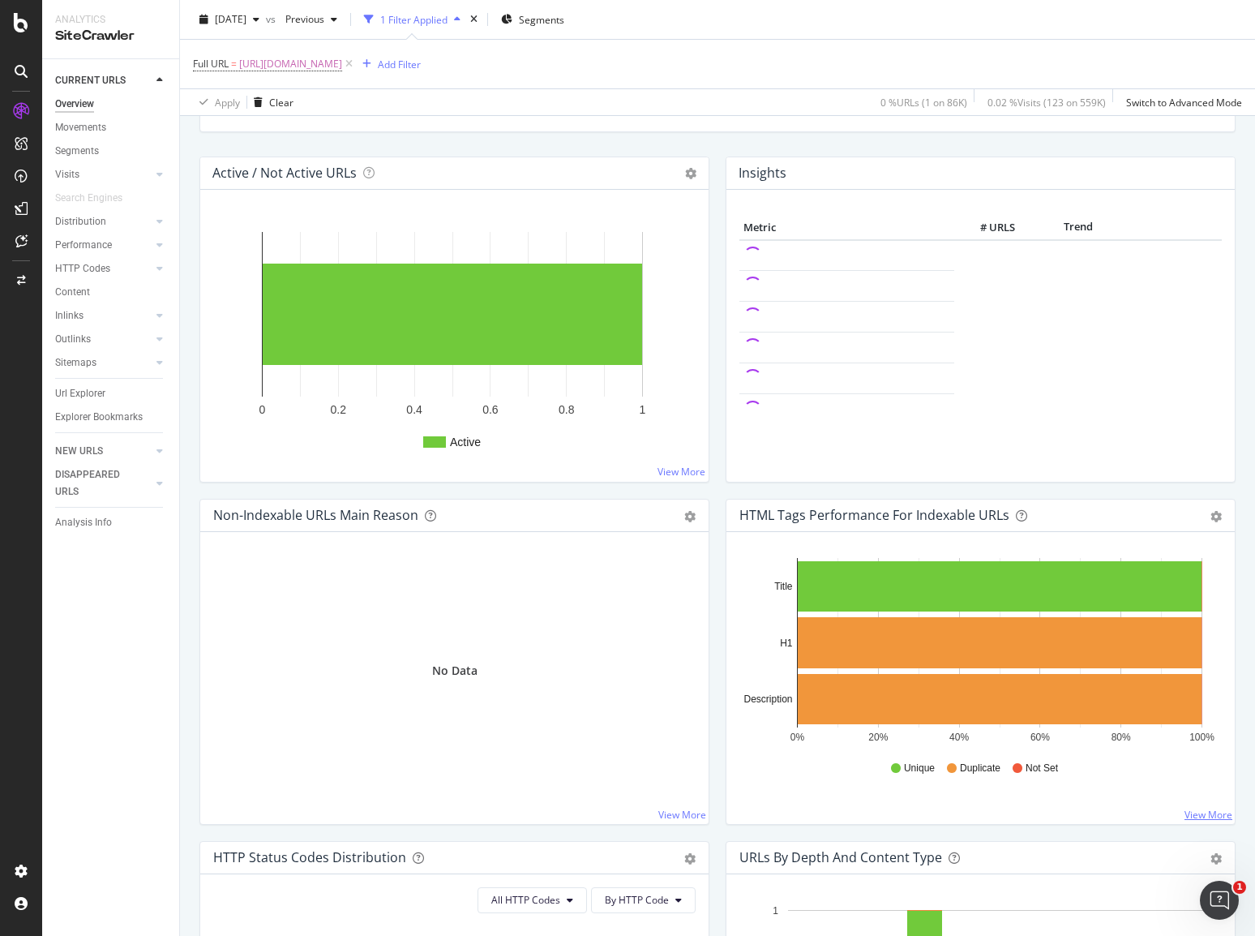
click at [1201, 813] on link "View More" at bounding box center [1208, 814] width 48 height 14
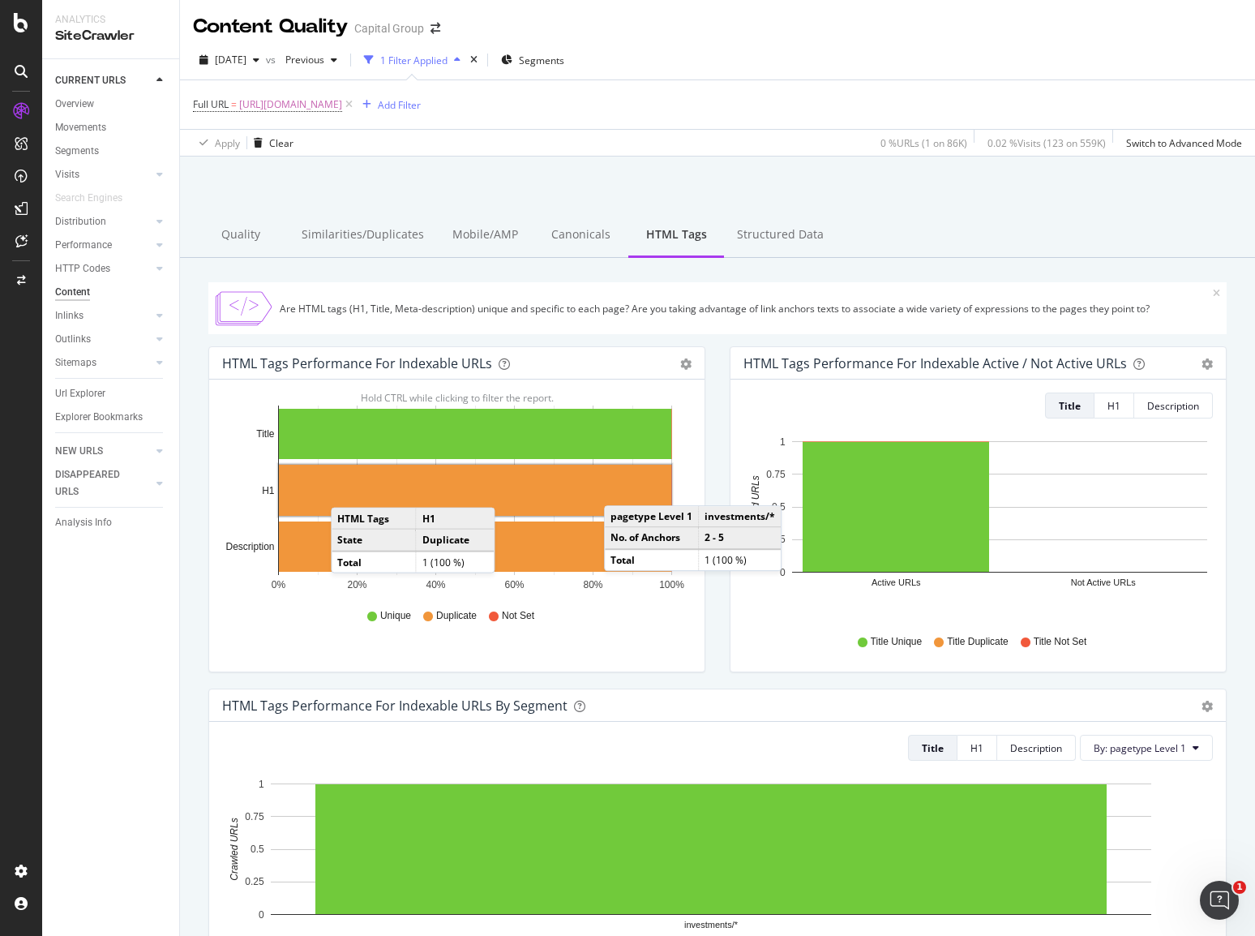
click at [347, 490] on rect "A chart." at bounding box center [475, 490] width 392 height 51
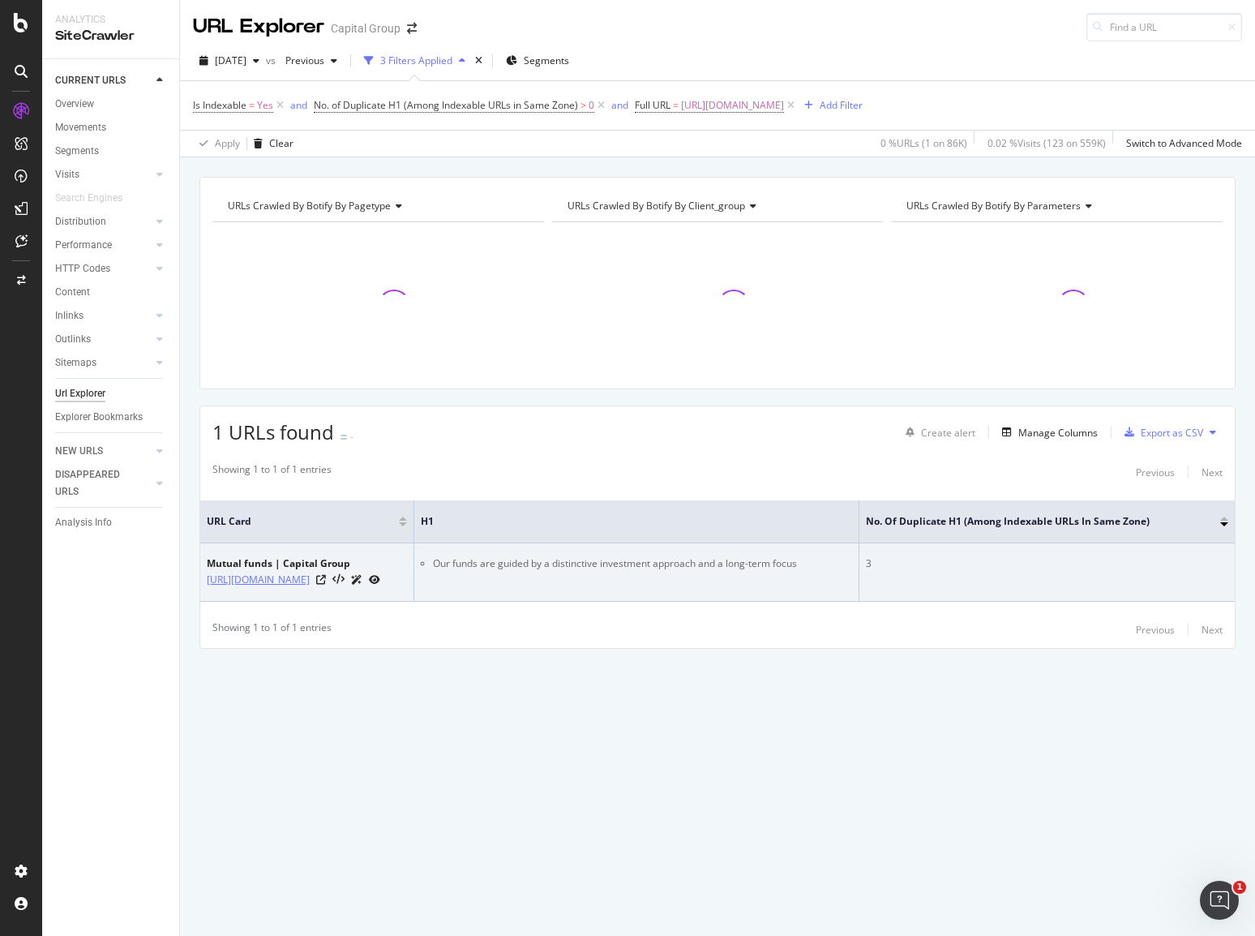
click at [310, 572] on link "[URL][DOMAIN_NAME]" at bounding box center [258, 580] width 103 height 16
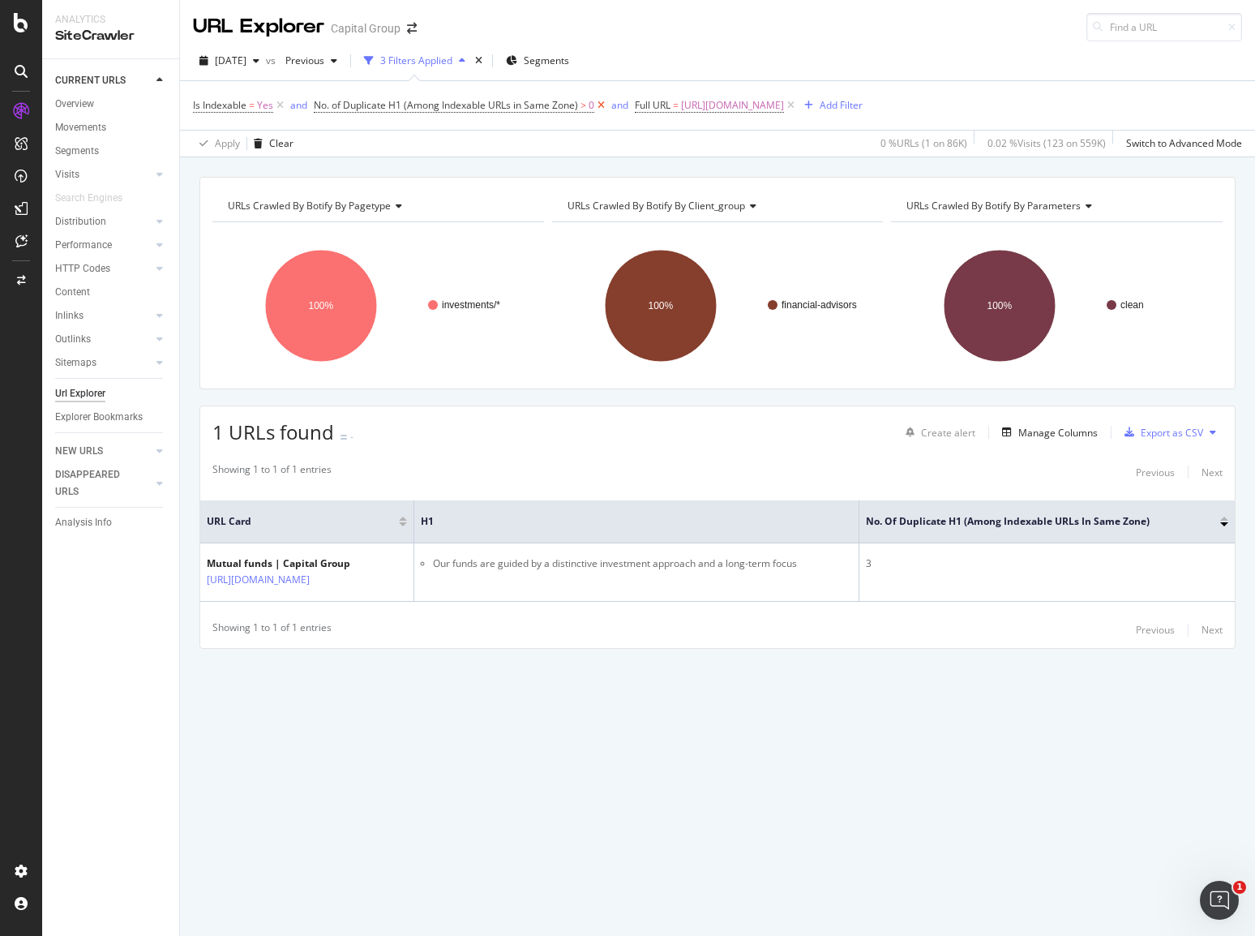
click at [601, 101] on icon at bounding box center [601, 105] width 14 height 16
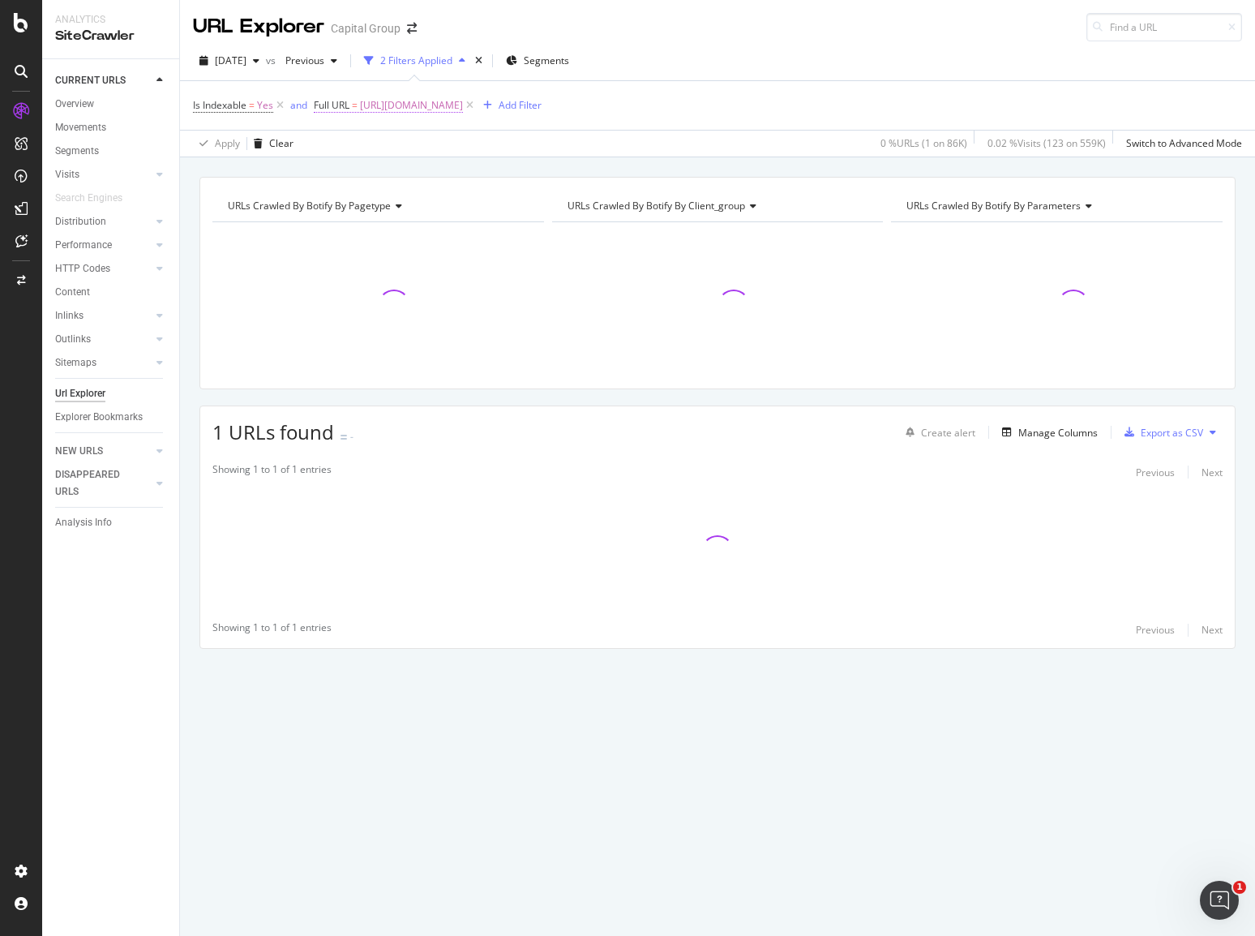
click at [418, 101] on span "[URL][DOMAIN_NAME]" at bounding box center [411, 105] width 103 height 23
click at [424, 159] on input "[URL][DOMAIN_NAME]" at bounding box center [405, 172] width 153 height 26
paste input "investments/portfolio-construction"
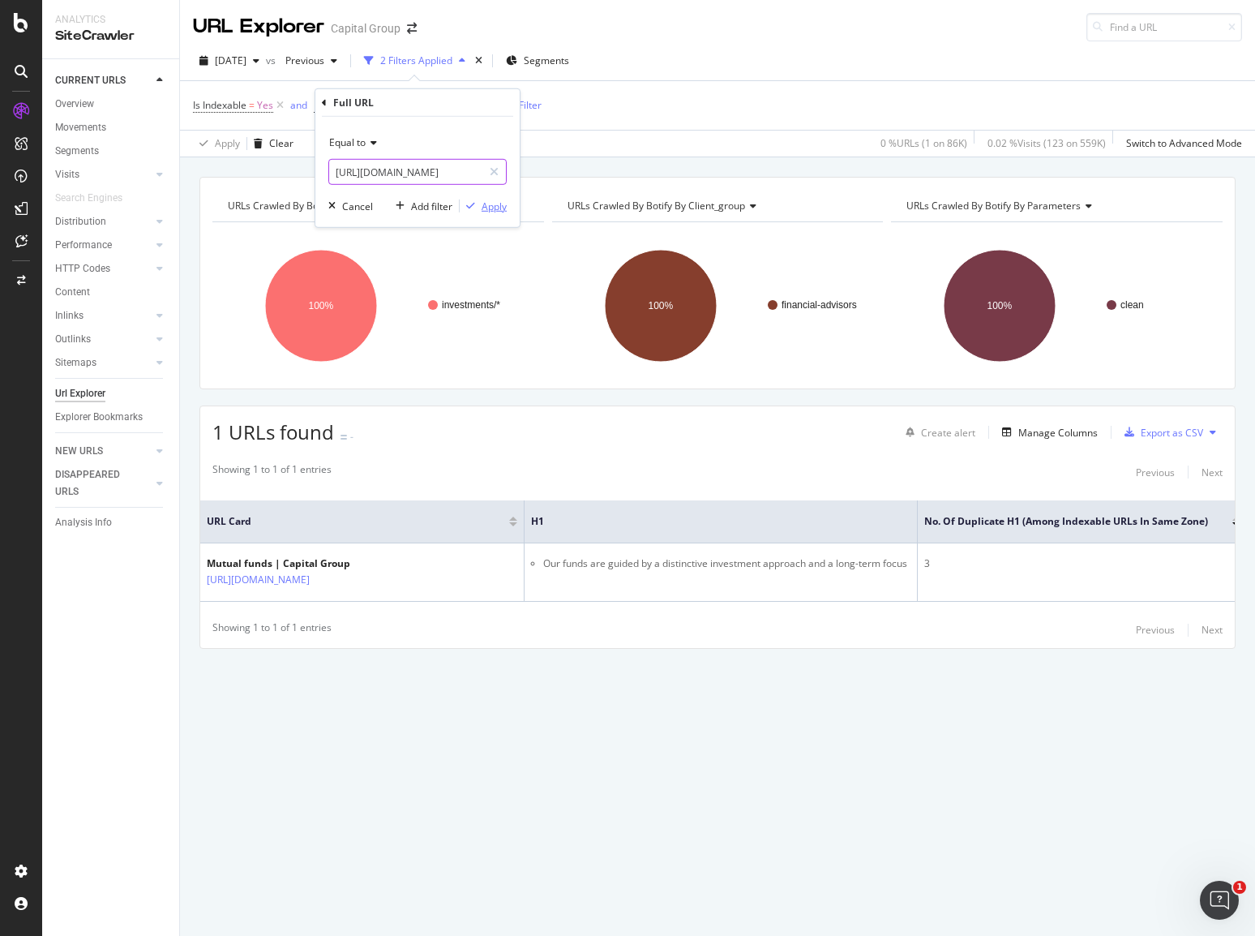
type input "https://www.capitalgroup.com/advisor/investments/portfolio-construction.html"
click at [492, 205] on div "Apply" at bounding box center [494, 206] width 25 height 14
click at [63, 99] on div "Overview" at bounding box center [74, 104] width 39 height 17
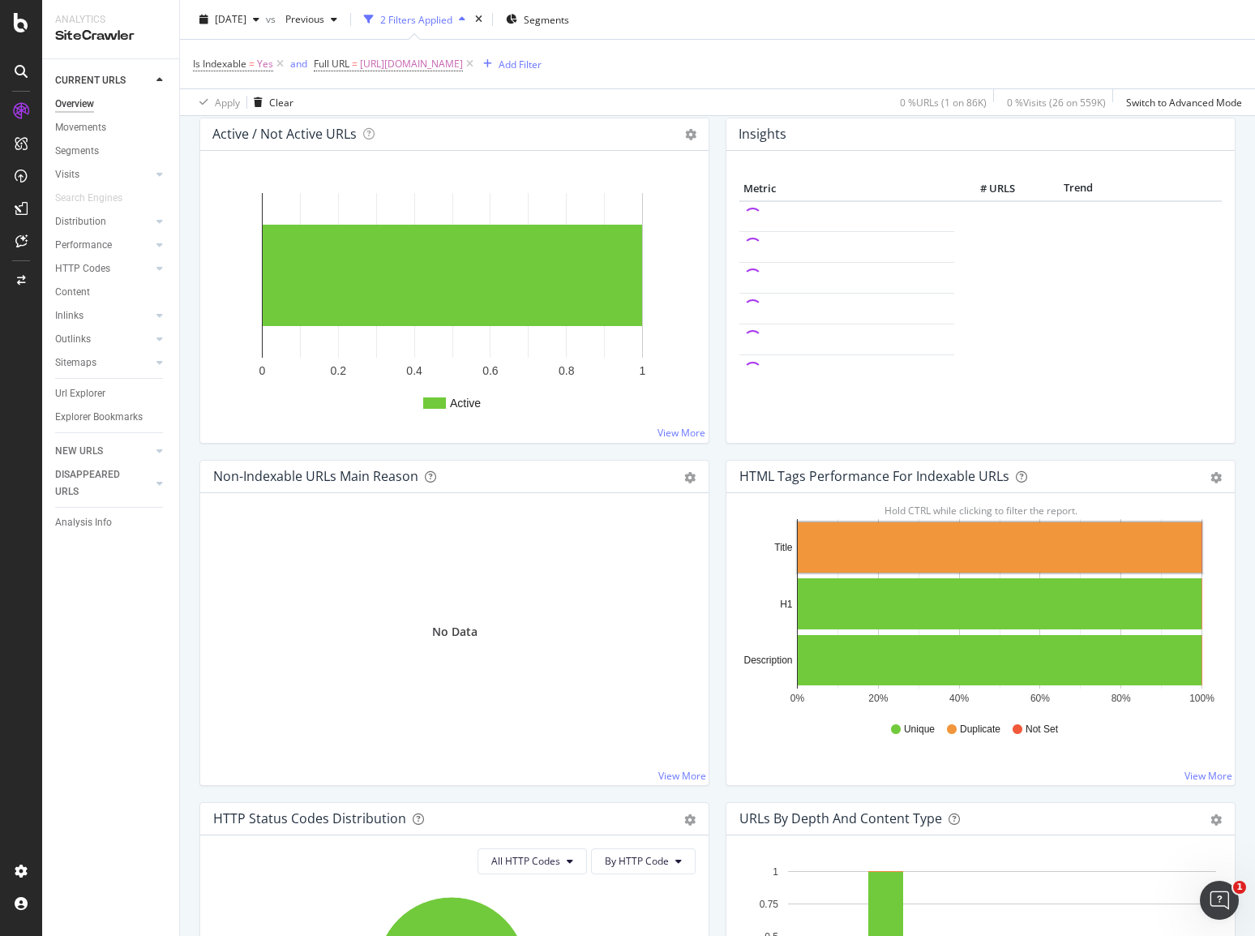
scroll to position [405, 0]
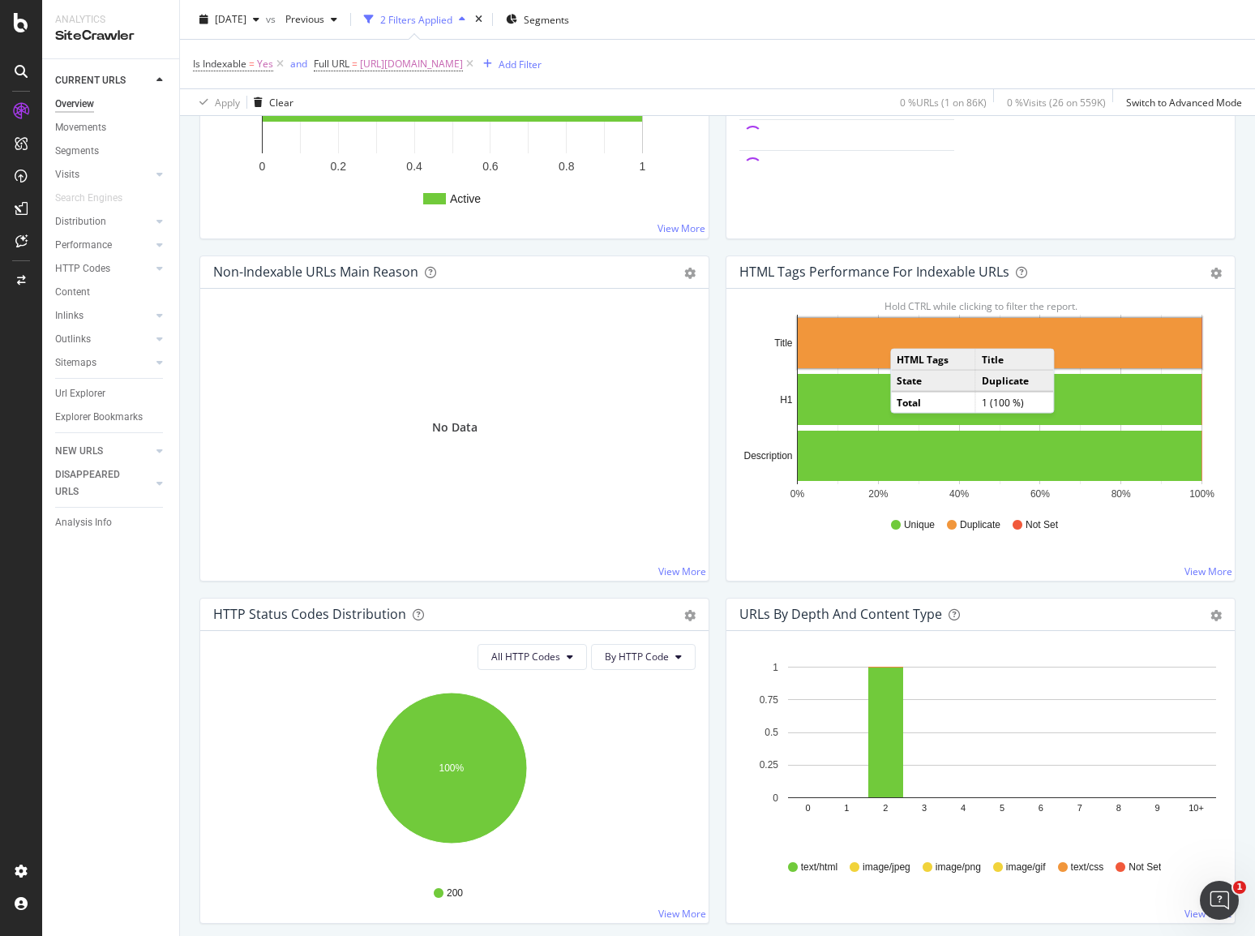
click at [901, 331] on rect "A chart." at bounding box center [1000, 343] width 404 height 50
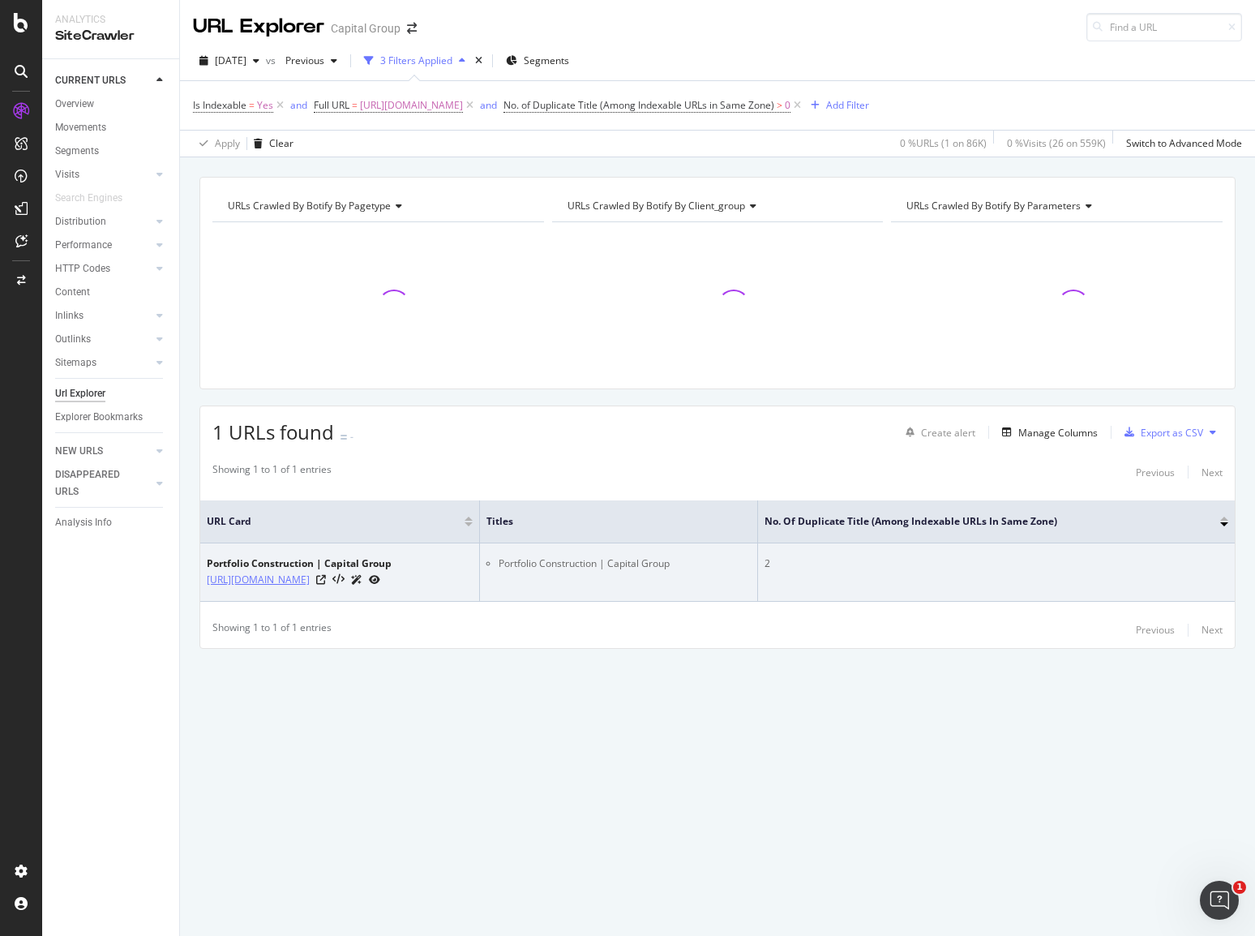
click at [310, 581] on link "https://www.capitalgroup.com/advisor/investments/portfolio-construction.html" at bounding box center [258, 580] width 103 height 16
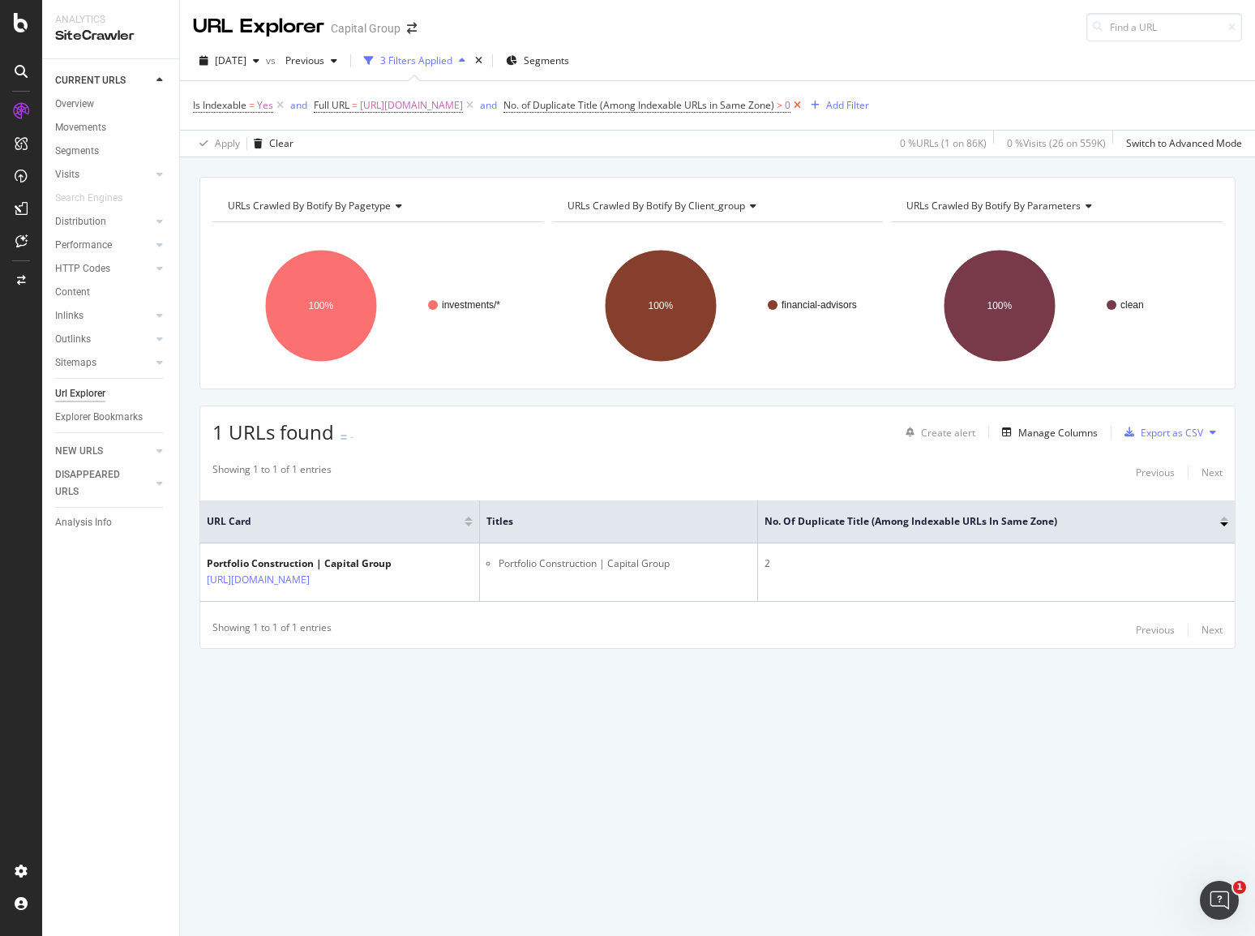
click at [804, 101] on icon at bounding box center [797, 105] width 14 height 16
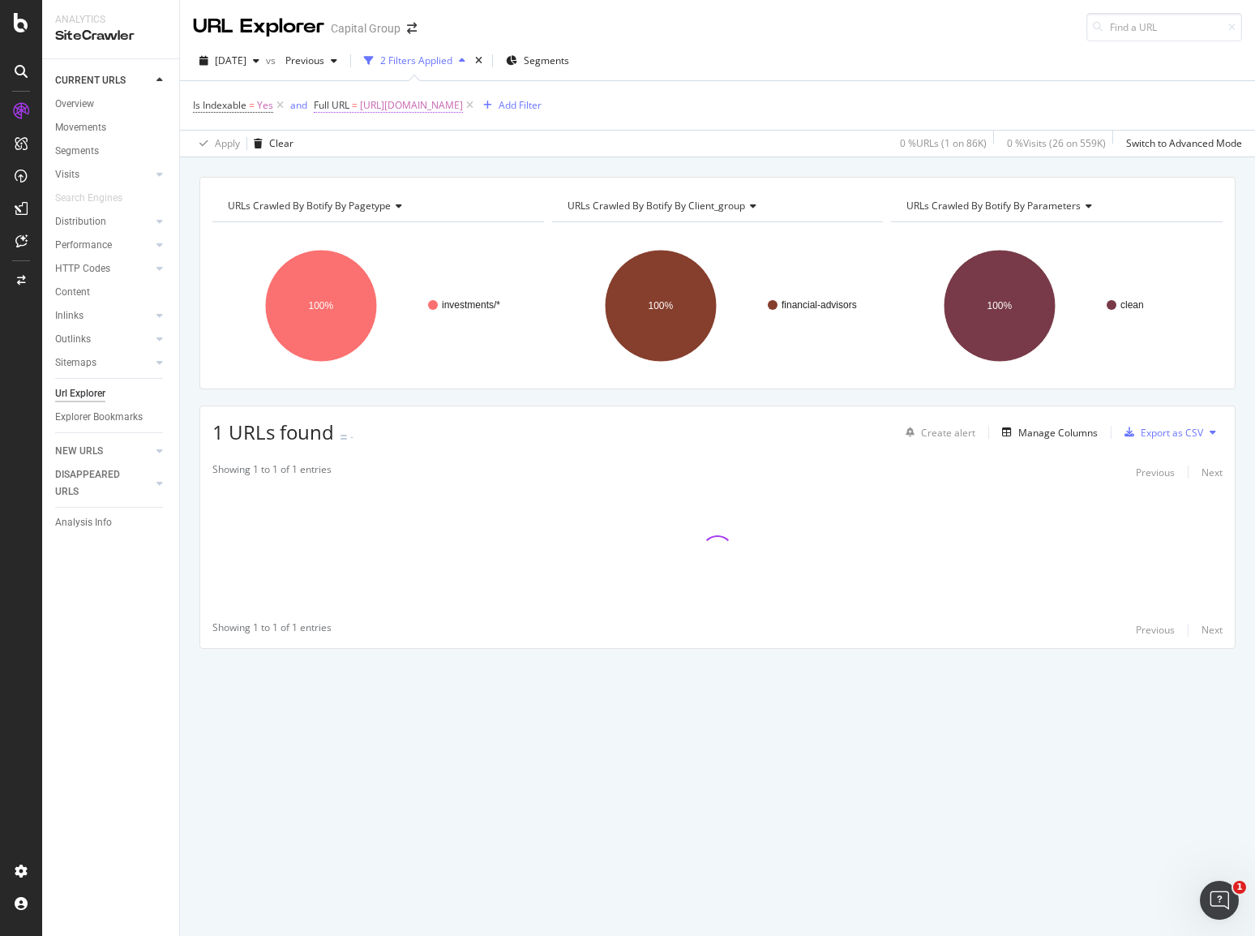
click at [463, 98] on span "https://www.capitalgroup.com/advisor/investments/portfolio-construction.html" at bounding box center [411, 105] width 103 height 23
click at [417, 168] on input "https://www.capitalgroup.com/advisor/investments/portfolio-construction.html" at bounding box center [405, 172] width 153 height 26
paste input "target-date-retirement-series"
type input "https://www.capitalgroup.com/advisor/investments/target-date-retirement-series.…"
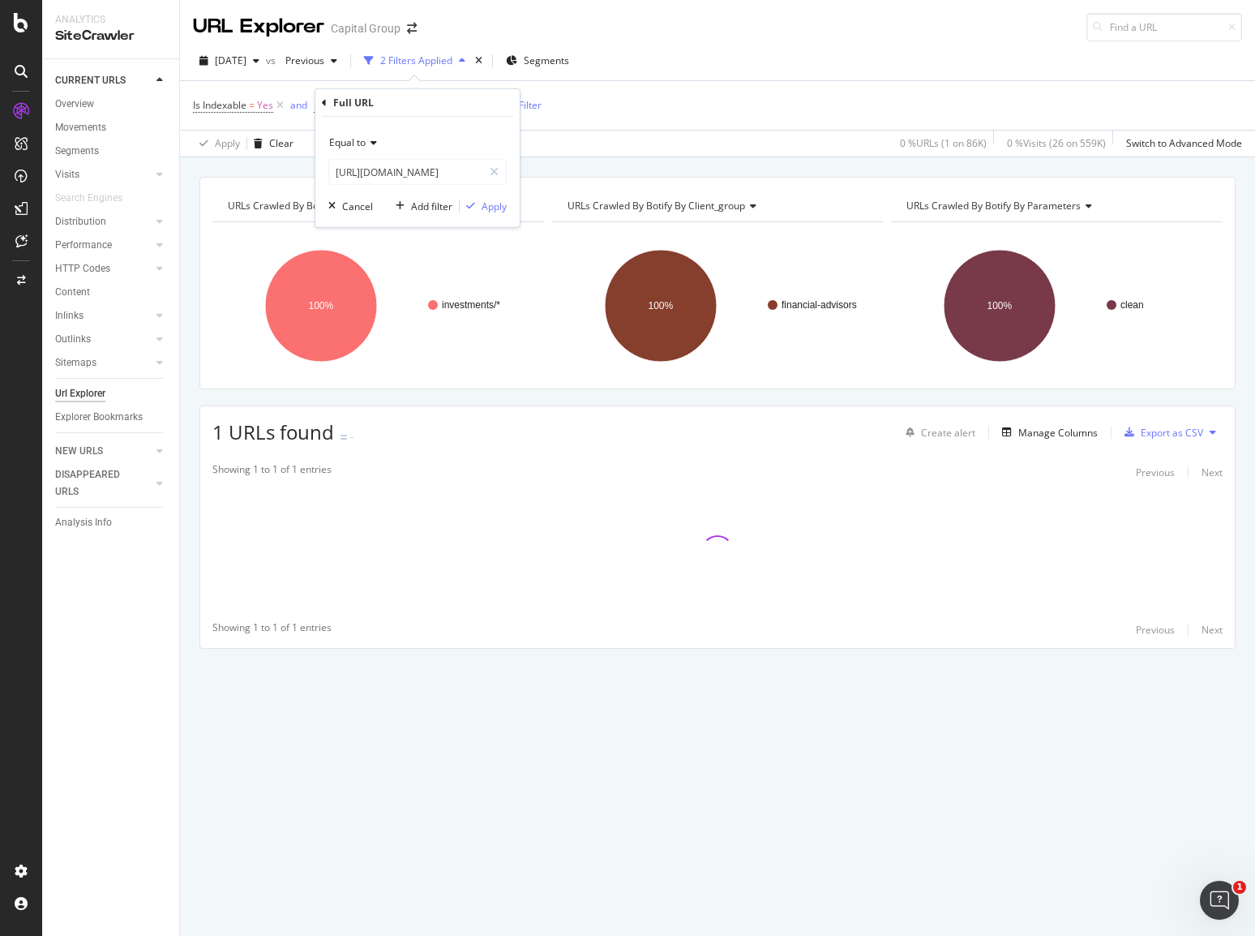
scroll to position [0, 0]
click at [496, 196] on div "Equal to https://www.capitalgroup.com/advisor/investments/target-date-retiremen…" at bounding box center [417, 172] width 204 height 110
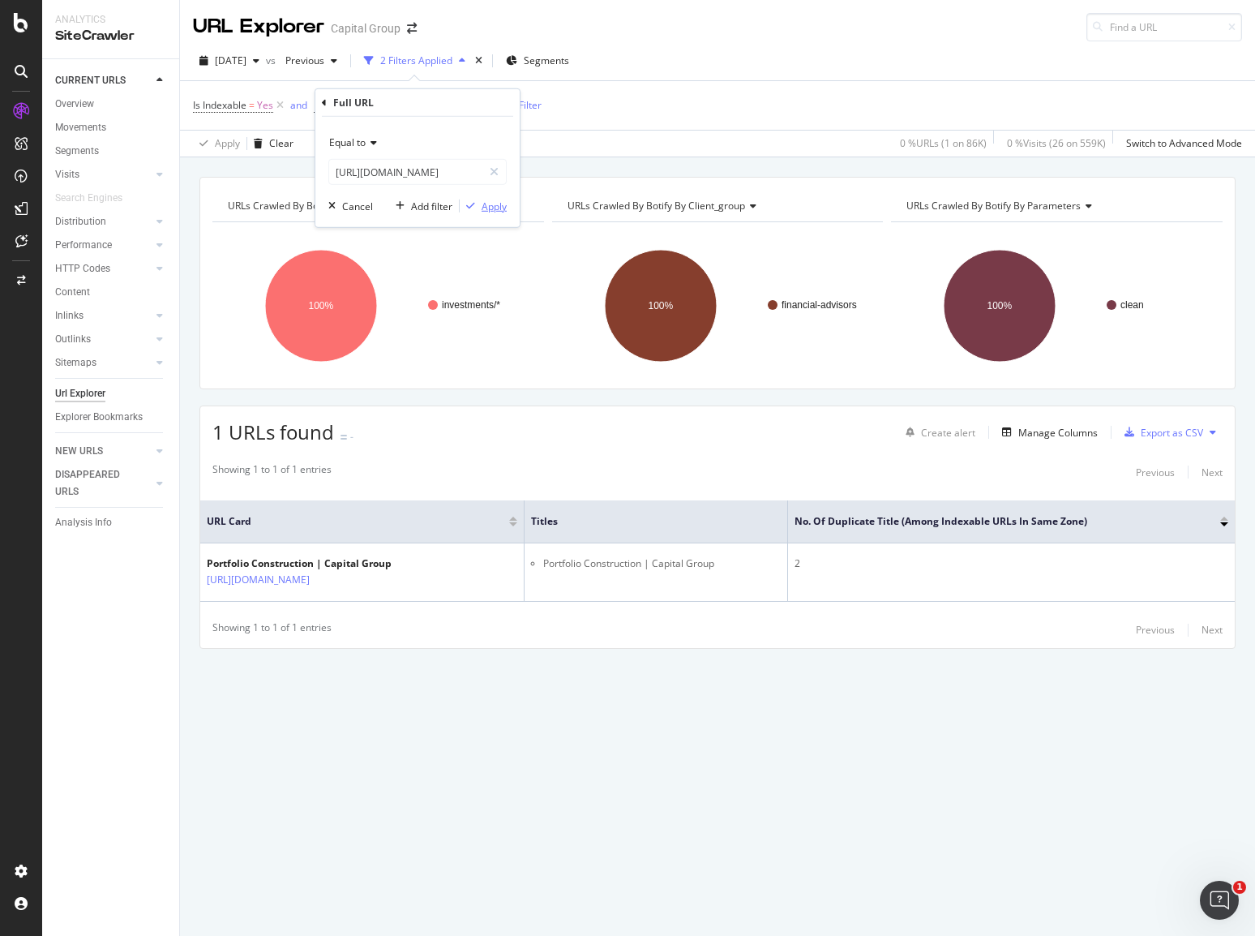
click at [496, 208] on div "Apply" at bounding box center [494, 206] width 25 height 14
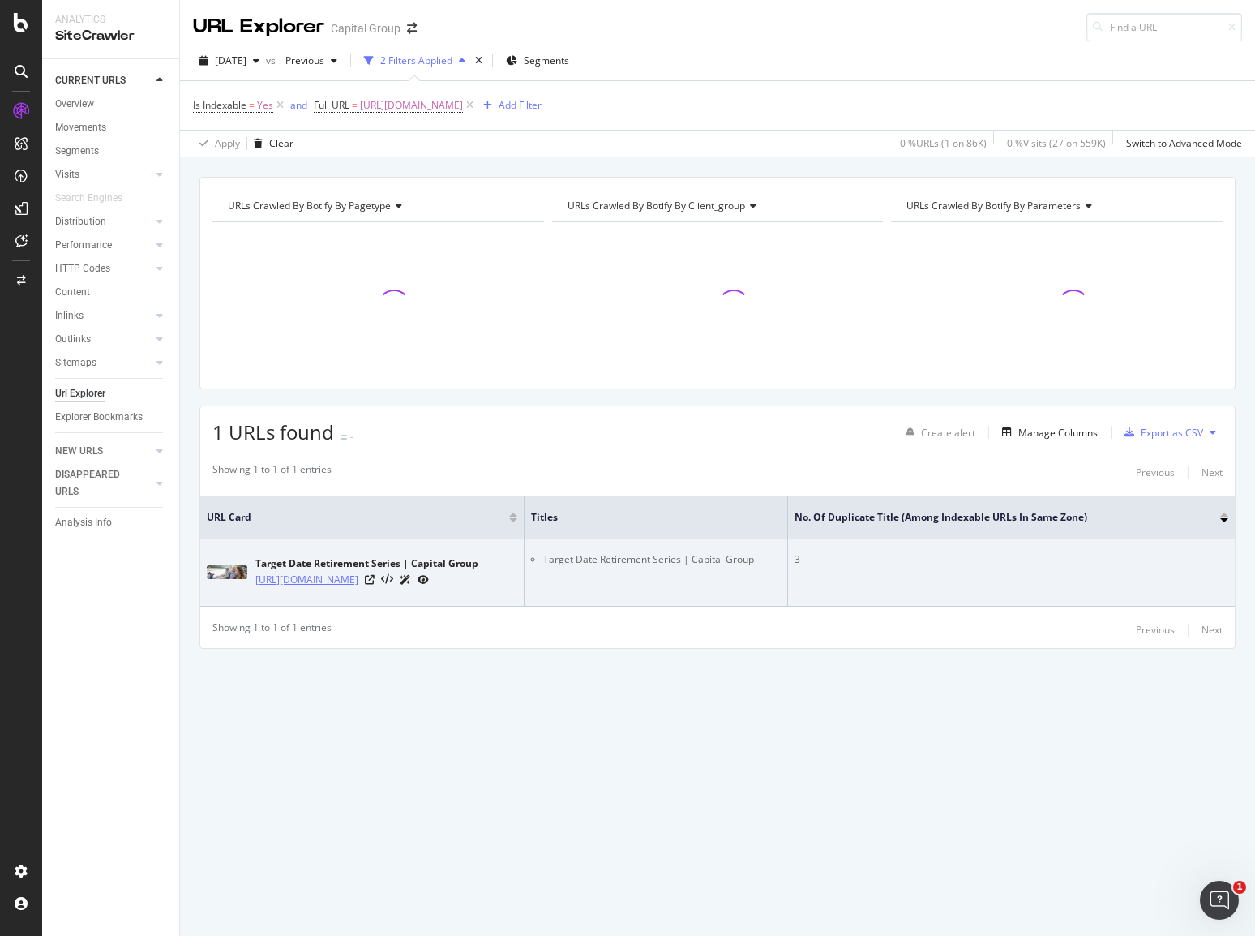
click at [358, 572] on link "https://www.capitalgroup.com/advisor/investments/target-date-retirement-series.…" at bounding box center [306, 580] width 103 height 16
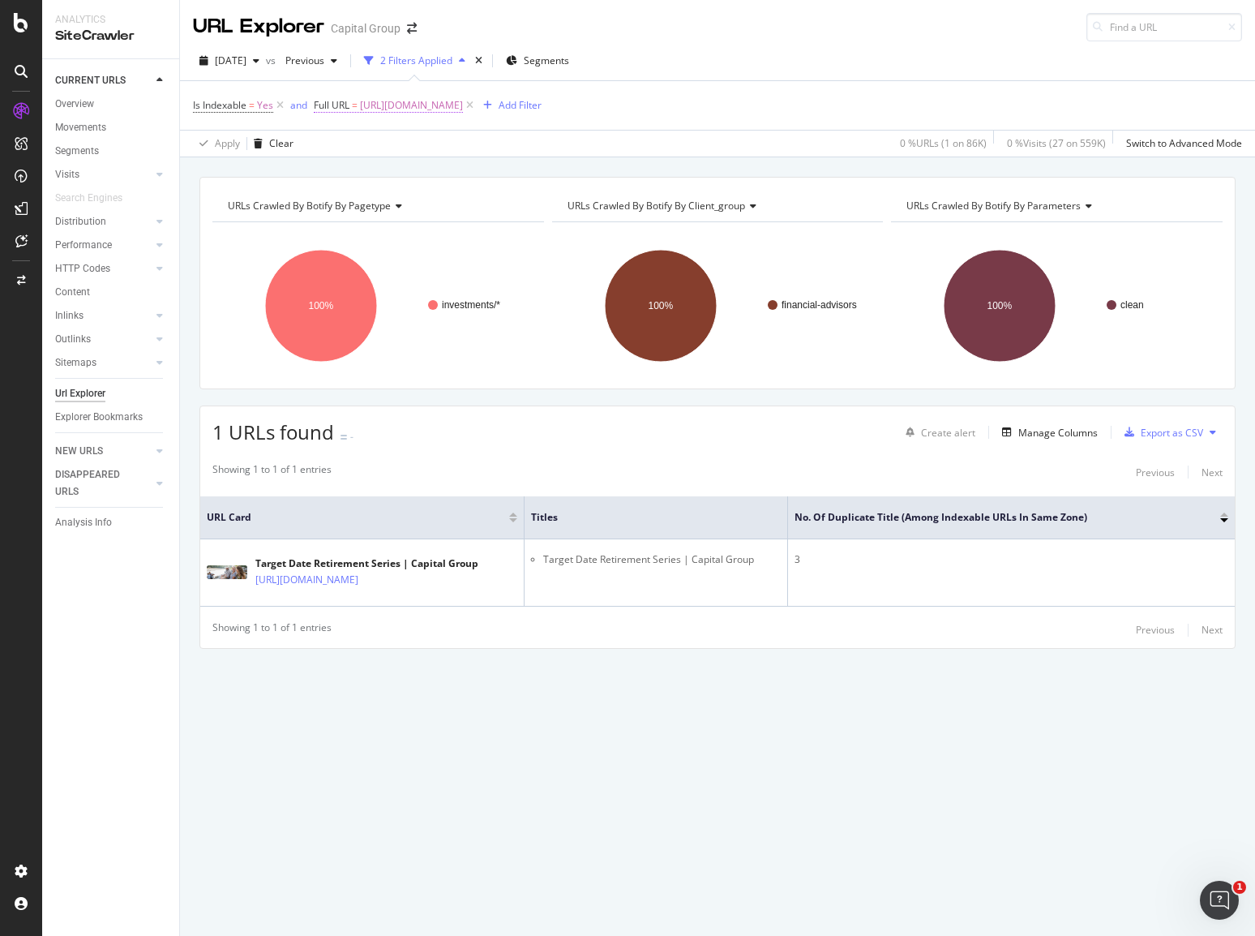
click at [463, 103] on span "https://www.capitalgroup.com/advisor/investments/target-date-retirement-series.…" at bounding box center [411, 105] width 103 height 23
click at [430, 176] on input "https://www.capitalgroup.com/advisor/investments/target-date-retirement-series.…" at bounding box center [405, 172] width 153 height 26
paste input "retirement-plan"
type input "https://www.capitalgroup.com/advisor/retirement-plans.html"
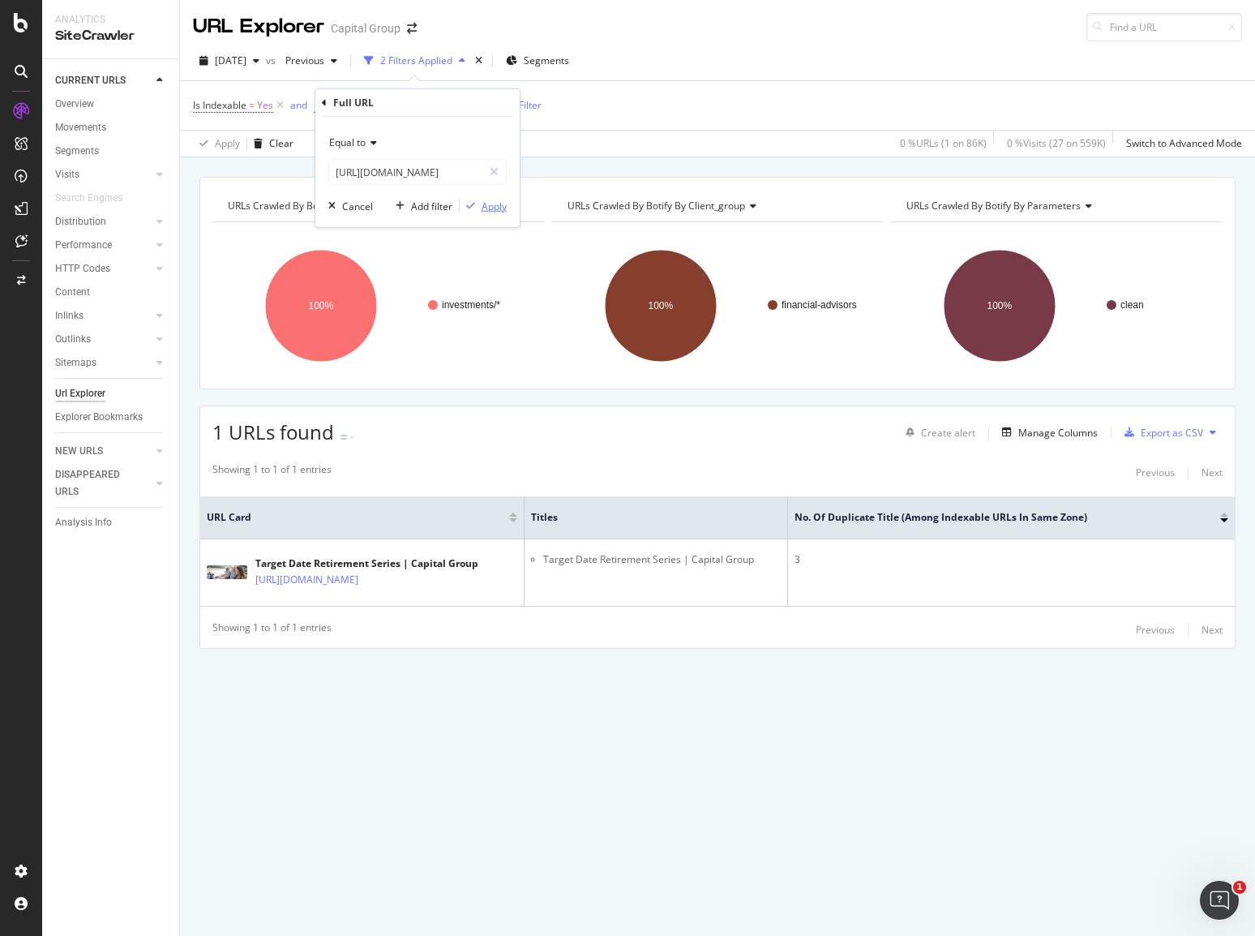
click at [490, 207] on div "Apply" at bounding box center [494, 206] width 25 height 14
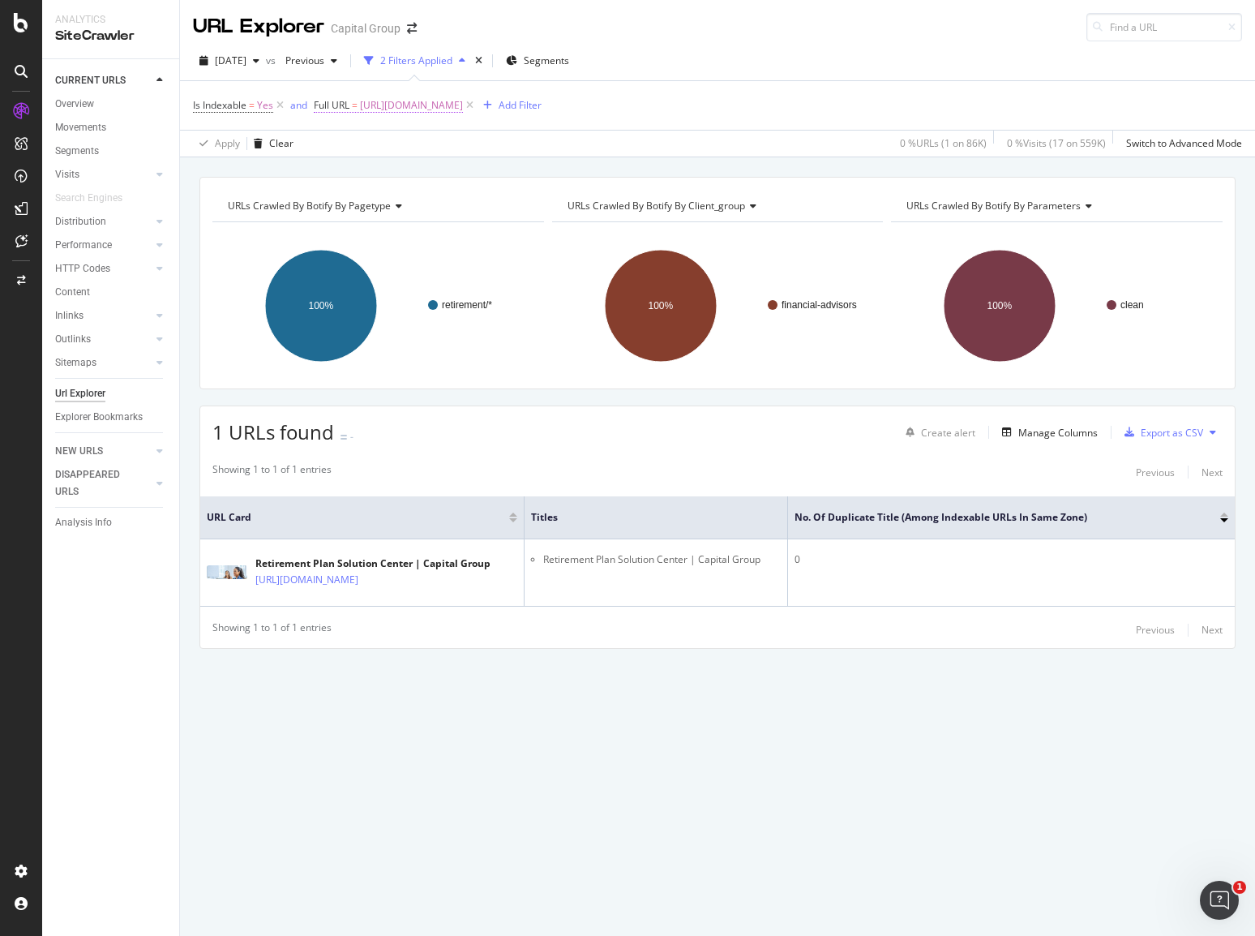
click at [463, 105] on span "https://www.capitalgroup.com/advisor/retirement-plans.html" at bounding box center [411, 105] width 103 height 23
click at [438, 173] on input "https://www.capitalgroup.com/advisor/retirement-plans.html" at bounding box center [405, 172] width 153 height 26
paste input "investments/employer-sponsored"
type input "https://www.capitalgroup.com/advisor/investments/employer-sponsored.html"
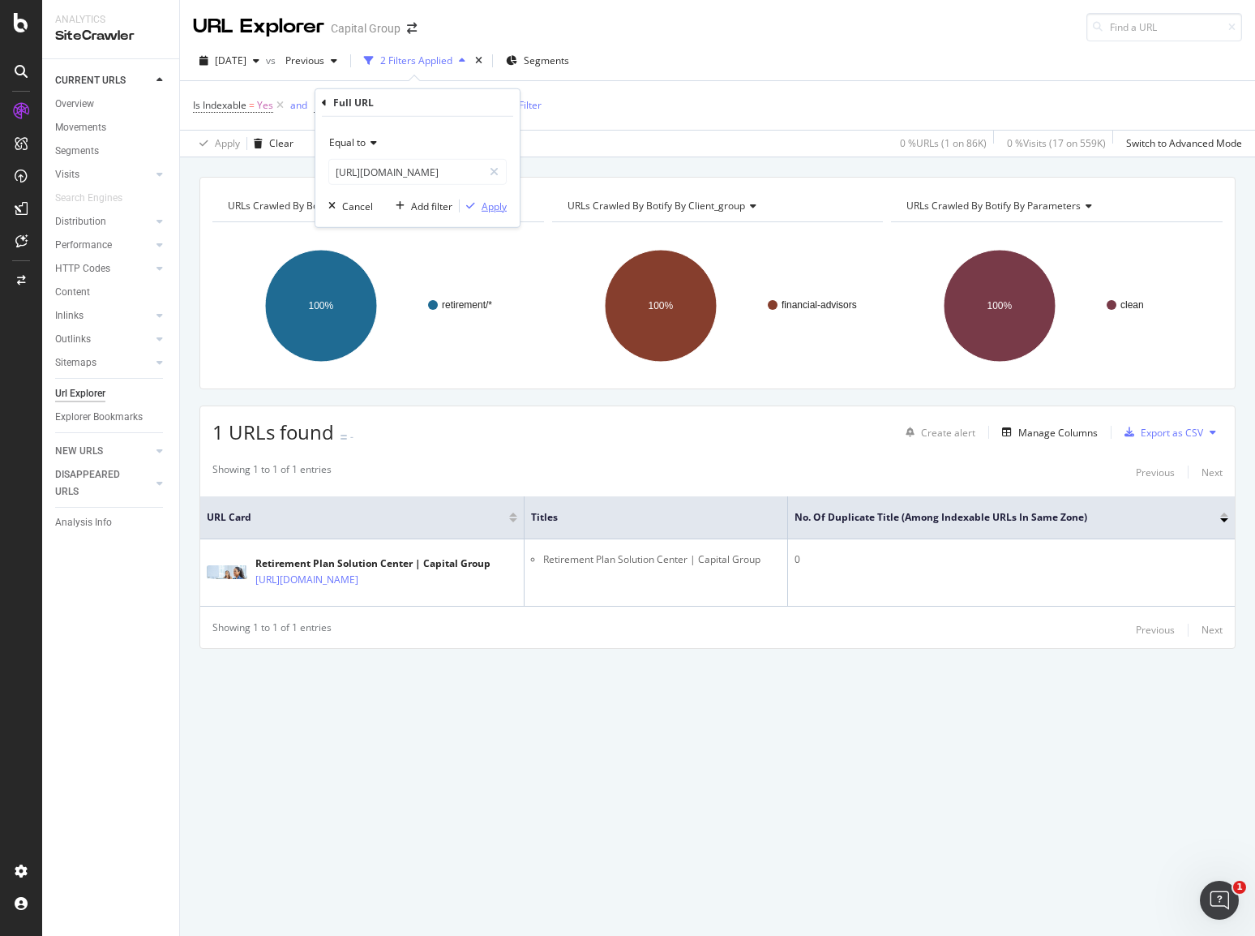
scroll to position [0, 0]
click at [493, 208] on div "Apply" at bounding box center [494, 206] width 25 height 14
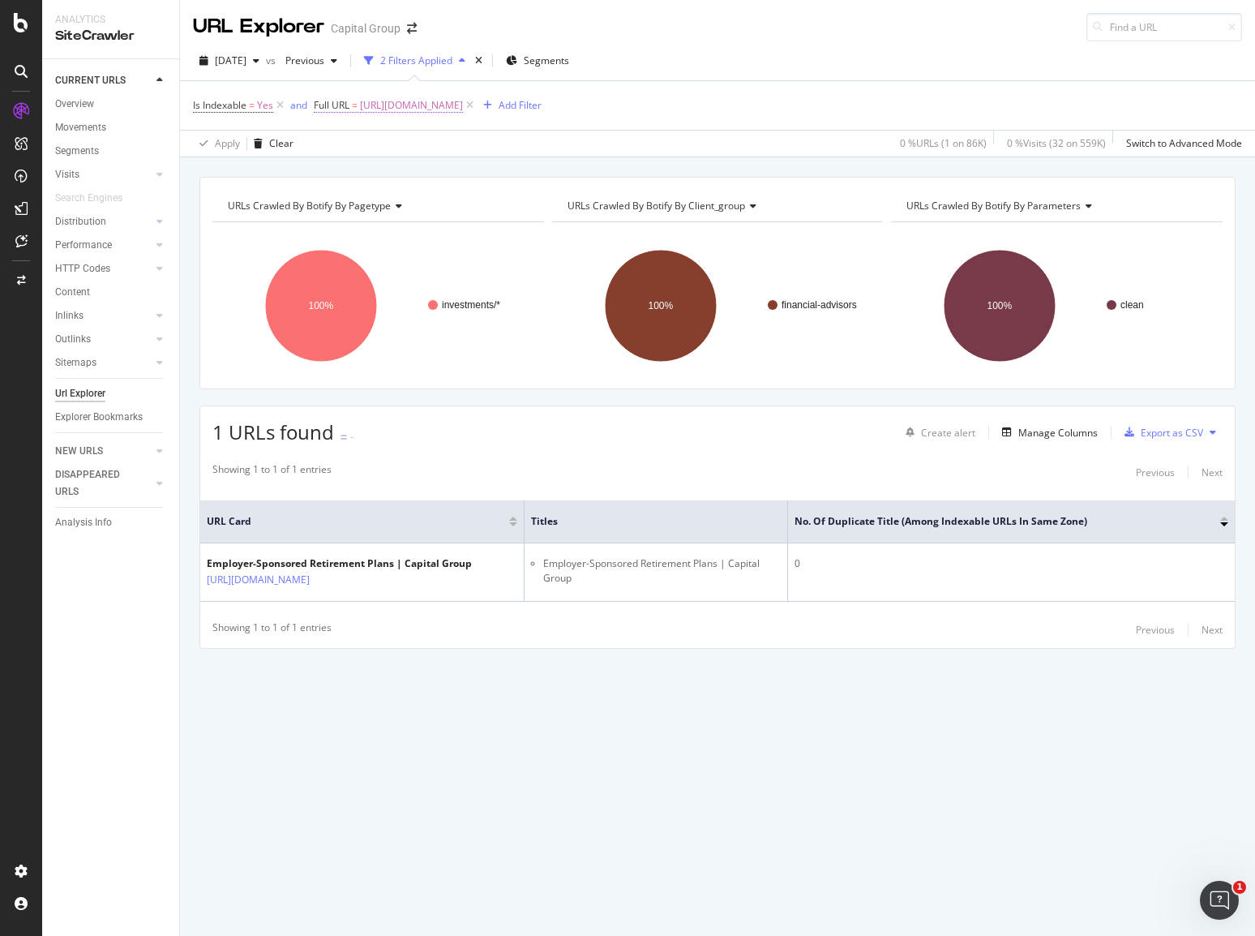
click at [463, 103] on span "https://www.capitalgroup.com/advisor/investments/employer-sponsored.html" at bounding box center [411, 105] width 103 height 23
click at [402, 176] on input "https://www.capitalgroup.com/advisor/investments/employer-sponsored.html" at bounding box center [405, 172] width 153 height 26
paste input "separately-managed-accounts"
type input "https://www.capitalgroup.com/advisor/investments/separately-managed-accounts.ht…"
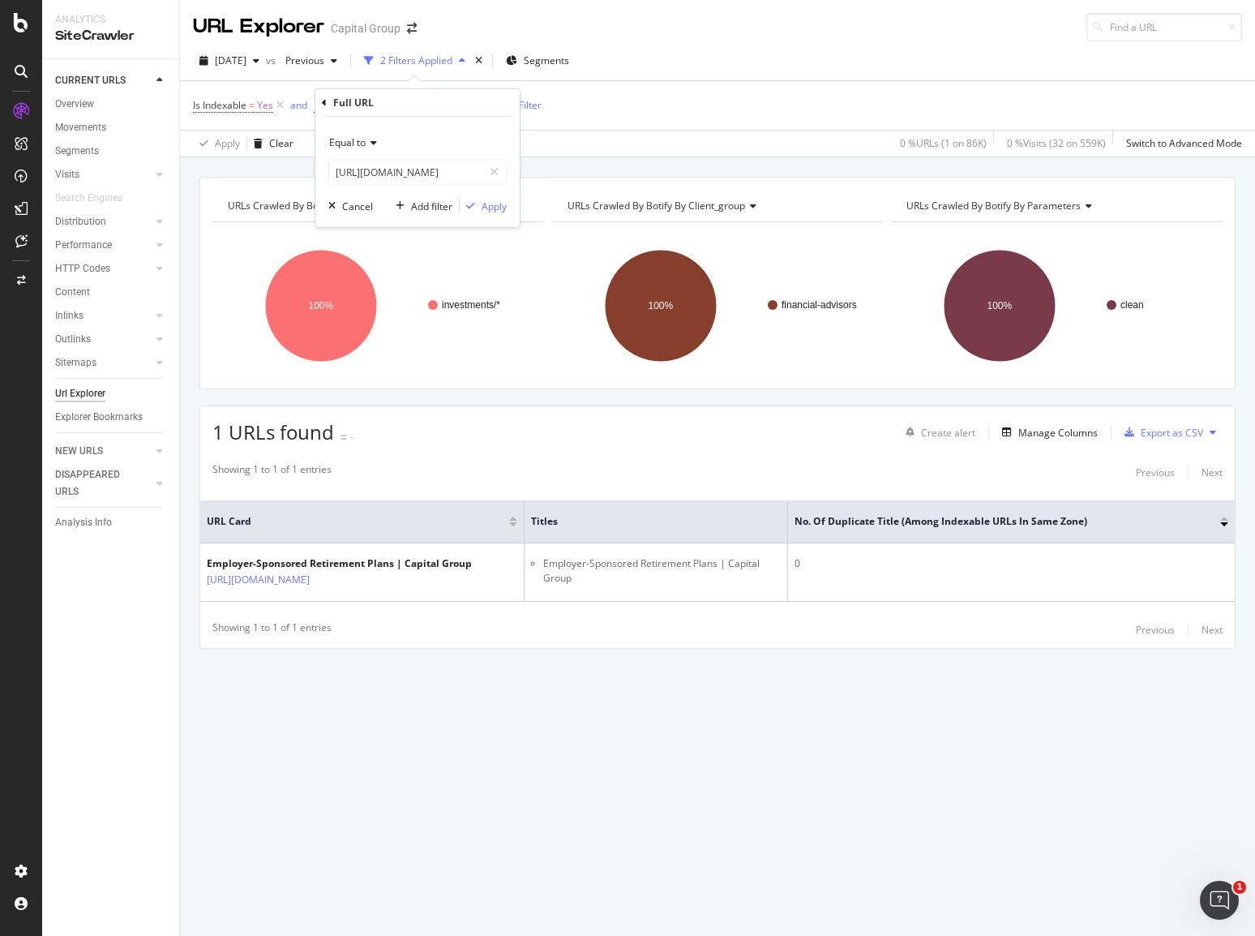
click at [715, 46] on div "2025 Sep. 5th vs Previous 2 Filters Applied Segments Is Indexable = Yes and Ful…" at bounding box center [717, 99] width 1075 height 116
click at [68, 104] on div "Overview" at bounding box center [74, 104] width 39 height 17
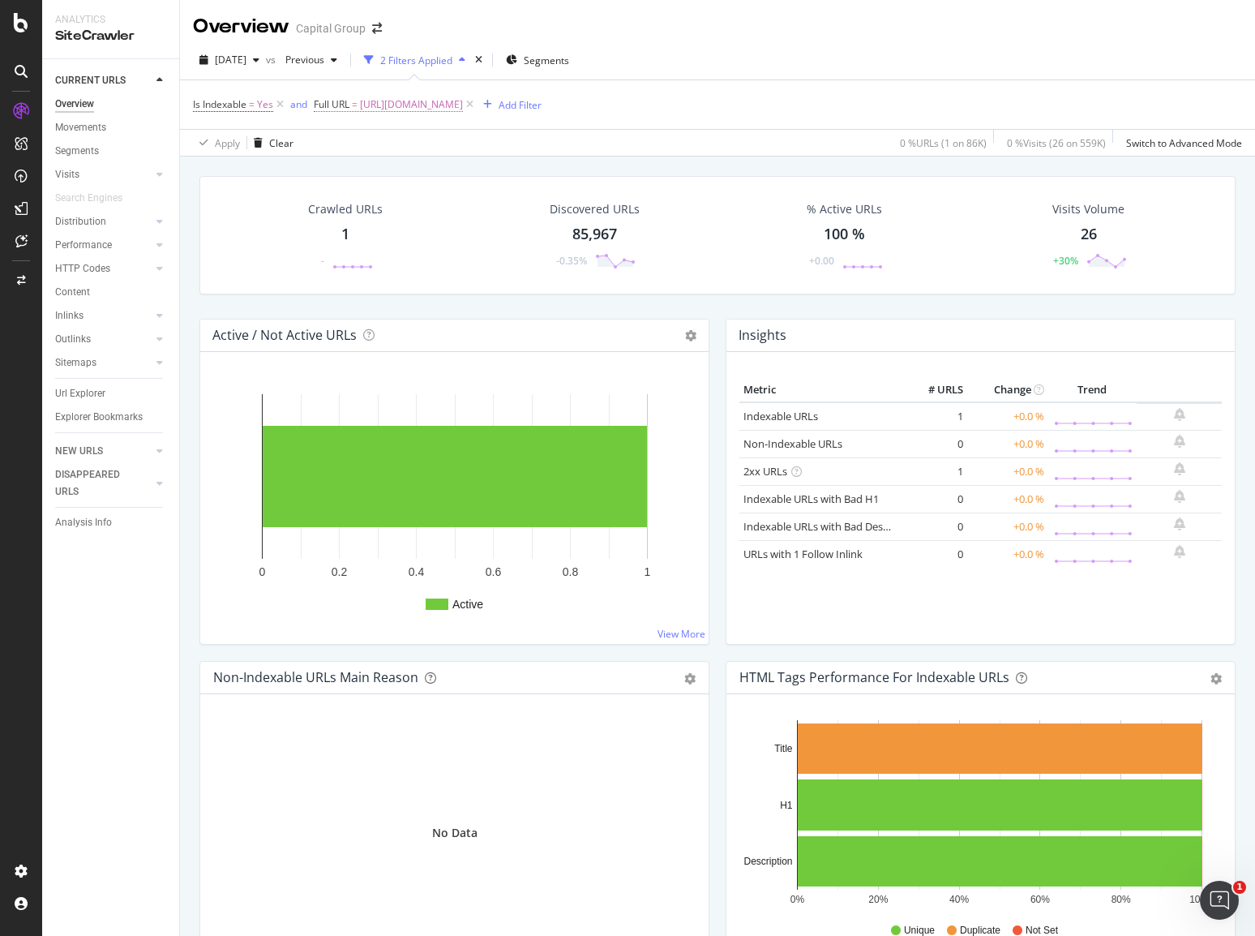
click at [463, 101] on span "https://www.capitalgroup.com/advisor/investments/portfolio-construction.html" at bounding box center [411, 104] width 103 height 23
click at [420, 167] on input "https://www.capitalgroup.com/advisor/investments/portfolio-construction.html" at bounding box center [405, 172] width 153 height 26
paste input "target-date-retirement-series"
type input "https://www.capitalgroup.com/advisor/investments/target-date-retirement-series.…"
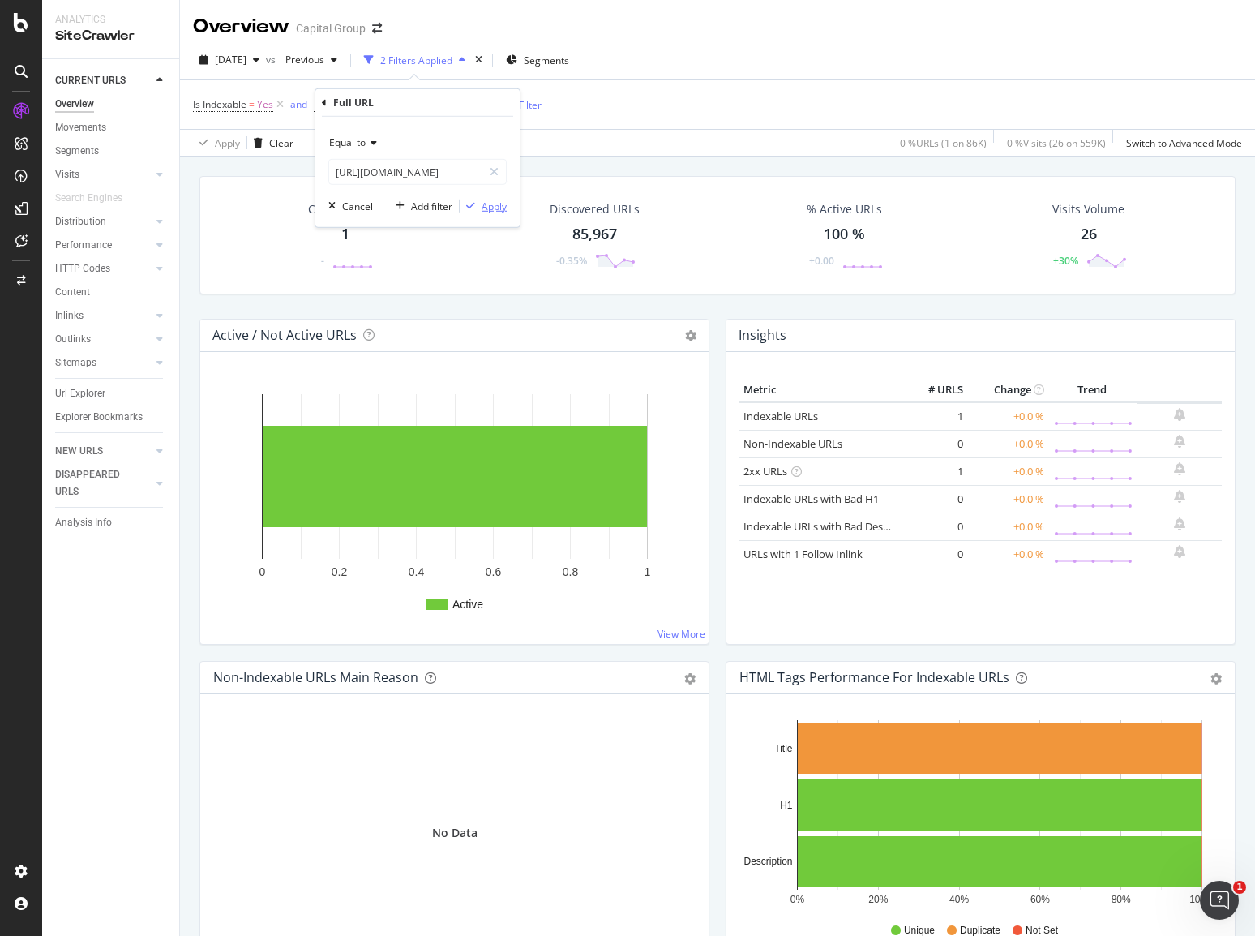
scroll to position [0, 0]
click at [477, 205] on div "button" at bounding box center [471, 206] width 22 height 10
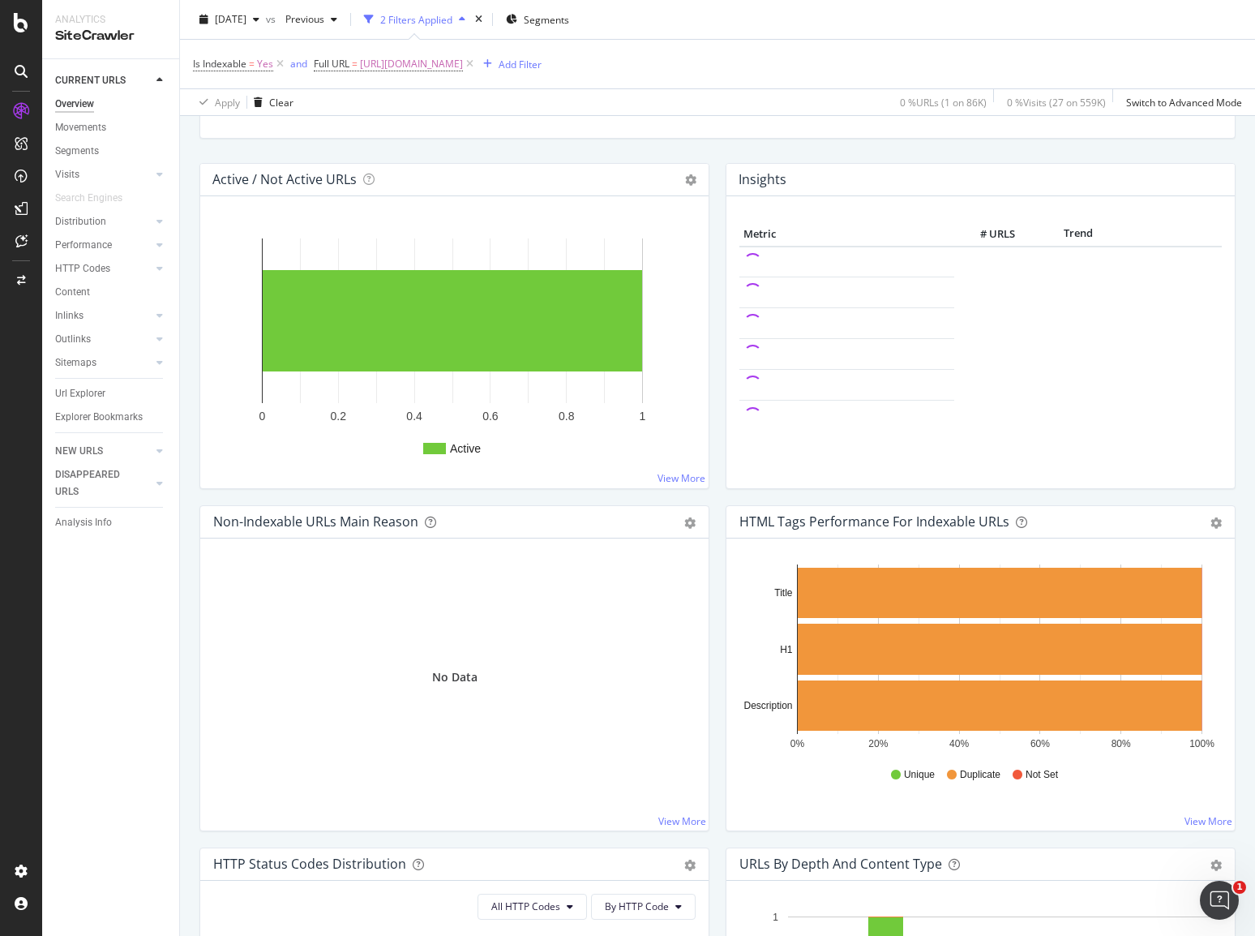
scroll to position [162, 0]
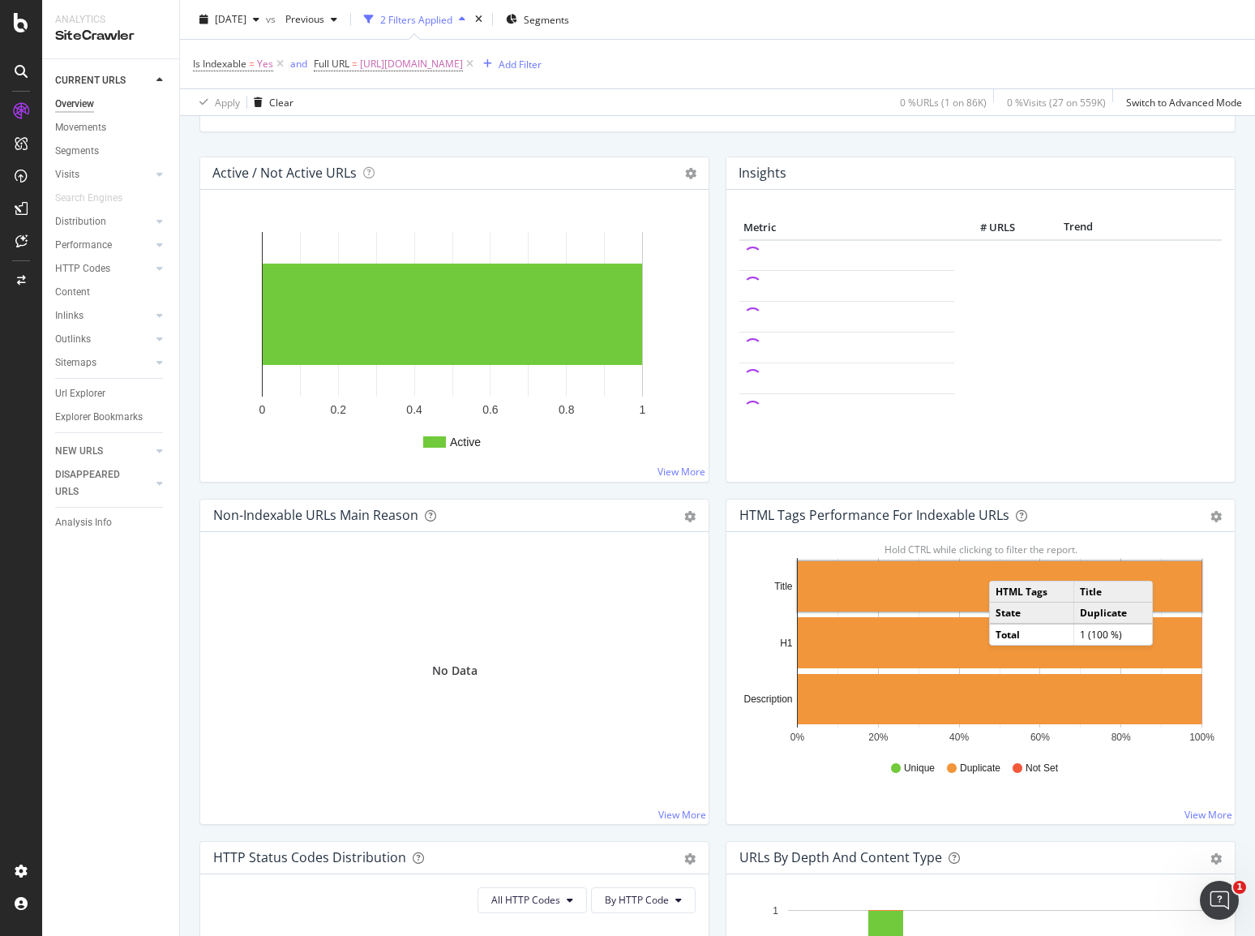
click at [999, 563] on rect "A chart." at bounding box center [1000, 586] width 404 height 50
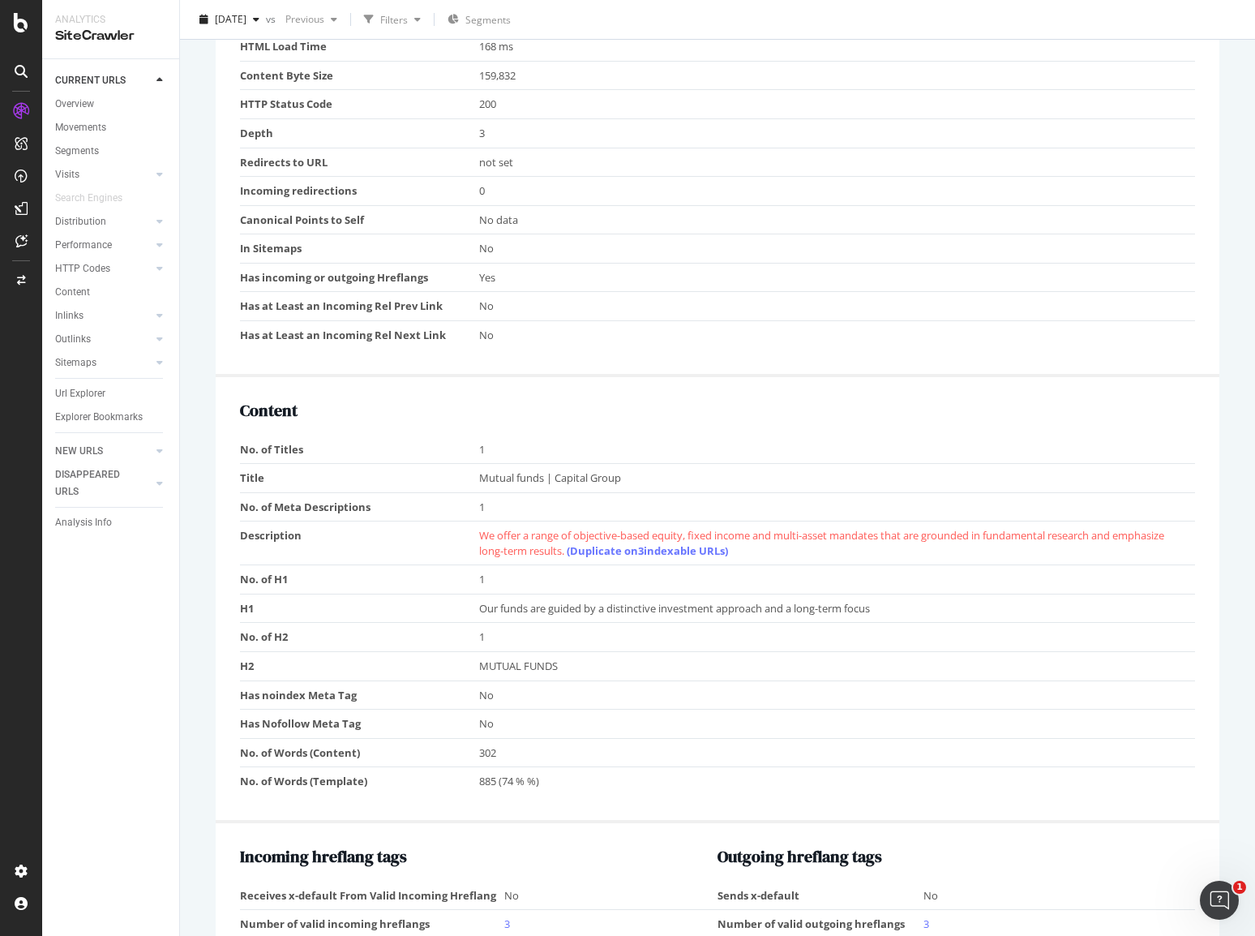
scroll to position [730, 0]
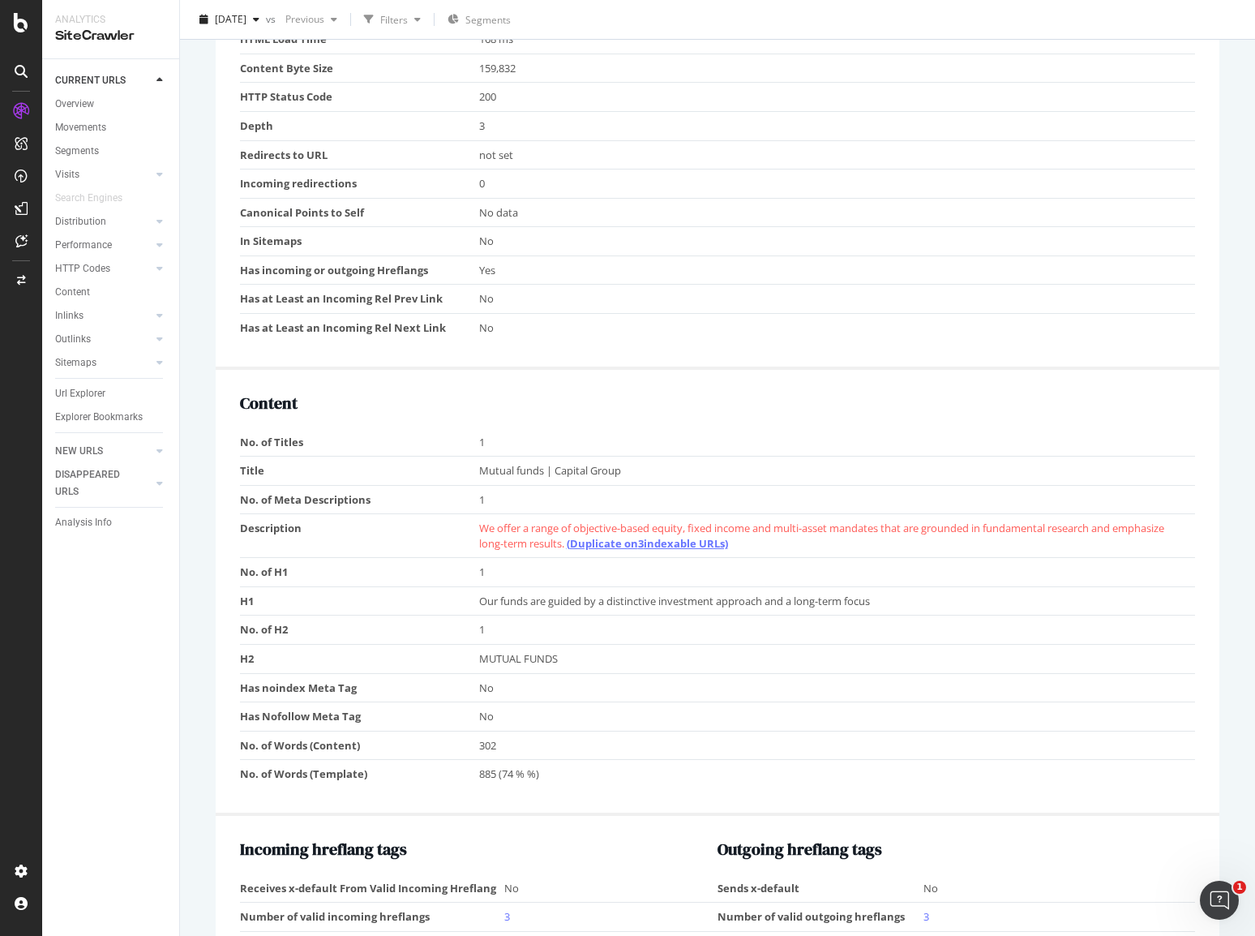
click at [657, 541] on link "(Duplicate on 3 indexable URLs)" at bounding box center [647, 543] width 161 height 15
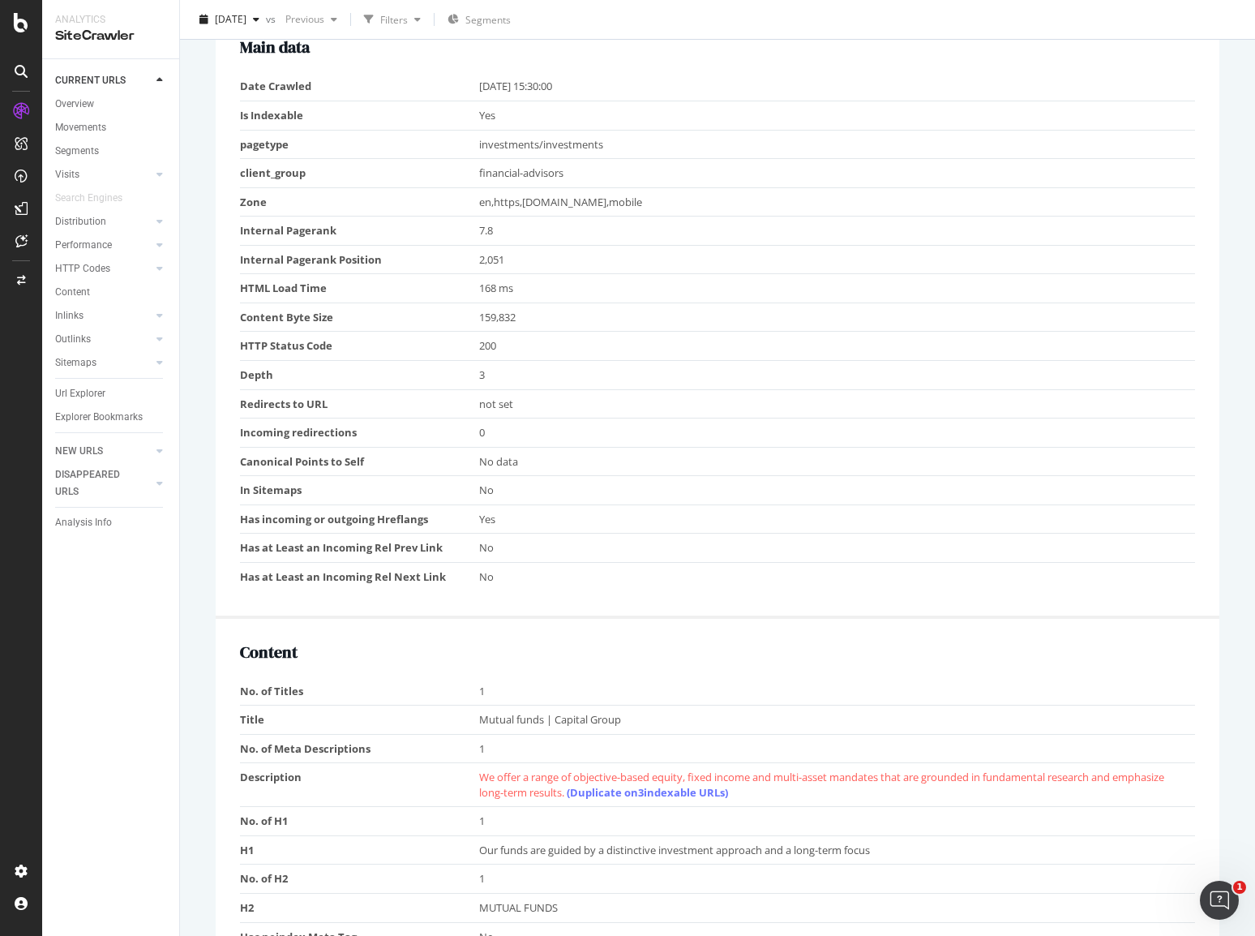
scroll to position [811, 0]
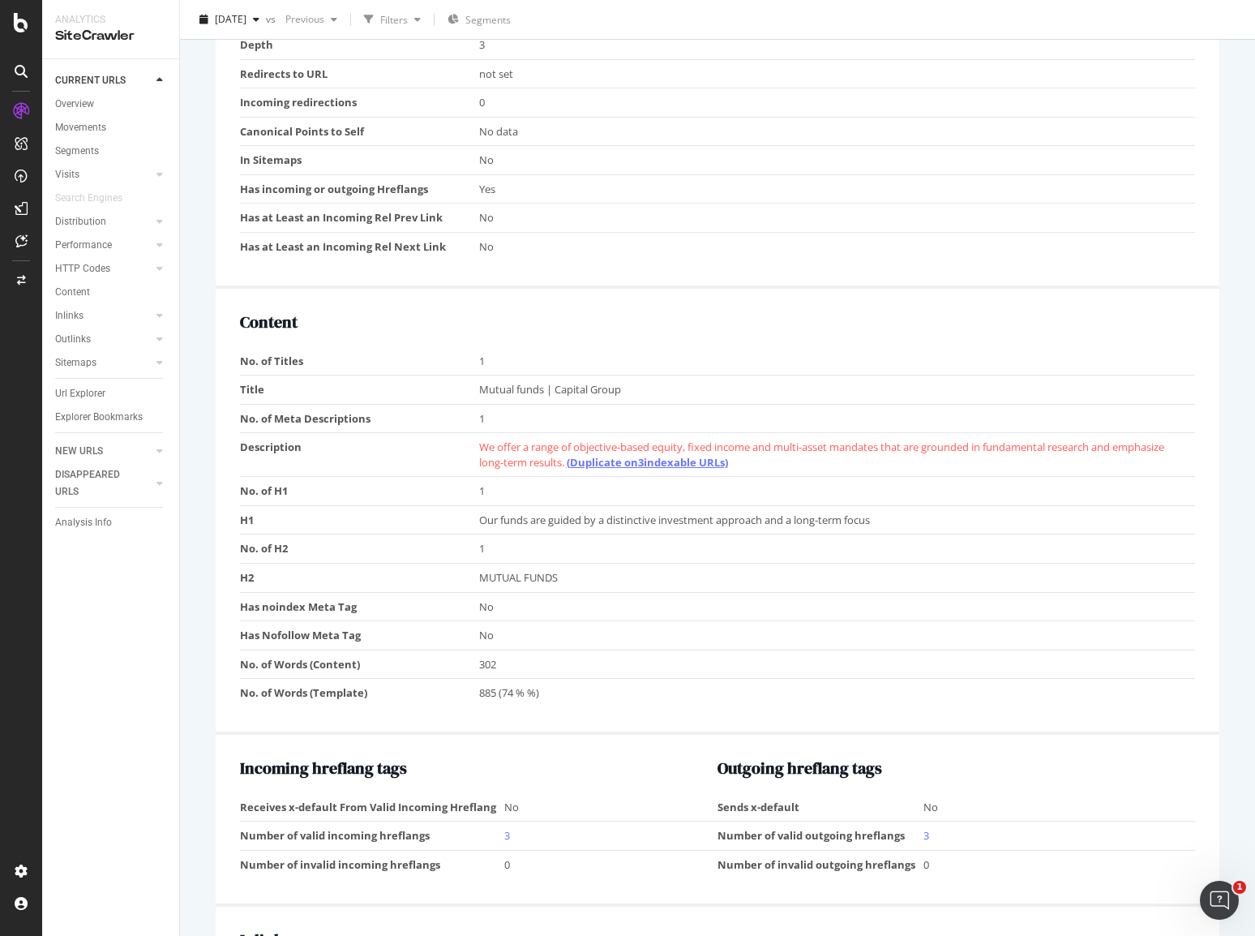
click at [672, 460] on link "(Duplicate on 3 indexable URLs)" at bounding box center [647, 462] width 161 height 15
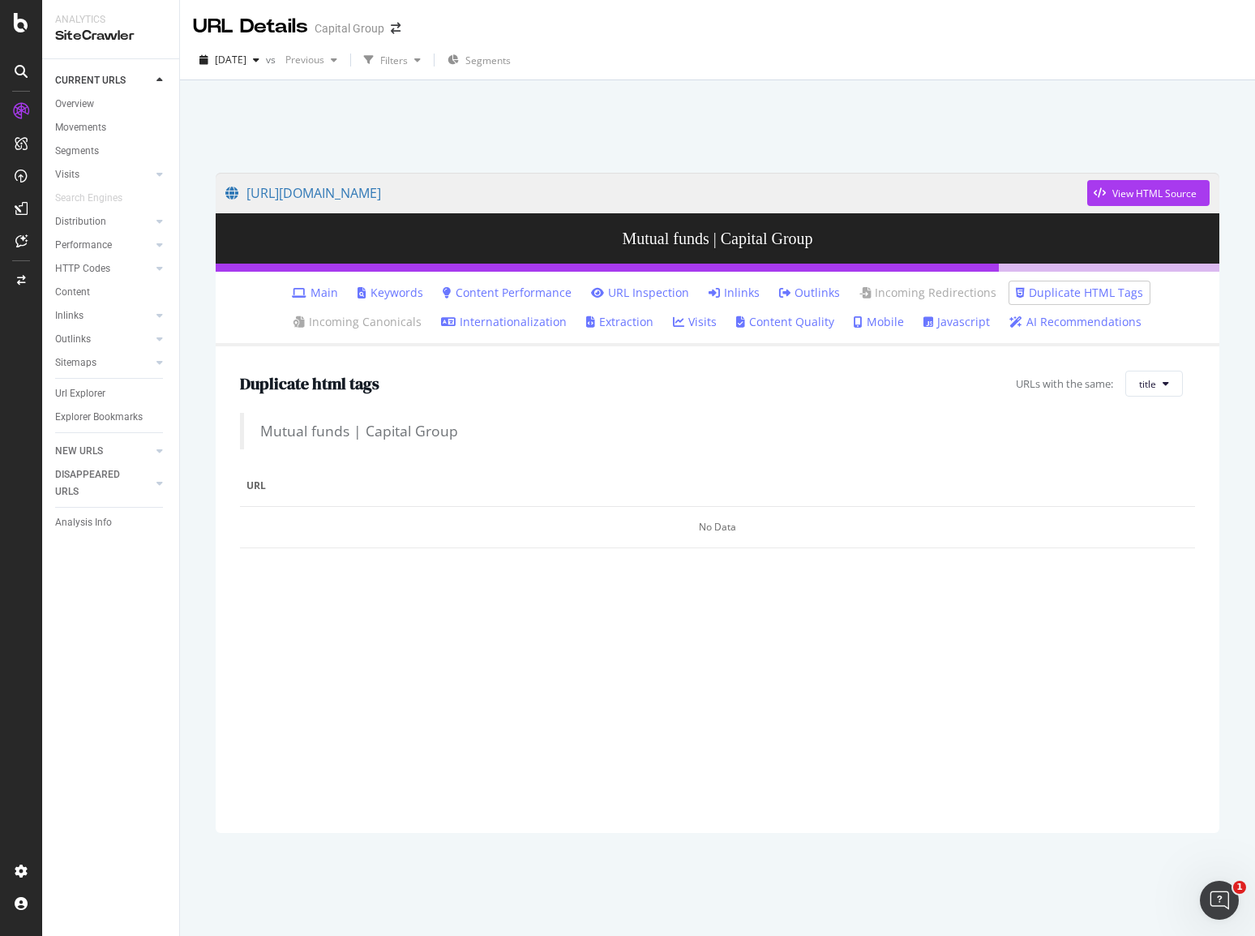
click at [718, 539] on div "No Data" at bounding box center [717, 527] width 955 height 41
click at [713, 522] on div "No Data" at bounding box center [717, 527] width 955 height 41
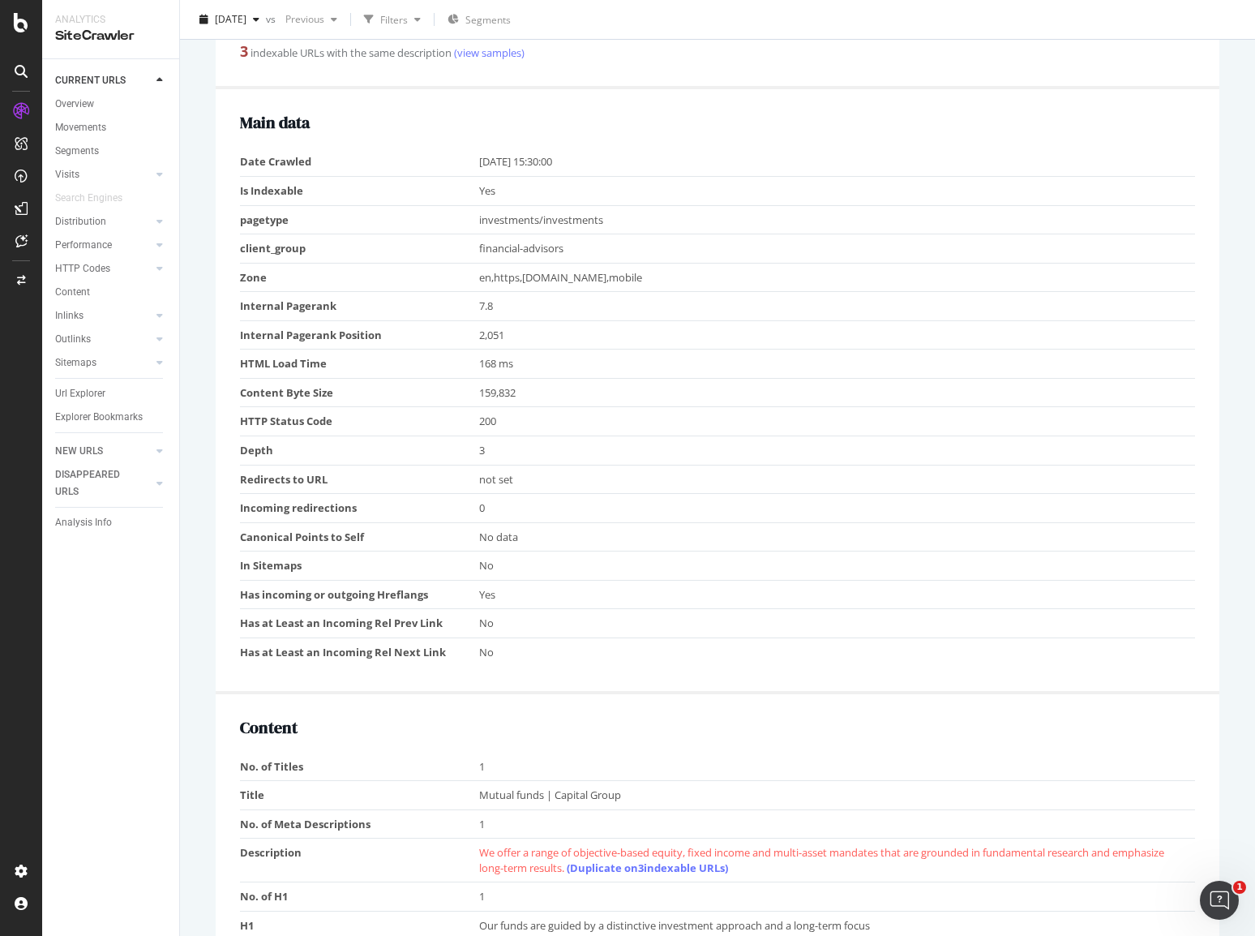
scroll to position [730, 0]
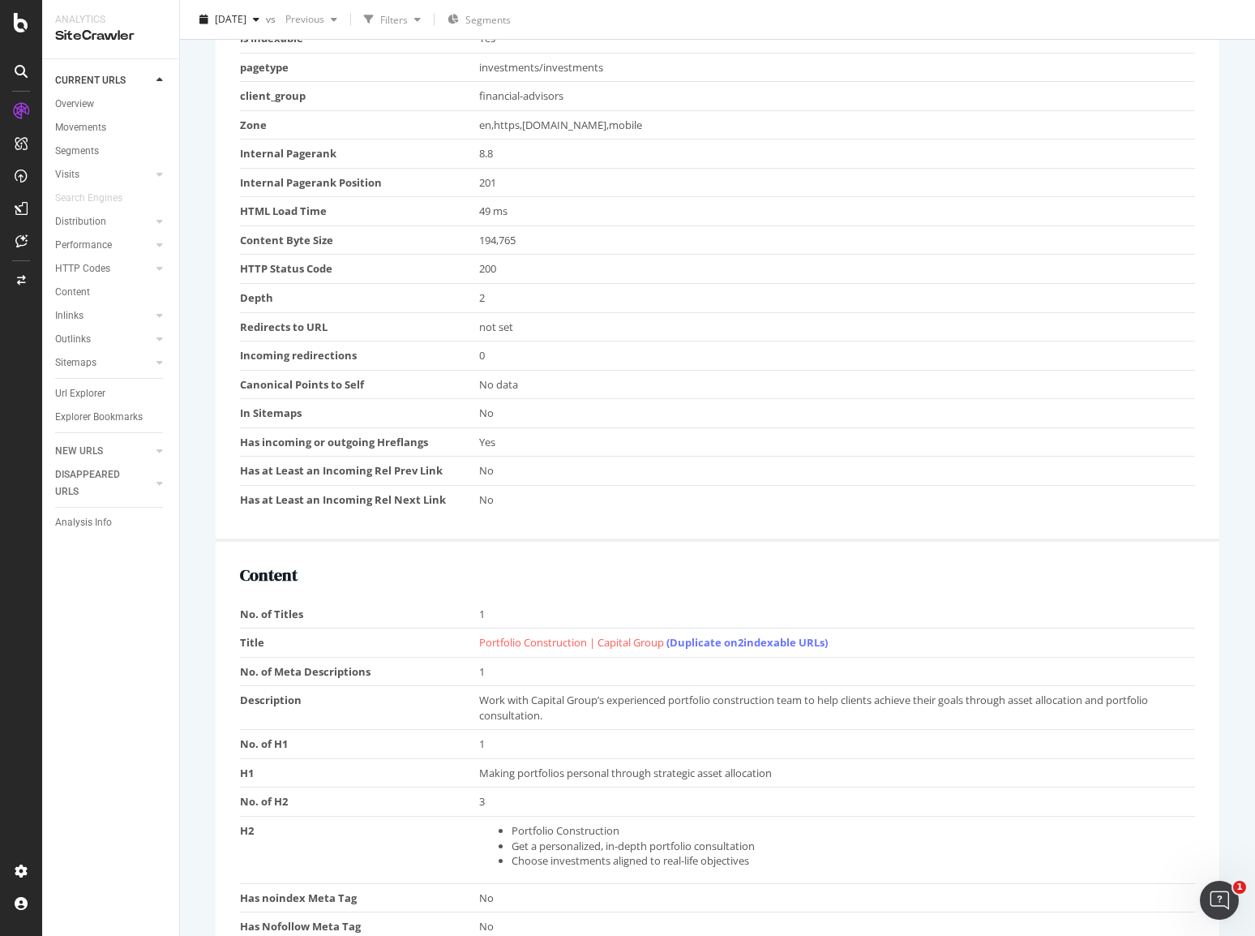
scroll to position [568, 0]
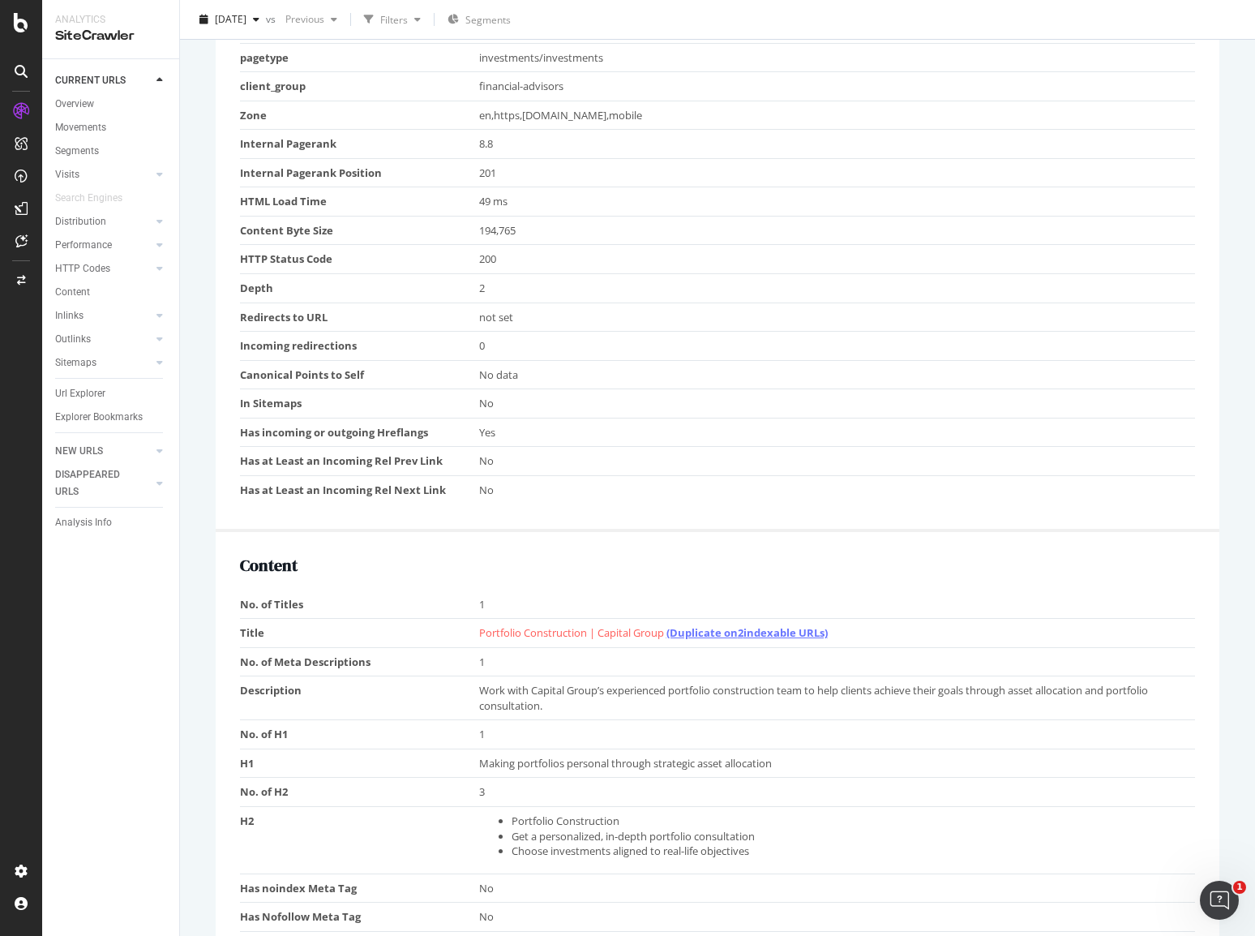
click at [756, 628] on link "(Duplicate on 2 indexable URLs)" at bounding box center [746, 632] width 161 height 15
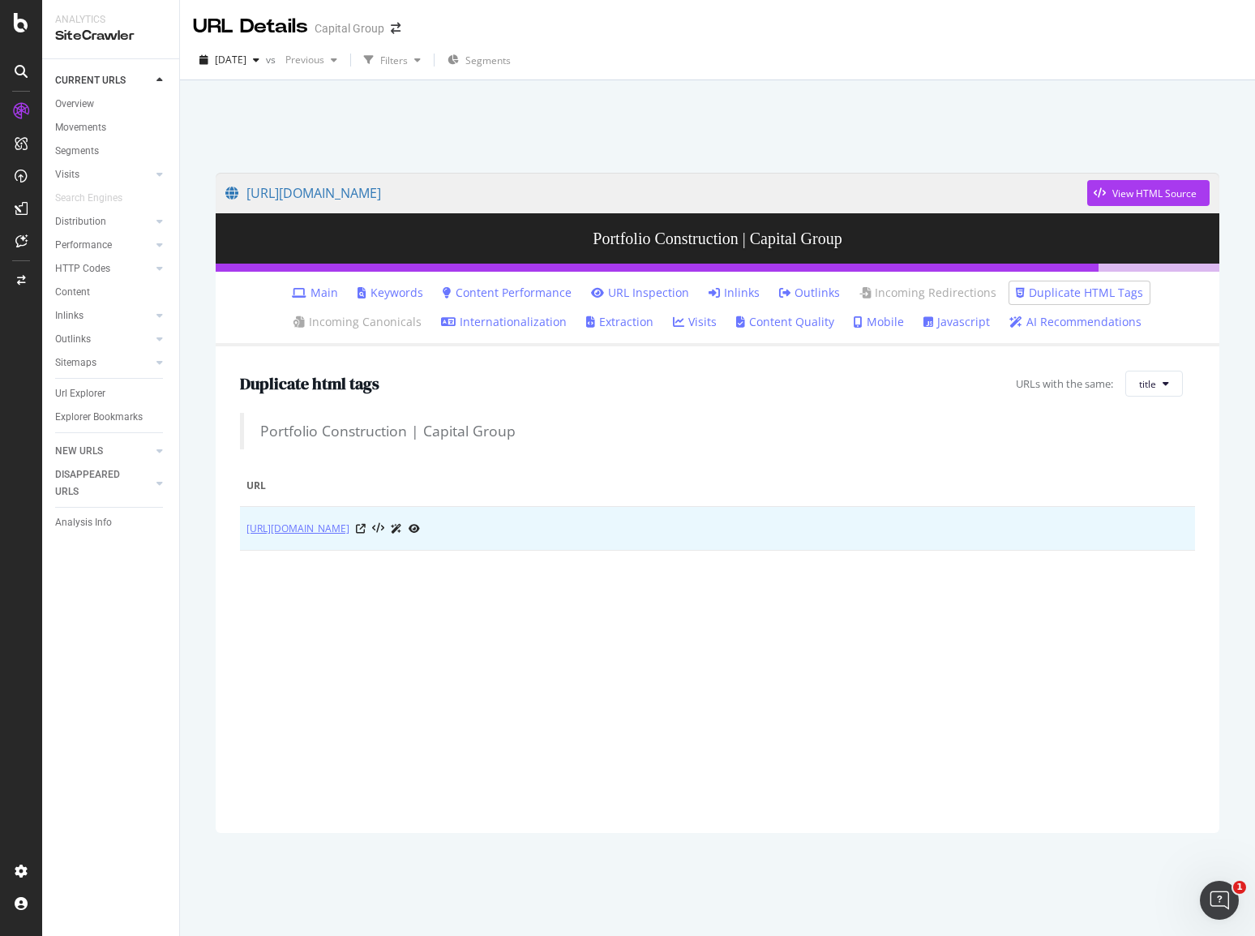
click at [349, 533] on link "[URL][DOMAIN_NAME]" at bounding box center [297, 528] width 103 height 16
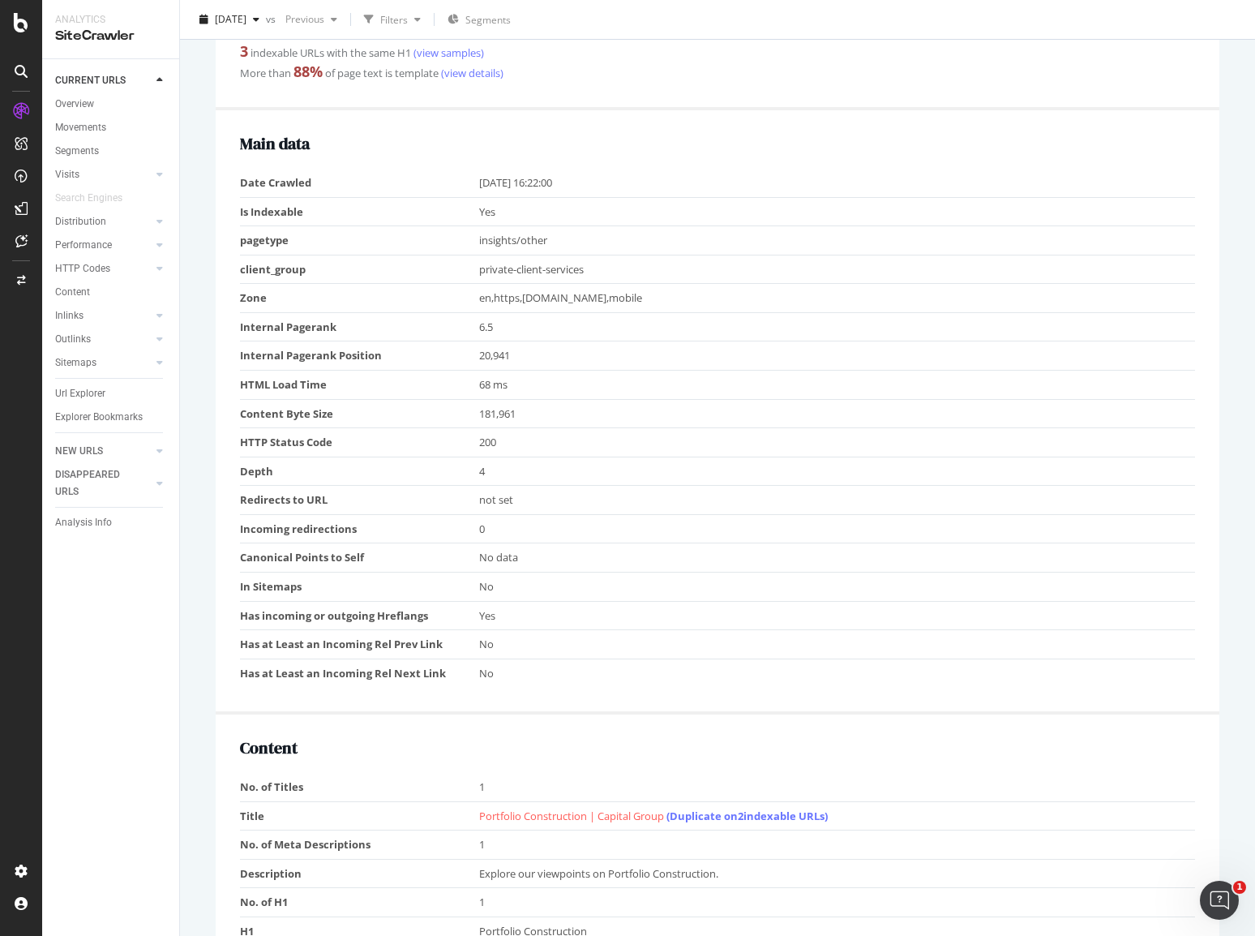
scroll to position [649, 0]
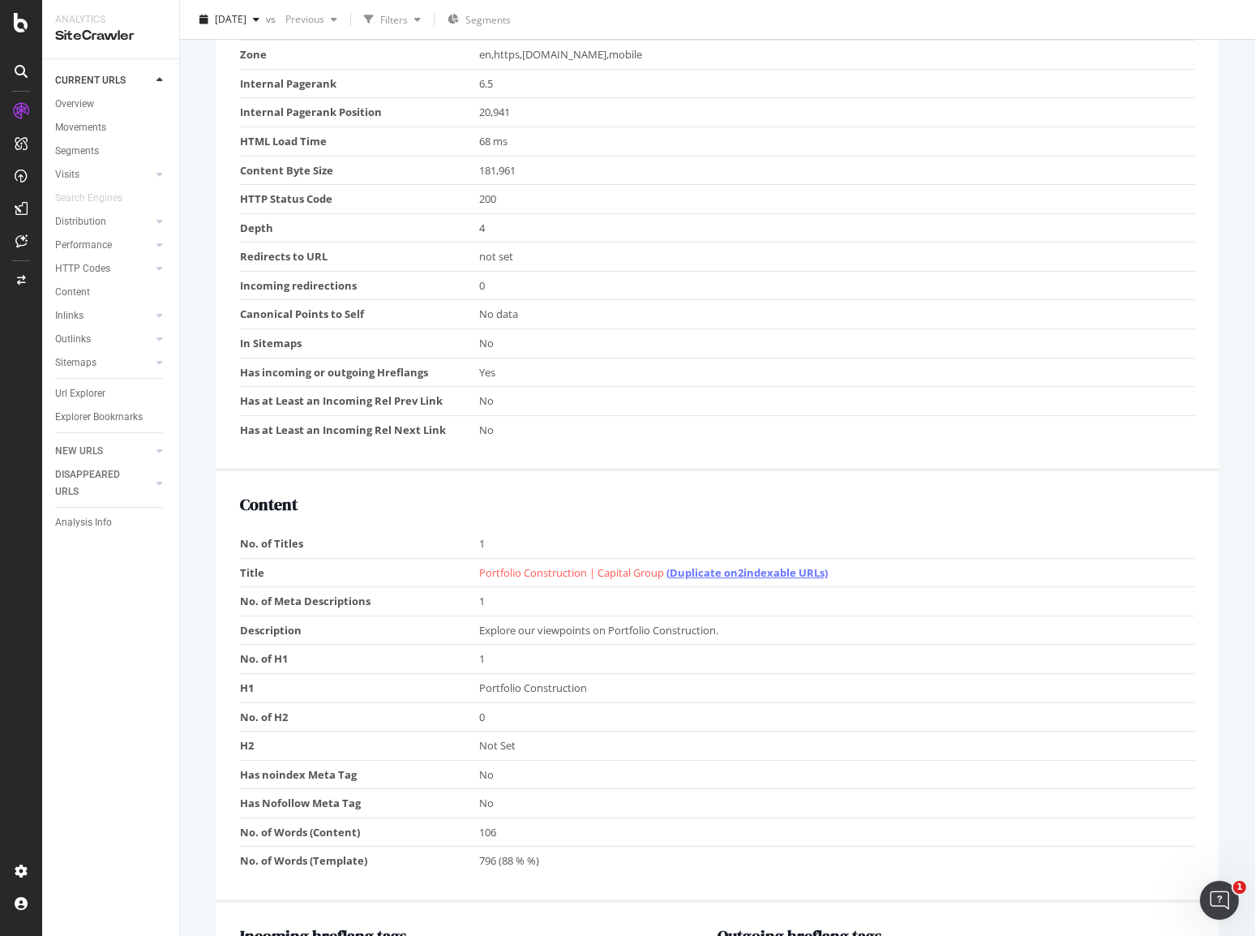
click at [720, 571] on link "(Duplicate on 2 indexable URLs)" at bounding box center [746, 572] width 161 height 15
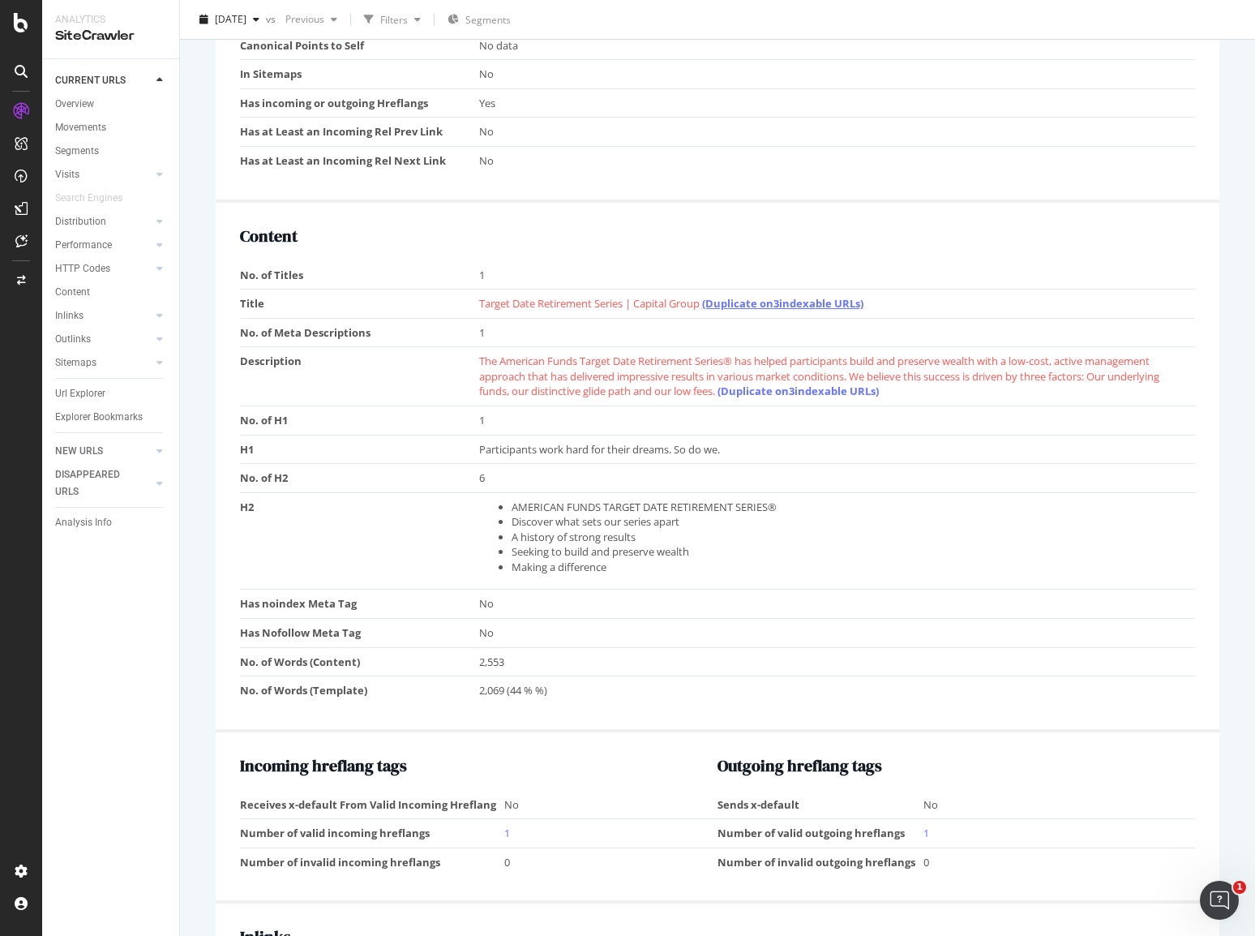
scroll to position [892, 0]
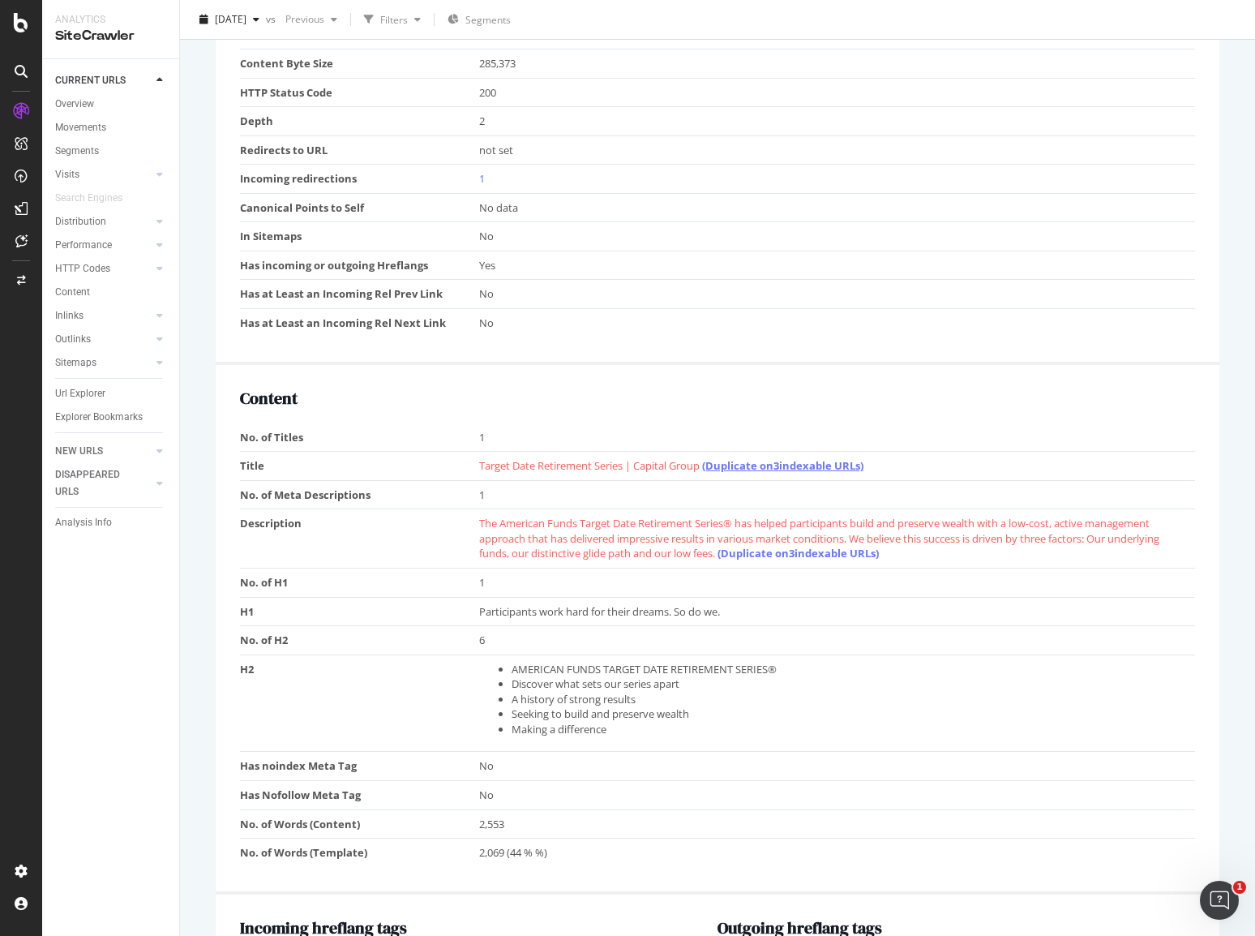
drag, startPoint x: 783, startPoint y: 458, endPoint x: 773, endPoint y: 465, distance: 11.7
drag, startPoint x: 773, startPoint y: 465, endPoint x: 751, endPoint y: 460, distance: 23.2
click at [751, 460] on link "(Duplicate on 3 indexable URLs)" at bounding box center [782, 465] width 161 height 15
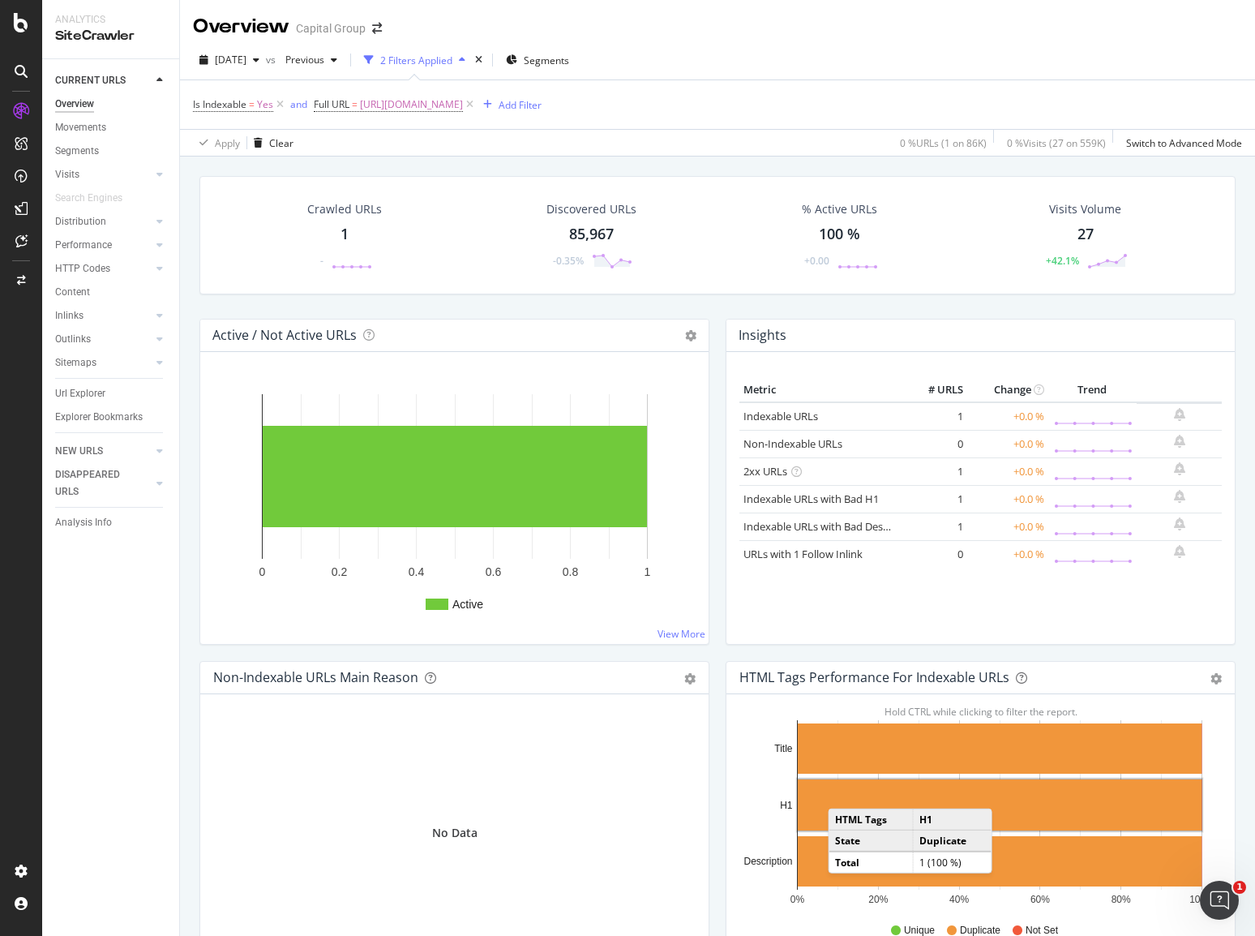
click at [838, 790] on rect "A chart." at bounding box center [1000, 804] width 404 height 51
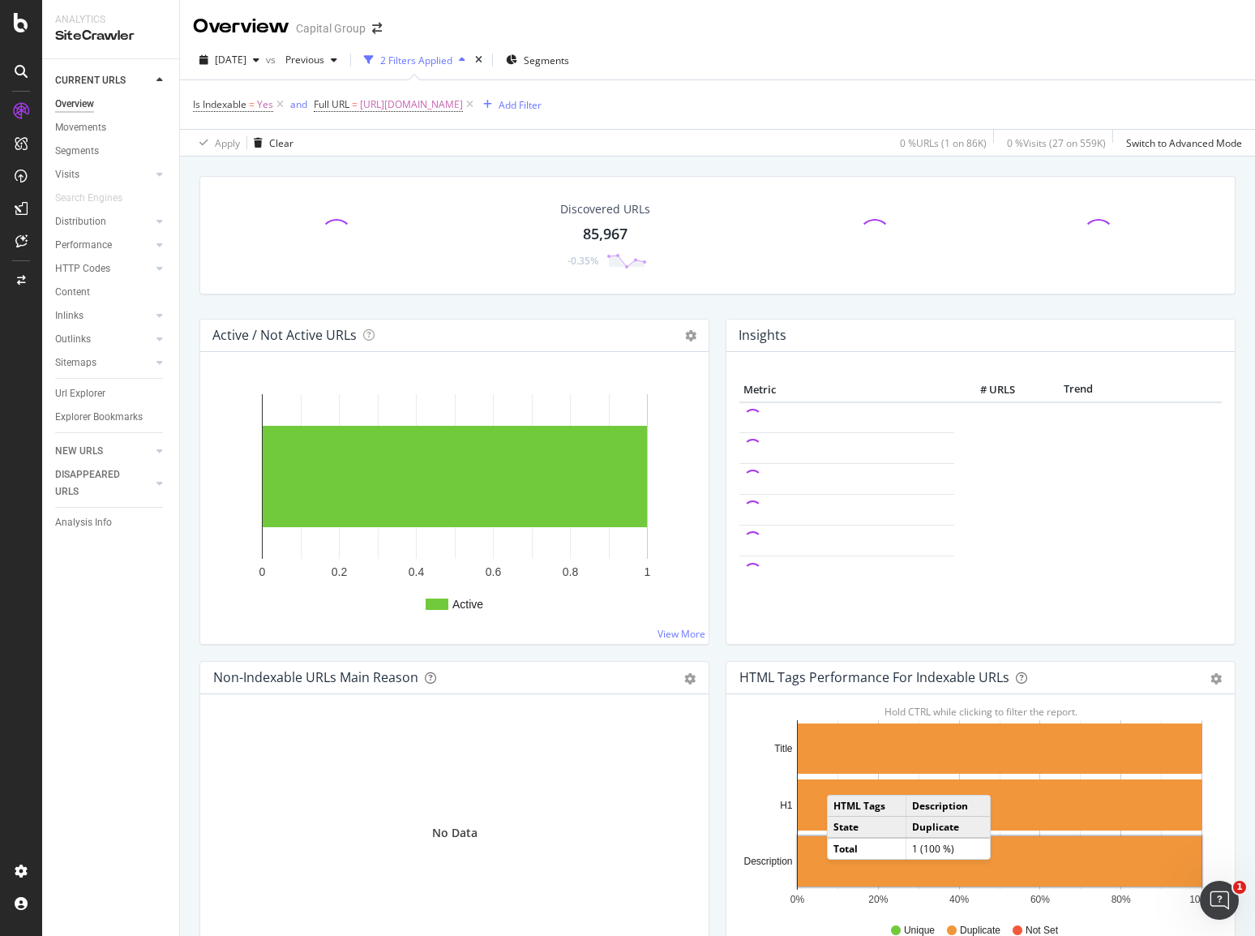
click at [837, 874] on rect "A chart." at bounding box center [1000, 861] width 404 height 50
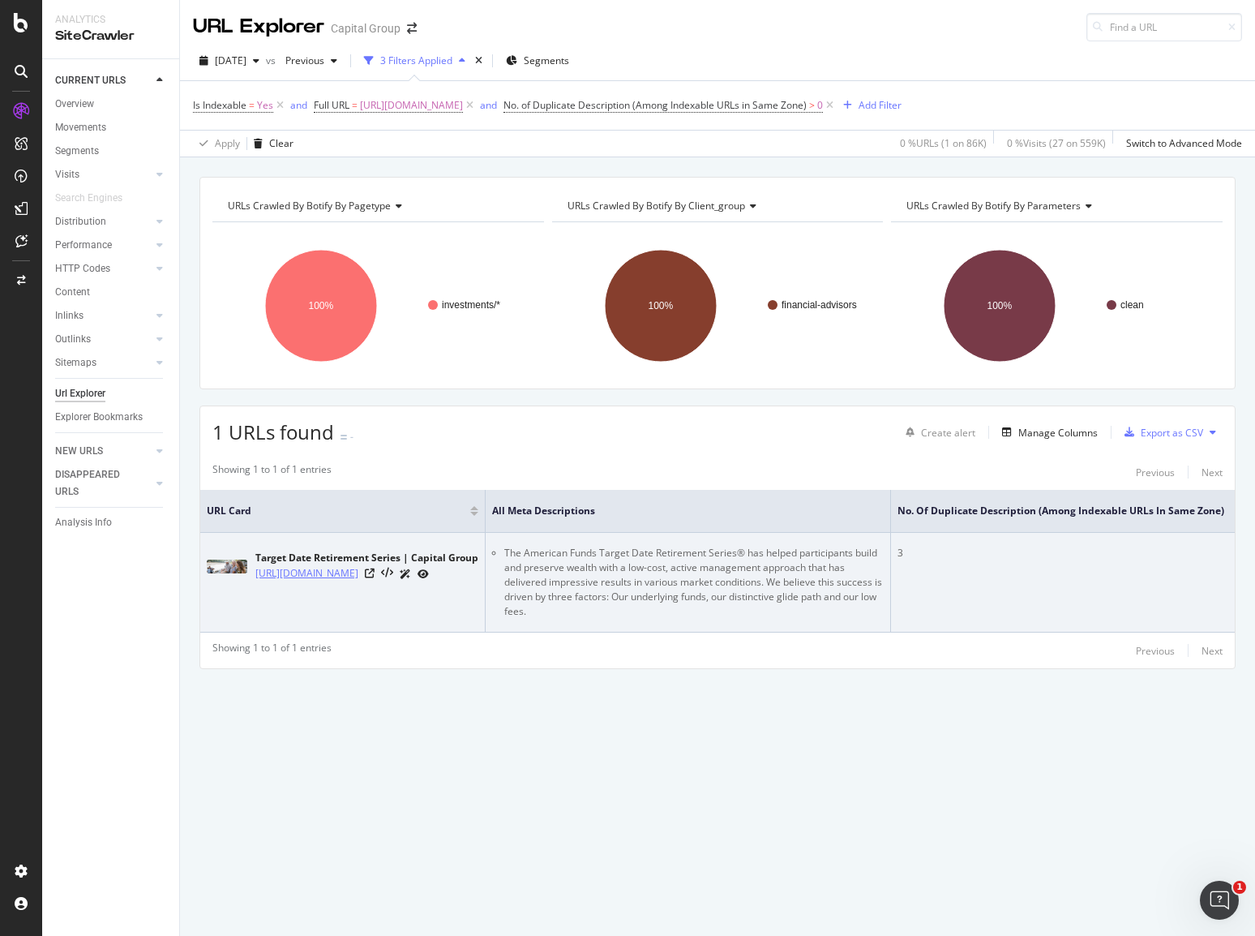
click at [358, 570] on link "[URL][DOMAIN_NAME]" at bounding box center [306, 573] width 103 height 16
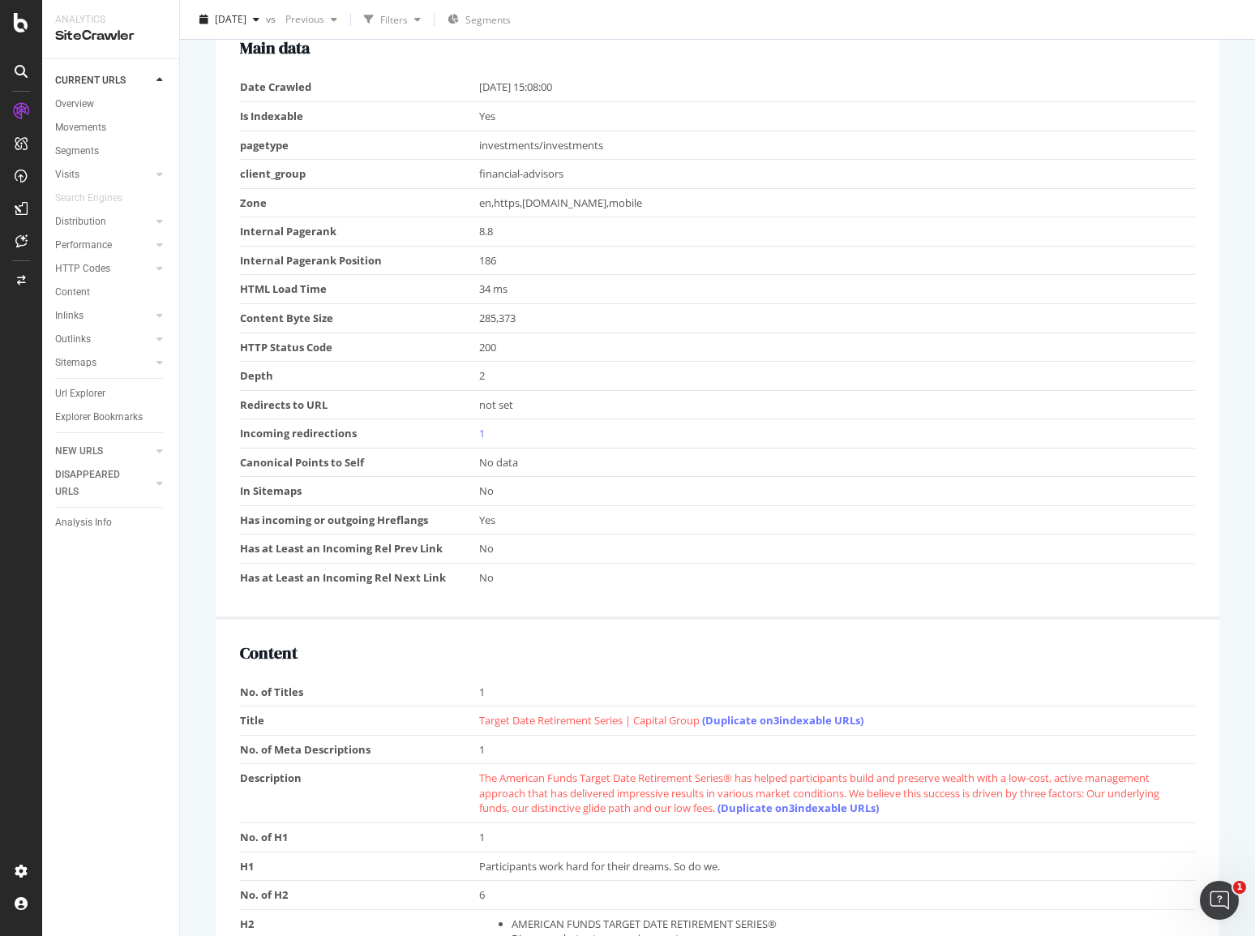
scroll to position [649, 0]
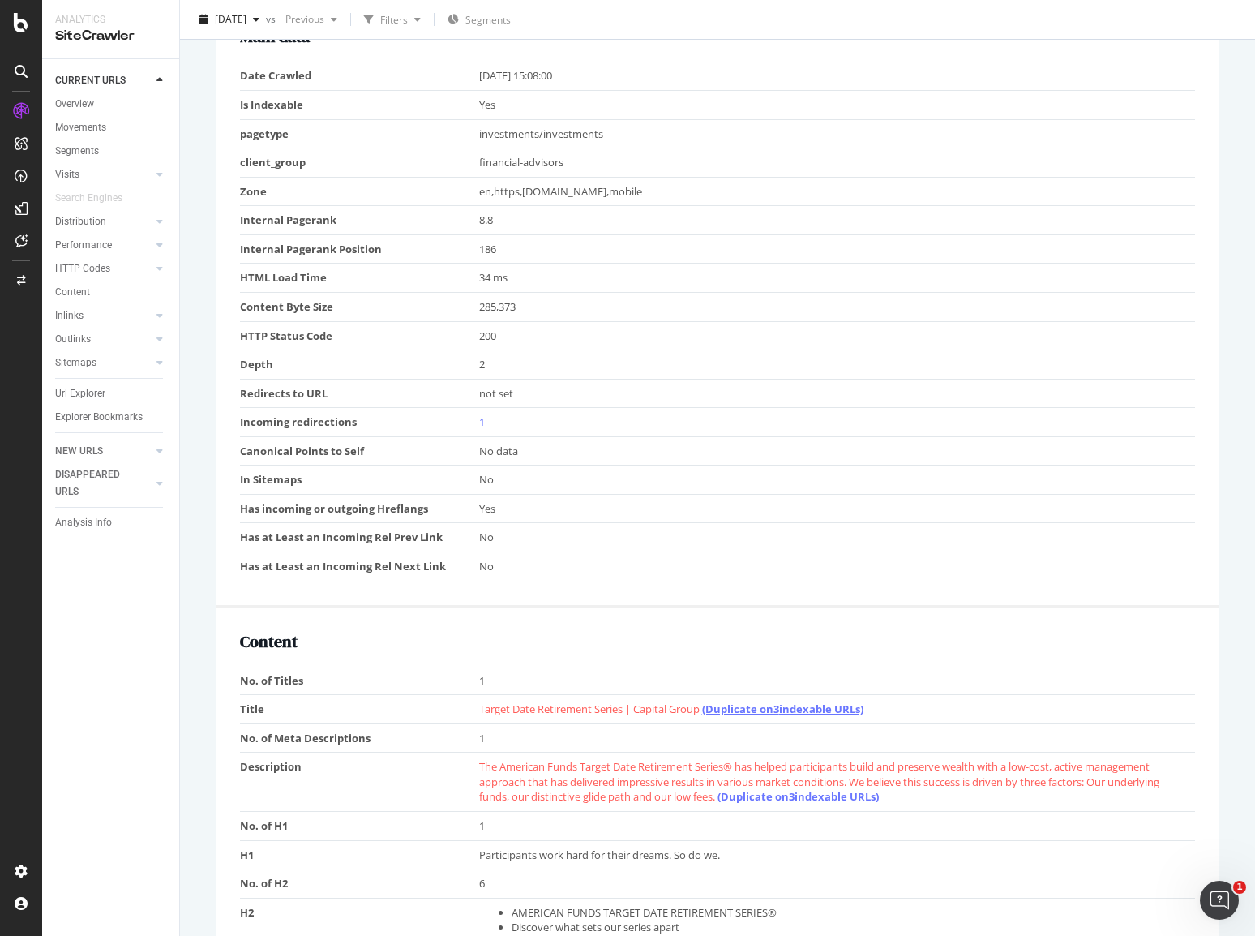
click at [779, 708] on link "(Duplicate on 3 indexable URLs)" at bounding box center [782, 708] width 161 height 15
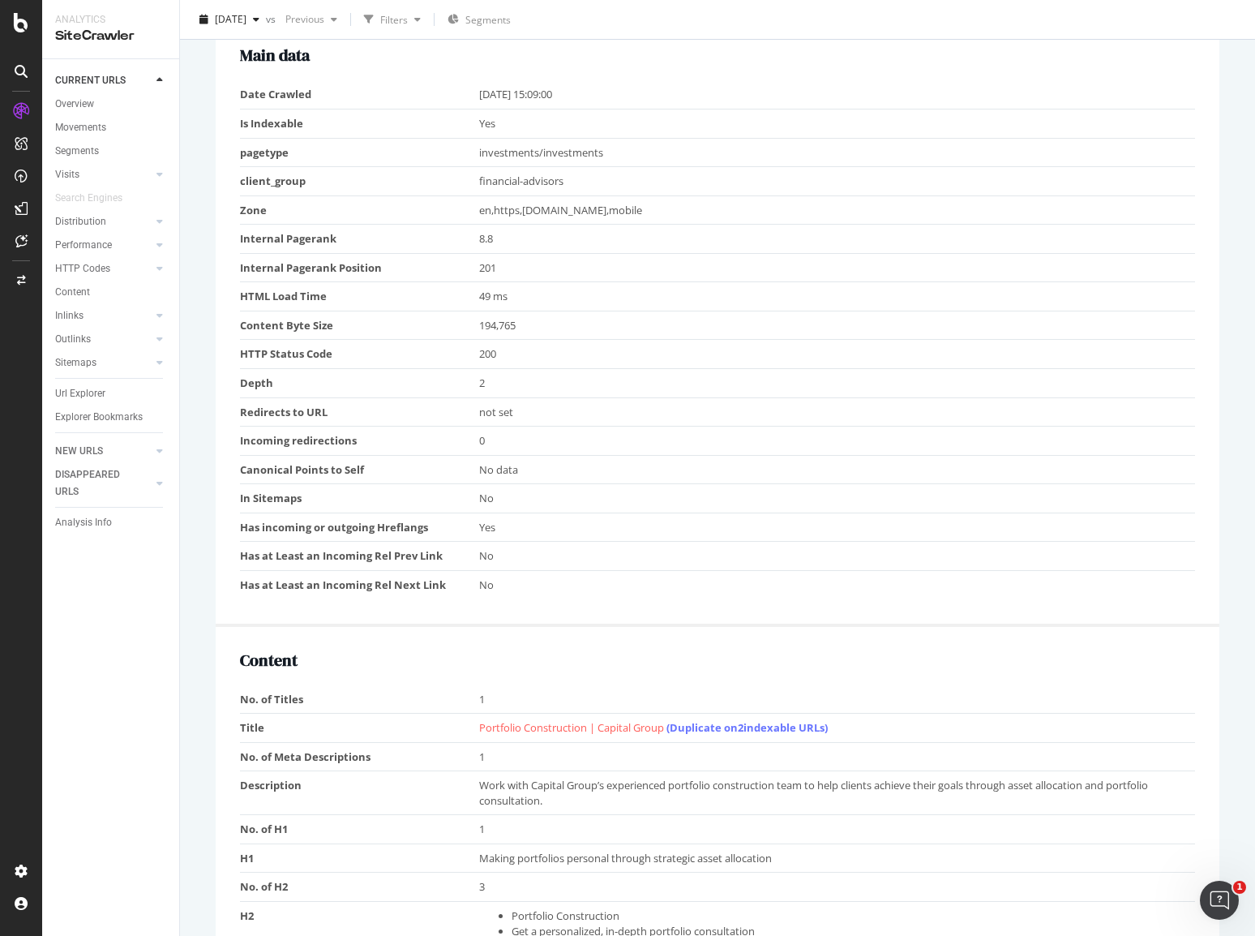
scroll to position [486, 0]
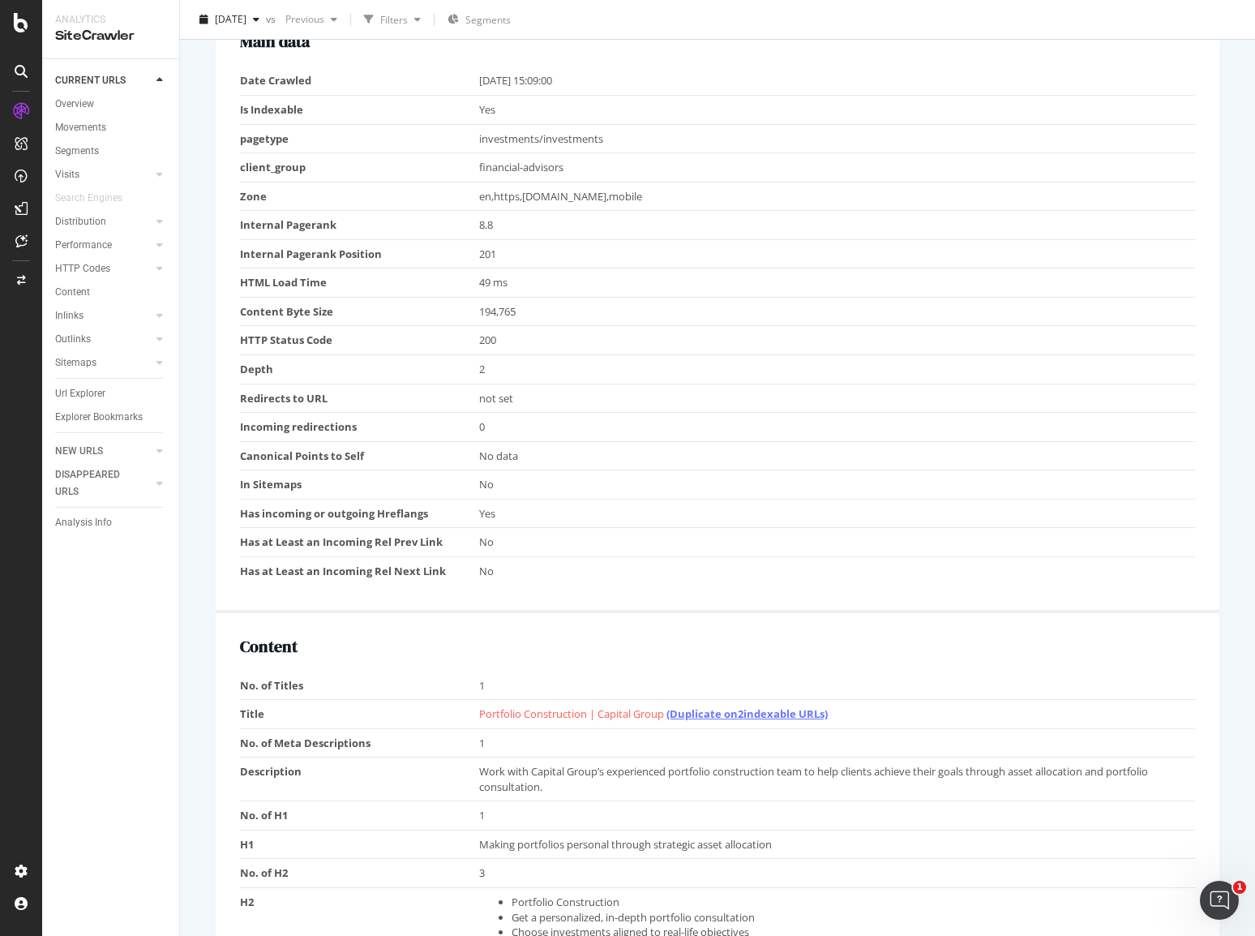
click at [756, 716] on link "(Duplicate on 2 indexable URLs)" at bounding box center [746, 713] width 161 height 15
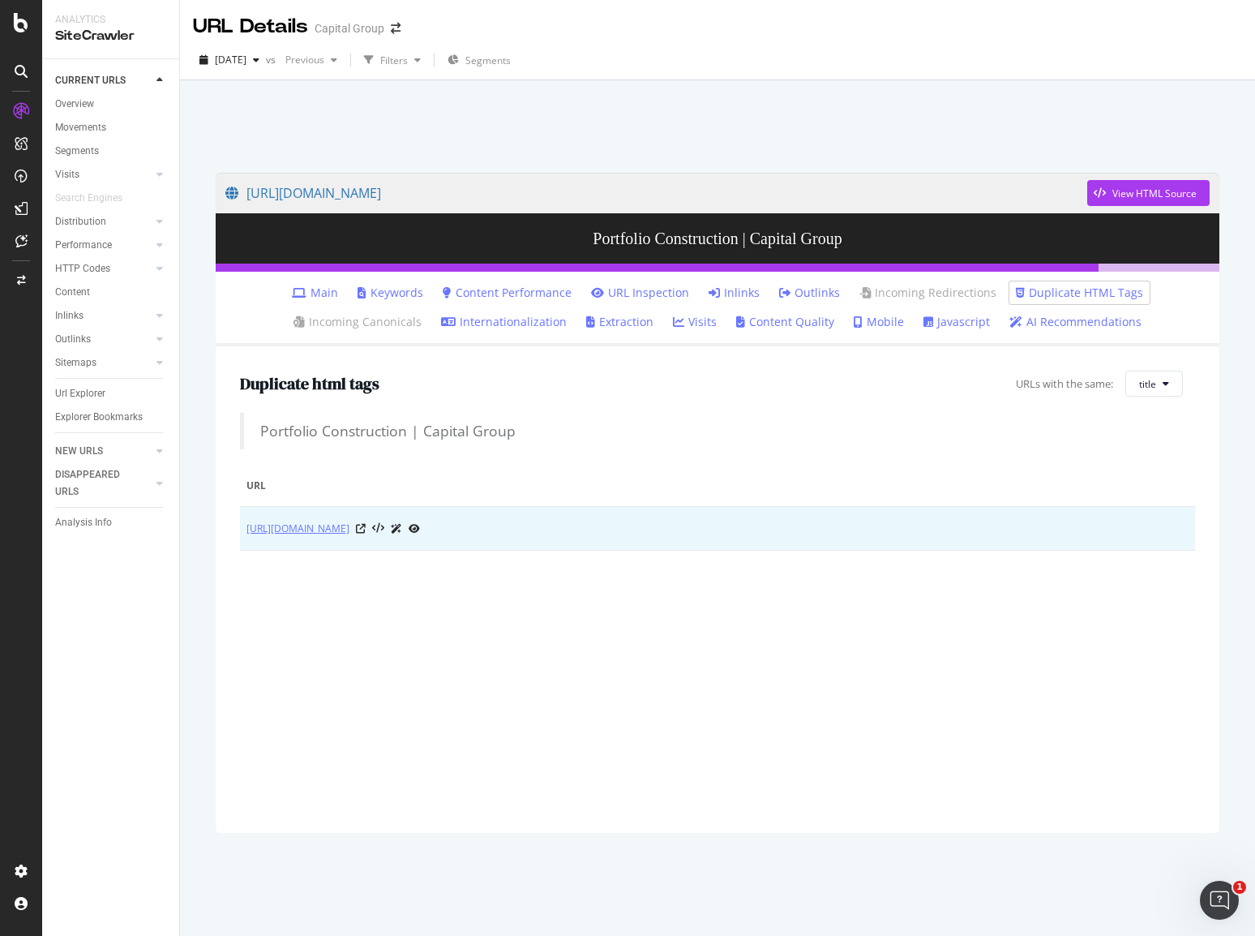
drag, startPoint x: 239, startPoint y: 516, endPoint x: 519, endPoint y: 533, distance: 280.2
click at [519, 533] on div "Duplicate html tags URLs with the same: title Portfolio Construction | Capital …" at bounding box center [718, 589] width 1004 height 486
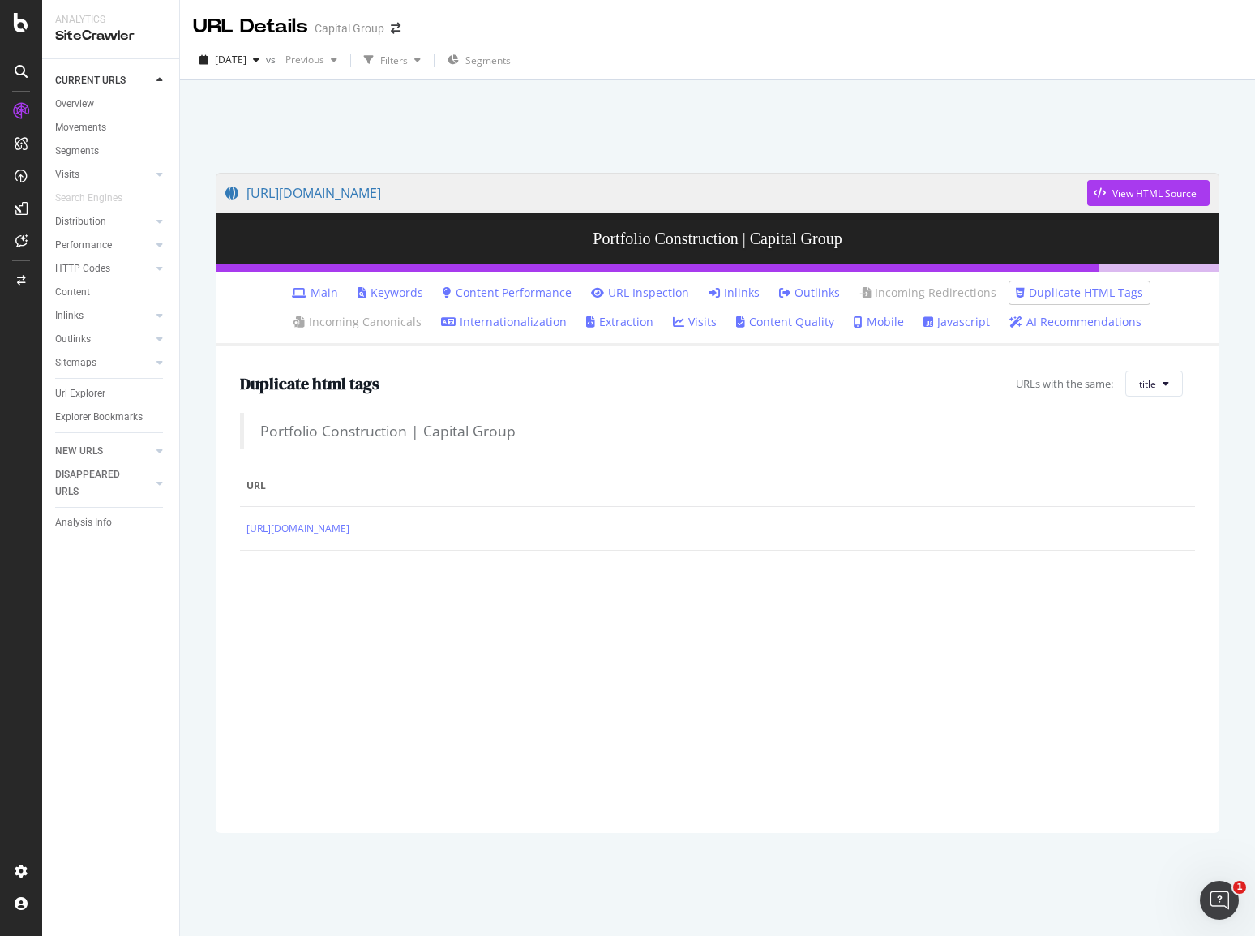
click at [441, 654] on div "Duplicate html tags URLs with the same: title Portfolio Construction | Capital …" at bounding box center [718, 589] width 1004 height 486
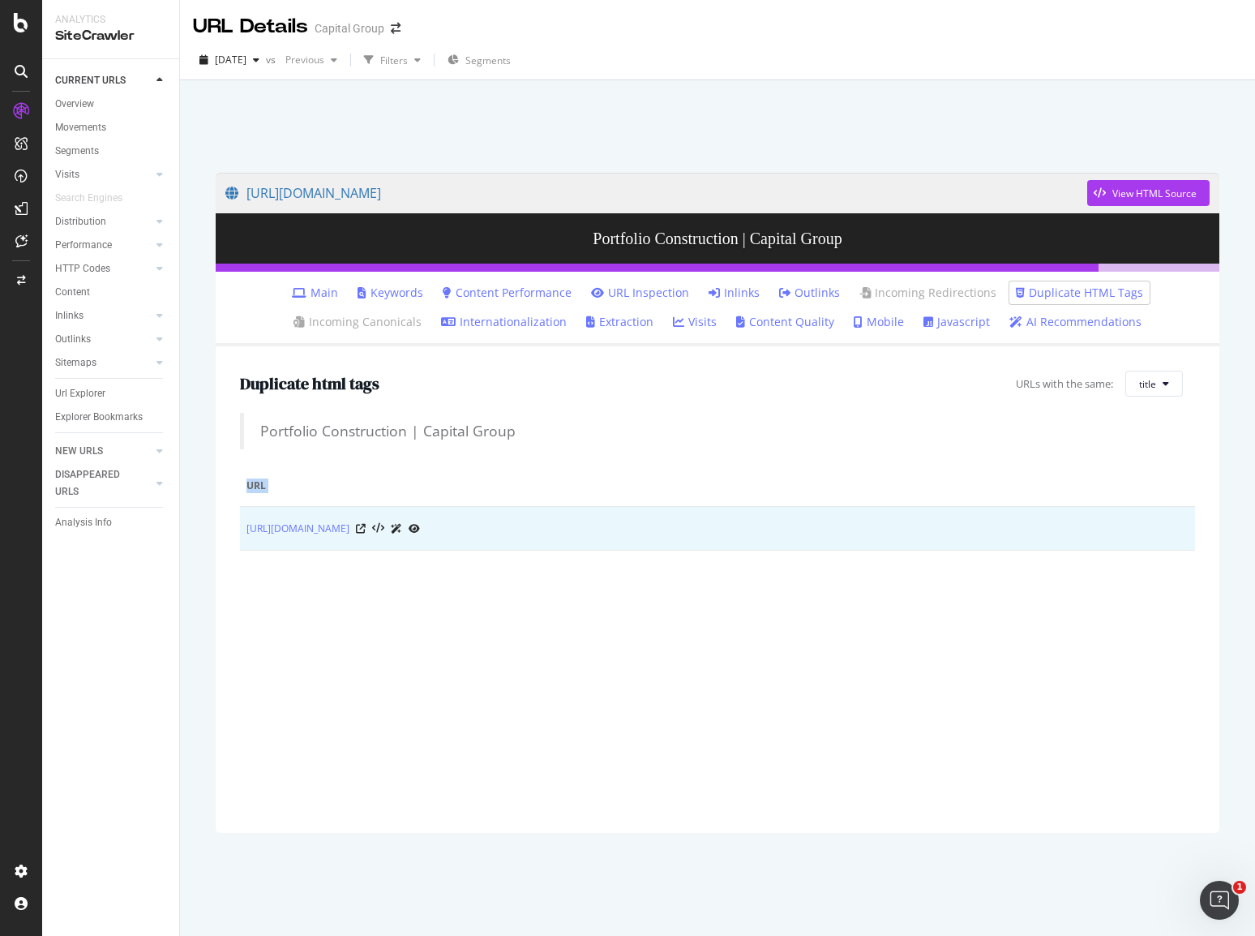
drag, startPoint x: 244, startPoint y: 518, endPoint x: 615, endPoint y: 538, distance: 371.1
click at [615, 538] on td "[URL][DOMAIN_NAME]" at bounding box center [717, 529] width 955 height 44
copy table "URL"
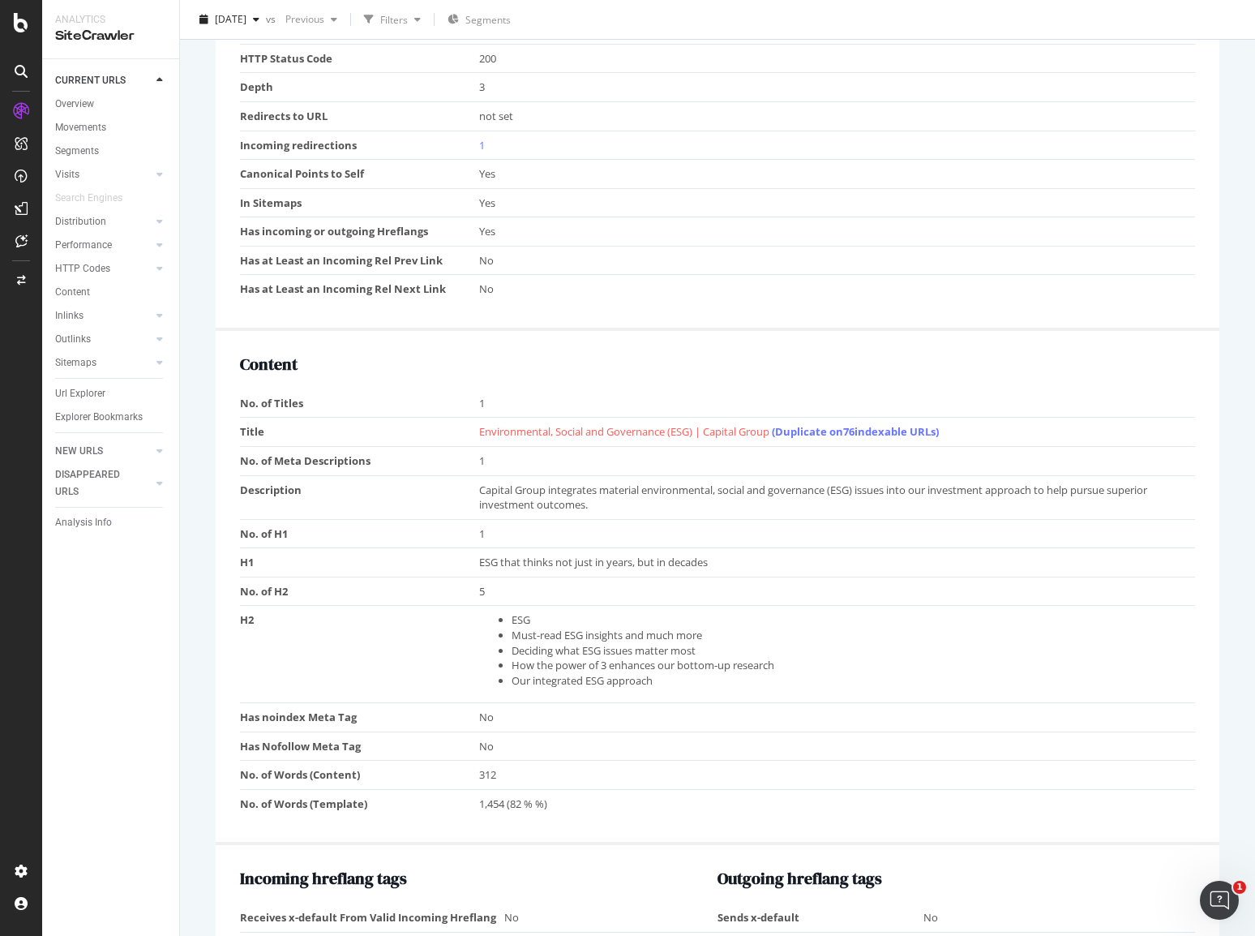
scroll to position [811, 0]
click at [836, 429] on link "(Duplicate on 76 indexable URLs)" at bounding box center [855, 430] width 167 height 15
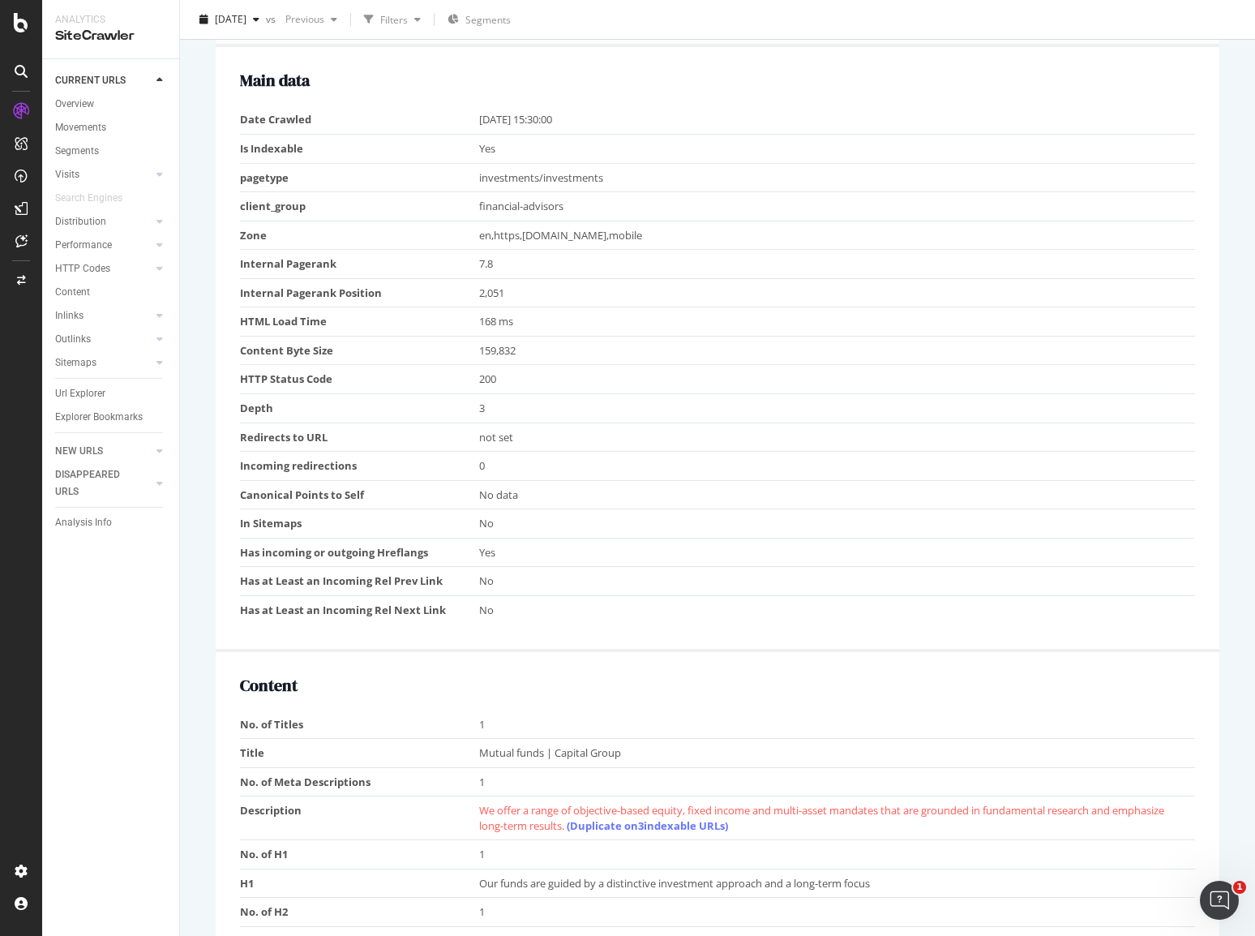
scroll to position [649, 0]
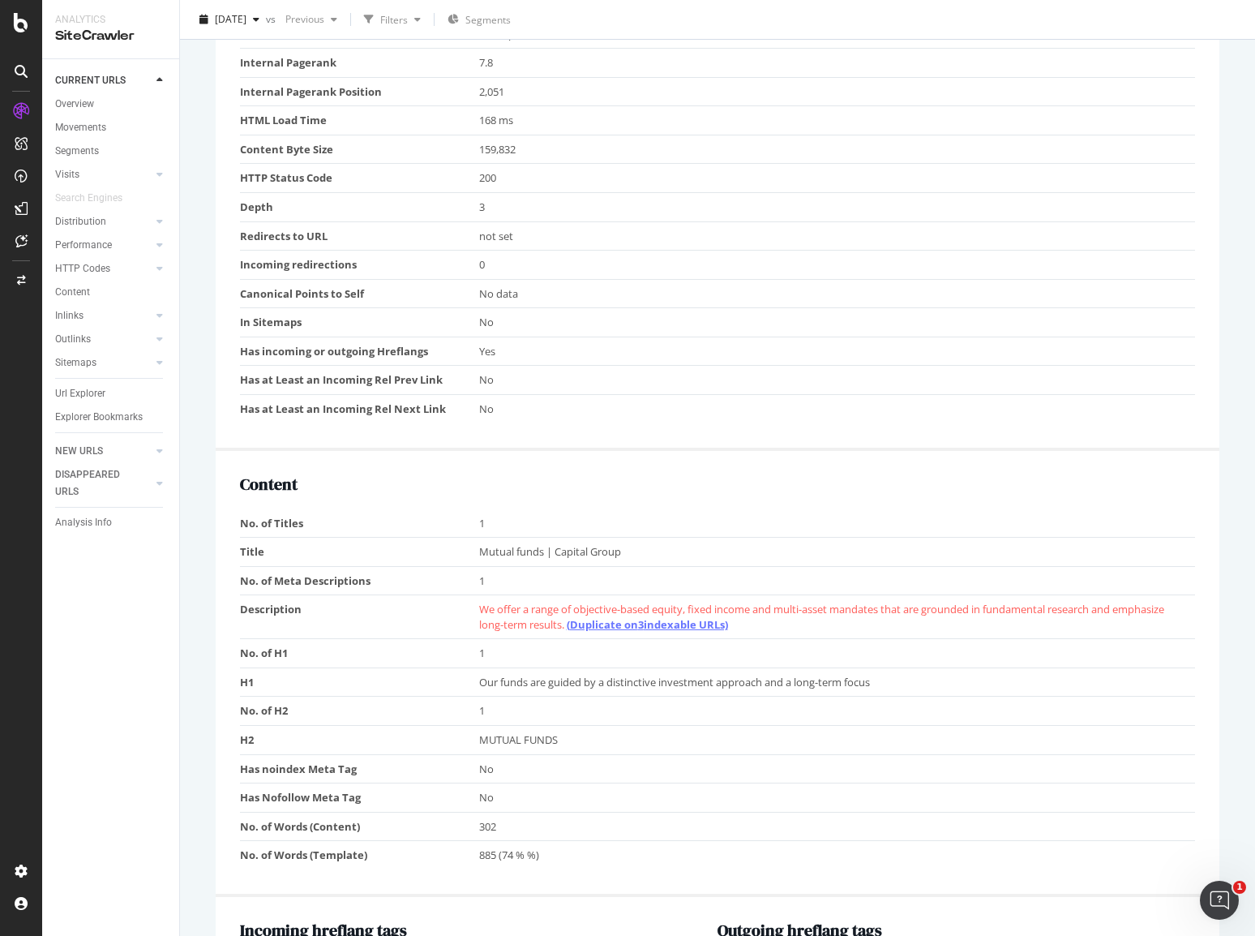
click at [666, 617] on link "(Duplicate on 3 indexable URLs)" at bounding box center [647, 624] width 161 height 15
